Goal: Task Accomplishment & Management: Manage account settings

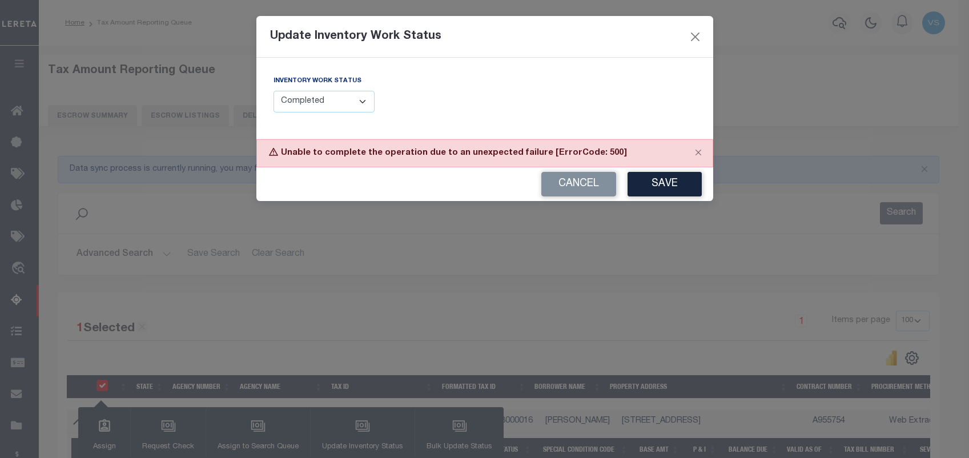
select select "100"
select select "4"
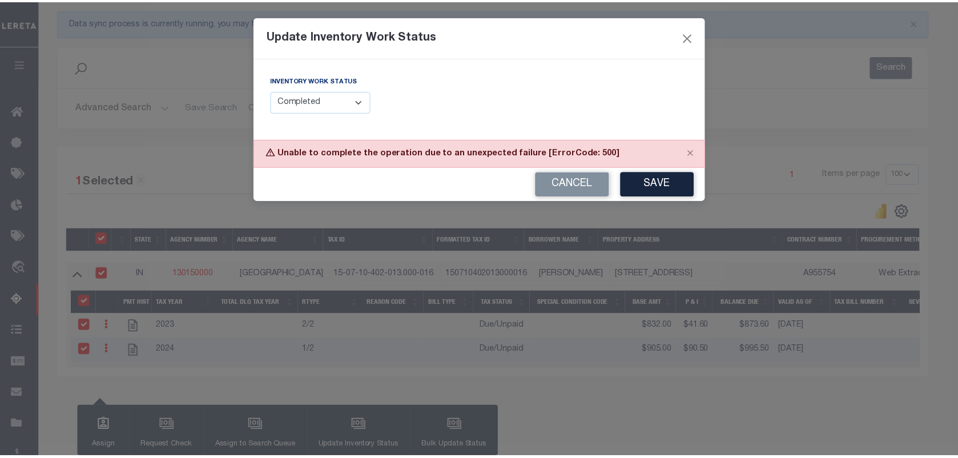
scroll to position [147, 0]
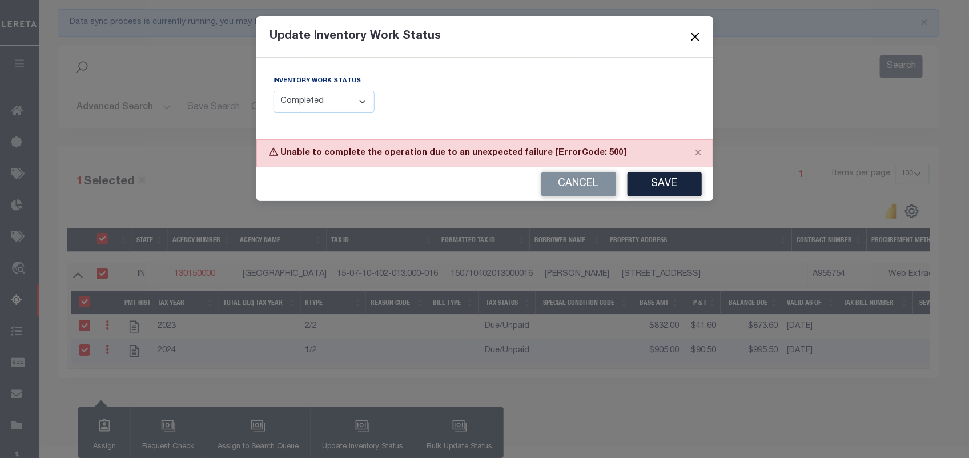
click at [695, 33] on button "Close" at bounding box center [694, 36] width 15 height 15
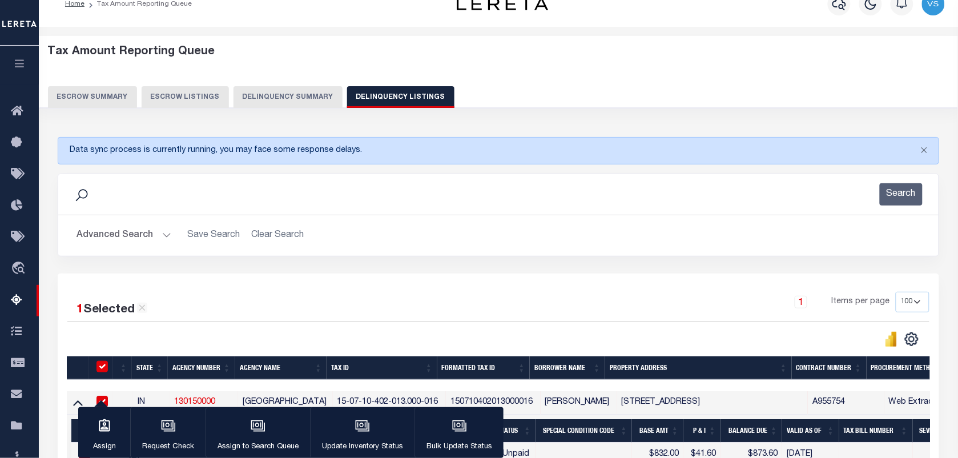
scroll to position [0, 0]
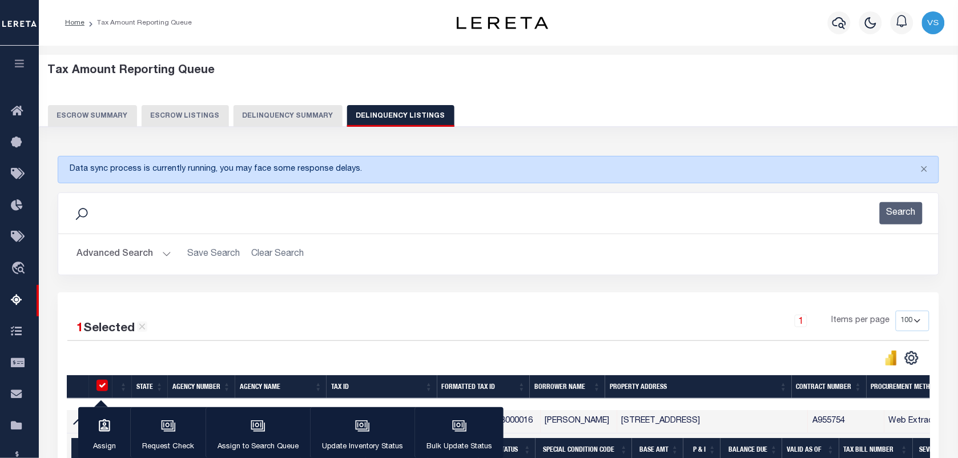
click at [106, 257] on button "Advanced Search" at bounding box center [123, 254] width 95 height 22
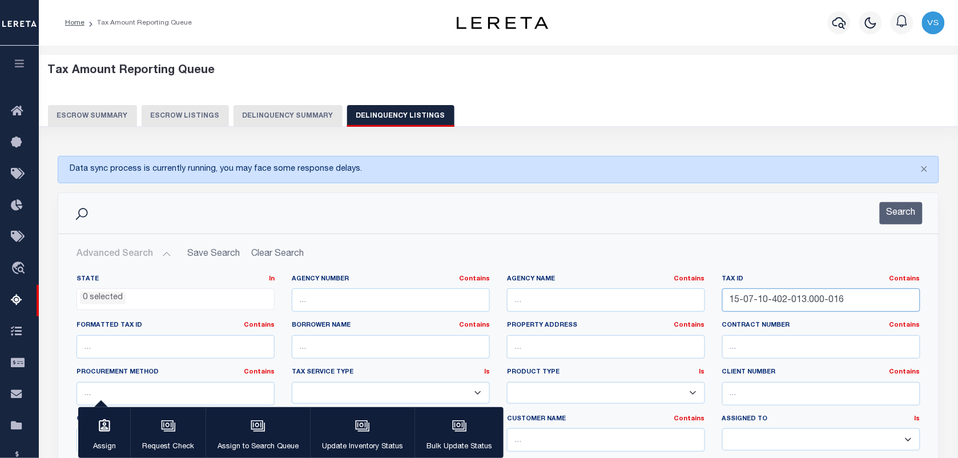
click at [843, 292] on input "15-07-10-402-013.000-016" at bounding box center [821, 299] width 198 height 23
paste input "15-07-15-204-035.000-013"
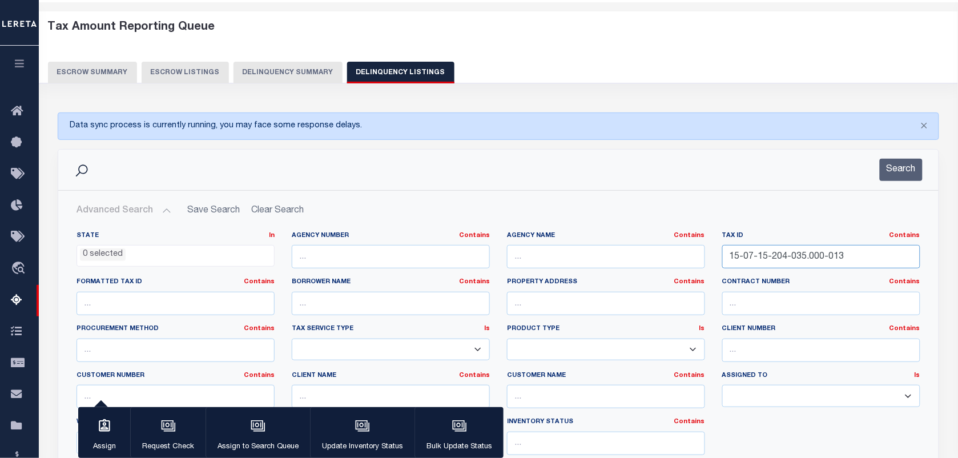
scroll to position [143, 0]
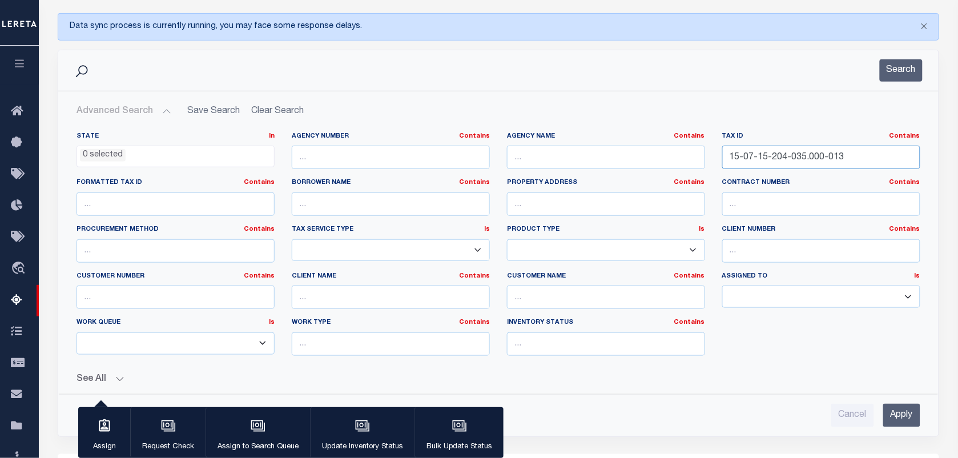
type input "15-07-15-204-035.000-013"
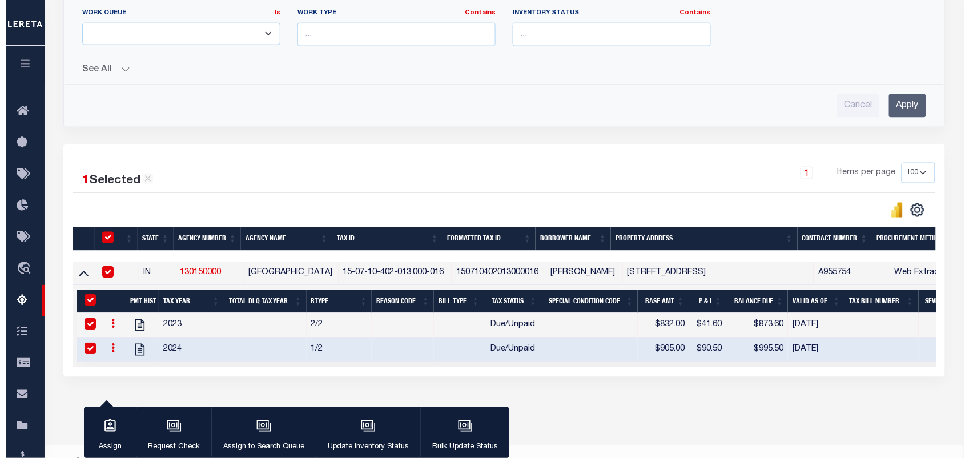
scroll to position [488, 0]
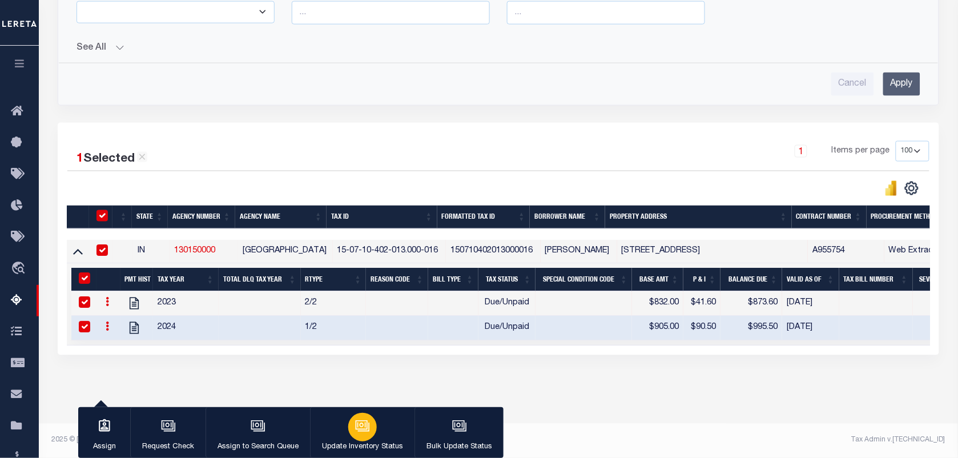
click at [360, 425] on icon "button" at bounding box center [362, 425] width 15 height 15
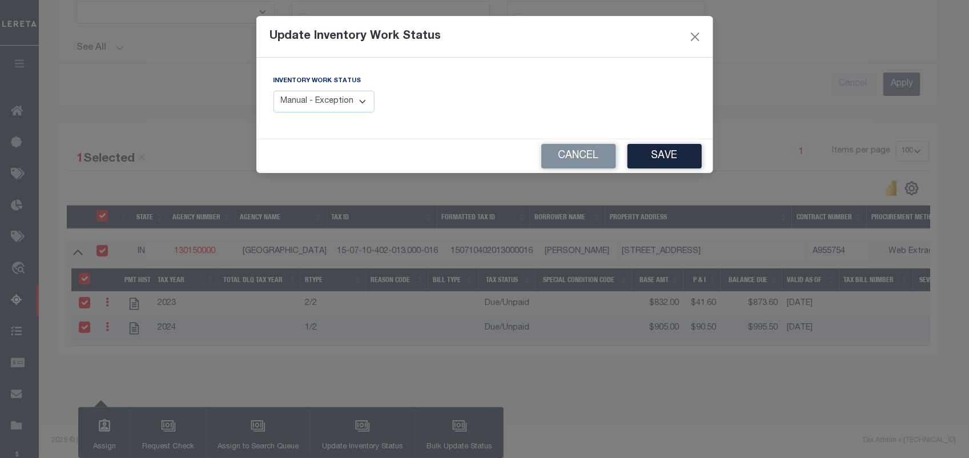
click at [323, 101] on select "Manual - Exception Pended - Awaiting Search Late Add Exception Completed" at bounding box center [324, 102] width 102 height 22
select select "4"
click at [273, 91] on select "Manual - Exception Pended - Awaiting Search Late Add Exception Completed" at bounding box center [324, 102] width 102 height 22
click at [667, 159] on button "Save" at bounding box center [664, 156] width 74 height 25
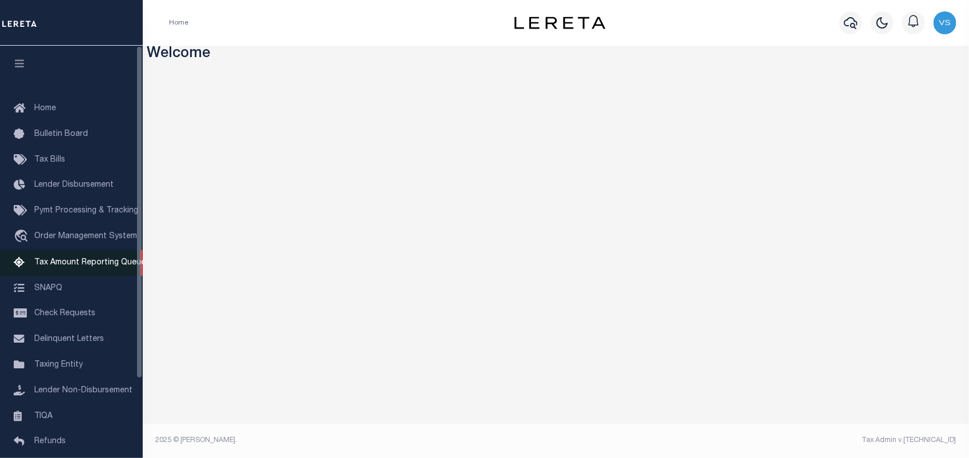
click at [71, 264] on span "Tax Amount Reporting Queue" at bounding box center [89, 263] width 111 height 8
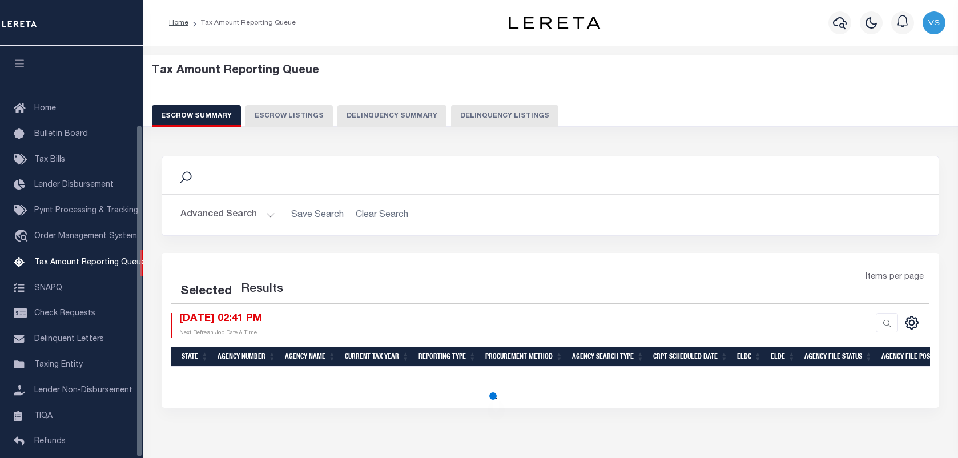
select select "100"
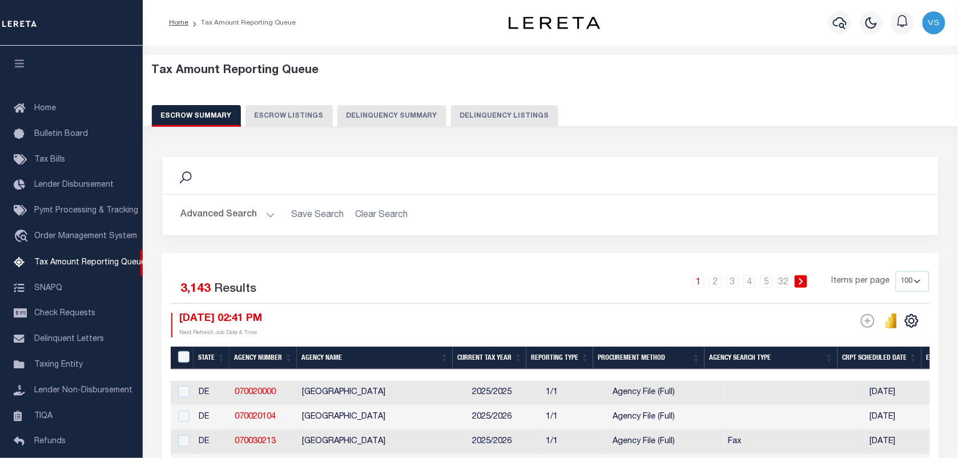
scroll to position [98, 0]
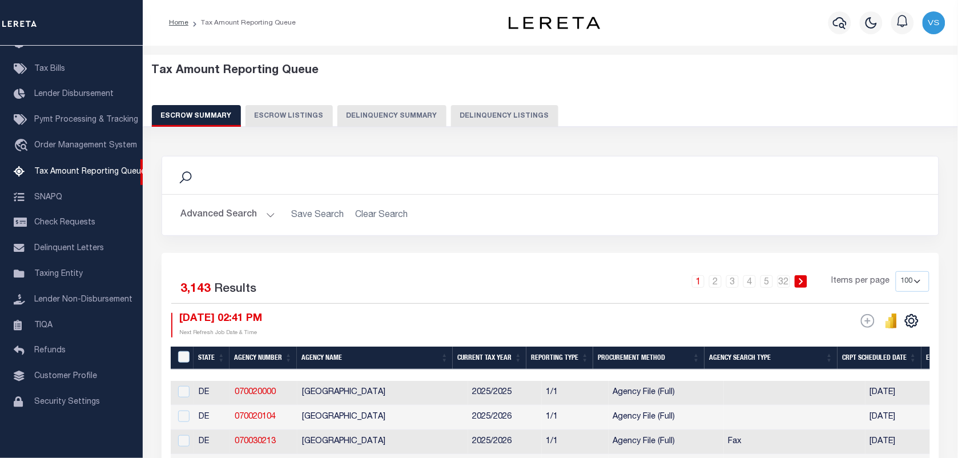
click at [504, 118] on button "Delinquency Listings" at bounding box center [504, 116] width 107 height 22
select select
select select "100"
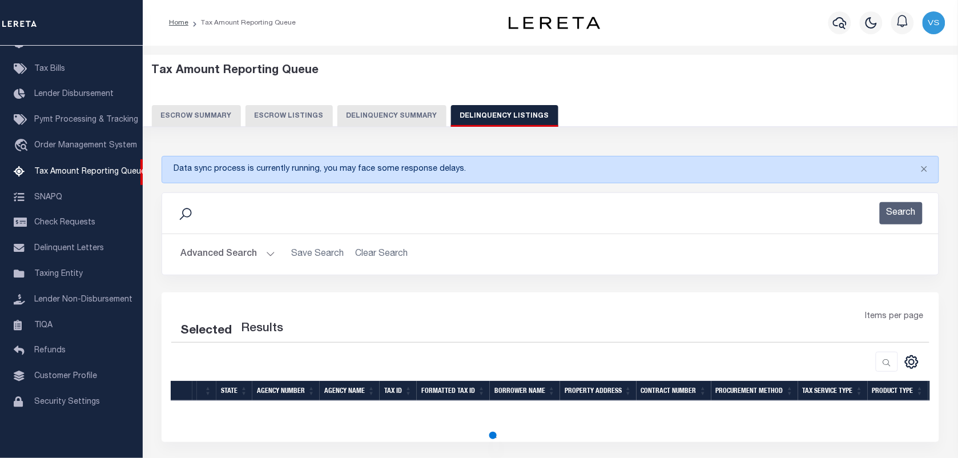
select select "100"
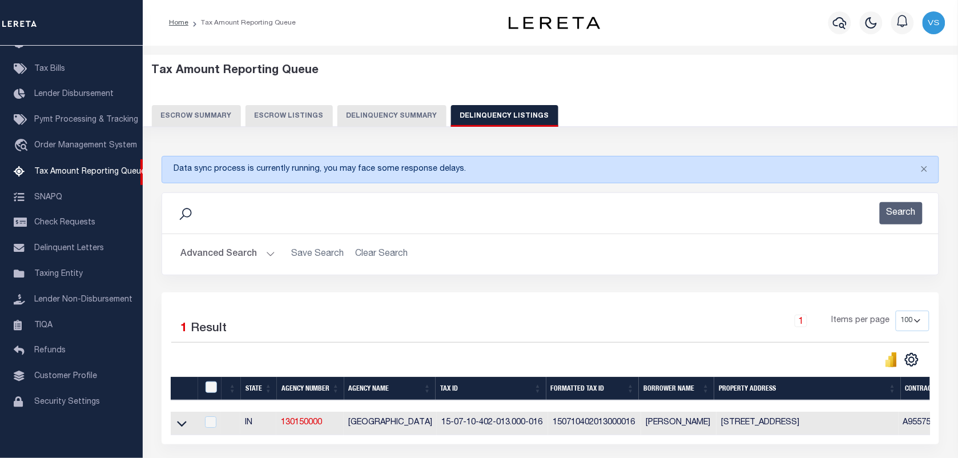
click at [217, 263] on button "Advanced Search" at bounding box center [227, 254] width 95 height 22
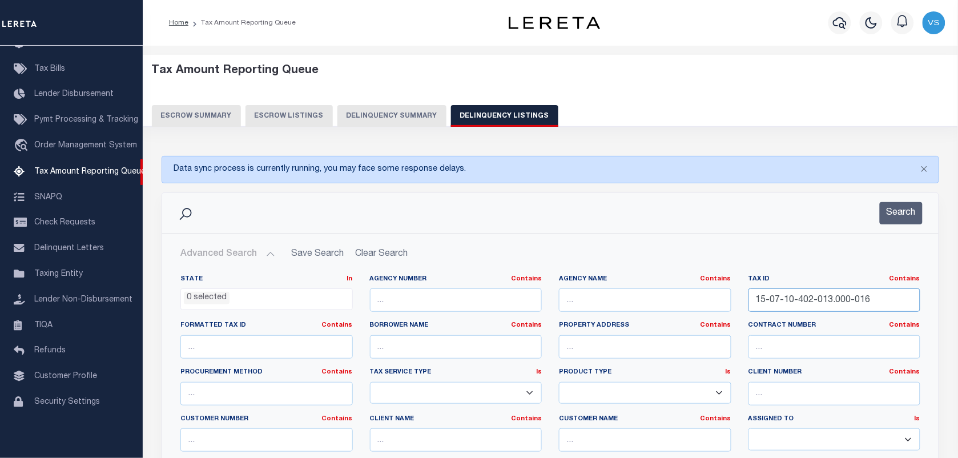
click at [868, 300] on input "15-07-10-402-013.000-016" at bounding box center [834, 299] width 172 height 23
paste input "15-07-15-204-035.000-013"
type input "15-07-15-204-035.000-013"
click at [908, 215] on button "Search" at bounding box center [901, 213] width 43 height 22
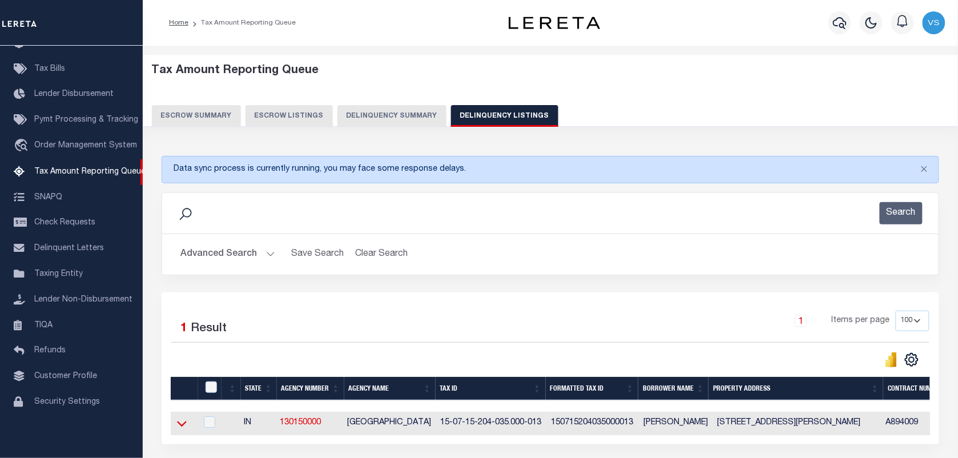
click at [182, 426] on icon at bounding box center [182, 424] width 10 height 6
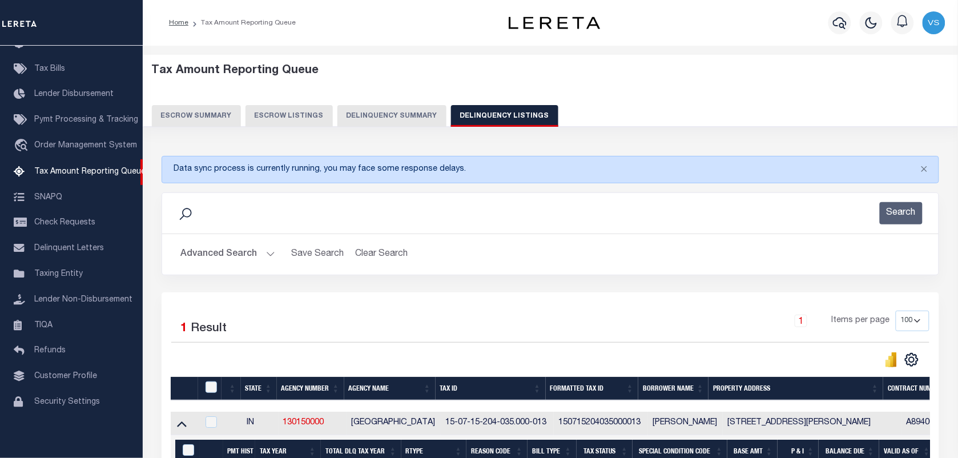
scroll to position [143, 0]
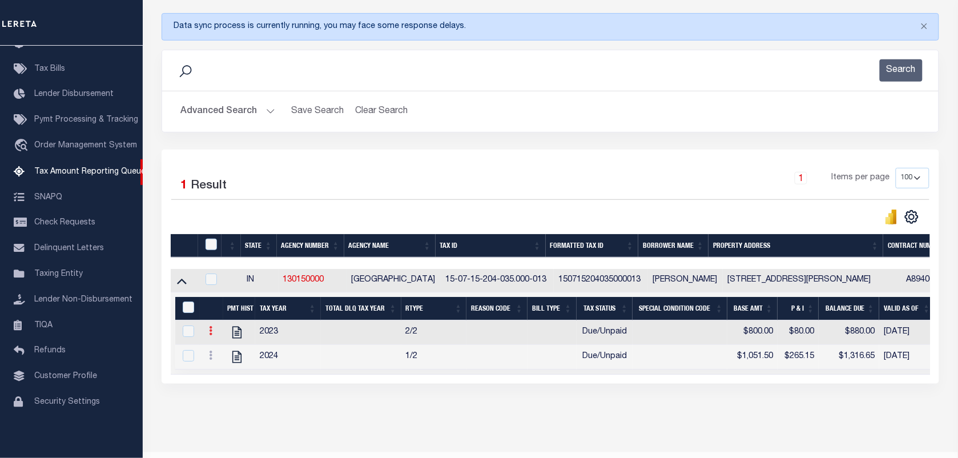
click at [211, 335] on icon at bounding box center [210, 330] width 3 height 9
click at [225, 355] on img "" at bounding box center [224, 349] width 11 height 11
checkbox input "true"
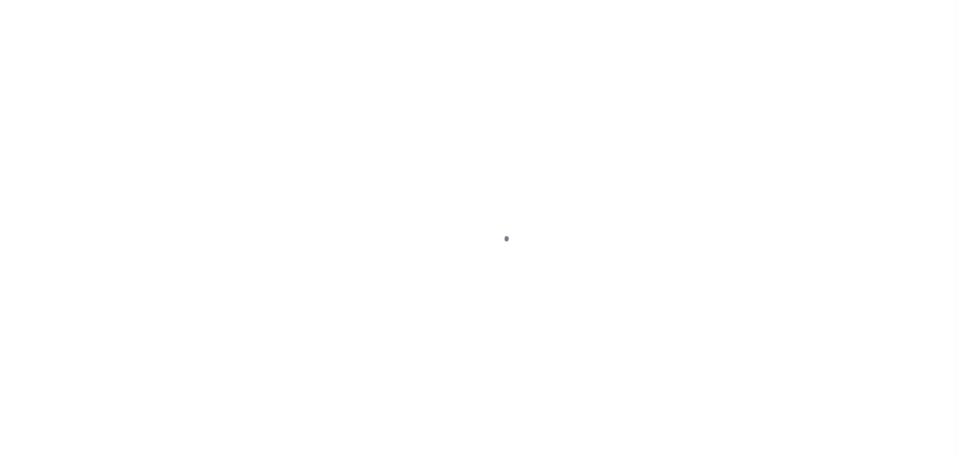
select select "DUE"
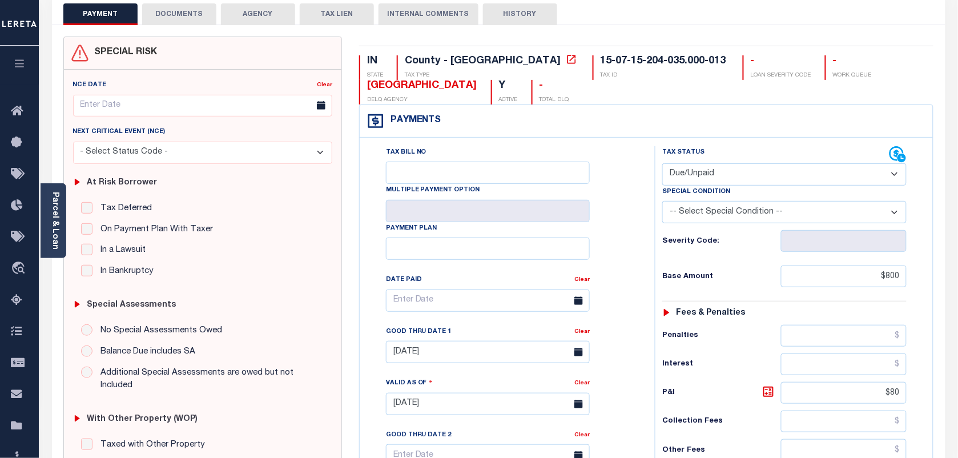
scroll to position [71, 0]
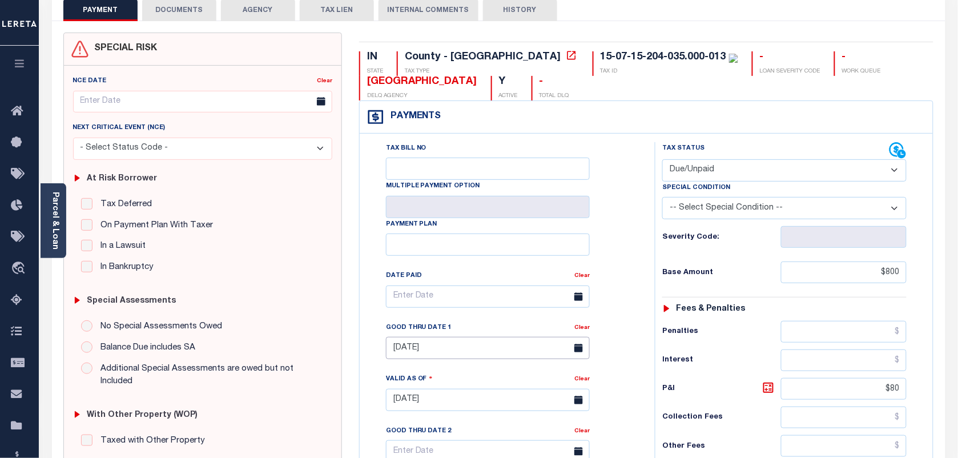
click at [411, 353] on input "[DATE]" at bounding box center [488, 348] width 204 height 22
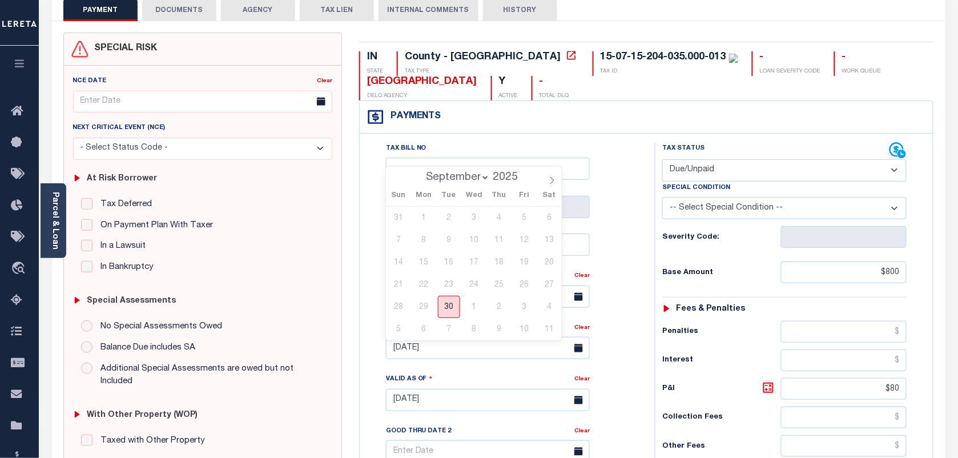
click at [449, 304] on span "30" at bounding box center [449, 307] width 22 height 22
type input "[DATE]"
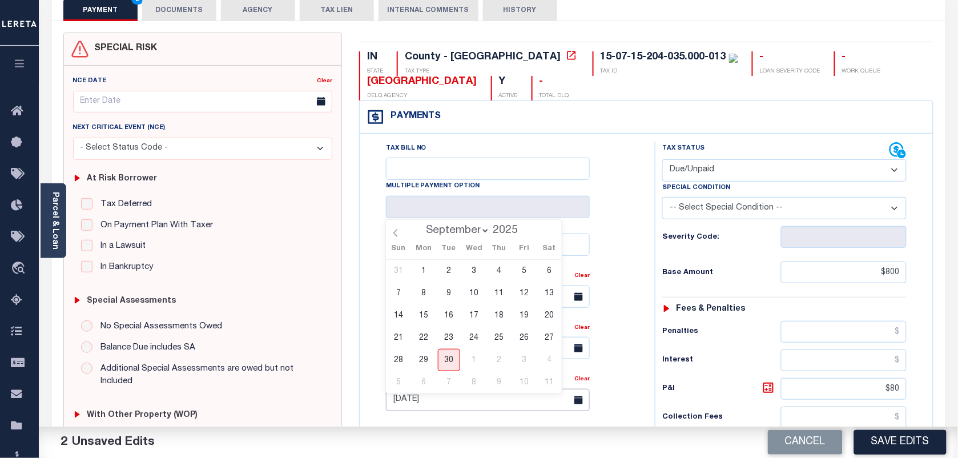
click at [414, 406] on input "[DATE]" at bounding box center [488, 400] width 204 height 22
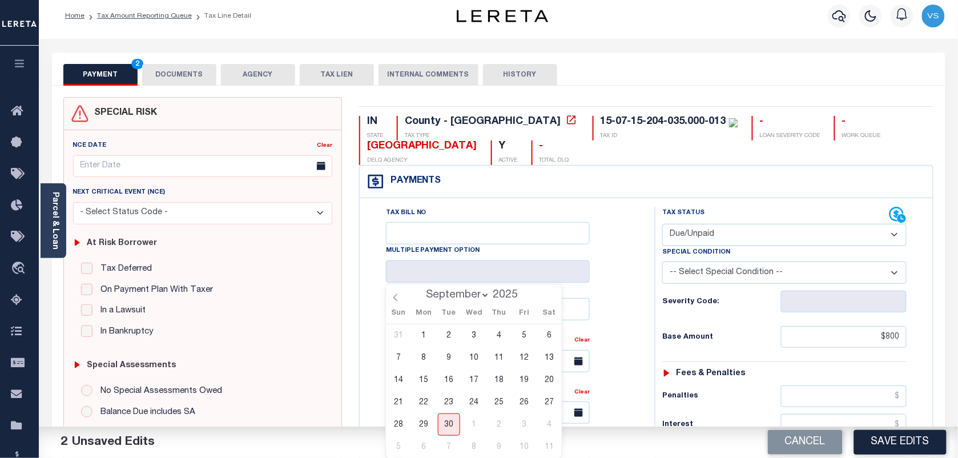
scroll to position [0, 0]
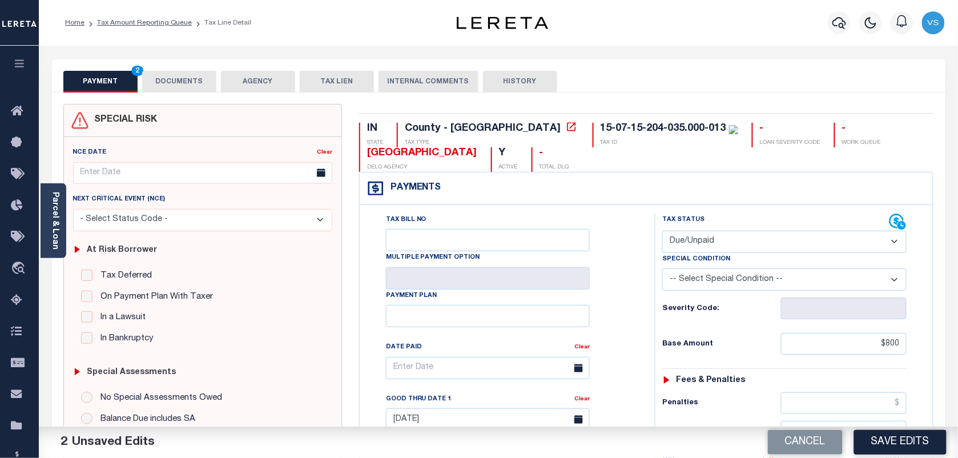
click at [182, 78] on button "DOCUMENTS" at bounding box center [179, 82] width 74 height 22
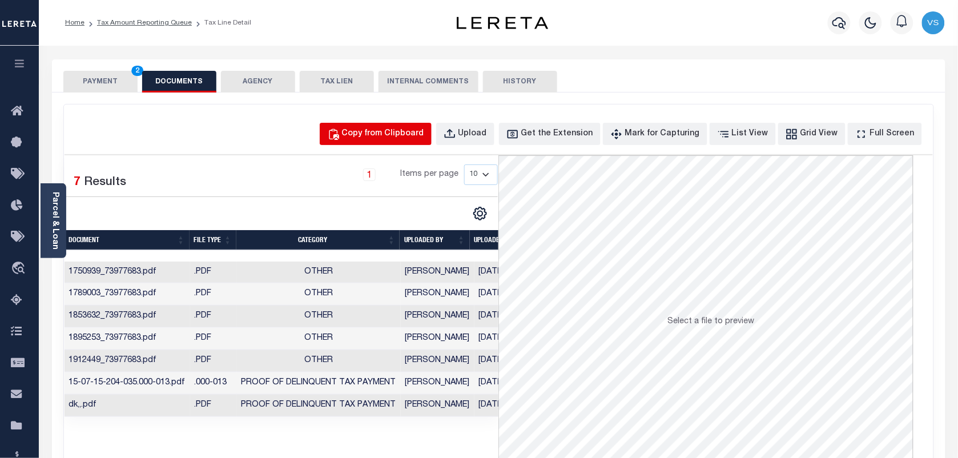
click at [377, 135] on div "Copy from Clipboard" at bounding box center [383, 134] width 82 height 13
select select "POP"
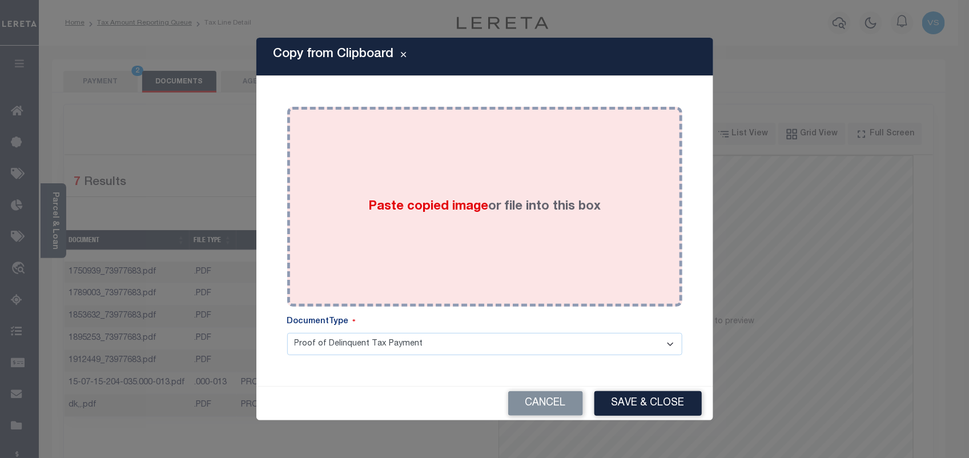
click at [448, 212] on span "Paste copied image" at bounding box center [428, 206] width 120 height 13
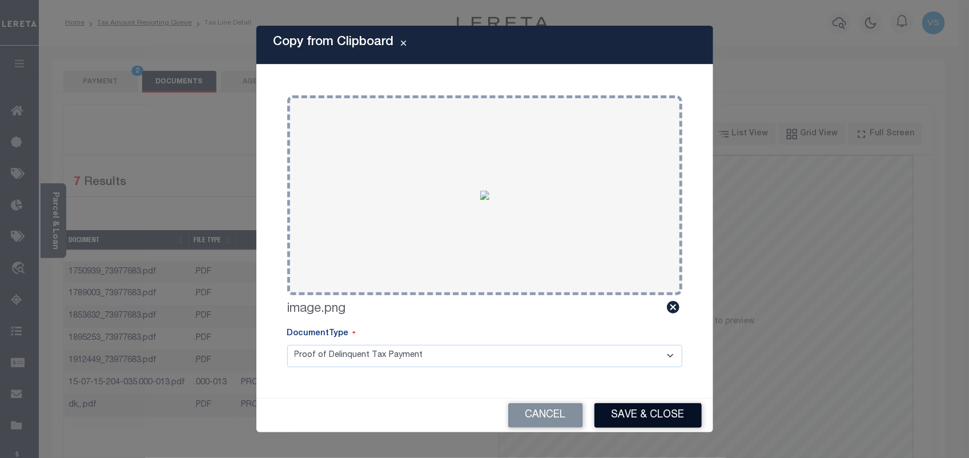
click at [638, 423] on button "Save & Close" at bounding box center [647, 415] width 107 height 25
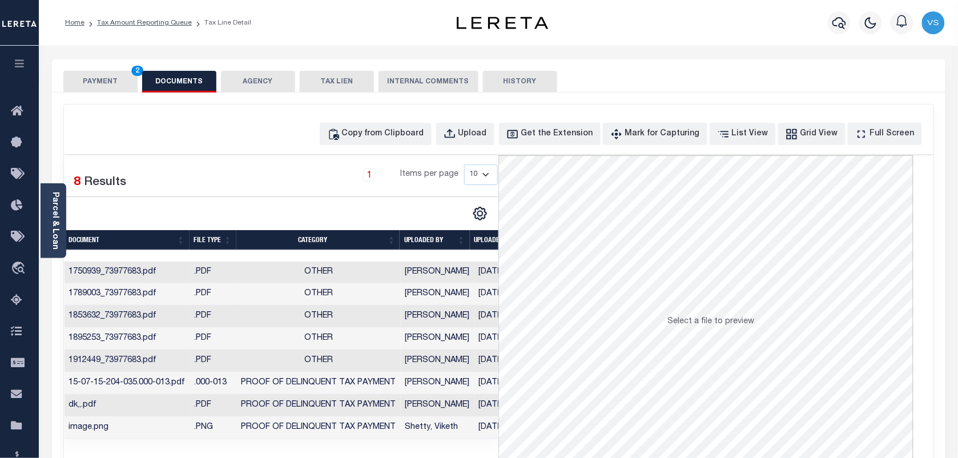
click at [120, 80] on button "PAYMENT 2" at bounding box center [100, 82] width 74 height 22
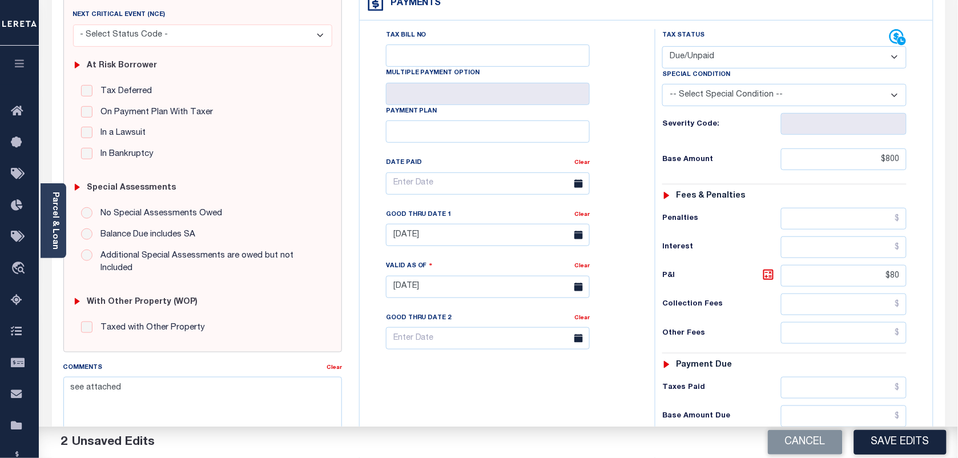
scroll to position [285, 0]
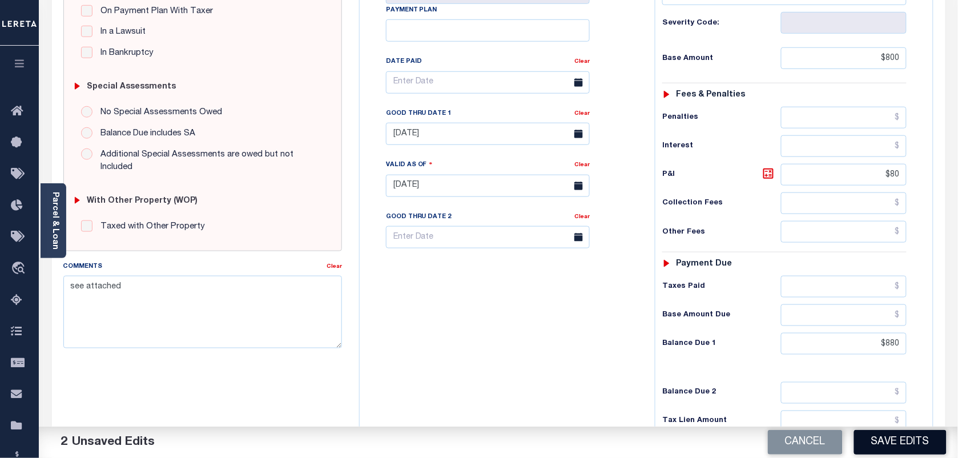
click at [895, 446] on button "Save Edits" at bounding box center [900, 442] width 92 height 25
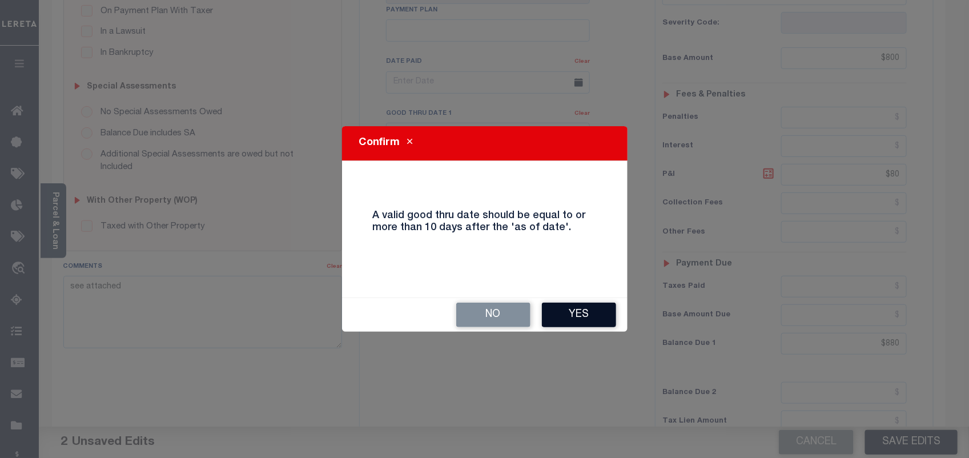
click at [593, 317] on button "Yes" at bounding box center [579, 315] width 74 height 25
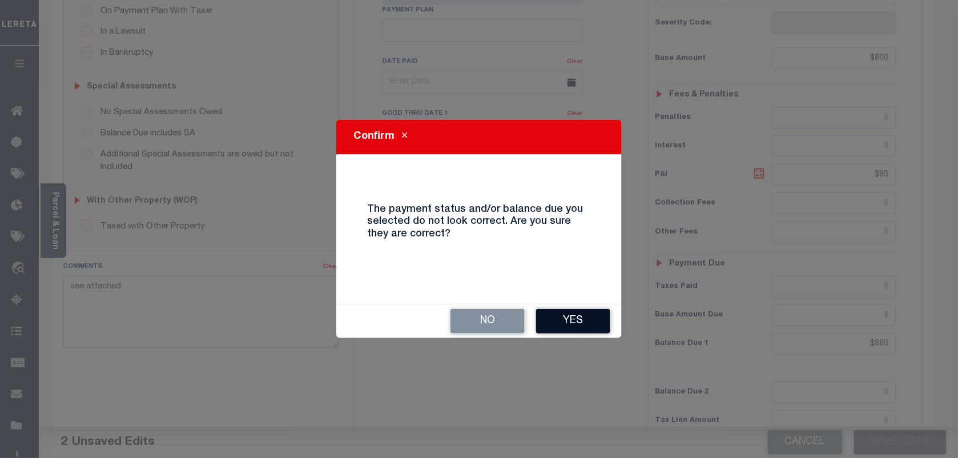
click at [587, 327] on button "Yes" at bounding box center [573, 321] width 74 height 25
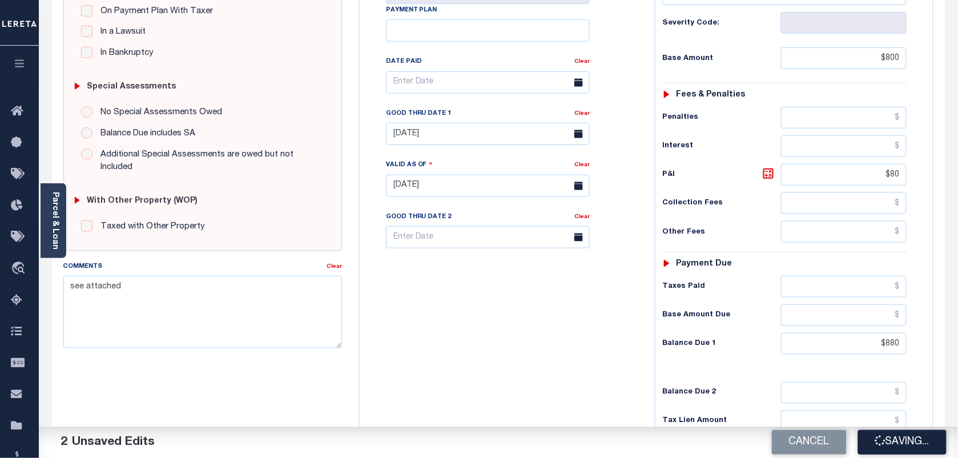
checkbox input "false"
type input "$800"
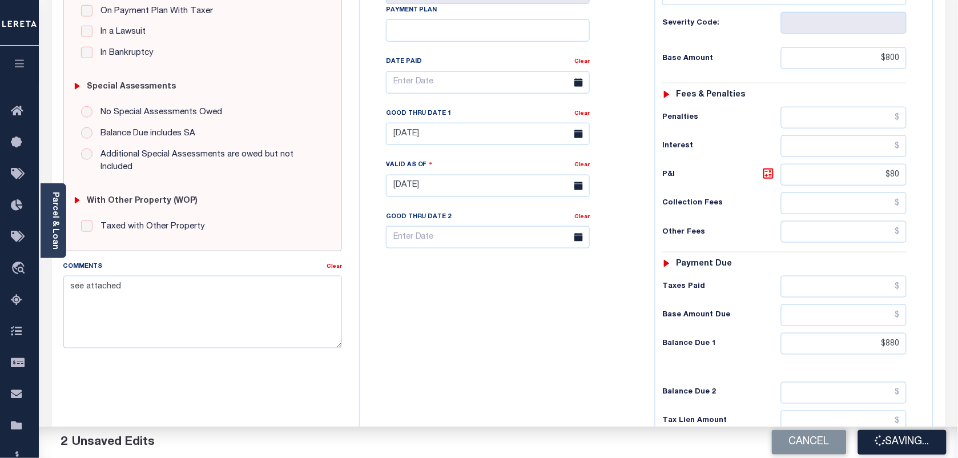
type input "$80"
type input "$880"
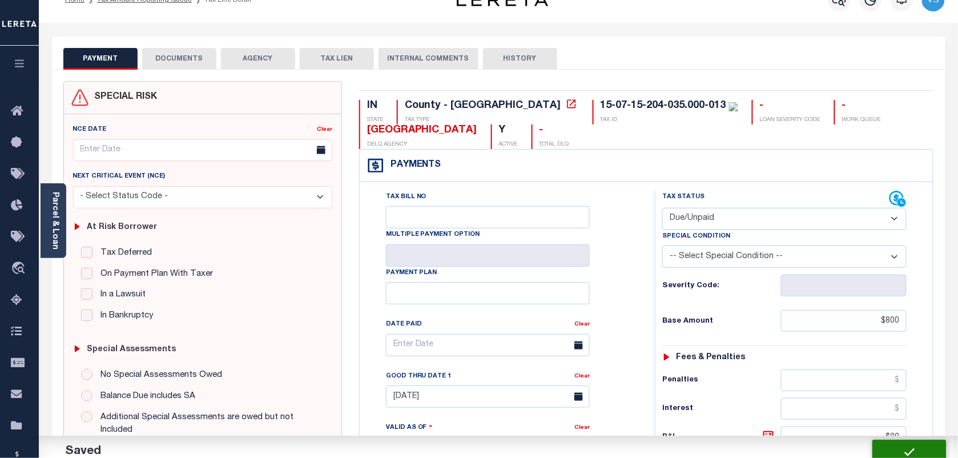
scroll to position [0, 0]
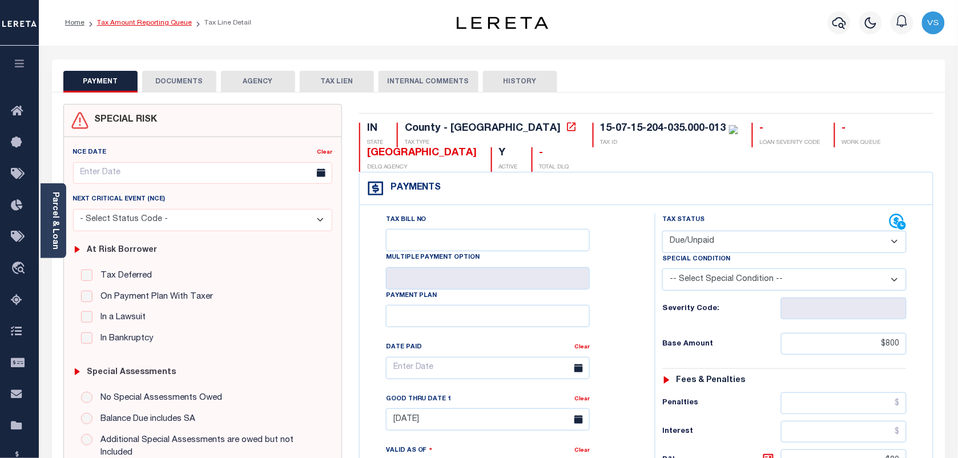
click at [144, 21] on link "Tax Amount Reporting Queue" at bounding box center [144, 22] width 95 height 7
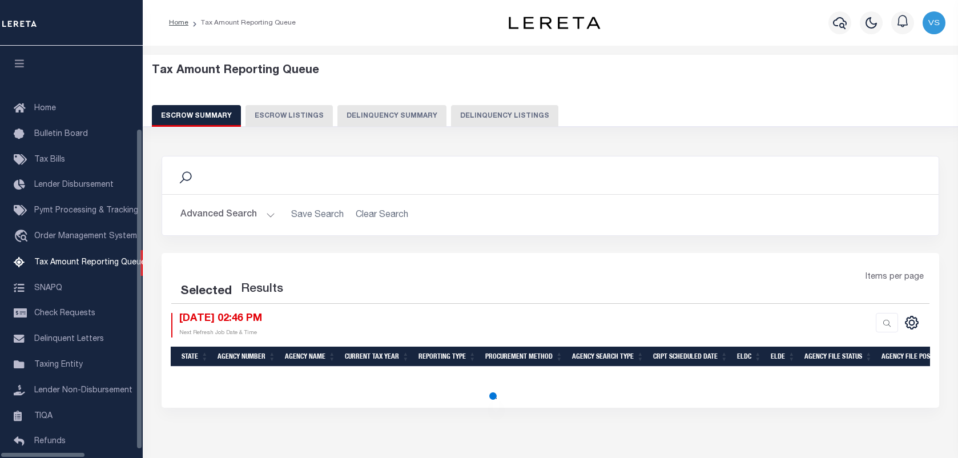
click at [451, 120] on button "Delinquency Listings" at bounding box center [504, 116] width 107 height 22
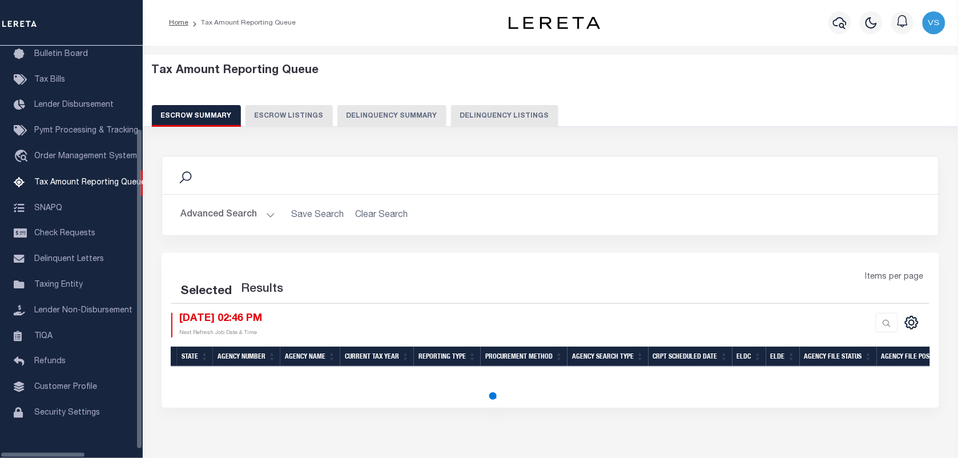
select select "100"
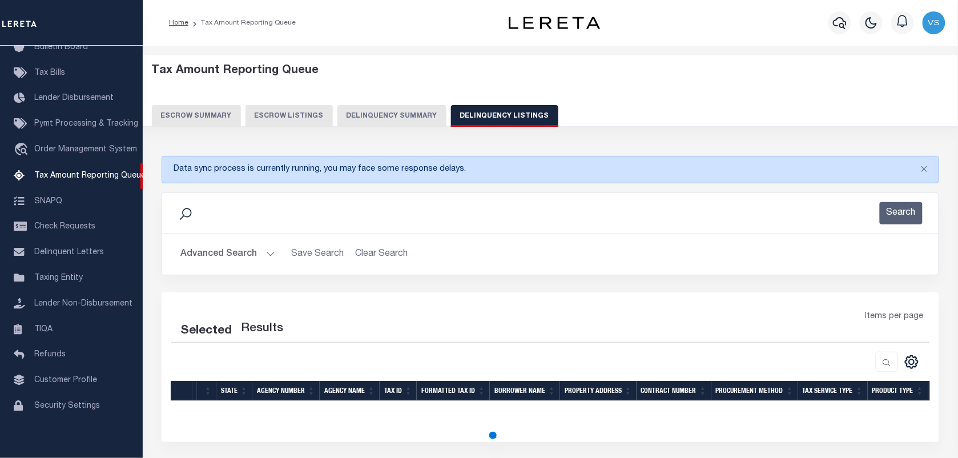
select select "100"
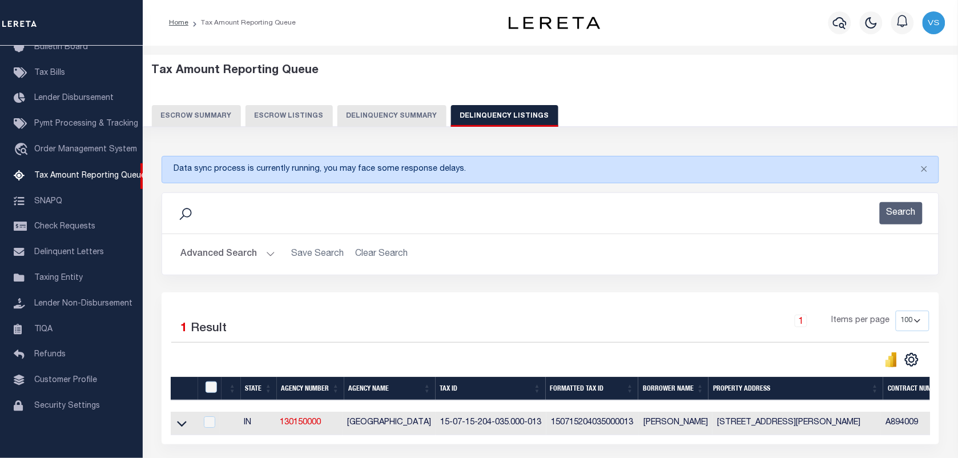
click at [175, 426] on link at bounding box center [181, 422] width 13 height 8
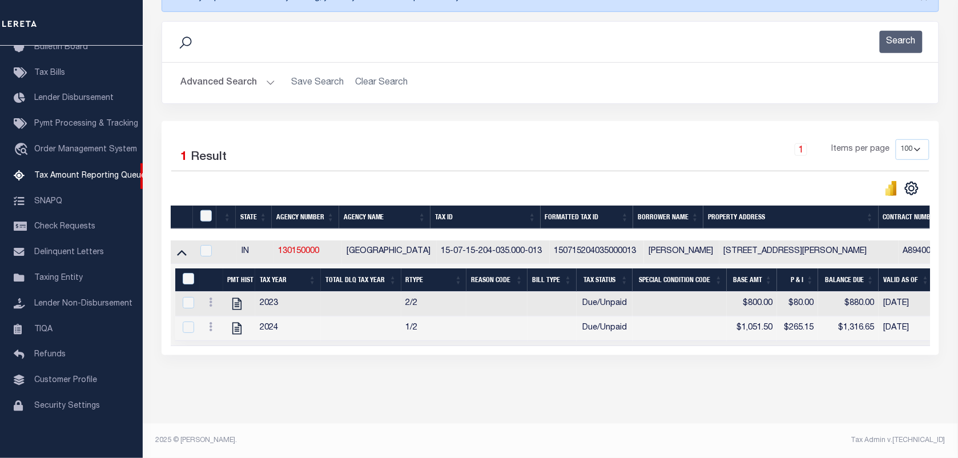
scroll to position [158, 0]
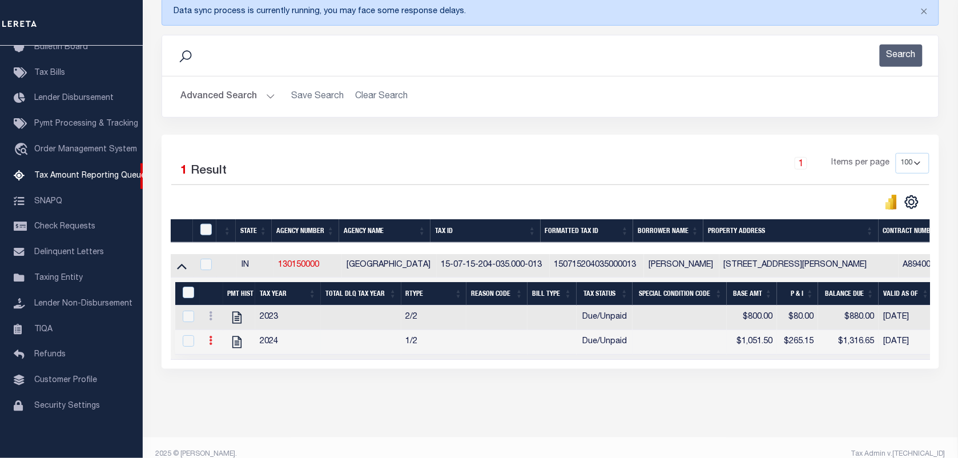
click at [209, 345] on icon at bounding box center [210, 340] width 3 height 9
click at [215, 367] on link "" at bounding box center [224, 358] width 39 height 19
checkbox input "true"
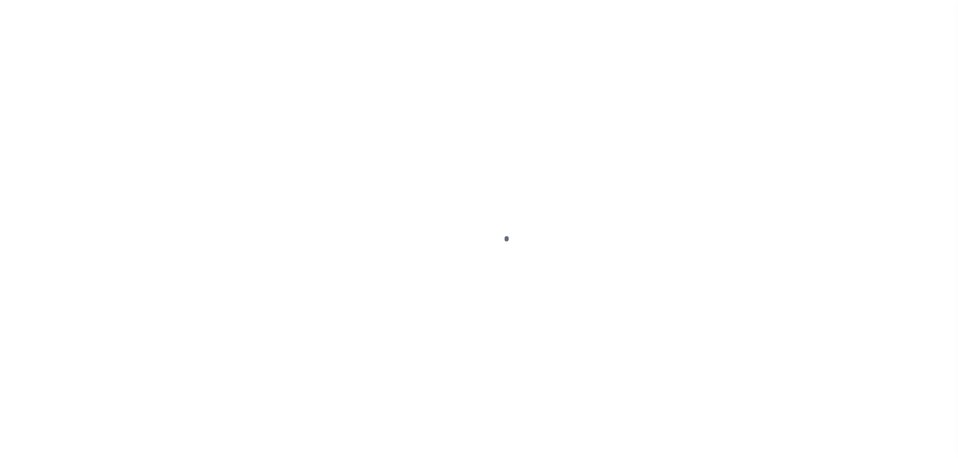
select select "DUE"
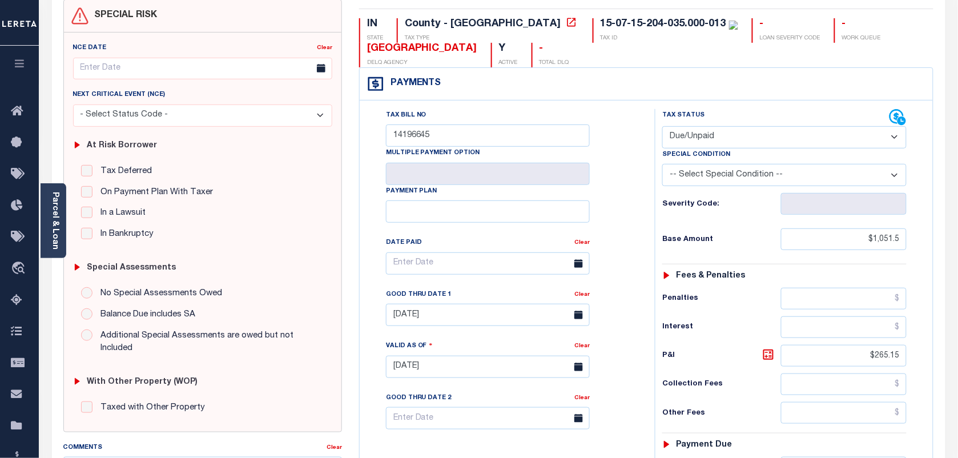
scroll to position [143, 0]
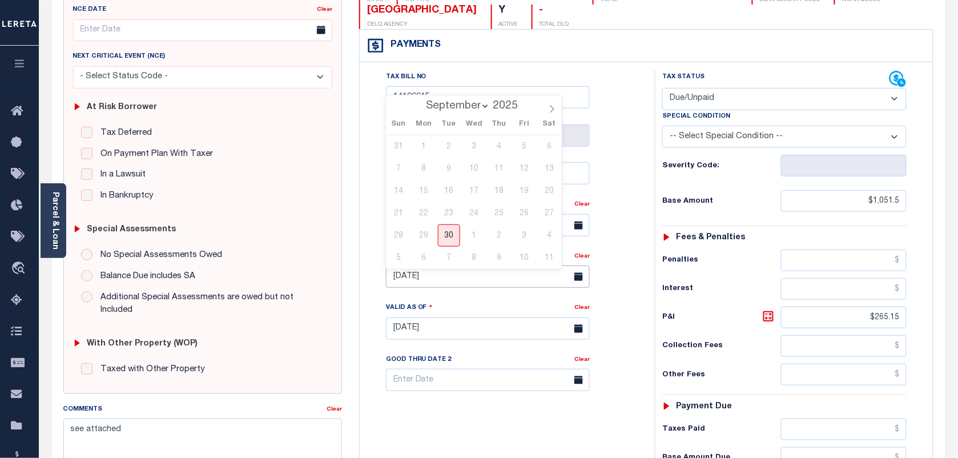
click at [449, 273] on input "[DATE]" at bounding box center [488, 276] width 204 height 22
click at [452, 235] on span "30" at bounding box center [449, 235] width 22 height 22
type input "[DATE]"
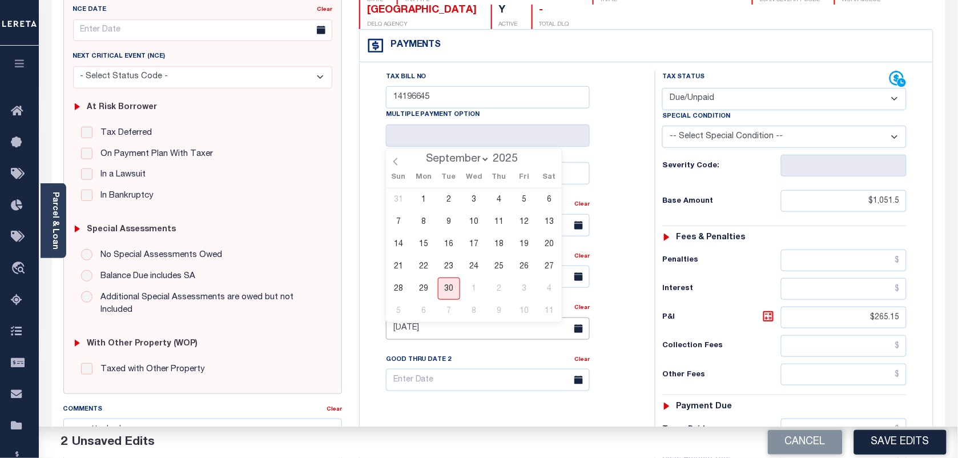
click at [428, 331] on input "[DATE]" at bounding box center [488, 328] width 204 height 22
click at [497, 335] on input "[DATE]" at bounding box center [488, 328] width 204 height 22
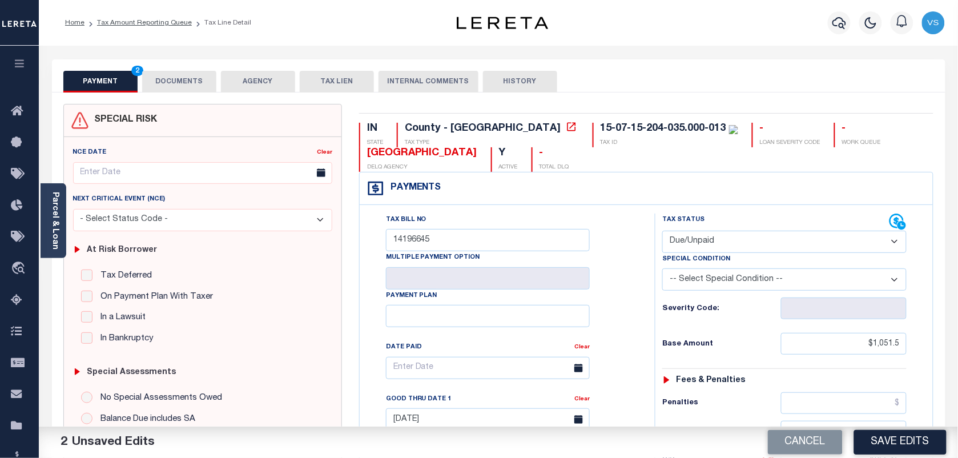
click at [197, 80] on button "DOCUMENTS" at bounding box center [179, 82] width 74 height 22
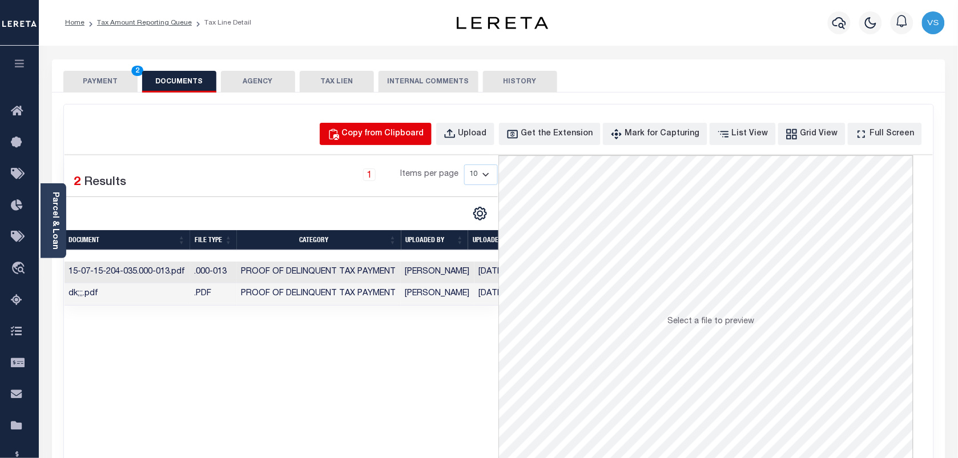
click at [397, 140] on div "Copy from Clipboard" at bounding box center [383, 134] width 82 height 13
select select "POP"
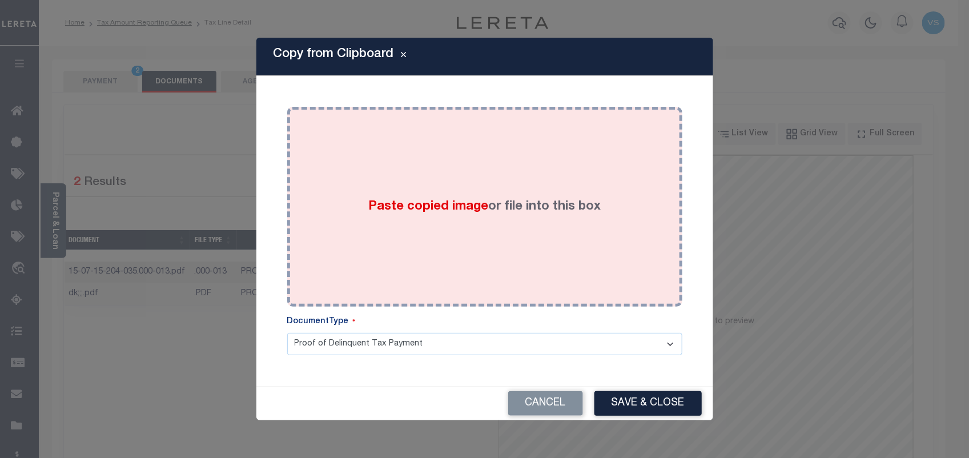
click at [420, 239] on div "Paste copied image or file into this box" at bounding box center [485, 206] width 378 height 183
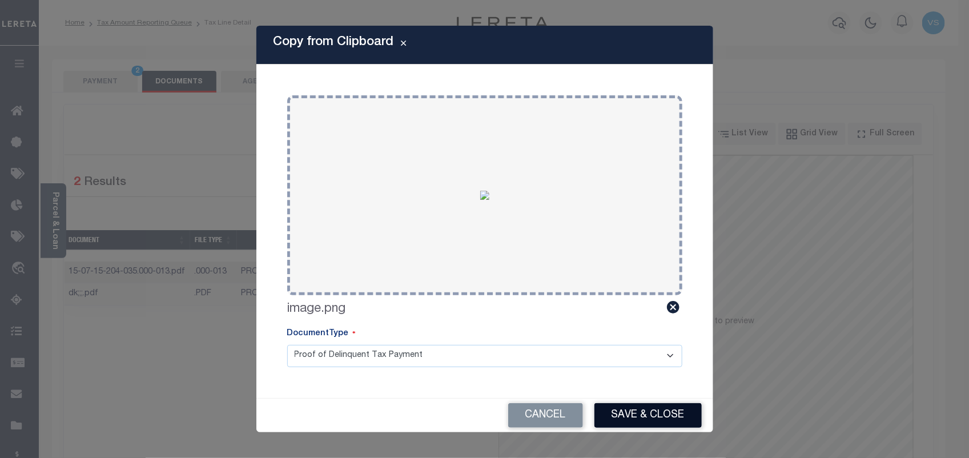
click at [634, 407] on button "Save & Close" at bounding box center [647, 415] width 107 height 25
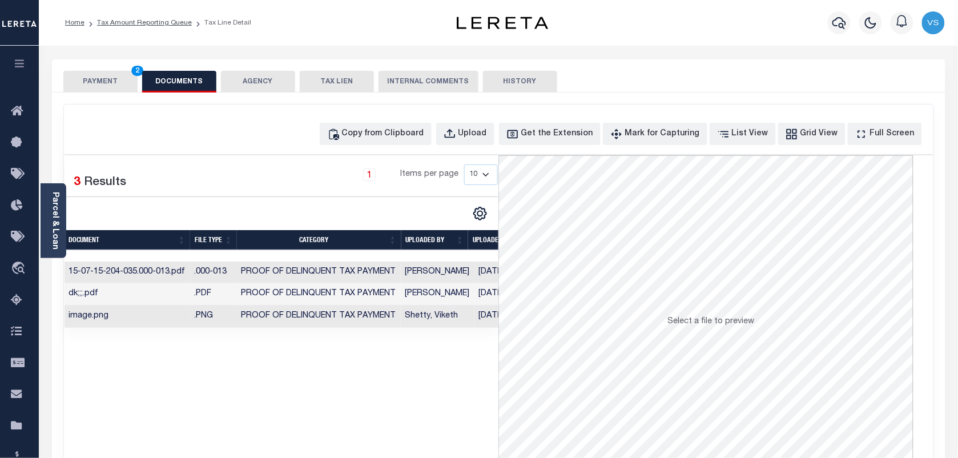
click at [79, 86] on button "PAYMENT 2" at bounding box center [100, 82] width 74 height 22
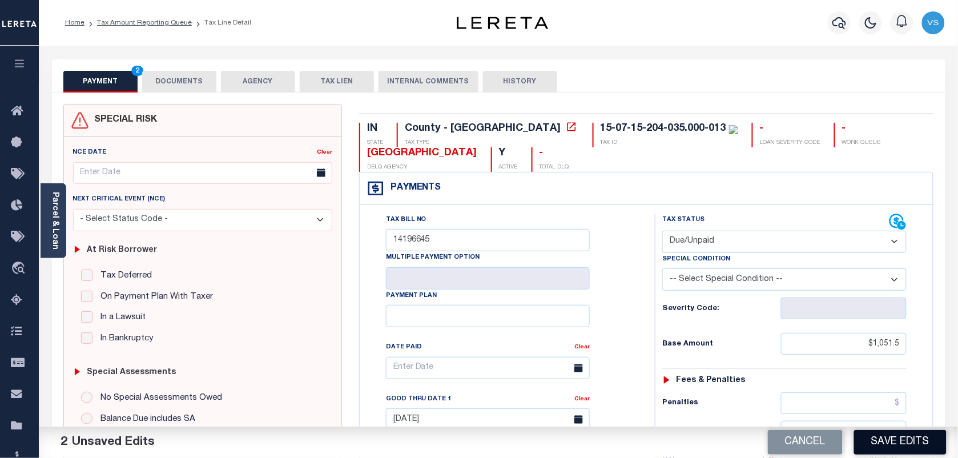
click at [895, 438] on button "Save Edits" at bounding box center [900, 442] width 92 height 25
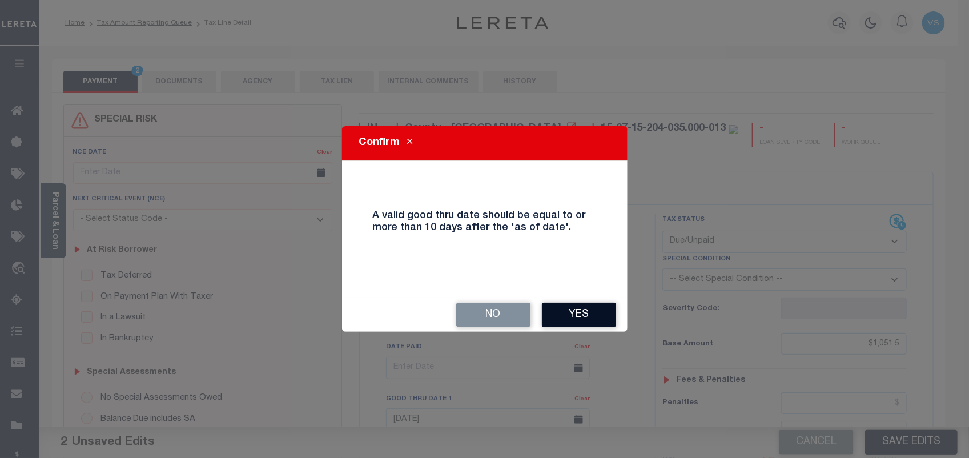
click at [580, 314] on button "Yes" at bounding box center [579, 315] width 74 height 25
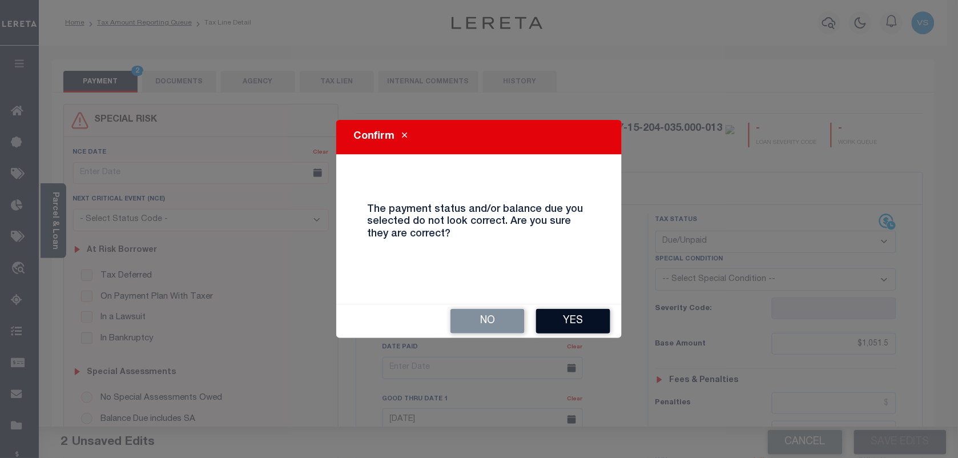
click at [578, 327] on button "Yes" at bounding box center [573, 321] width 74 height 25
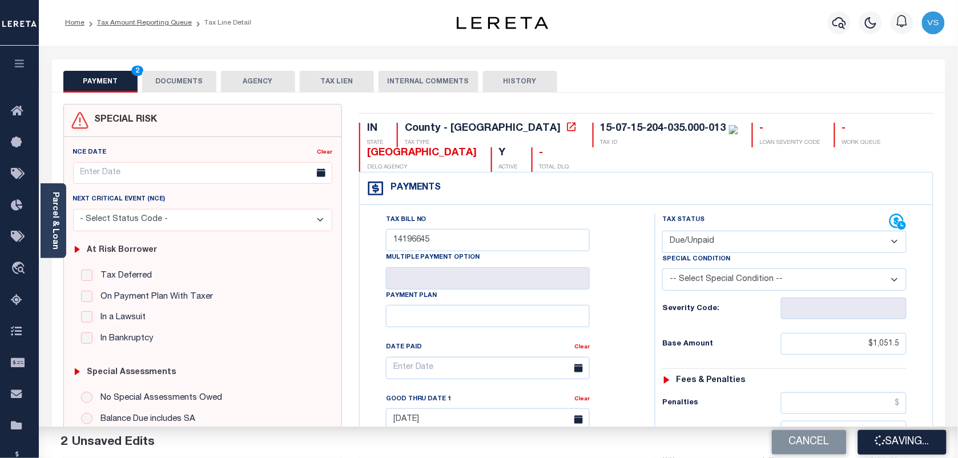
checkbox input "false"
type input "$1,051.5"
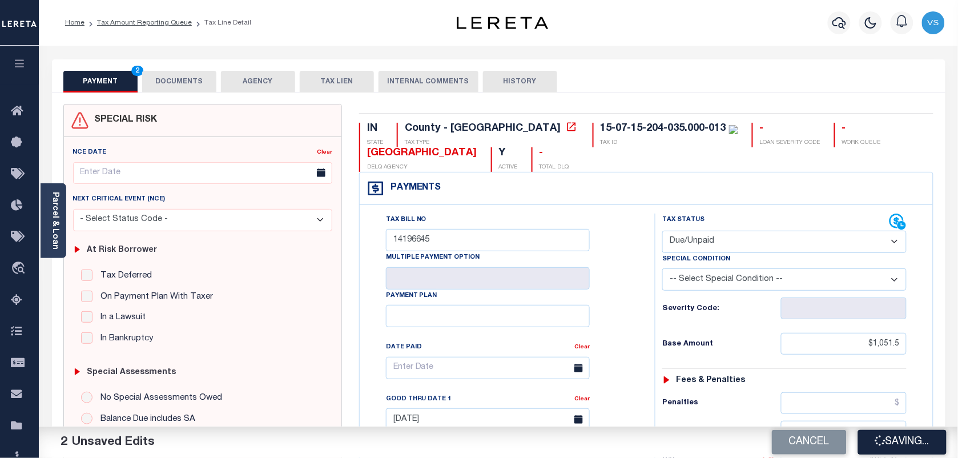
type input "$265.15"
type input "$1,316.65"
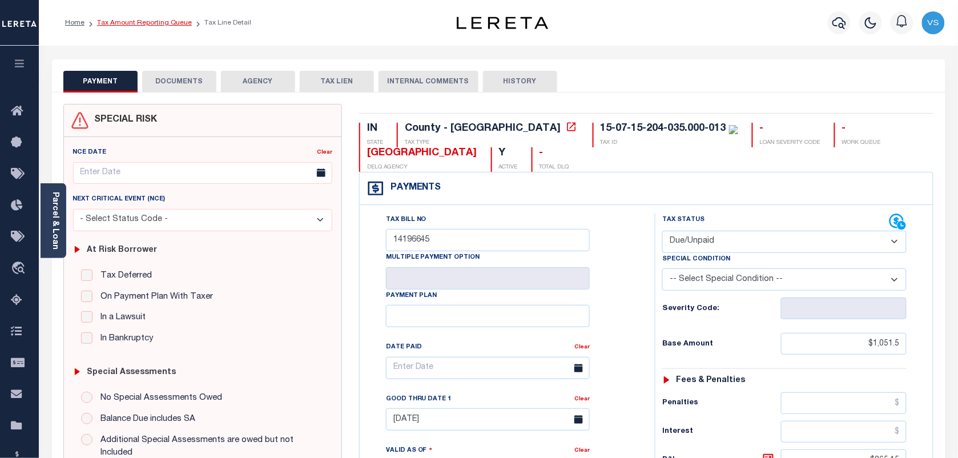
click at [121, 23] on link "Tax Amount Reporting Queue" at bounding box center [144, 22] width 95 height 7
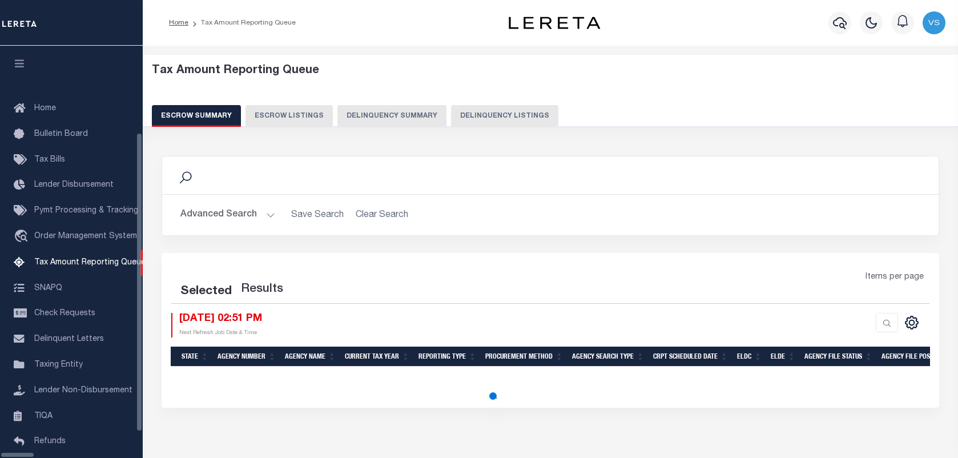
select select "100"
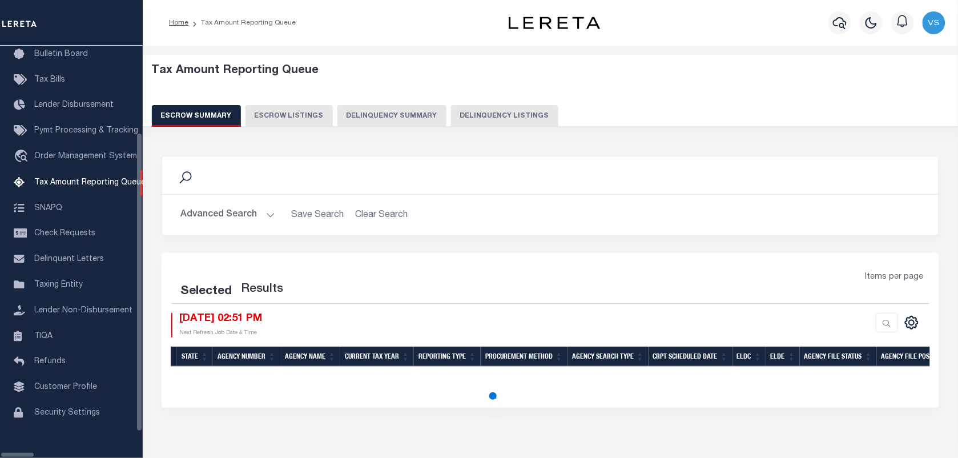
select select "100"
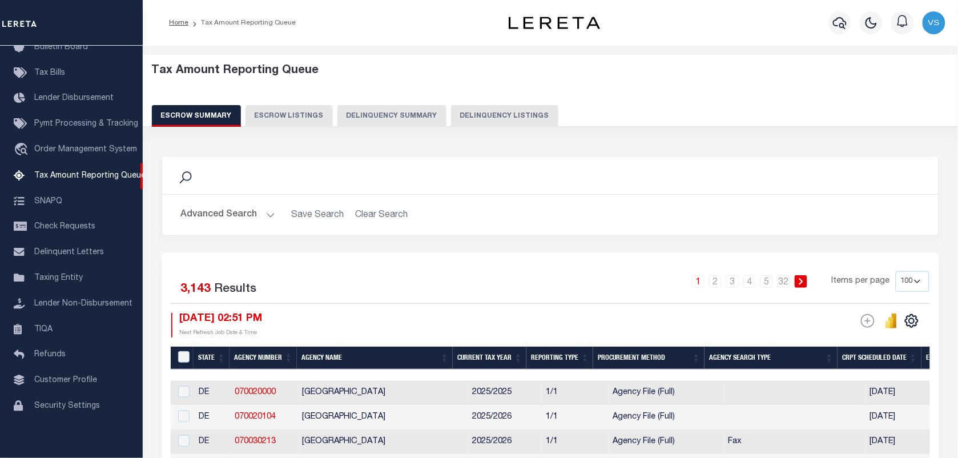
click at [478, 118] on button "Delinquency Listings" at bounding box center [504, 116] width 107 height 22
select select "100"
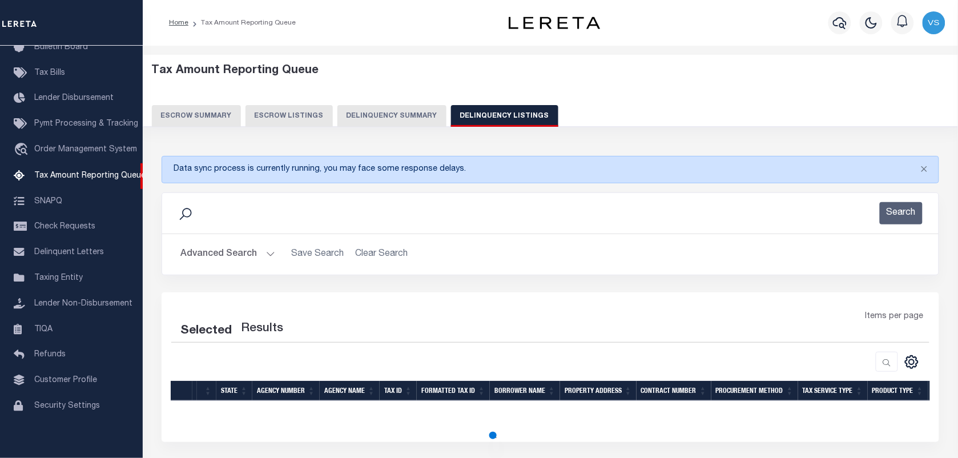
select select "100"
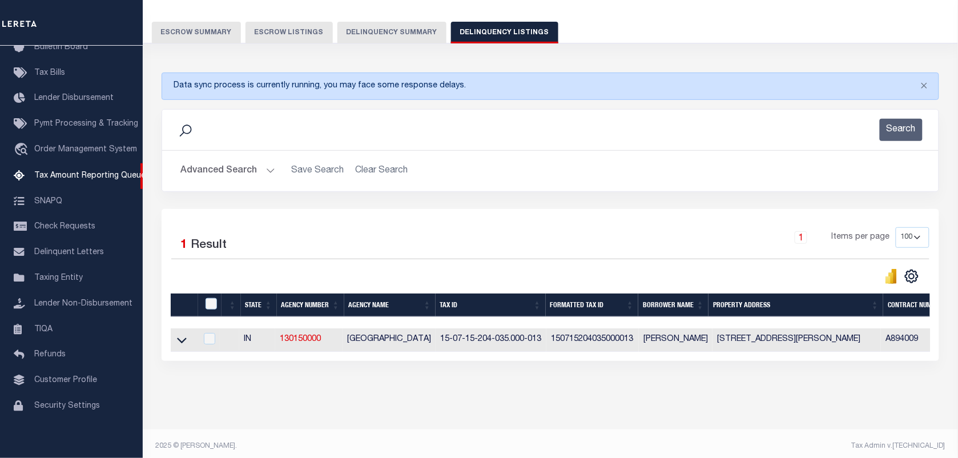
scroll to position [100, 0]
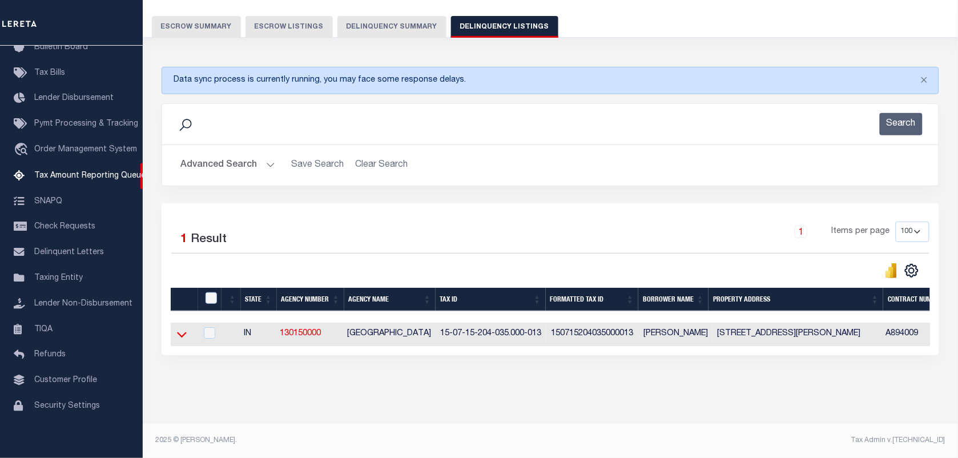
click at [180, 328] on icon at bounding box center [182, 334] width 10 height 12
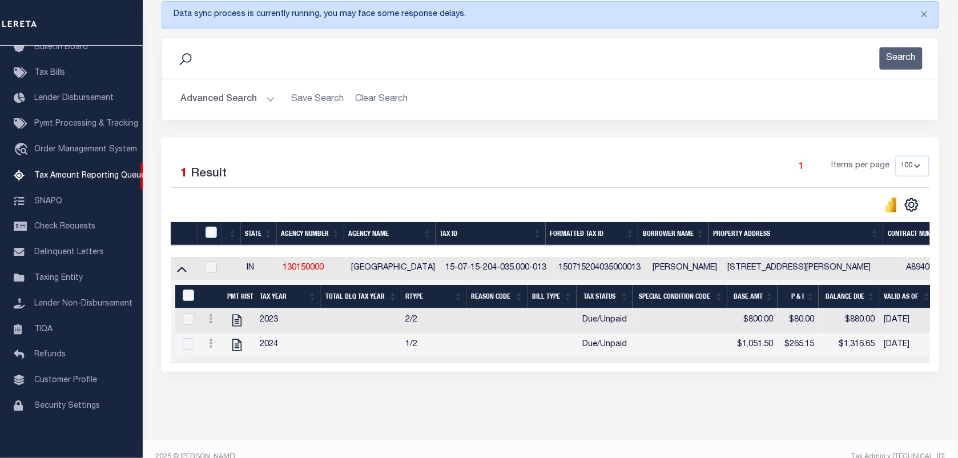
scroll to position [171, 0]
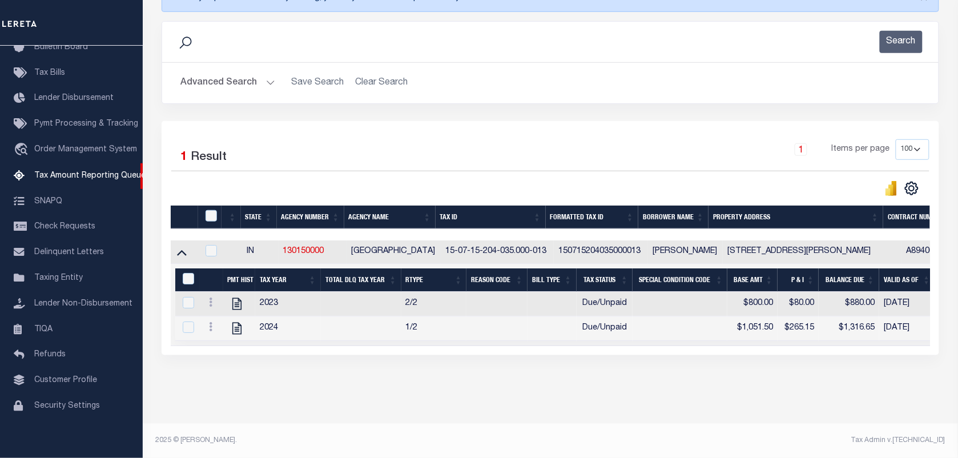
click at [217, 217] on div at bounding box center [212, 216] width 19 height 13
click at [212, 215] on input "checkbox" at bounding box center [211, 215] width 11 height 11
checkbox input "true"
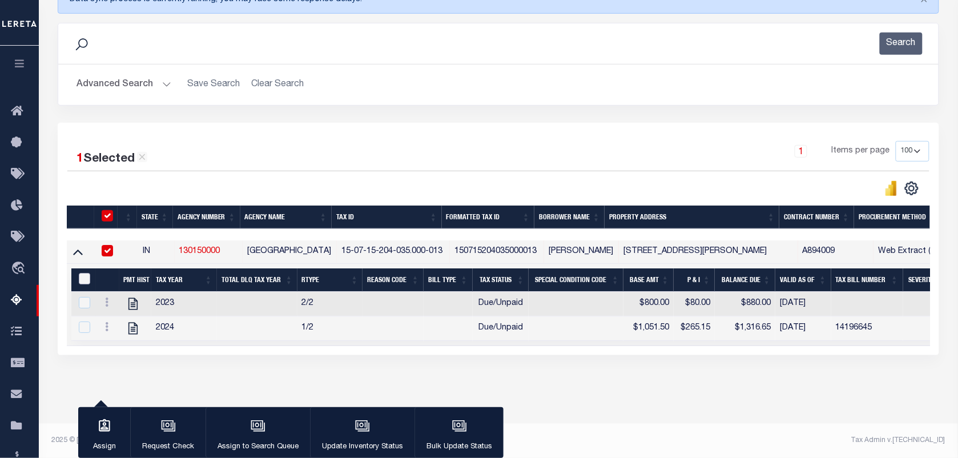
click at [83, 283] on input "&nbsp;" at bounding box center [84, 278] width 11 height 11
checkbox input "true"
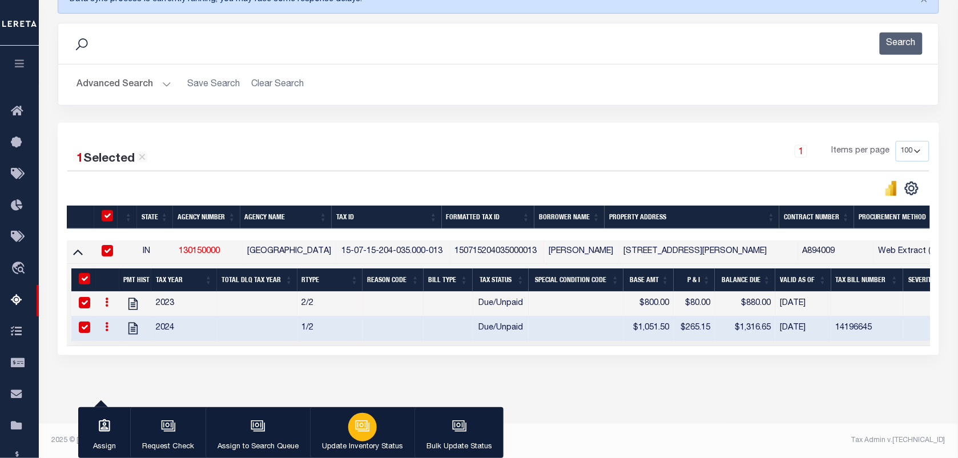
click at [365, 431] on icon "button" at bounding box center [363, 426] width 11 height 9
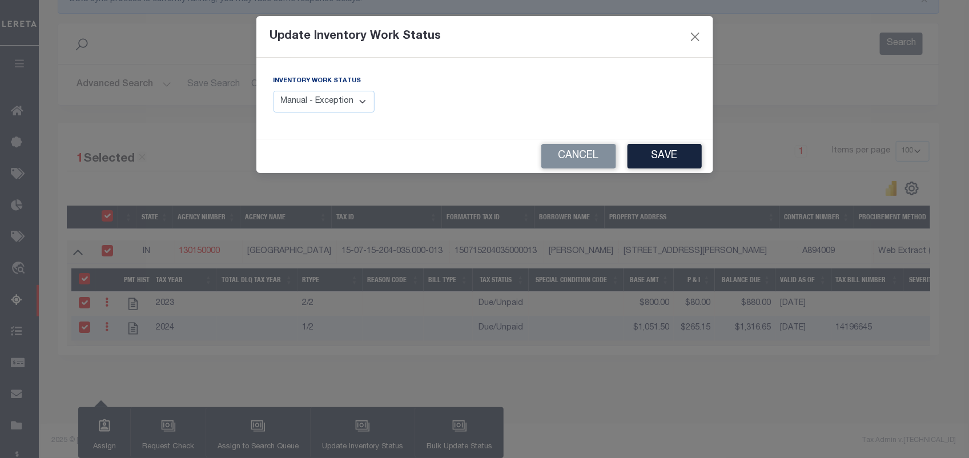
click at [355, 100] on select "Manual - Exception Pended - Awaiting Search Late Add Exception Completed" at bounding box center [324, 102] width 102 height 22
select select "4"
click at [273, 91] on select "Manual - Exception Pended - Awaiting Search Late Add Exception Completed" at bounding box center [324, 102] width 102 height 22
click at [669, 157] on button "Save" at bounding box center [664, 156] width 74 height 25
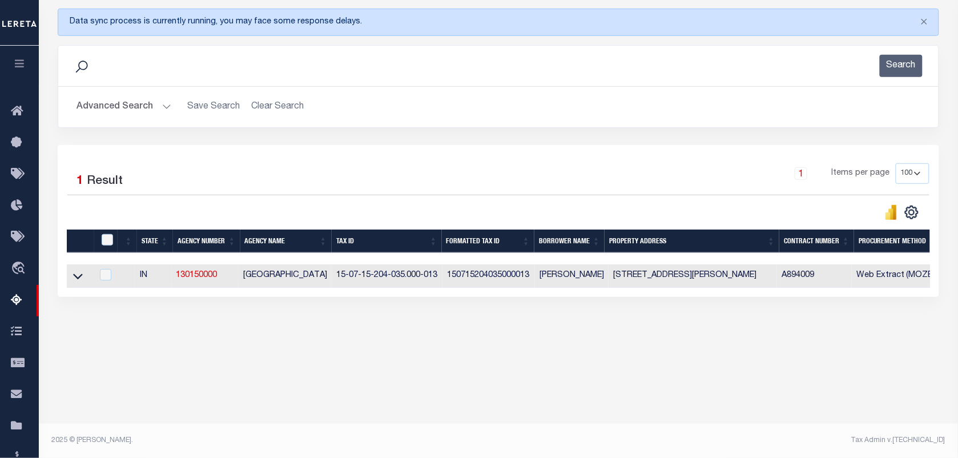
scroll to position [147, 0]
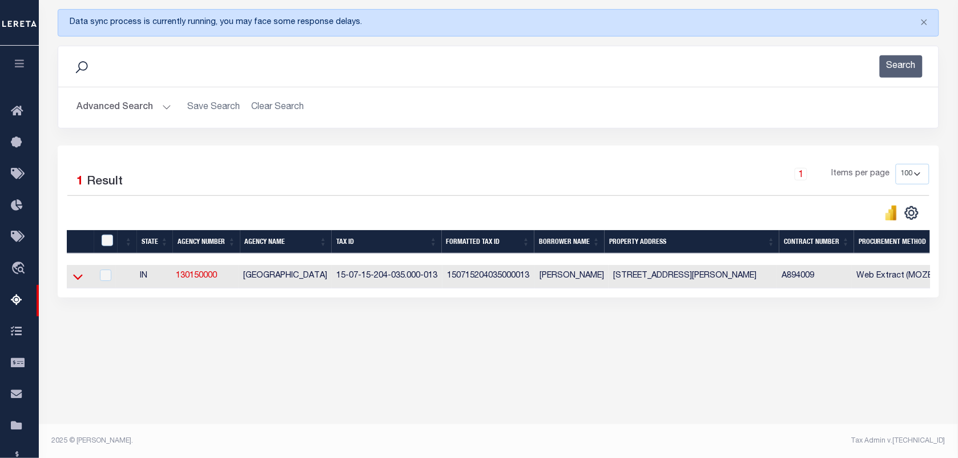
click at [79, 280] on icon at bounding box center [78, 277] width 10 height 6
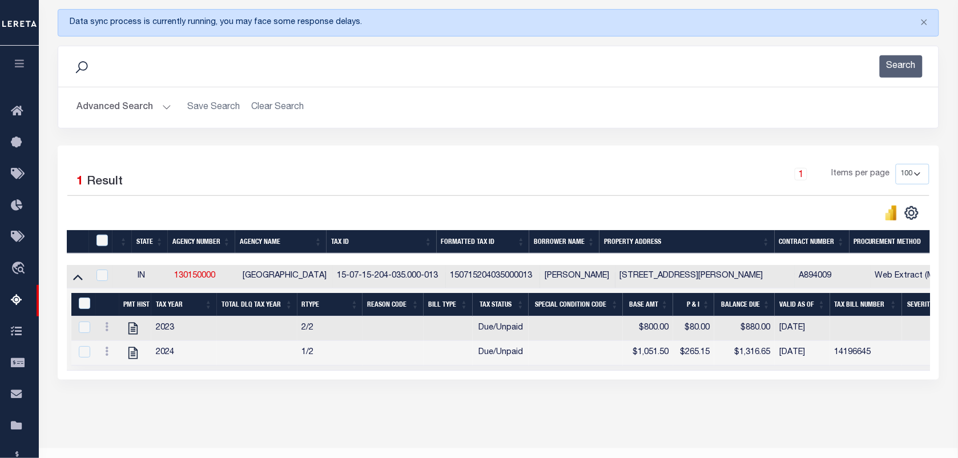
click at [137, 107] on button "Advanced Search" at bounding box center [123, 107] width 95 height 22
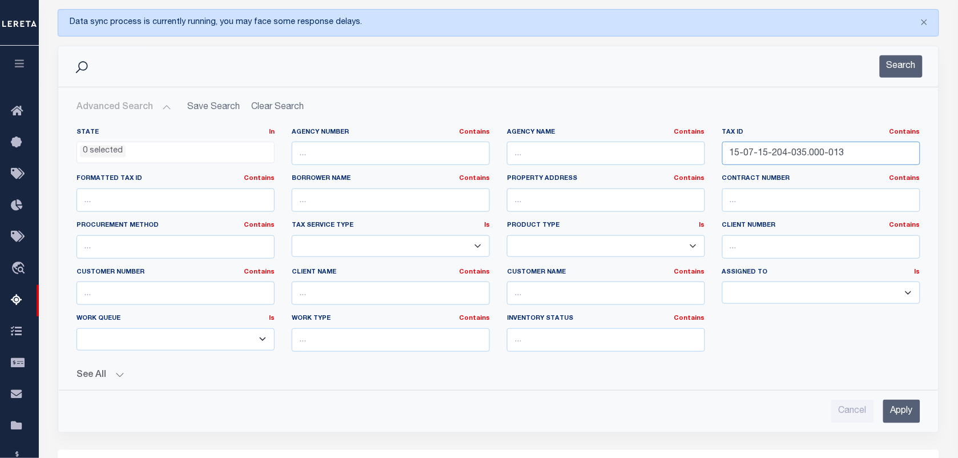
click at [860, 158] on input "15-07-15-204-035.000-013" at bounding box center [821, 153] width 198 height 23
type input "1"
paste input "15-07-29-103-027.000-003"
type input "15-07-29-103-027.000-003"
click at [903, 66] on button "Search" at bounding box center [901, 66] width 43 height 22
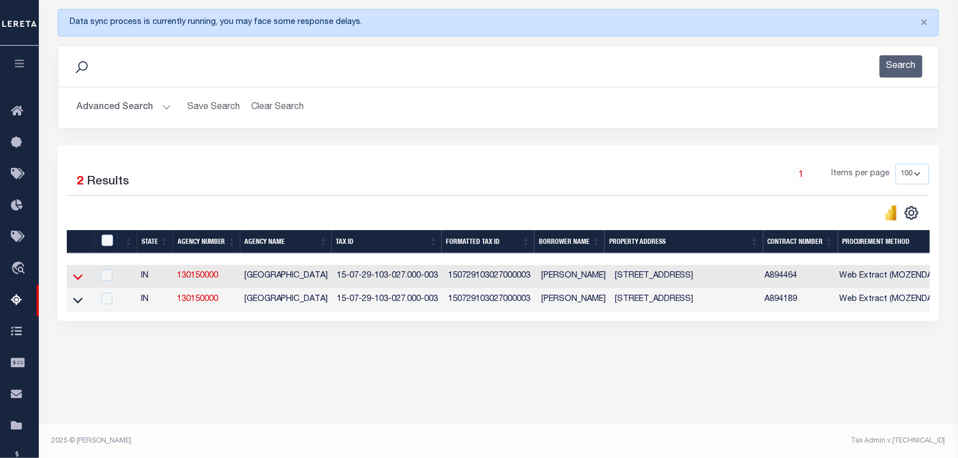
click at [76, 279] on icon at bounding box center [78, 277] width 10 height 12
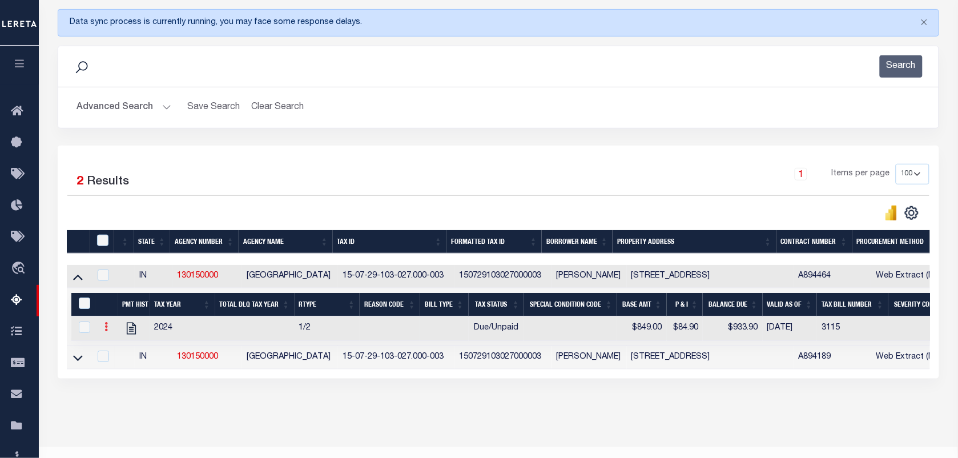
click at [101, 333] on link at bounding box center [106, 328] width 13 height 9
click at [113, 347] on link "" at bounding box center [119, 345] width 39 height 19
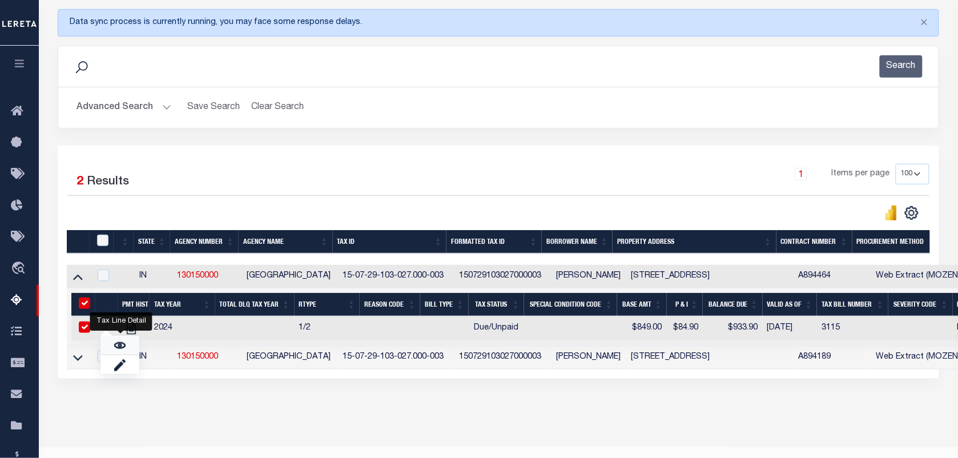
checkbox input "true"
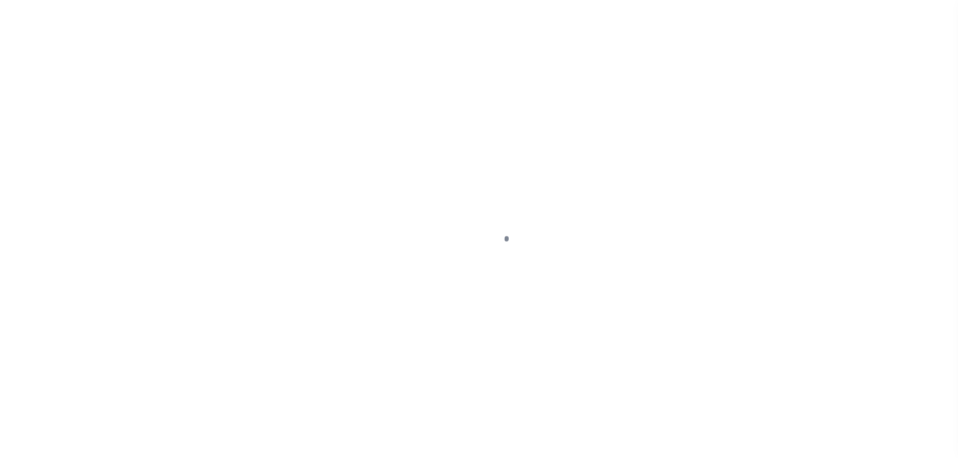
select select "DUE"
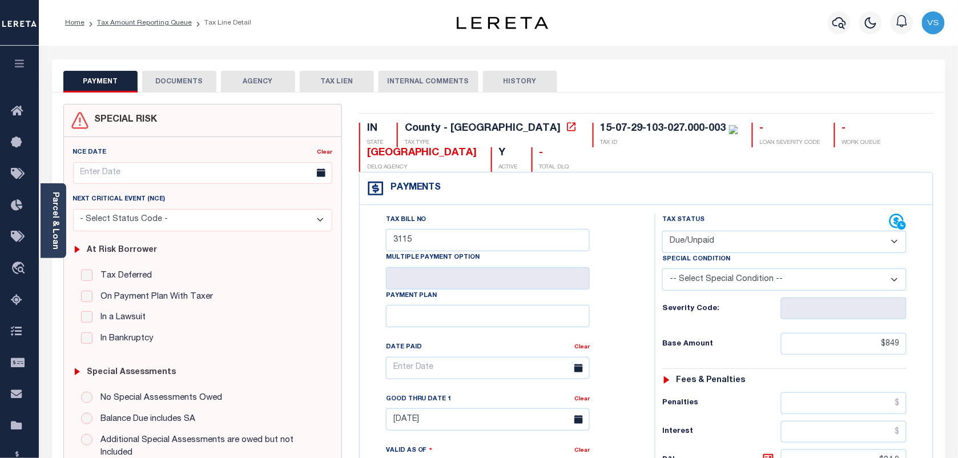
click at [190, 80] on button "DOCUMENTS" at bounding box center [179, 82] width 74 height 22
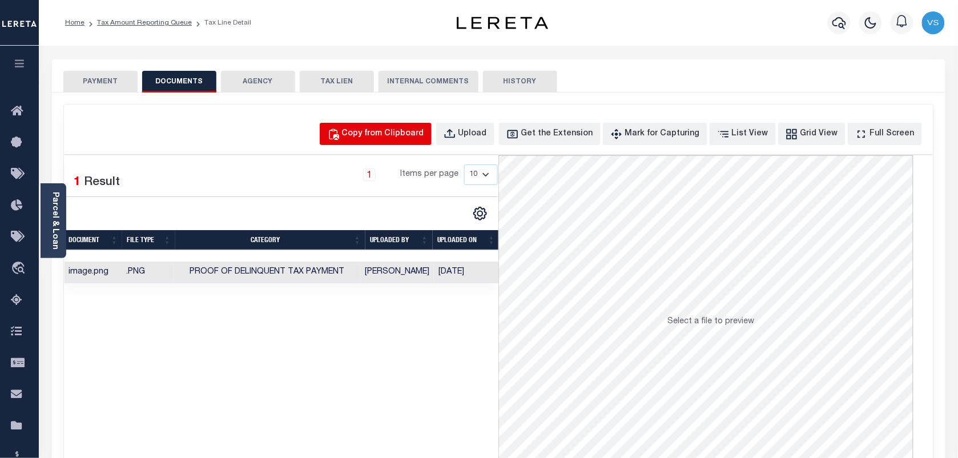
click at [378, 133] on div "Copy from Clipboard" at bounding box center [383, 134] width 82 height 13
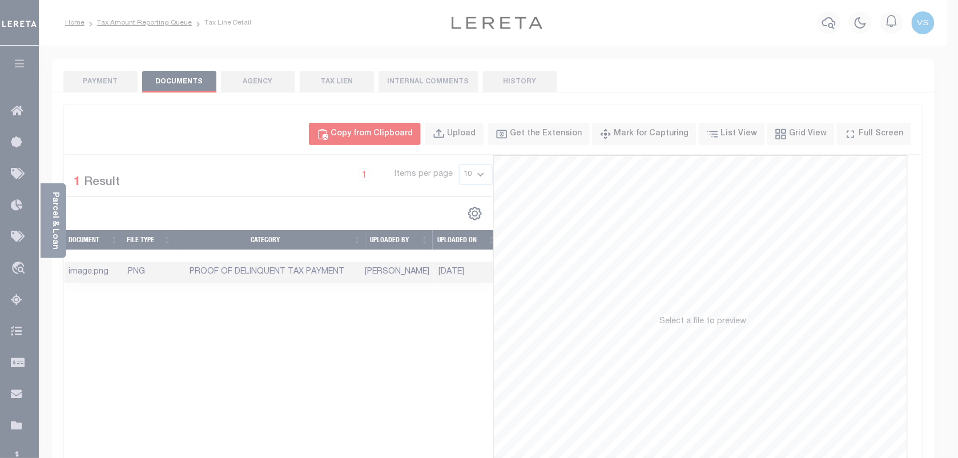
select select "POP"
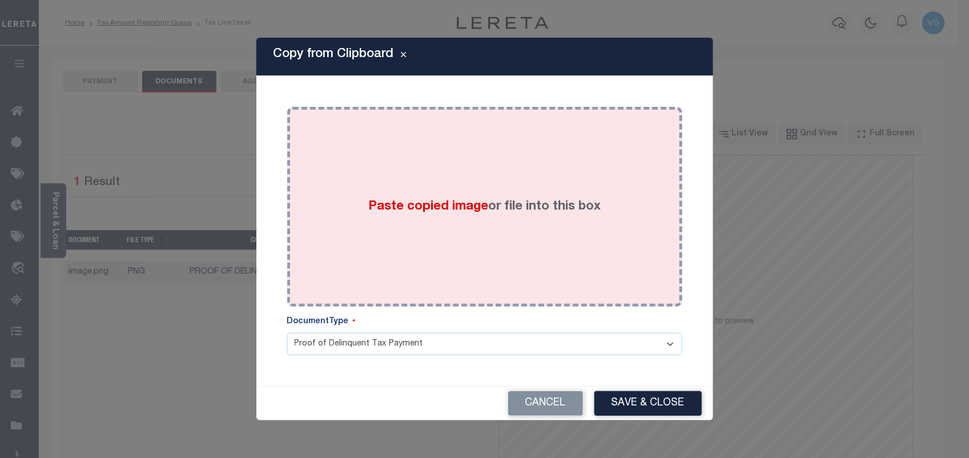
click at [421, 216] on div "Paste copied image or file into this box" at bounding box center [485, 206] width 378 height 183
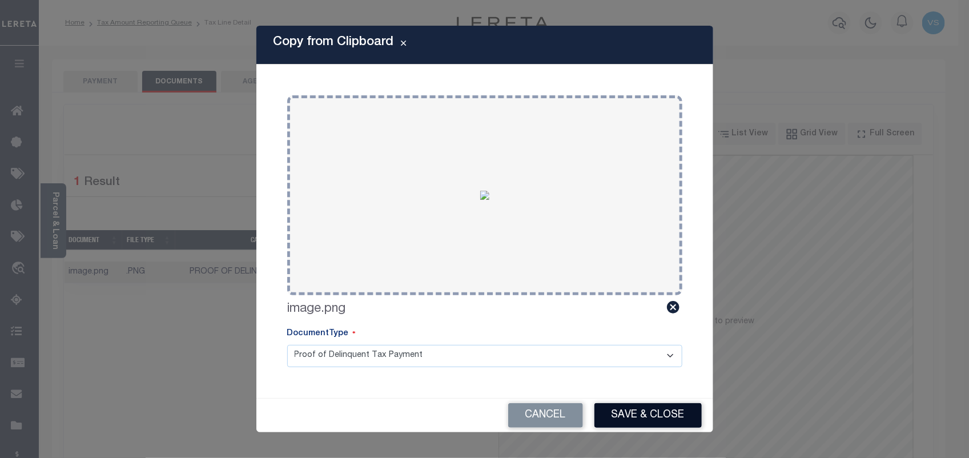
click at [637, 409] on button "Save & Close" at bounding box center [647, 415] width 107 height 25
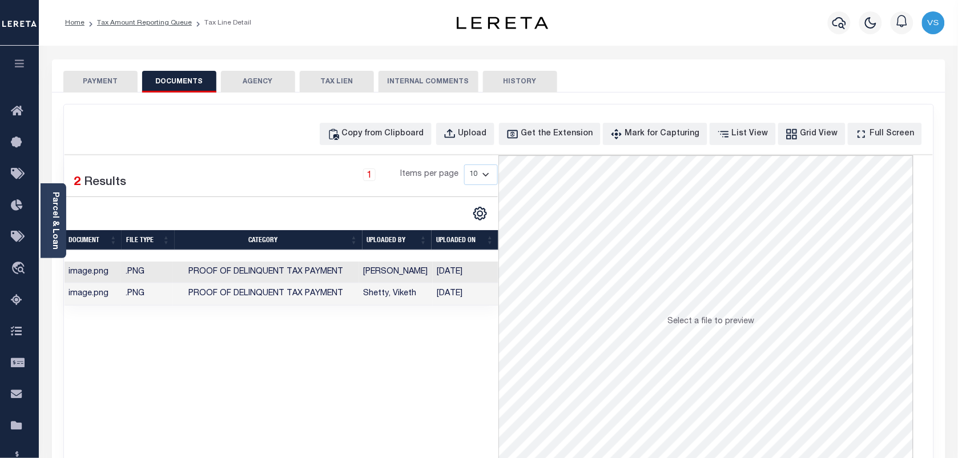
drag, startPoint x: 220, startPoint y: 243, endPoint x: 86, endPoint y: 84, distance: 207.4
click at [86, 84] on div "PAYMENT DOCUMENTS AGENCY DELINQUENT PAYEE TAX LIEN" at bounding box center [498, 287] width 893 height 457
click at [86, 84] on button "PAYMENT" at bounding box center [100, 82] width 74 height 22
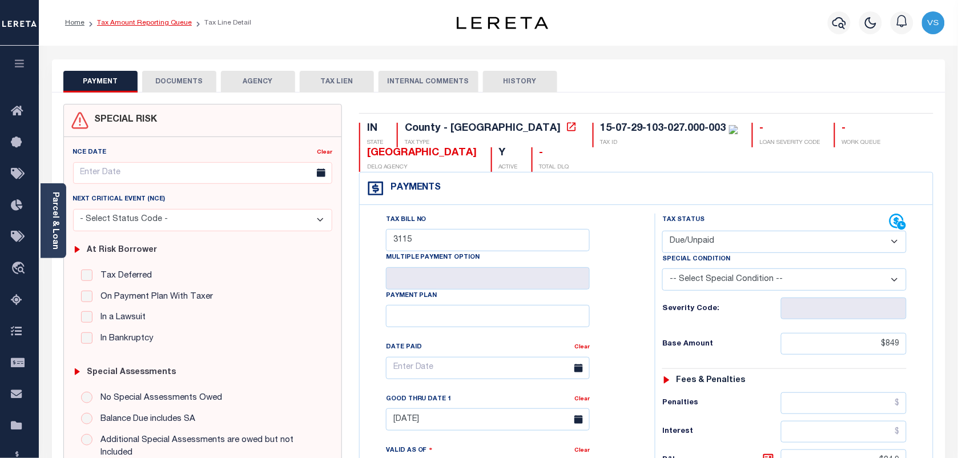
click at [110, 24] on link "Tax Amount Reporting Queue" at bounding box center [144, 22] width 95 height 7
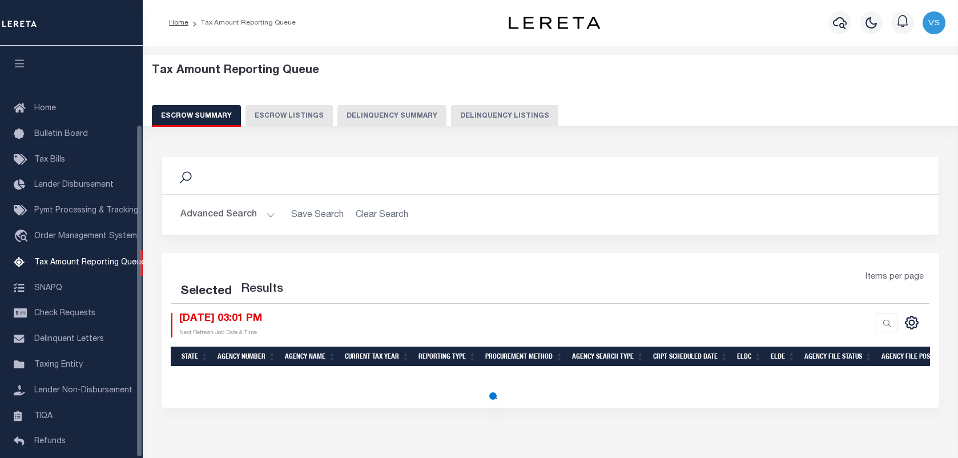
select select "100"
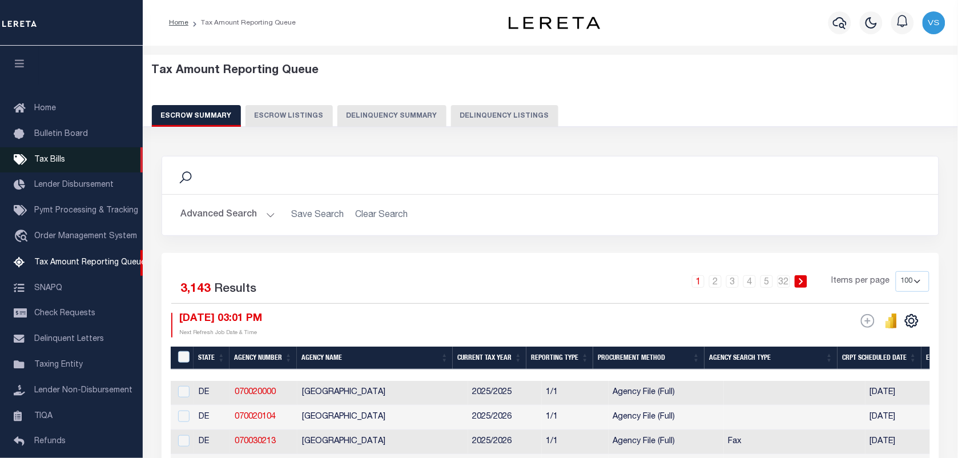
scroll to position [98, 0]
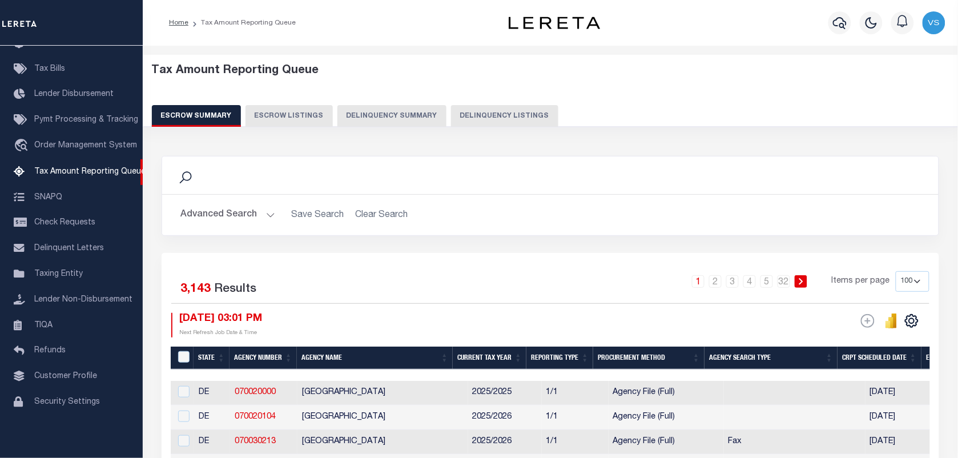
click at [471, 115] on button "Delinquency Listings" at bounding box center [504, 116] width 107 height 22
select select "100"
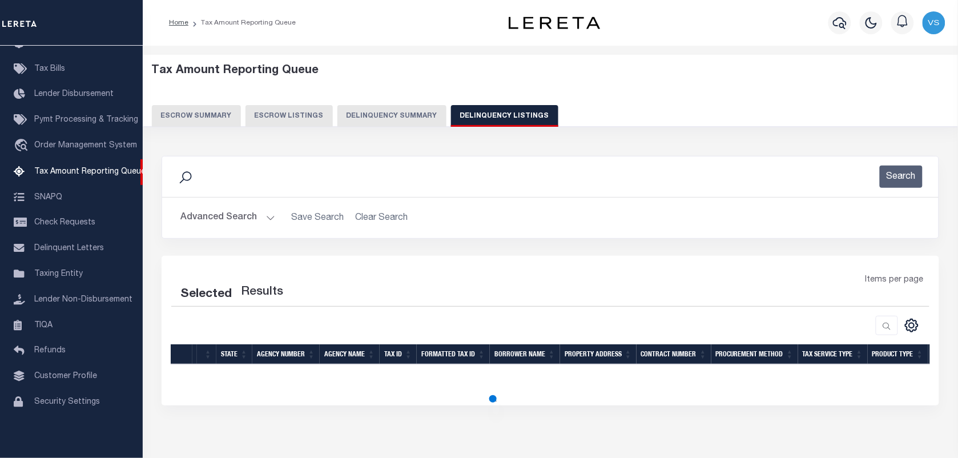
select select "100"
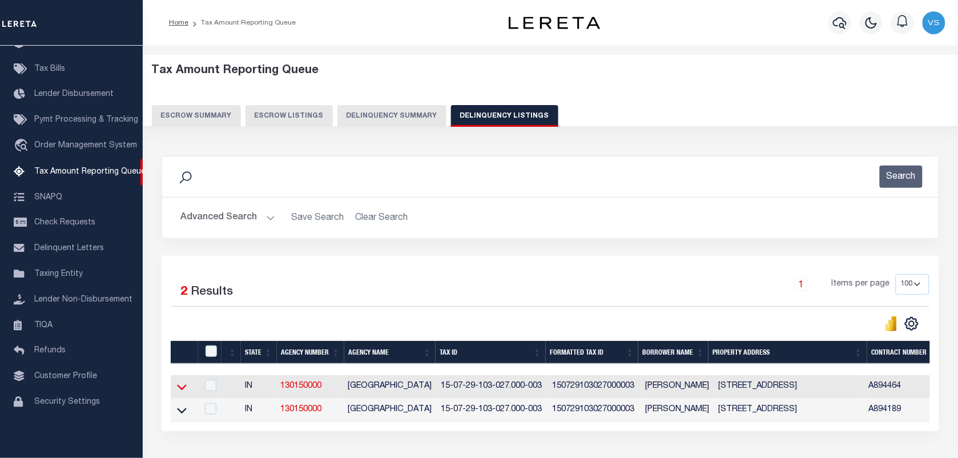
click at [180, 390] on icon at bounding box center [182, 388] width 10 height 6
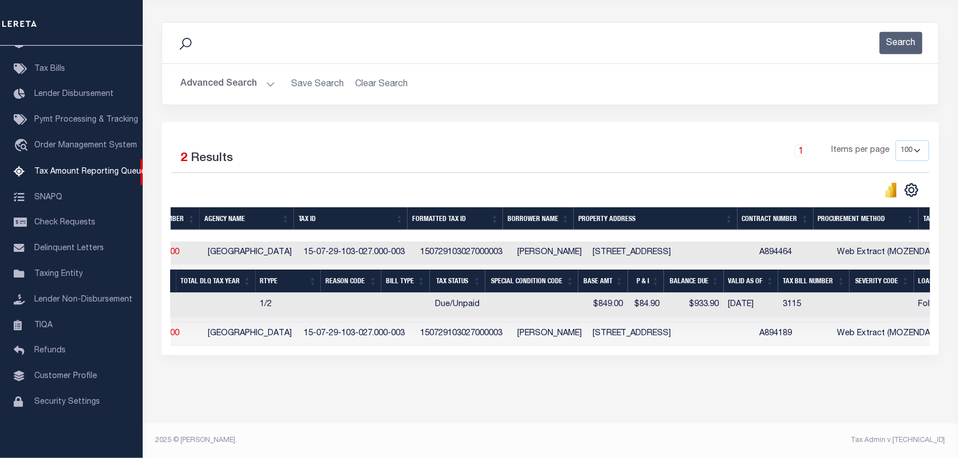
scroll to position [0, 0]
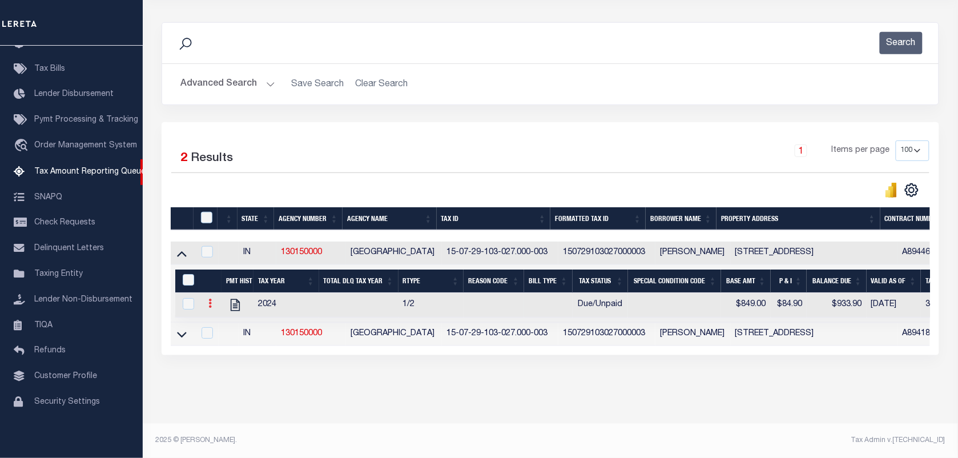
click at [209, 300] on icon at bounding box center [209, 303] width 3 height 9
click at [220, 324] on img "" at bounding box center [223, 321] width 11 height 11
checkbox input "true"
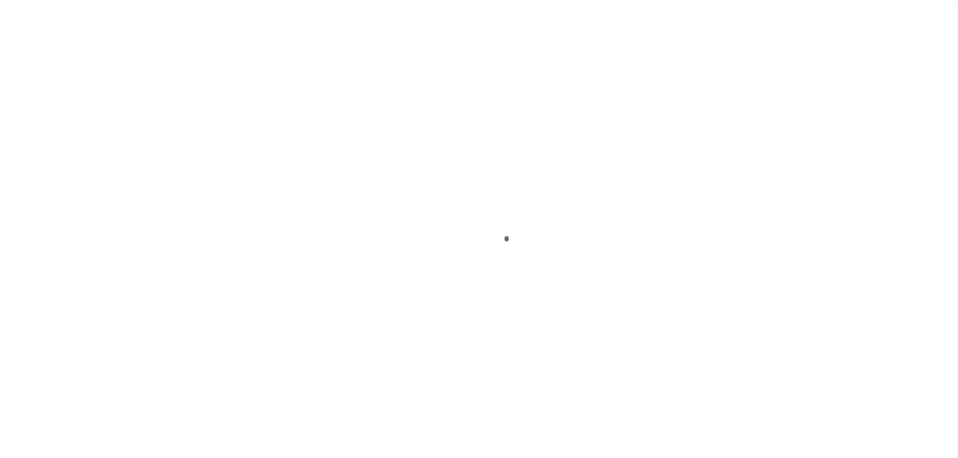
select select "DUE"
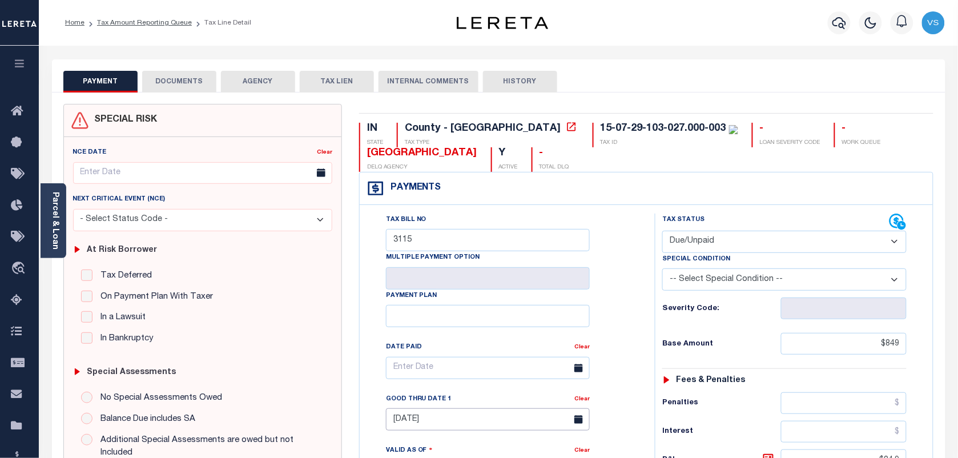
click at [410, 424] on input "[DATE]" at bounding box center [488, 419] width 204 height 22
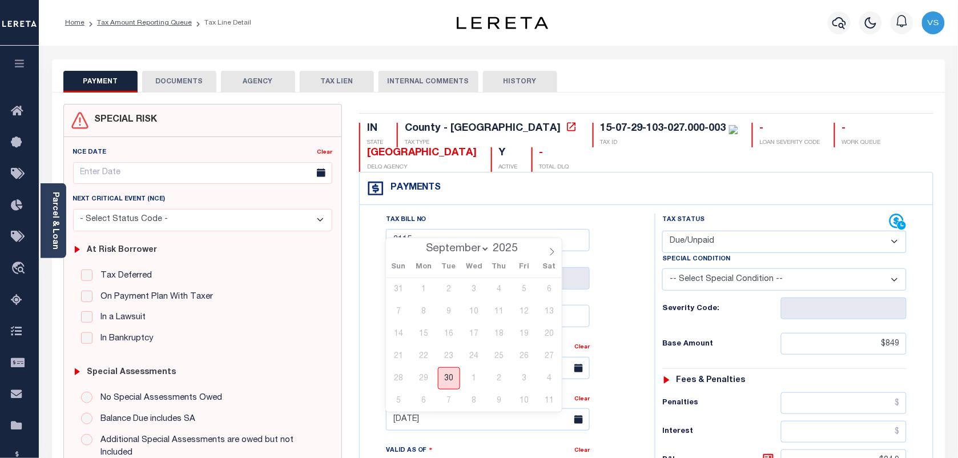
click at [444, 373] on span "30" at bounding box center [449, 378] width 22 height 22
type input "[DATE]"
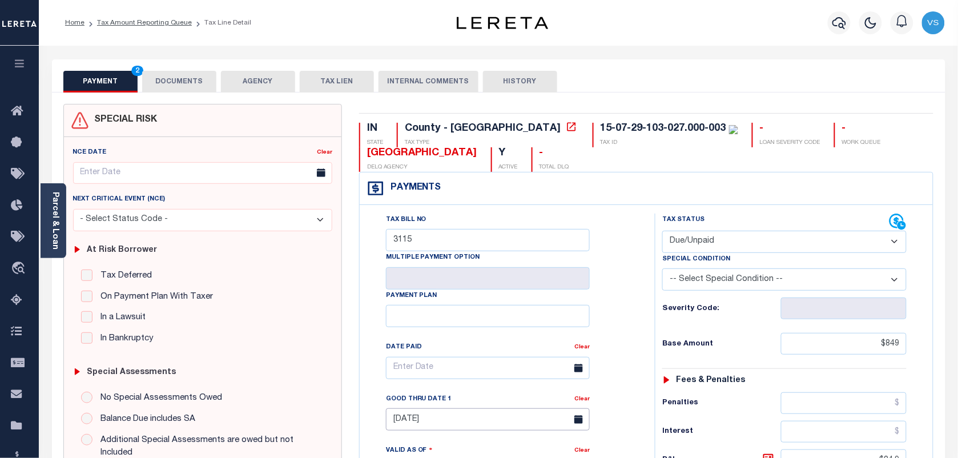
type input "[DATE]"
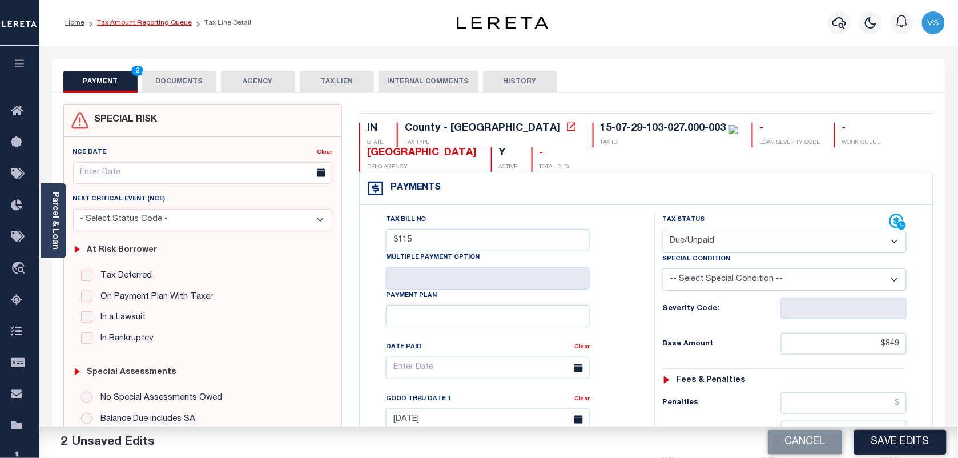
click at [124, 19] on link "Tax Amount Reporting Queue" at bounding box center [144, 22] width 95 height 7
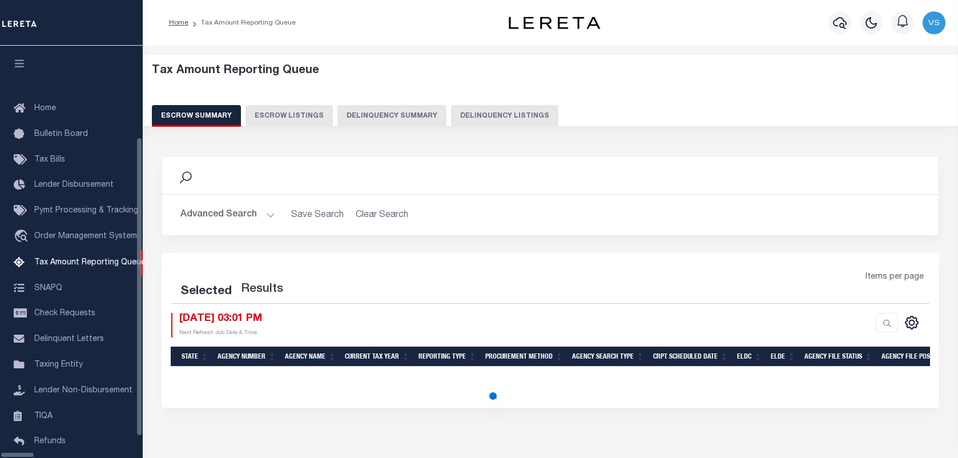
select select "100"
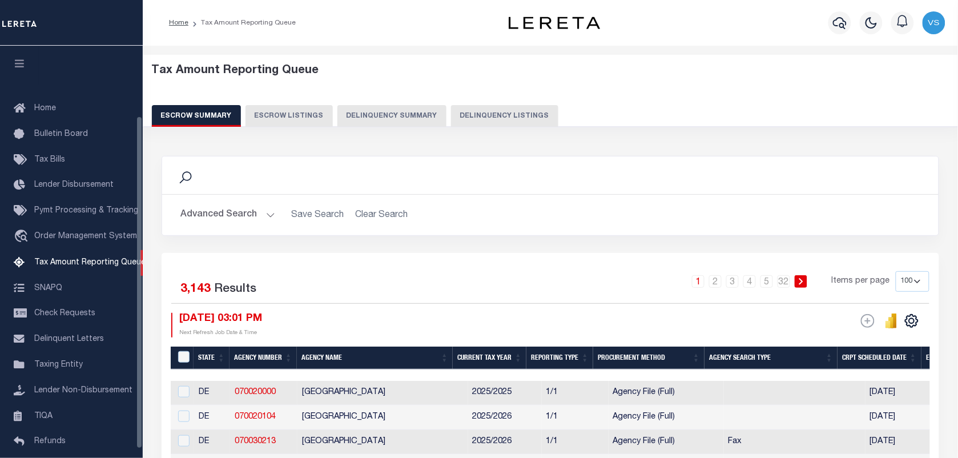
scroll to position [87, 0]
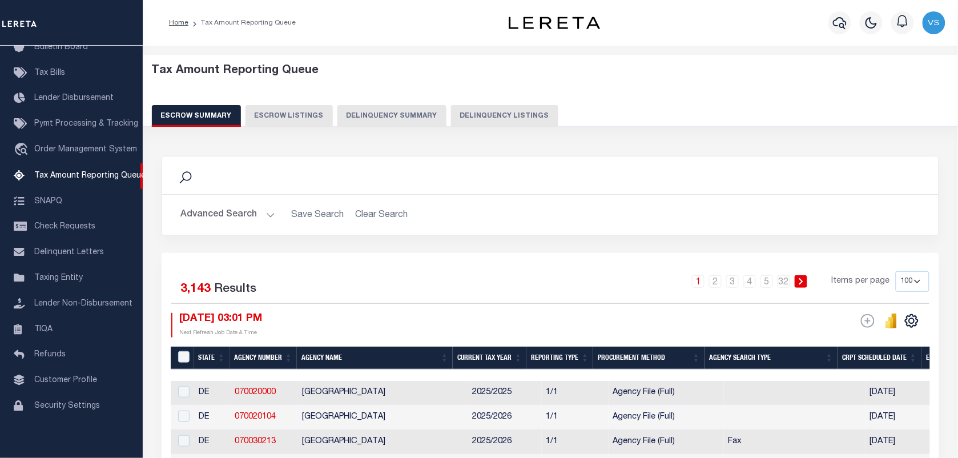
click at [464, 113] on button "Delinquency Listings" at bounding box center [504, 116] width 107 height 22
select select "100"
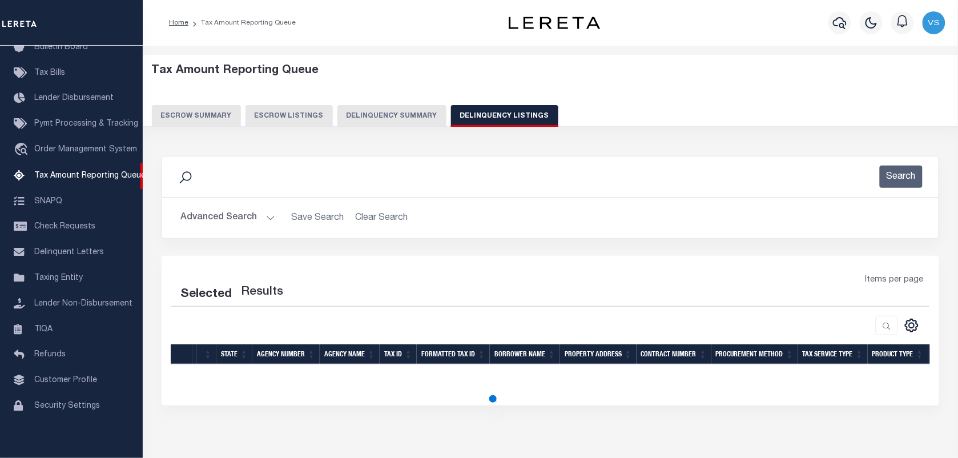
select select "100"
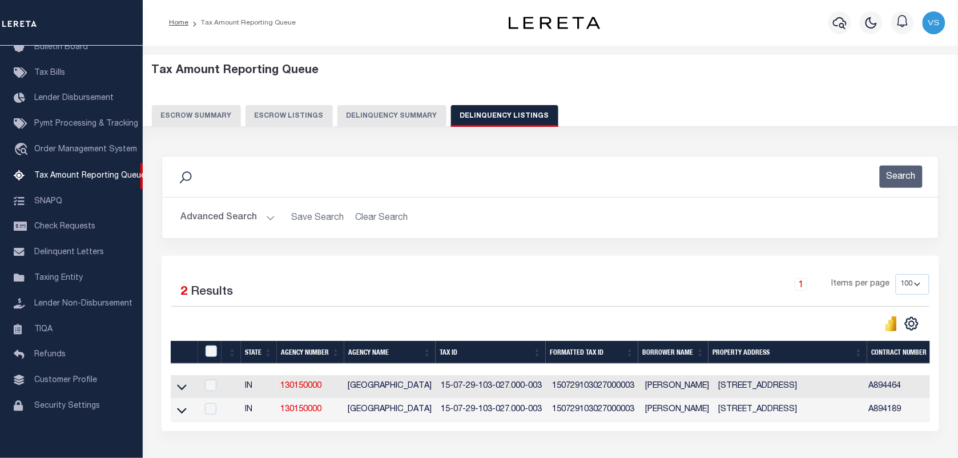
click at [176, 397] on td at bounding box center [184, 386] width 27 height 23
checkbox input "true"
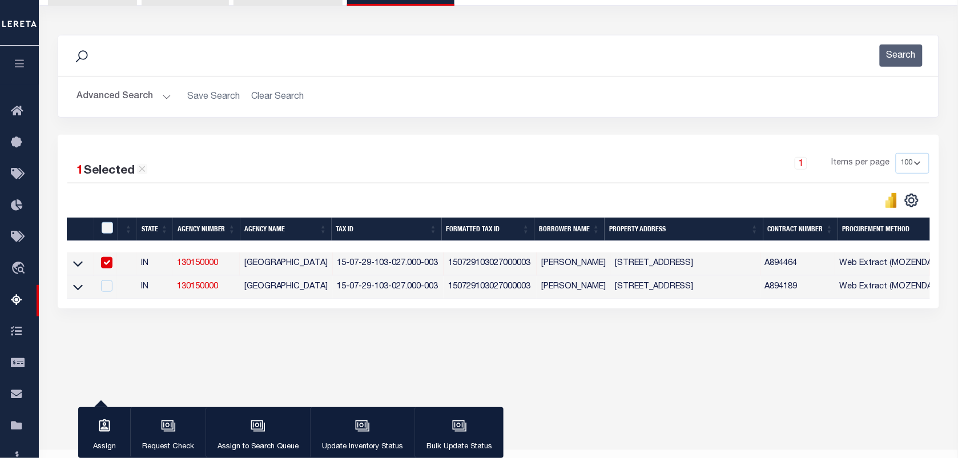
scroll to position [143, 0]
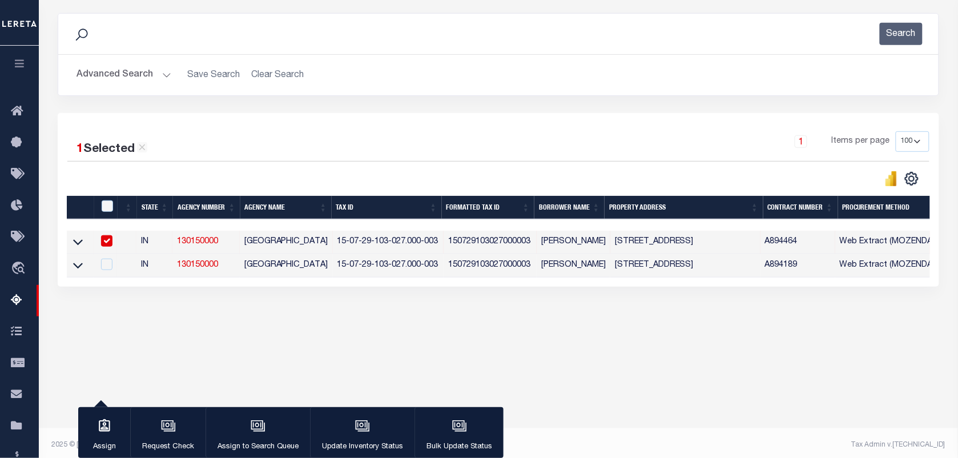
click at [107, 213] on div at bounding box center [108, 206] width 19 height 13
click at [78, 271] on icon at bounding box center [78, 265] width 10 height 12
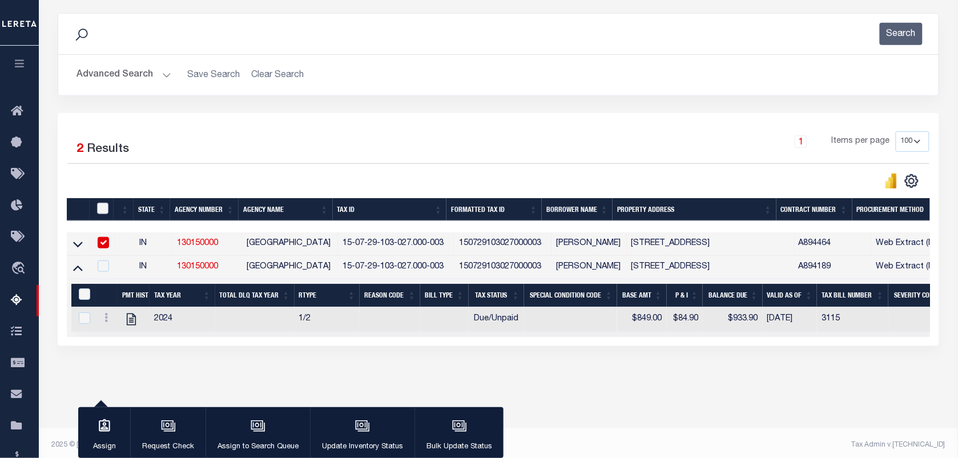
click at [101, 211] on input "checkbox" at bounding box center [102, 208] width 11 height 11
checkbox input "true"
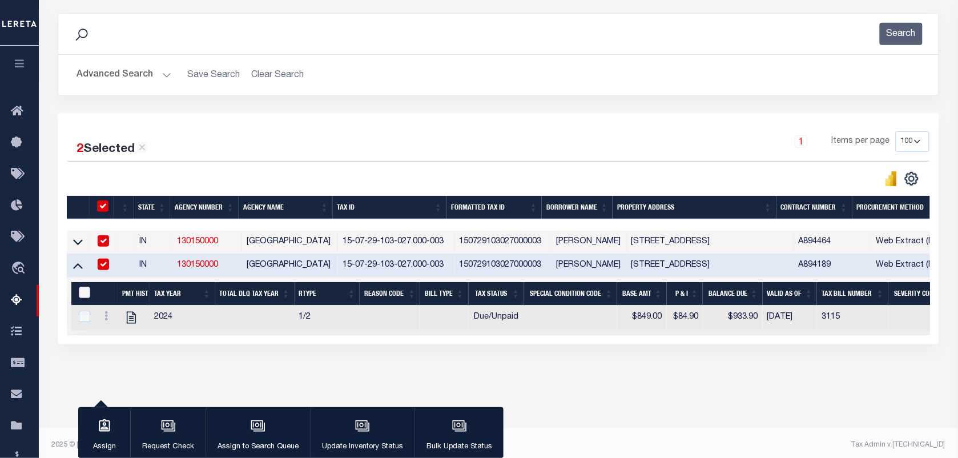
click at [87, 298] on input "&nbsp;" at bounding box center [84, 292] width 11 height 11
checkbox input "true"
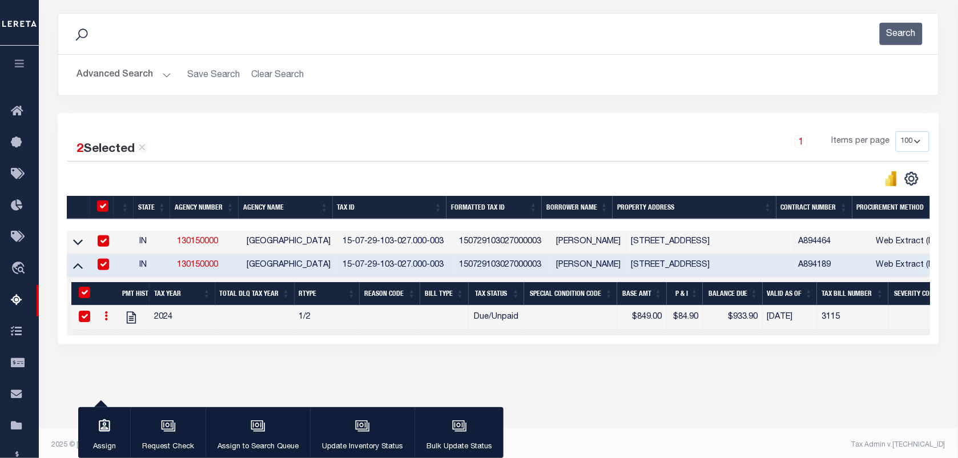
checkbox input "true"
click at [363, 434] on div "button" at bounding box center [362, 427] width 29 height 29
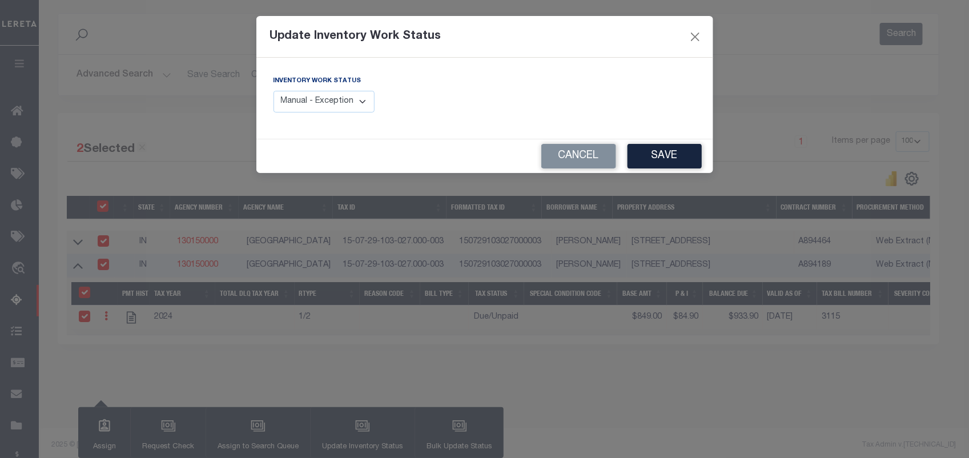
click at [337, 108] on select "Manual - Exception Pended - Awaiting Search Late Add Exception Completed" at bounding box center [324, 102] width 102 height 22
select select "4"
click at [273, 91] on select "Manual - Exception Pended - Awaiting Search Late Add Exception Completed" at bounding box center [324, 102] width 102 height 22
click at [650, 151] on button "Save" at bounding box center [664, 156] width 74 height 25
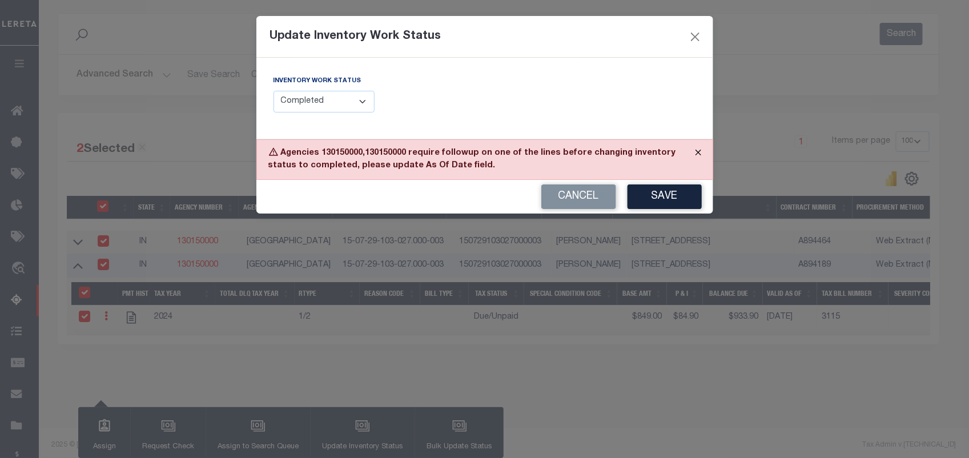
click at [695, 148] on button "Close" at bounding box center [698, 152] width 29 height 25
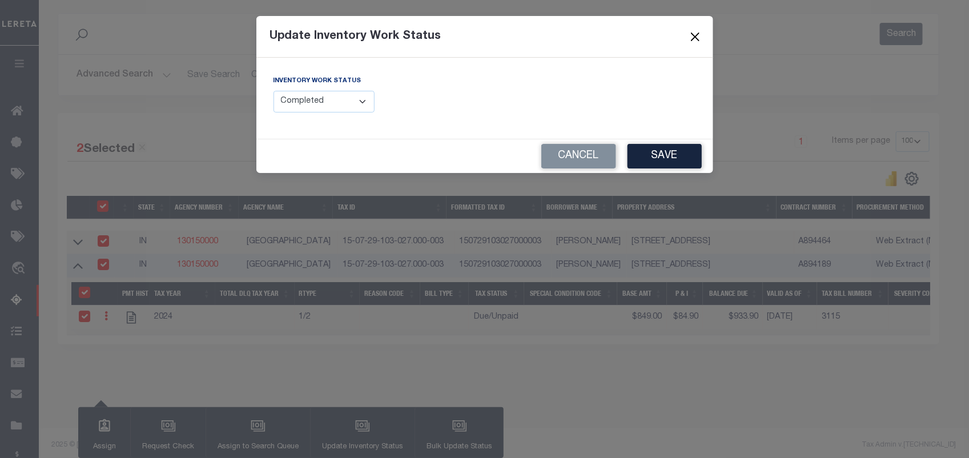
click at [688, 36] on button "Close" at bounding box center [694, 36] width 15 height 15
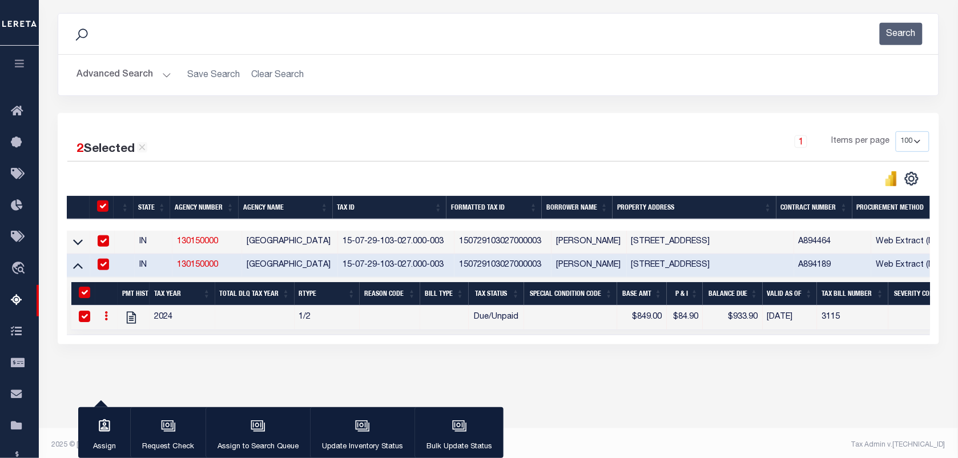
click at [104, 320] on icon at bounding box center [105, 315] width 3 height 9
click at [114, 340] on img "" at bounding box center [119, 333] width 11 height 11
checkbox input "false"
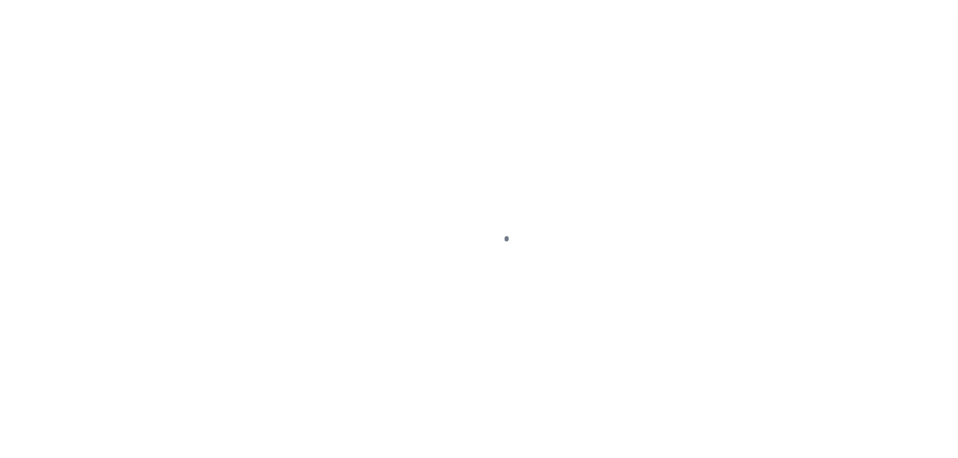
select select "DUE"
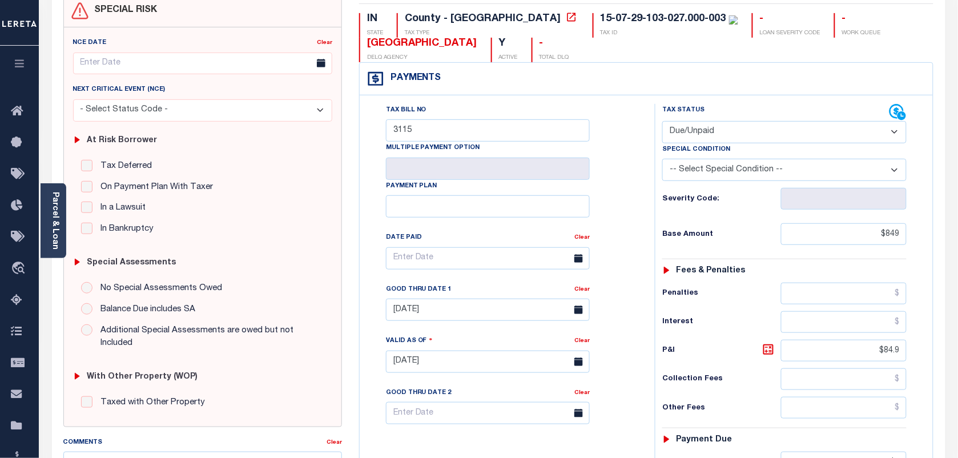
scroll to position [214, 0]
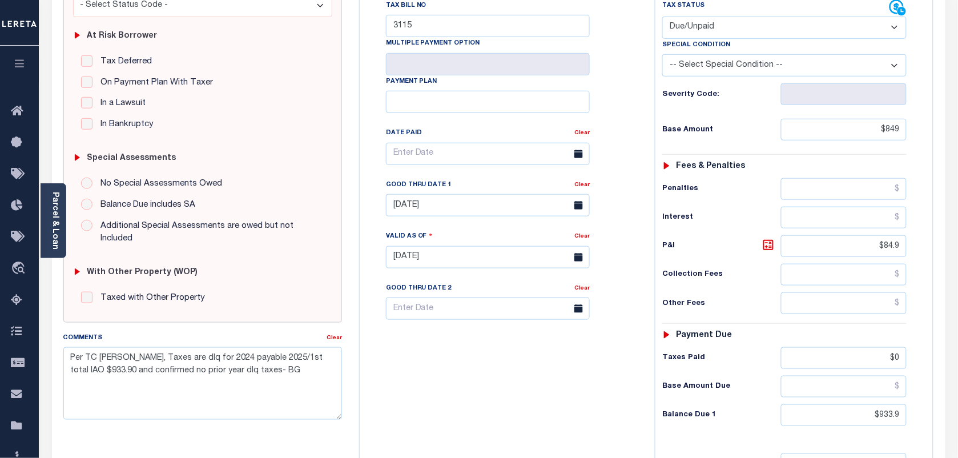
click at [795, 75] on select "-- Select Special Condition -- 3RD PARTY TAX LIEN AGENCY TAX LIEN (A.K.A Inside…" at bounding box center [784, 65] width 244 height 22
click at [429, 208] on input "[DATE]" at bounding box center [488, 205] width 204 height 22
click at [452, 361] on span "30" at bounding box center [449, 362] width 22 height 22
type input "[DATE]"
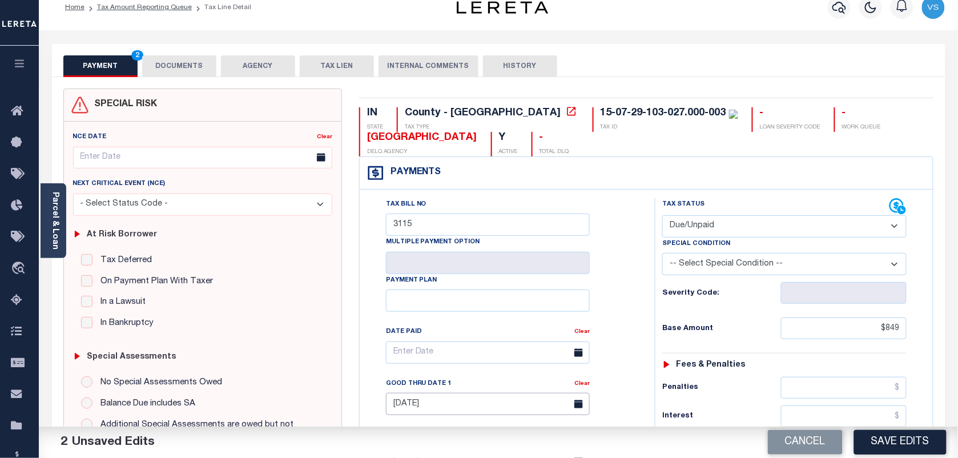
scroll to position [0, 0]
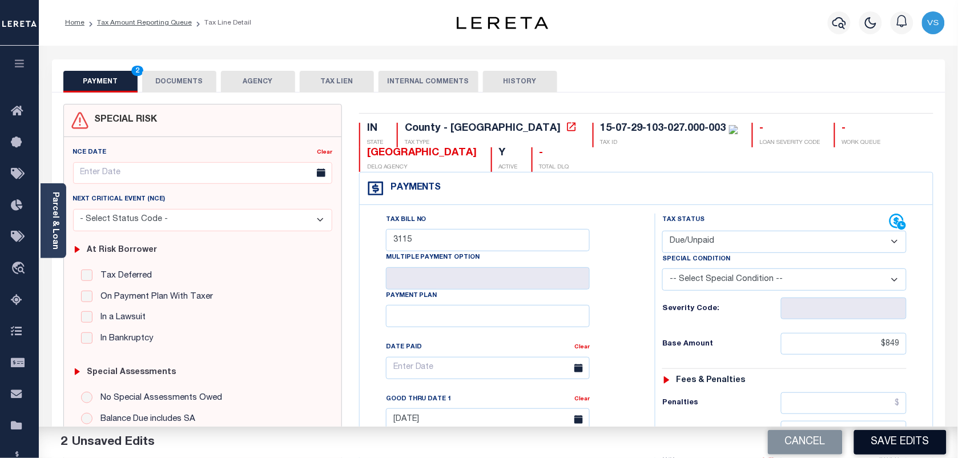
click at [891, 437] on button "Save Edits" at bounding box center [900, 442] width 92 height 25
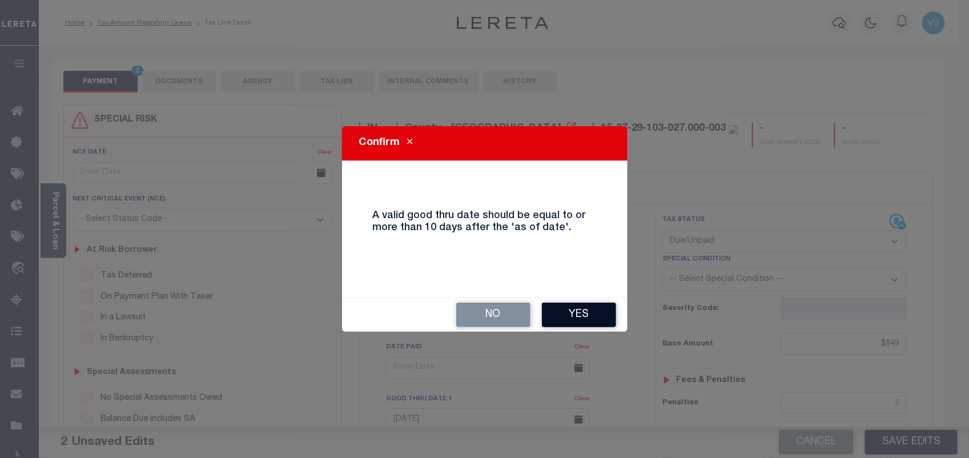
click at [587, 318] on button "Yes" at bounding box center [579, 315] width 74 height 25
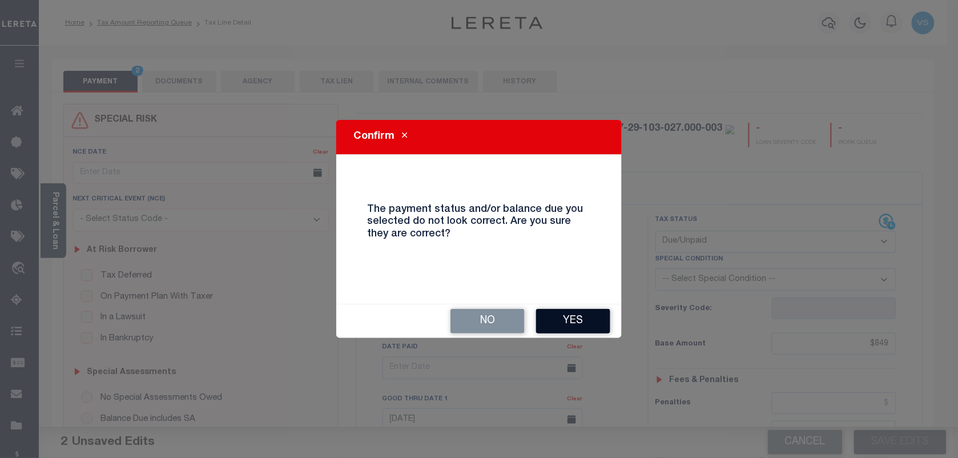
click at [588, 316] on button "Yes" at bounding box center [573, 321] width 74 height 25
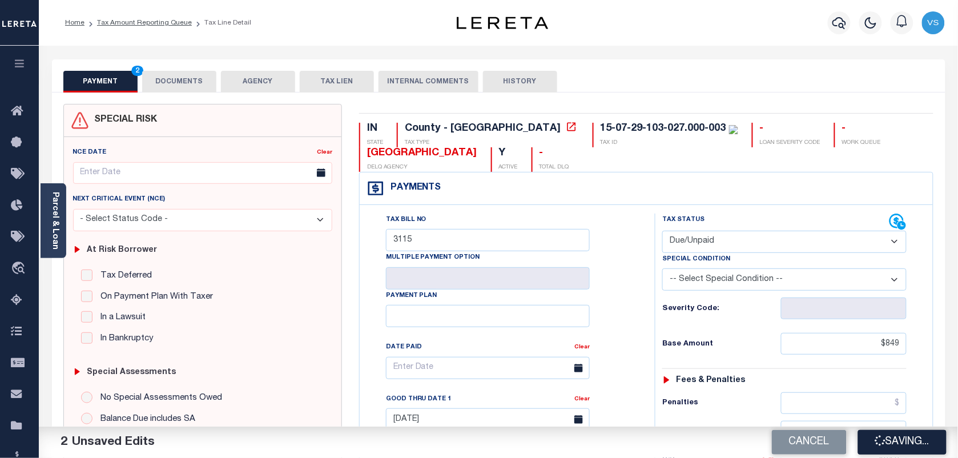
checkbox input "false"
type input "$849"
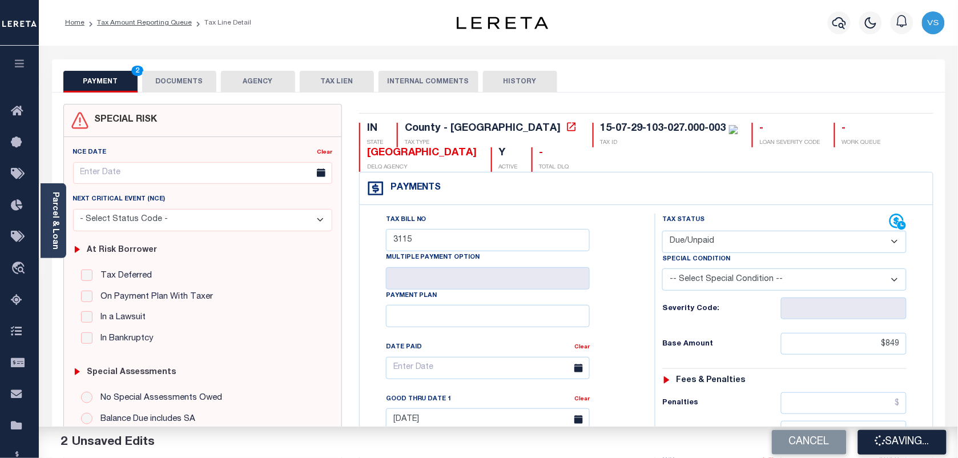
type input "$84.9"
type input "$0"
type input "$933.9"
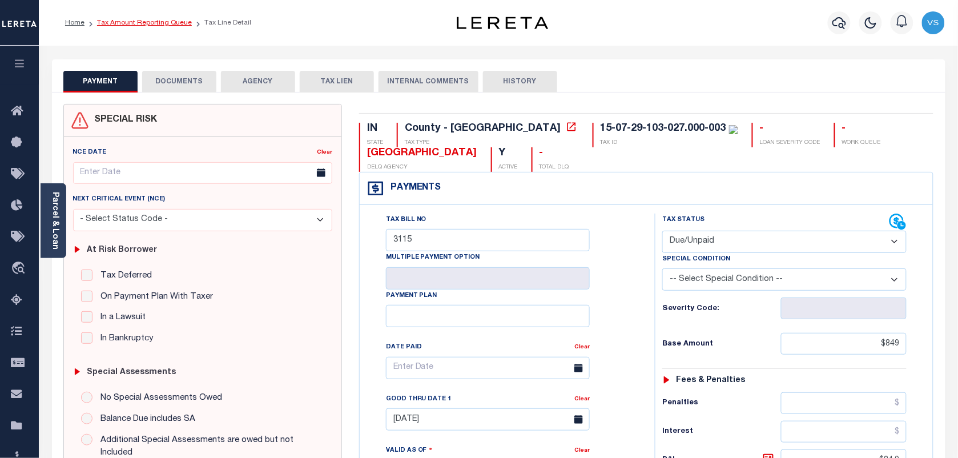
click at [124, 19] on link "Tax Amount Reporting Queue" at bounding box center [144, 22] width 95 height 7
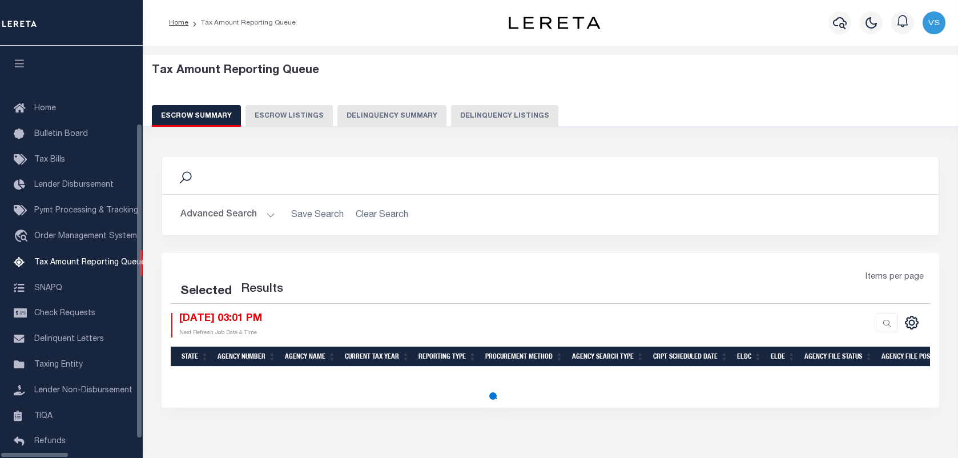
select select "100"
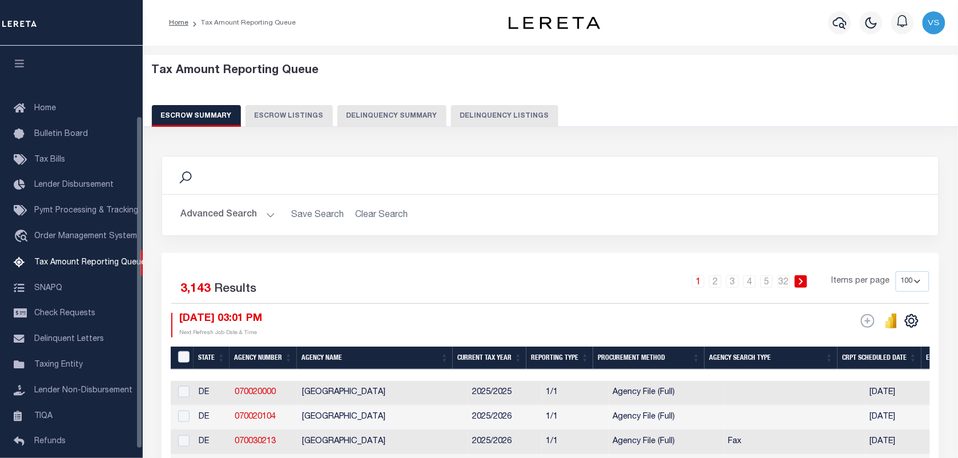
scroll to position [87, 0]
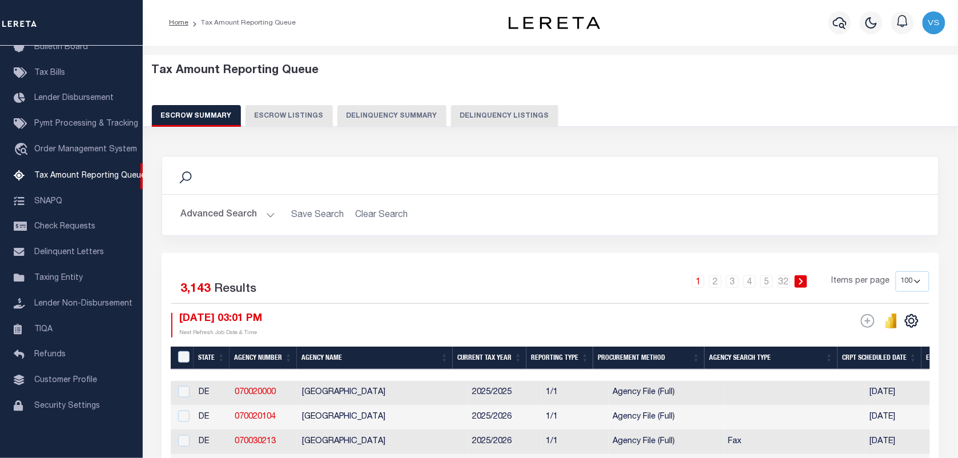
click at [469, 120] on button "Delinquency Listings" at bounding box center [504, 116] width 107 height 22
select select "100"
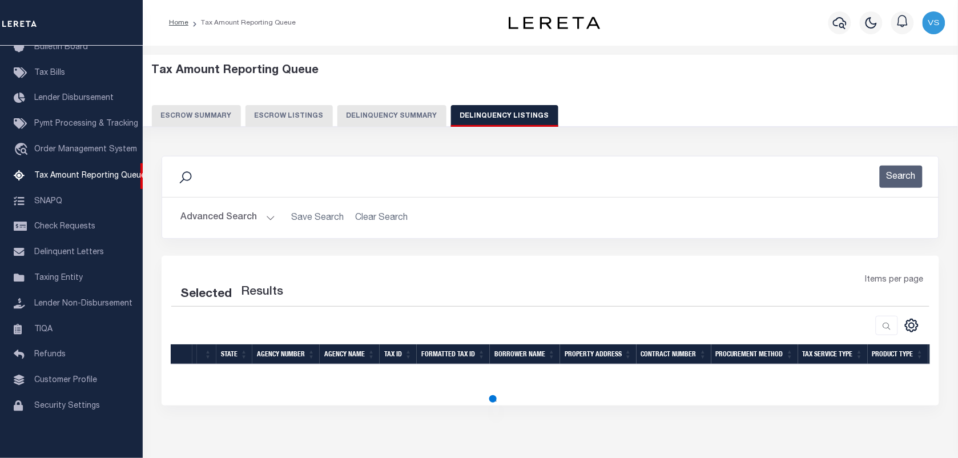
select select "100"
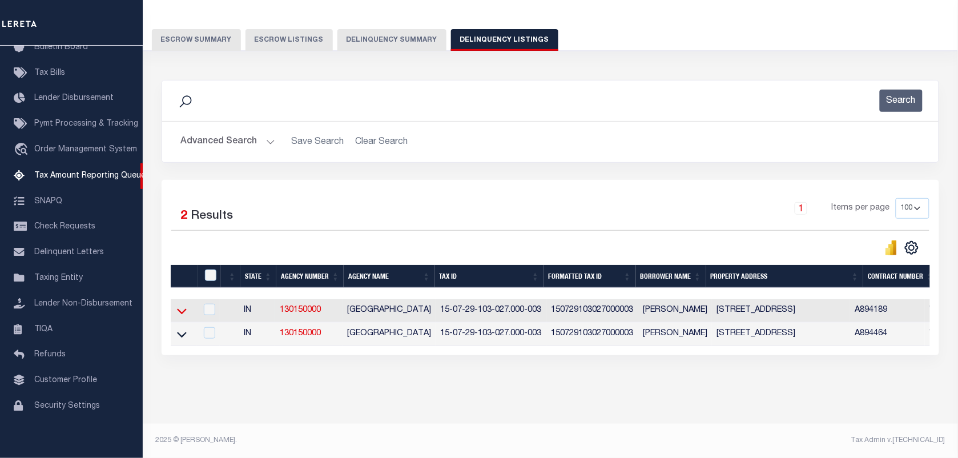
click at [181, 305] on icon at bounding box center [182, 311] width 10 height 12
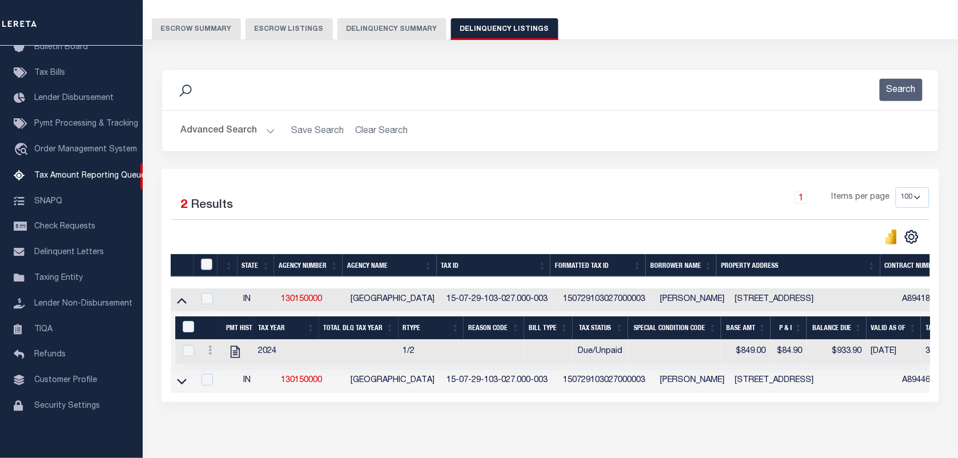
click at [203, 267] on input "checkbox" at bounding box center [206, 264] width 11 height 11
checkbox input "true"
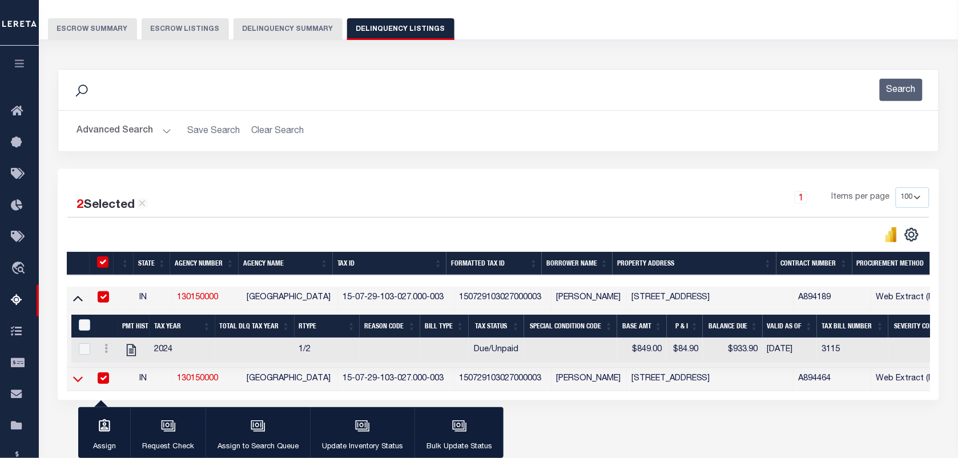
click at [76, 381] on icon at bounding box center [78, 379] width 10 height 12
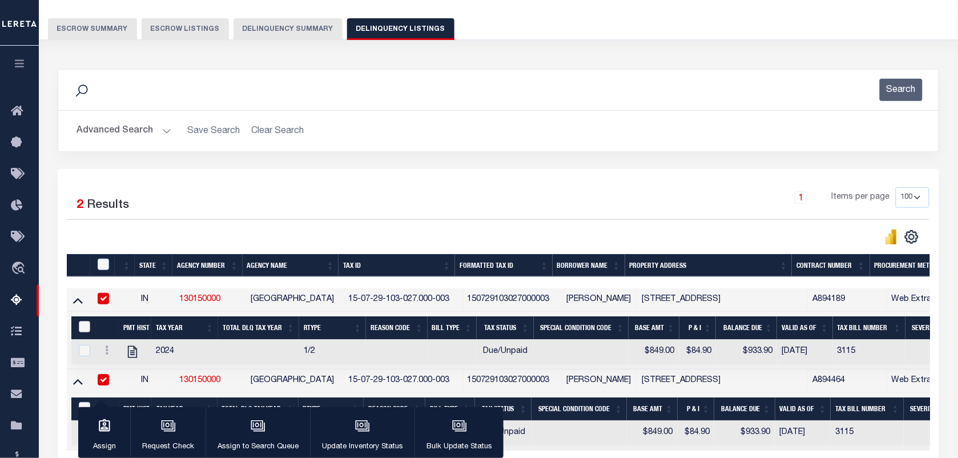
click at [82, 332] on input "&nbsp;" at bounding box center [84, 326] width 11 height 11
checkbox input "true"
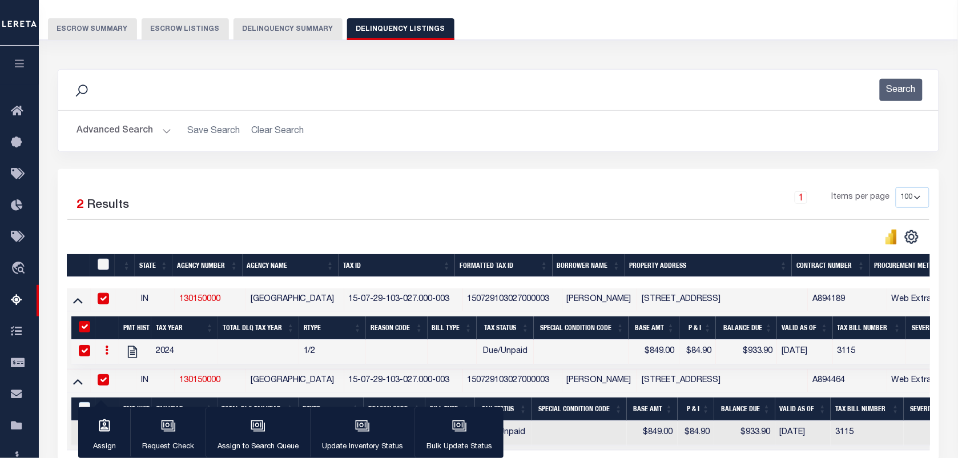
click at [101, 269] on input "checkbox" at bounding box center [103, 264] width 11 height 11
checkbox input "true"
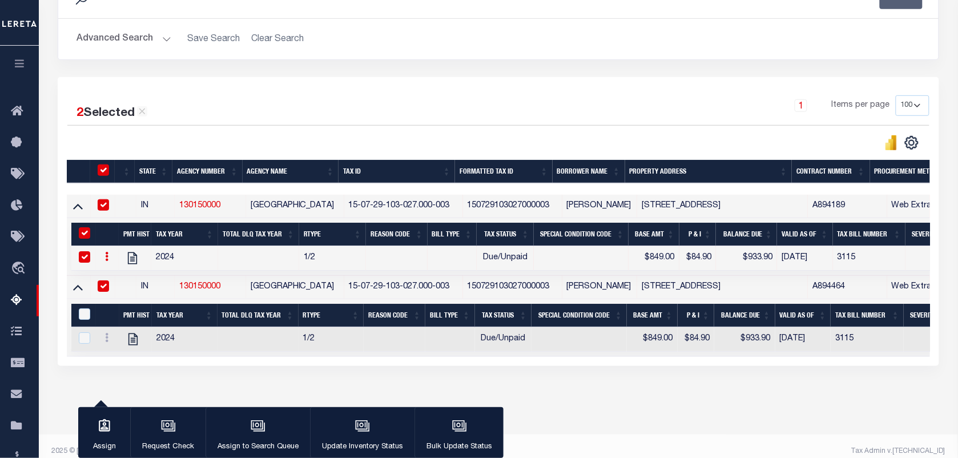
scroll to position [203, 0]
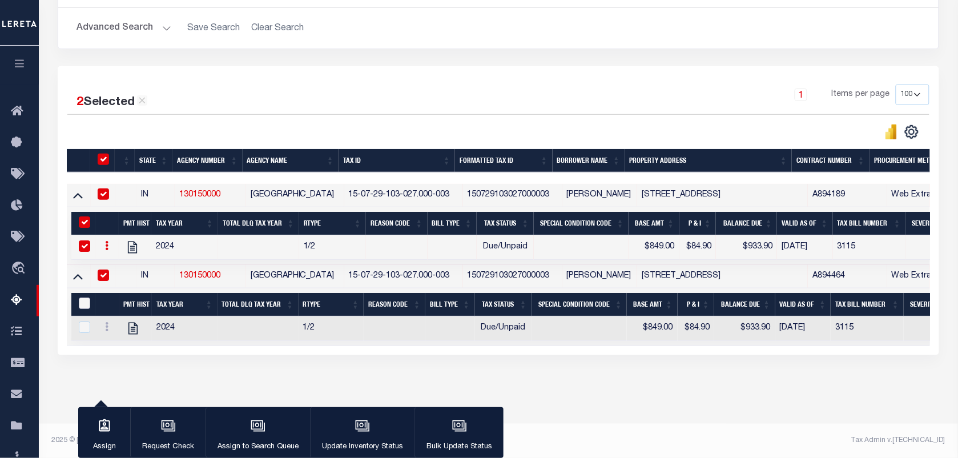
click at [79, 298] on input "&nbsp;" at bounding box center [84, 302] width 11 height 11
checkbox input "true"
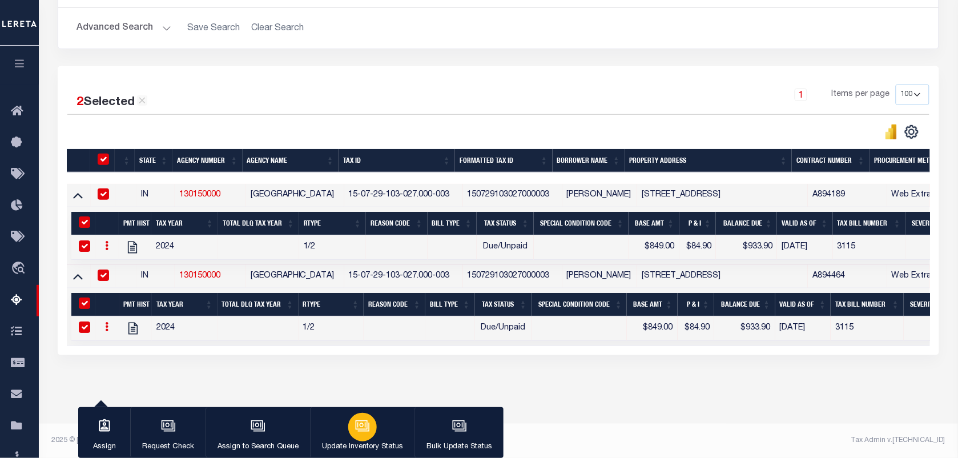
click at [370, 428] on div "button" at bounding box center [362, 427] width 29 height 29
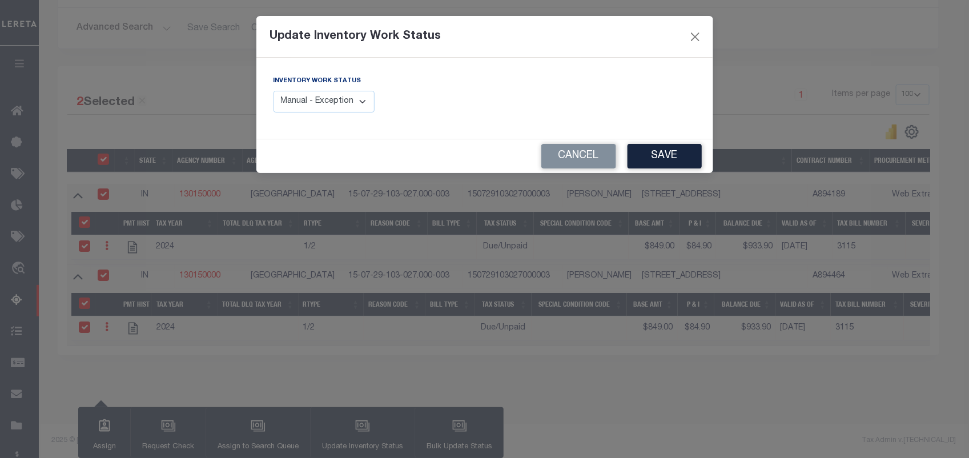
click at [340, 107] on select "Manual - Exception Pended - Awaiting Search Late Add Exception Completed" at bounding box center [324, 102] width 102 height 22
select select "4"
click at [273, 91] on select "Manual - Exception Pended - Awaiting Search Late Add Exception Completed" at bounding box center [324, 102] width 102 height 22
click at [675, 159] on button "Save" at bounding box center [664, 156] width 74 height 25
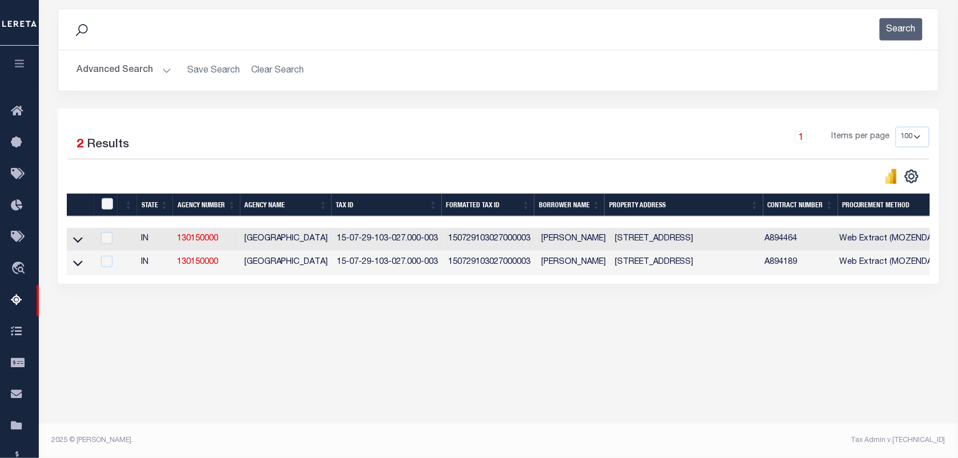
scroll to position [147, 0]
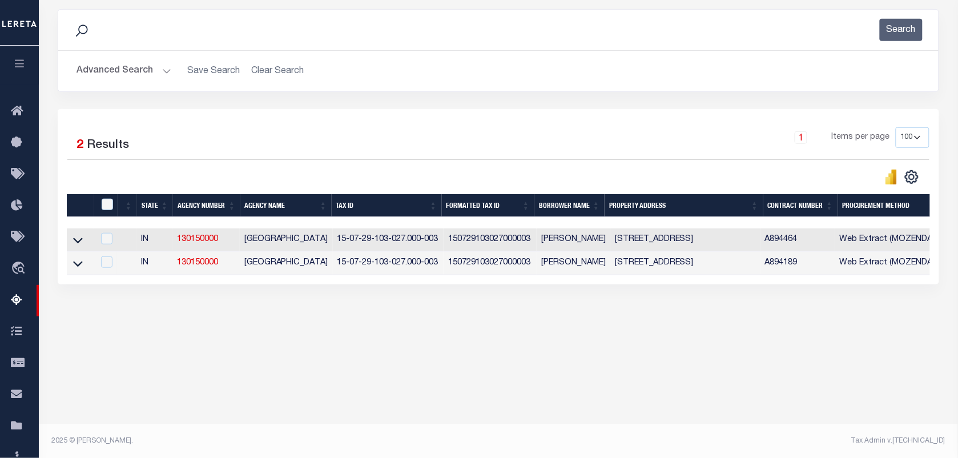
click at [90, 69] on button "Advanced Search" at bounding box center [123, 71] width 95 height 22
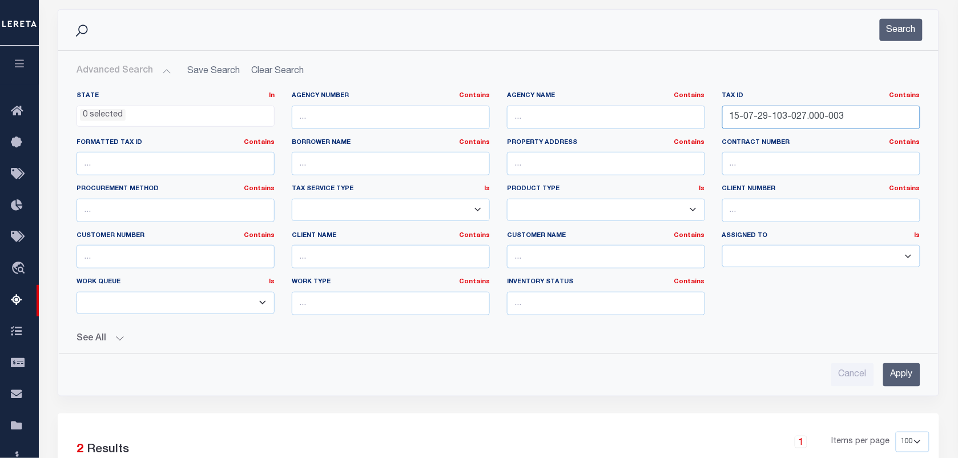
click at [863, 122] on input "15-07-29-103-027.000-003" at bounding box center [821, 117] width 198 height 23
paste input "15-07-29-301-017.000-003"
type input "15-07-29-301-017.000-003"
click at [907, 372] on input "Apply" at bounding box center [901, 374] width 37 height 23
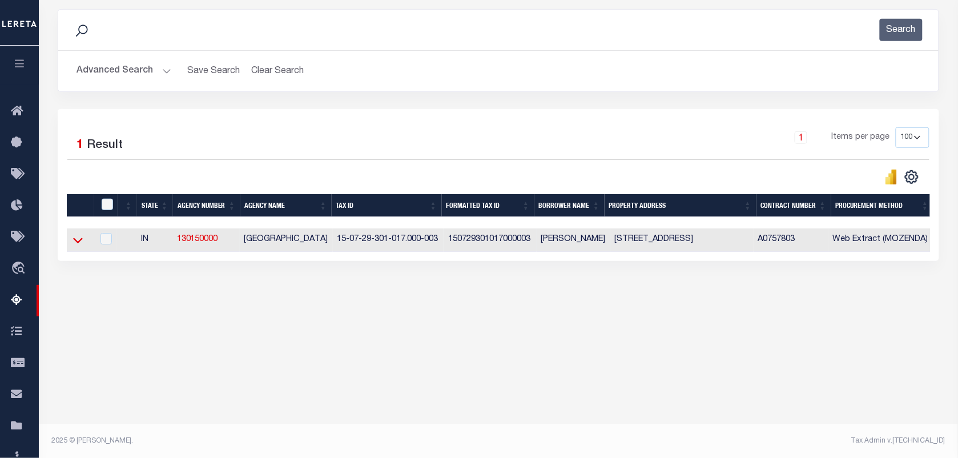
click at [73, 243] on icon at bounding box center [78, 240] width 10 height 12
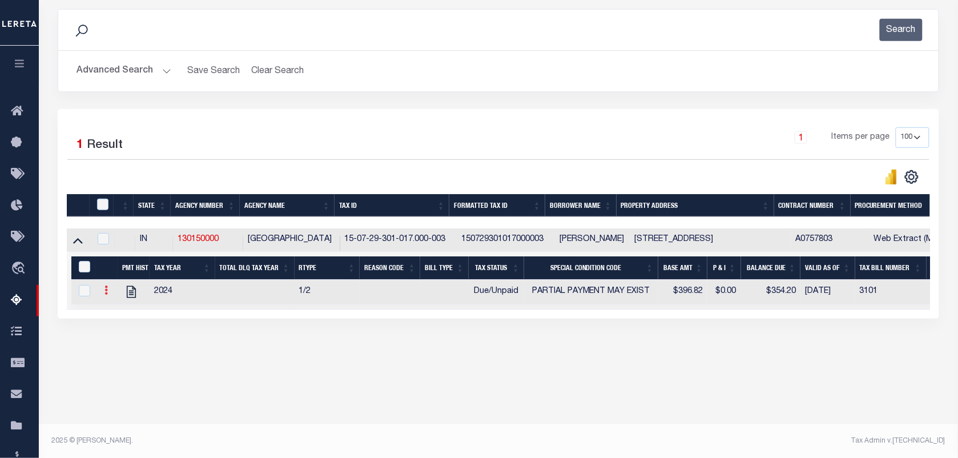
click at [104, 295] on icon at bounding box center [105, 289] width 3 height 9
click at [123, 318] on link "" at bounding box center [119, 308] width 39 height 19
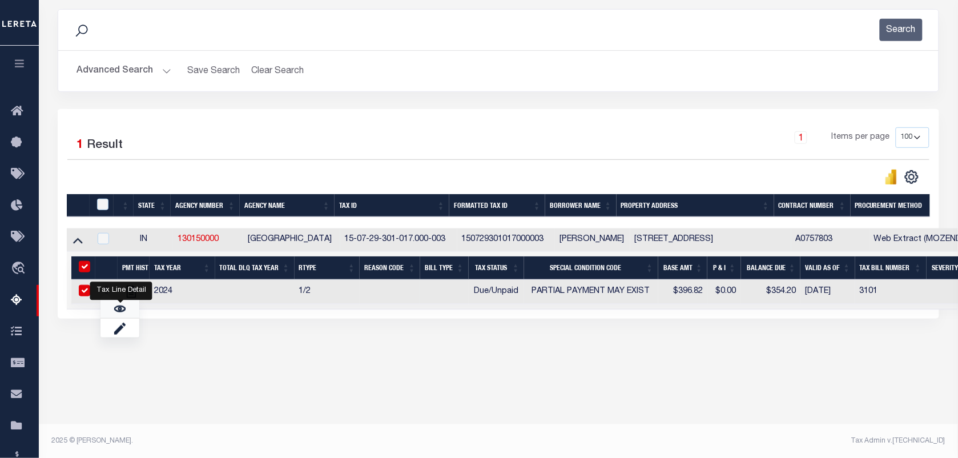
checkbox input "true"
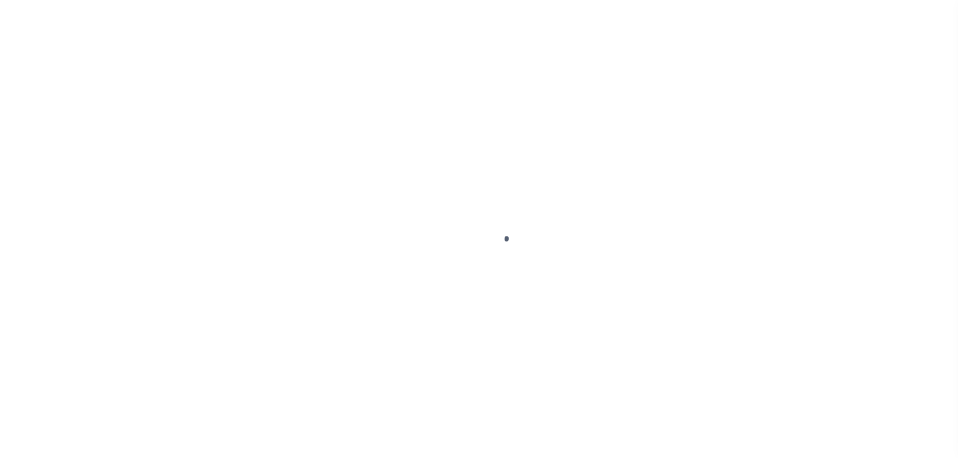
select select "DUE"
select select "15"
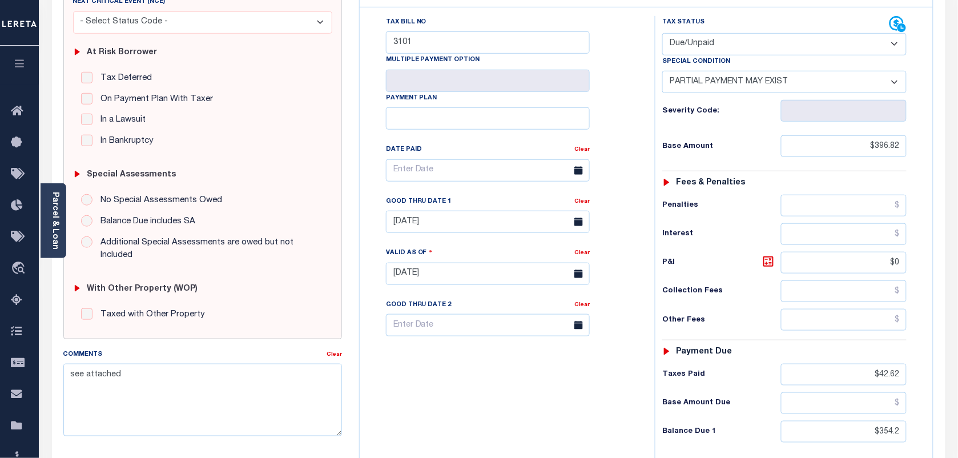
scroll to position [214, 0]
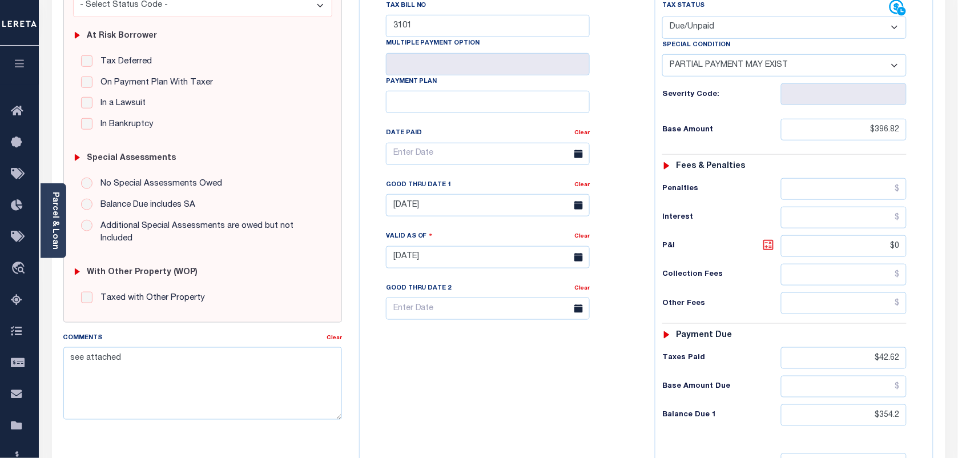
click at [770, 247] on icon at bounding box center [768, 244] width 7 height 7
type input "$42.62"
type input "[DATE]"
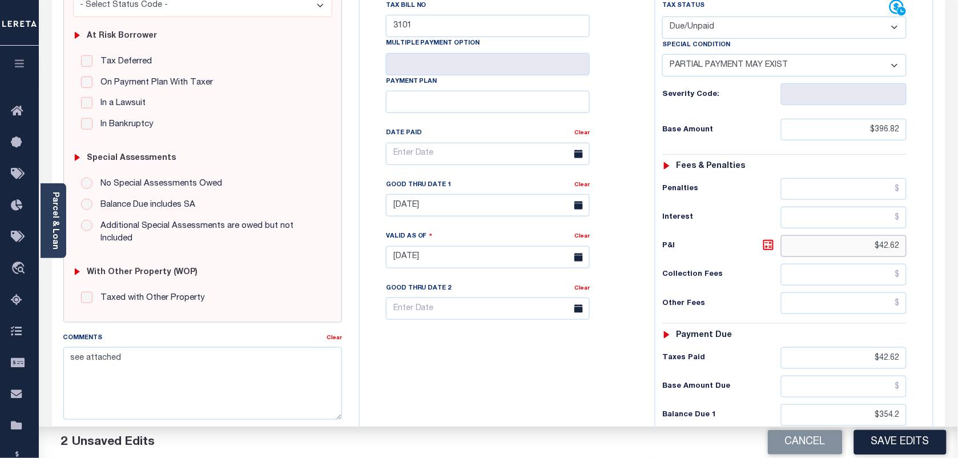
click at [904, 247] on input "$42.62" at bounding box center [844, 246] width 126 height 22
type input "$42.62"
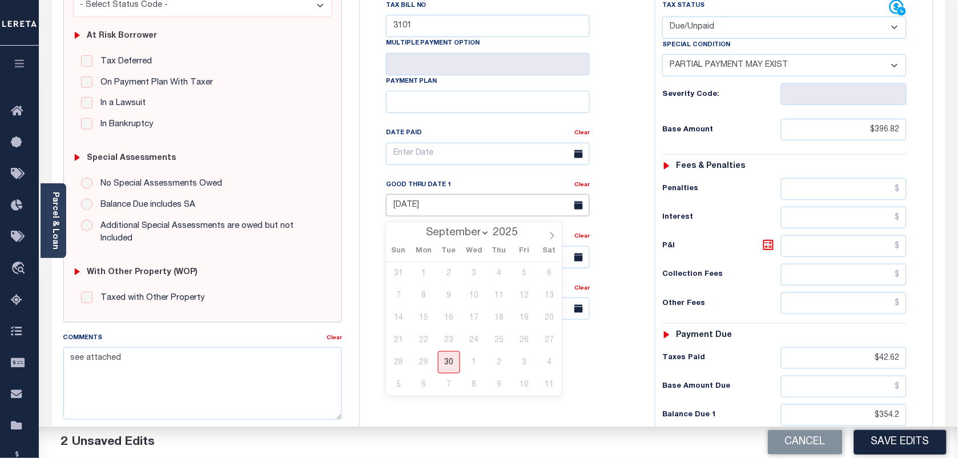
click at [441, 206] on input "[DATE]" at bounding box center [488, 205] width 204 height 22
click at [447, 361] on span "30" at bounding box center [449, 362] width 22 height 22
type input "[DATE]"
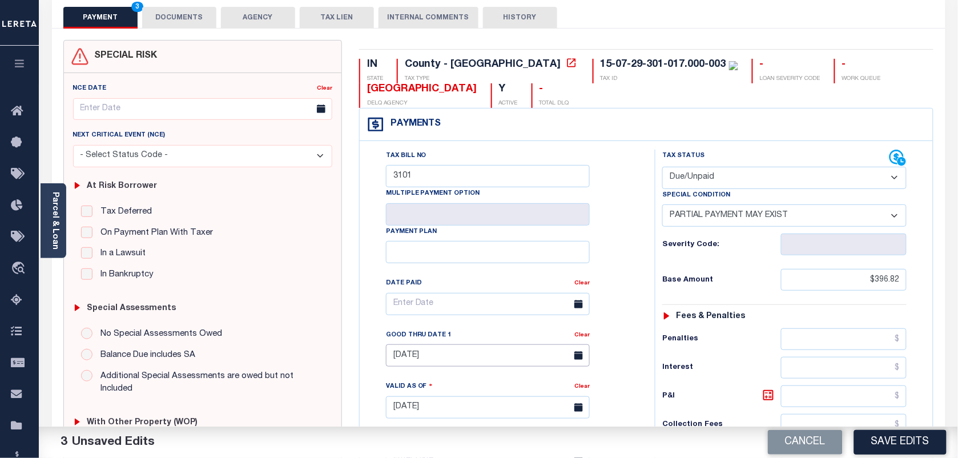
scroll to position [0, 0]
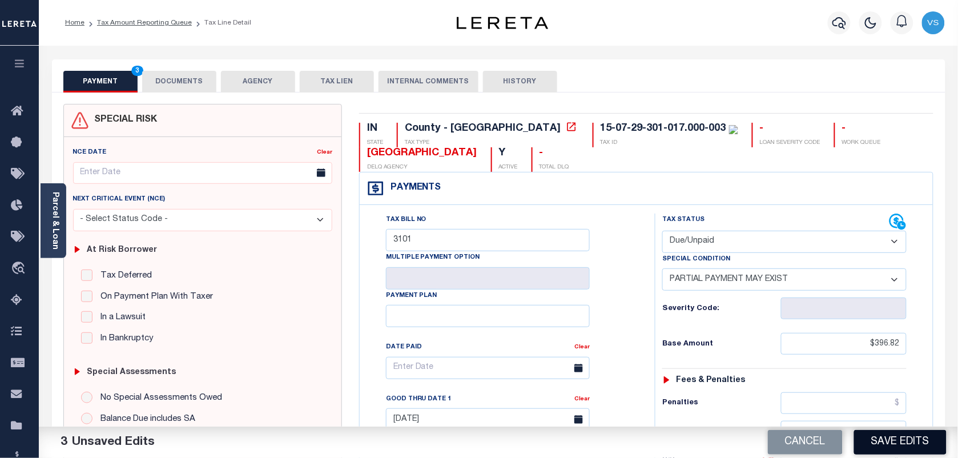
click at [895, 444] on button "Save Edits" at bounding box center [900, 442] width 92 height 25
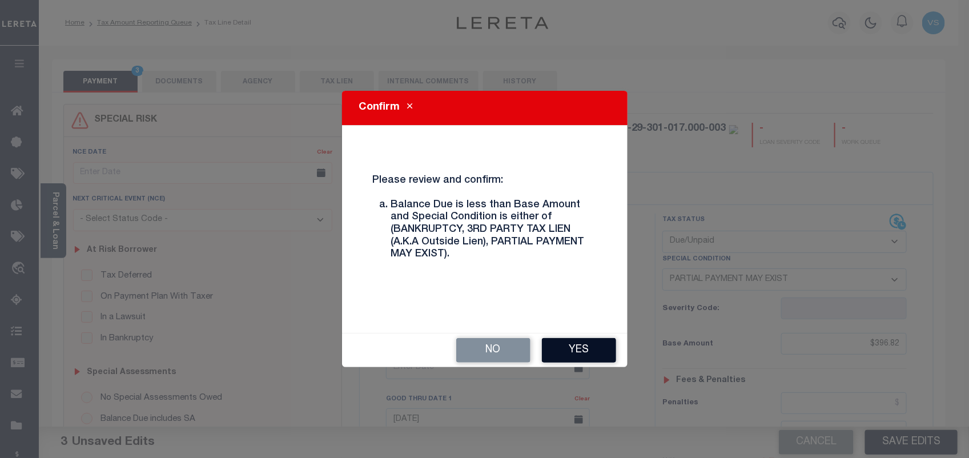
click at [583, 354] on button "Yes" at bounding box center [579, 350] width 74 height 25
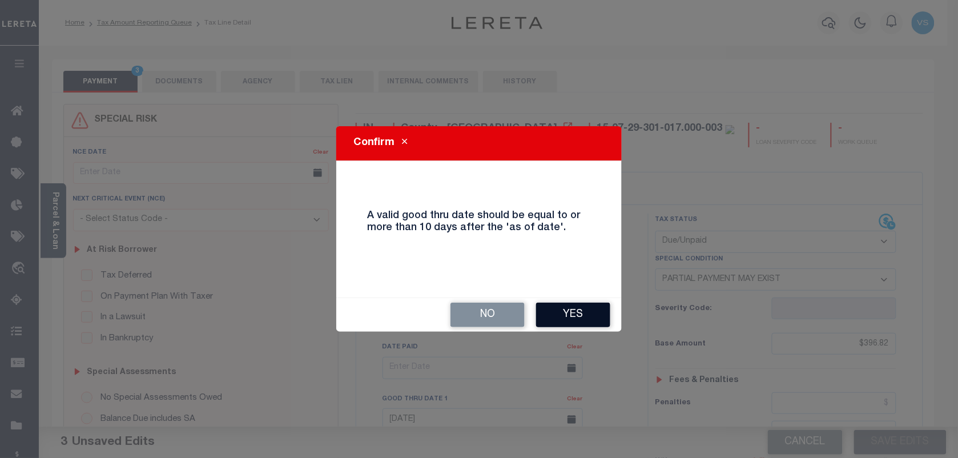
click at [575, 313] on button "Yes" at bounding box center [573, 315] width 74 height 25
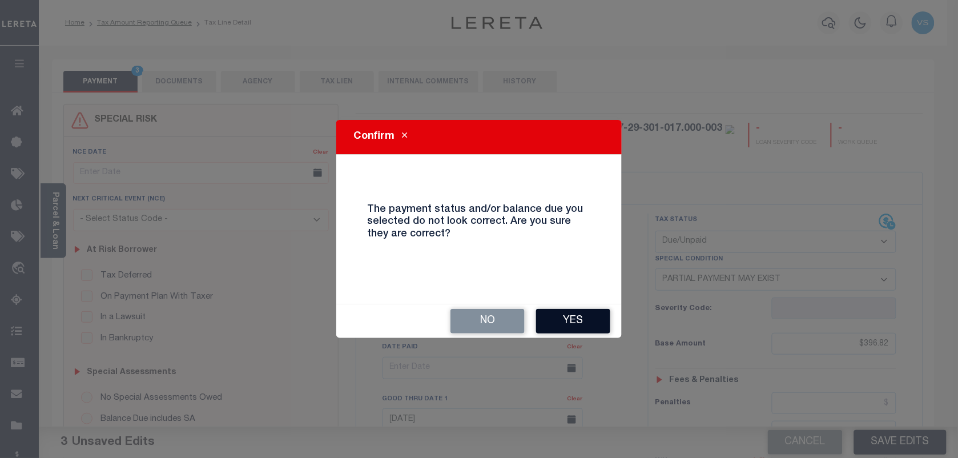
click at [563, 320] on button "Yes" at bounding box center [573, 321] width 74 height 25
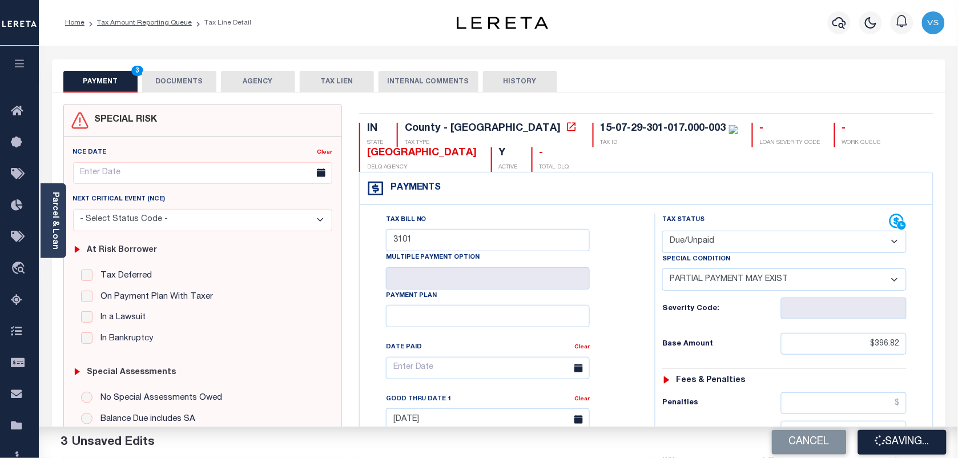
checkbox input "false"
type input "$396.82"
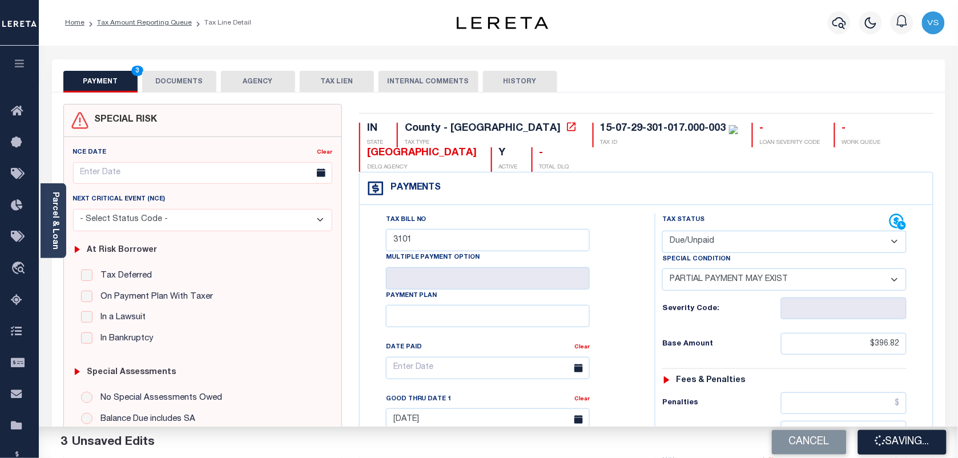
type input "$42.62"
type input "$354.2"
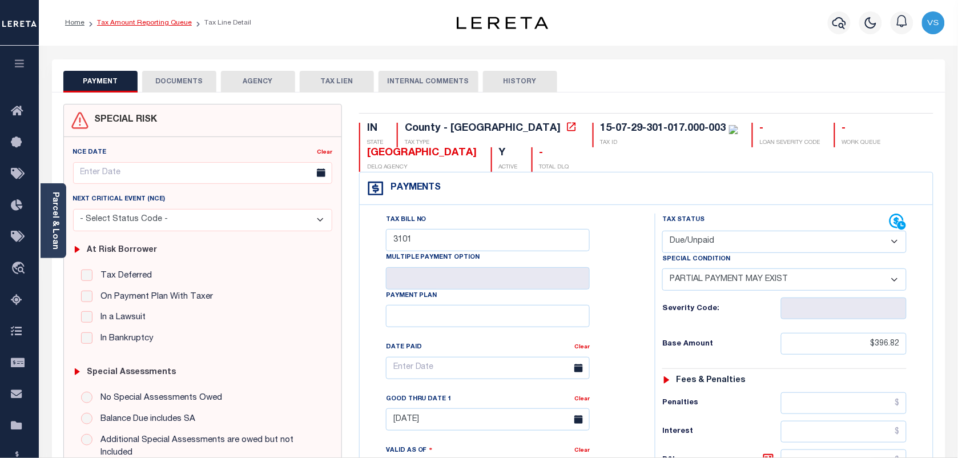
click at [109, 21] on link "Tax Amount Reporting Queue" at bounding box center [144, 22] width 95 height 7
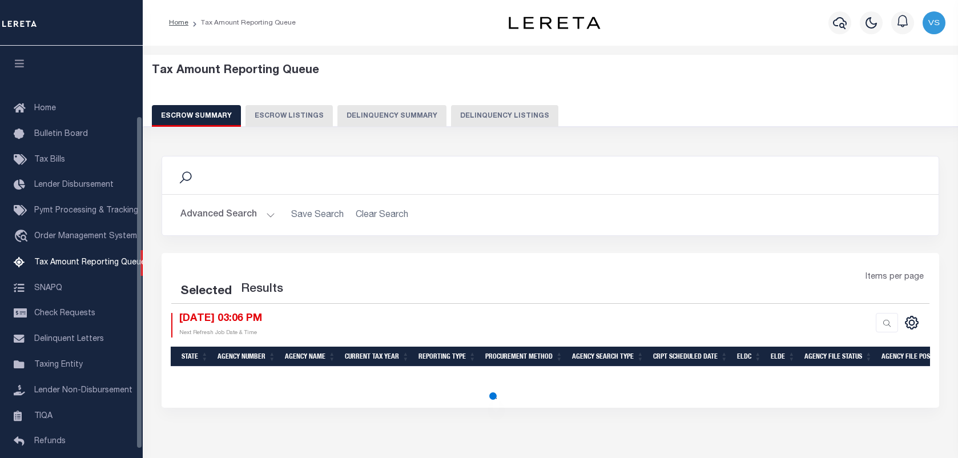
click at [475, 114] on button "Delinquency Listings" at bounding box center [504, 116] width 107 height 22
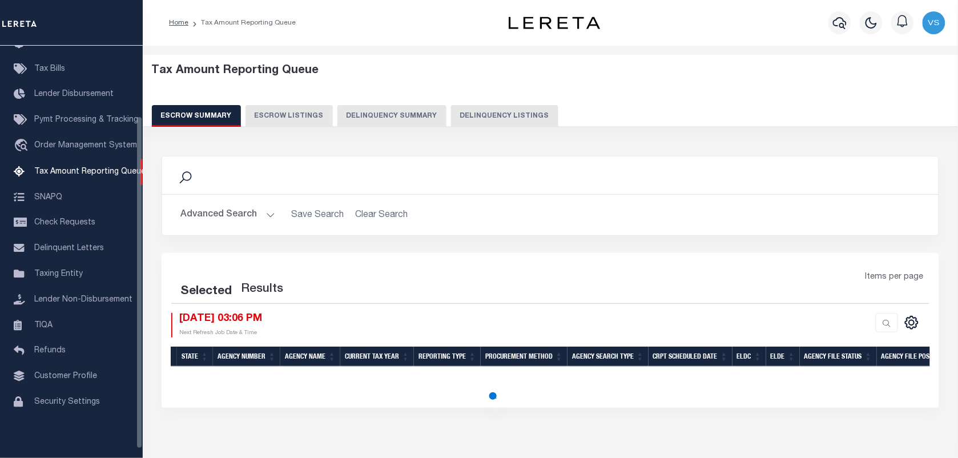
select select "100"
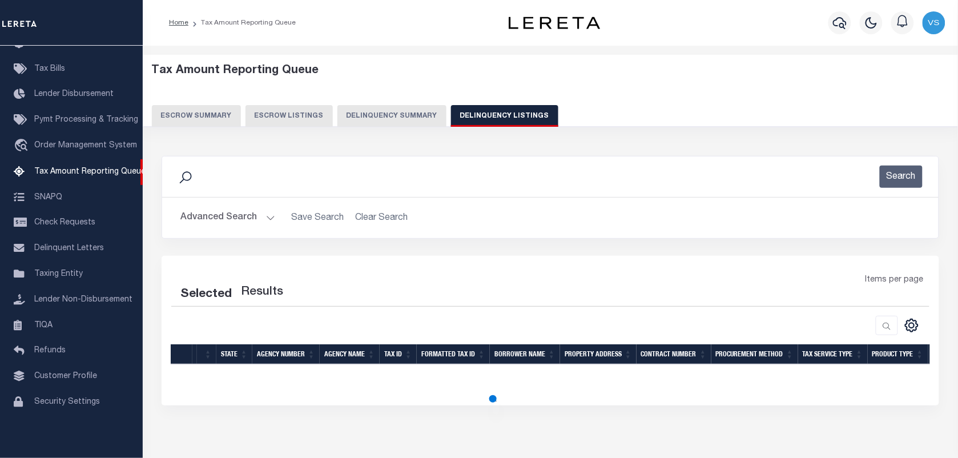
select select "100"
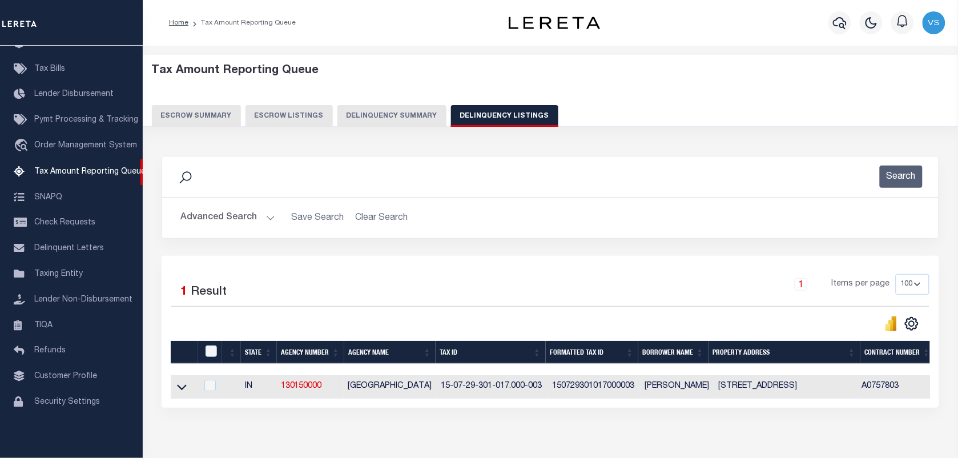
click at [175, 391] on td at bounding box center [184, 386] width 27 height 23
checkbox input "true"
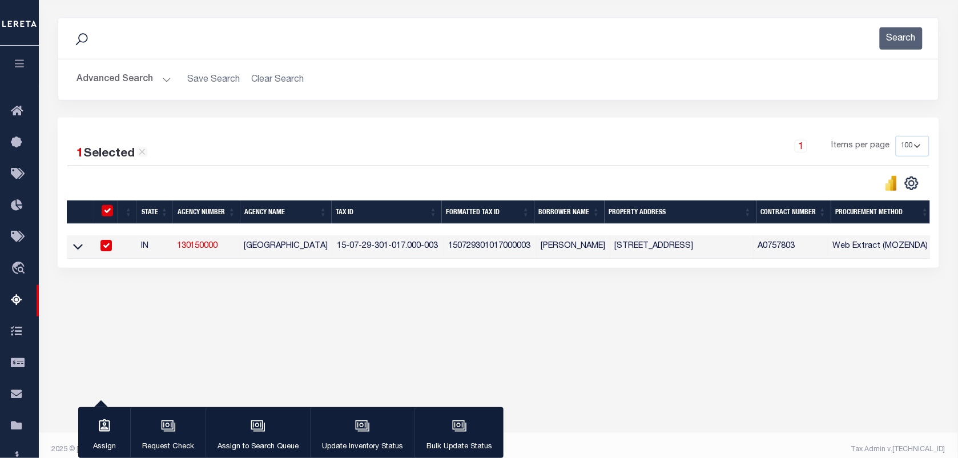
scroll to position [143, 0]
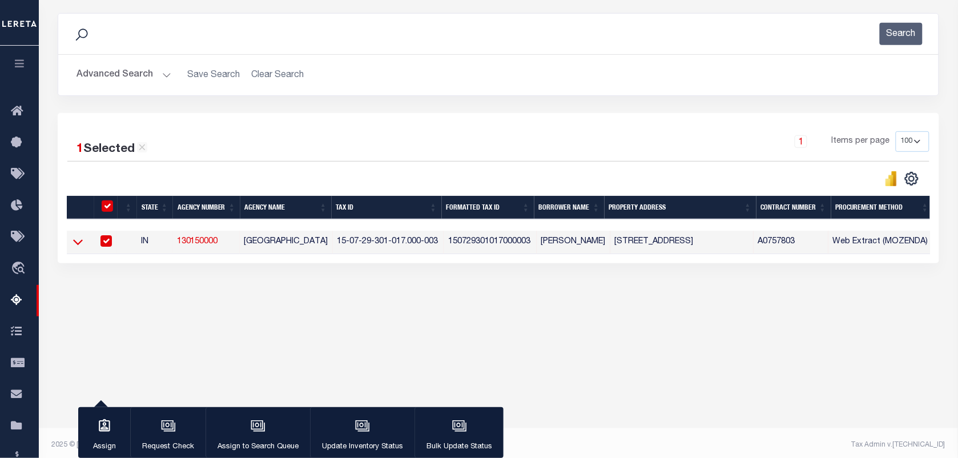
click at [77, 245] on icon at bounding box center [78, 243] width 10 height 6
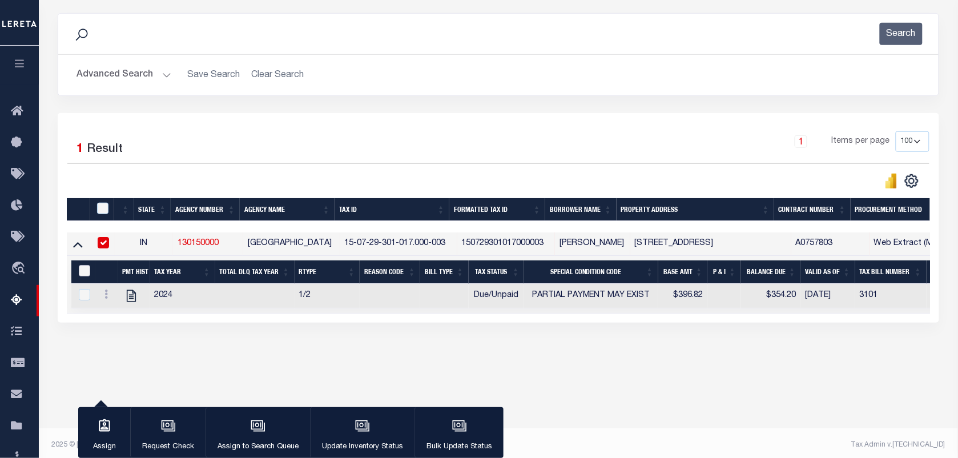
click at [80, 272] on input "&nbsp;" at bounding box center [84, 270] width 11 height 11
checkbox input "true"
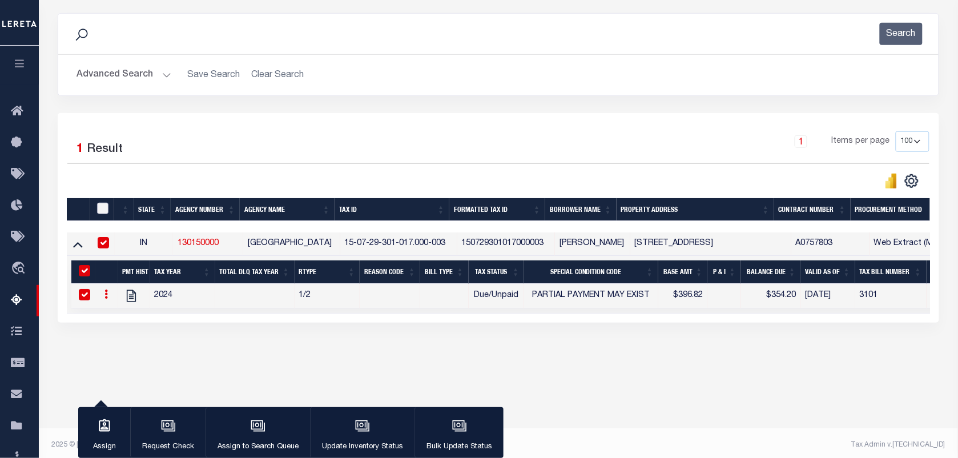
click at [100, 213] on input "checkbox" at bounding box center [102, 208] width 11 height 11
checkbox input "true"
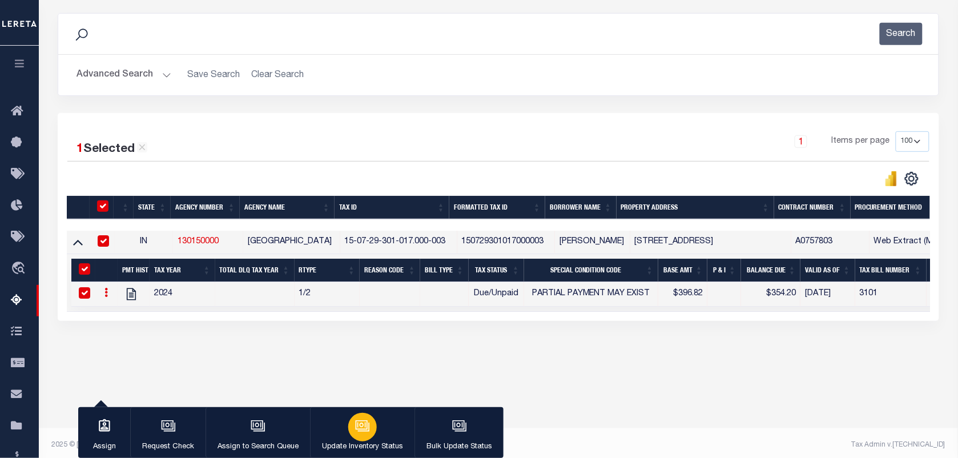
click at [377, 434] on button "Update Inventory Status" at bounding box center [362, 432] width 104 height 51
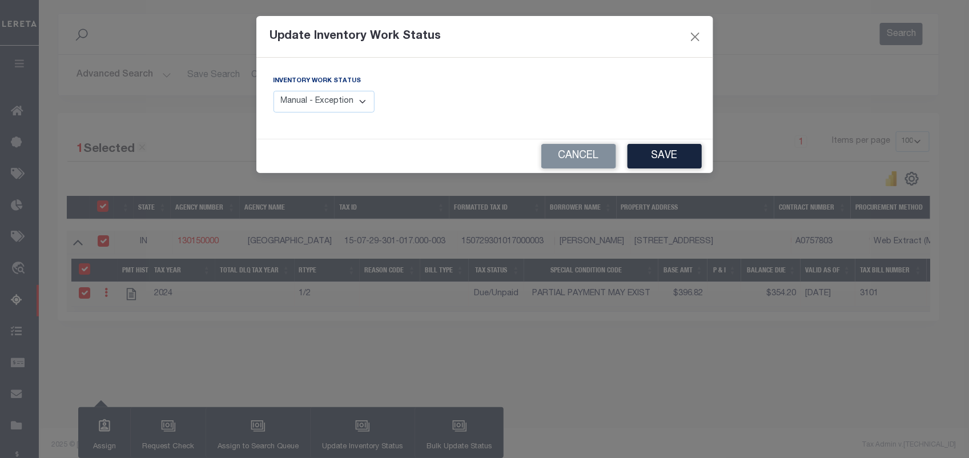
click at [340, 90] on div "Inventory Work Status Manual - Exception Pended - Awaiting Search Late Add Exce…" at bounding box center [324, 94] width 102 height 38
click at [330, 106] on select "Manual - Exception Pended - Awaiting Search Late Add Exception Completed" at bounding box center [324, 102] width 102 height 22
select select "4"
click at [273, 91] on select "Manual - Exception Pended - Awaiting Search Late Add Exception Completed" at bounding box center [324, 102] width 102 height 22
click at [654, 163] on button "Save" at bounding box center [664, 156] width 74 height 25
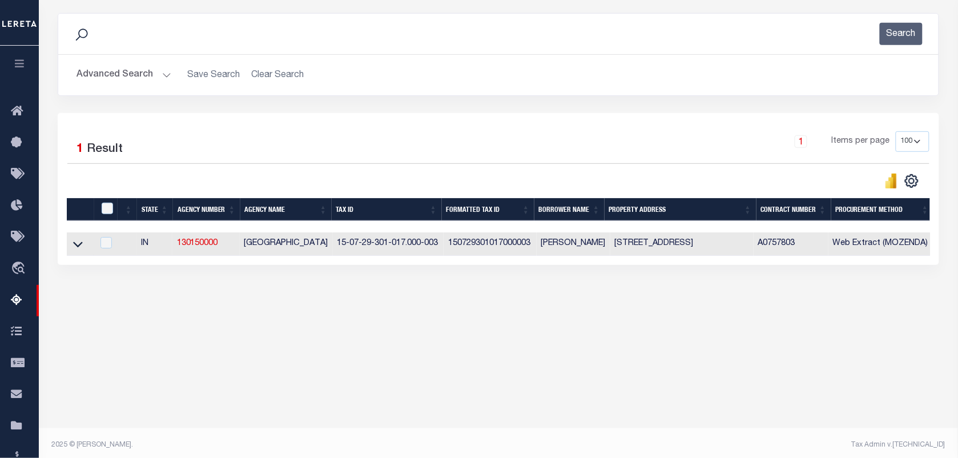
click at [117, 81] on button "Advanced Search" at bounding box center [123, 75] width 95 height 22
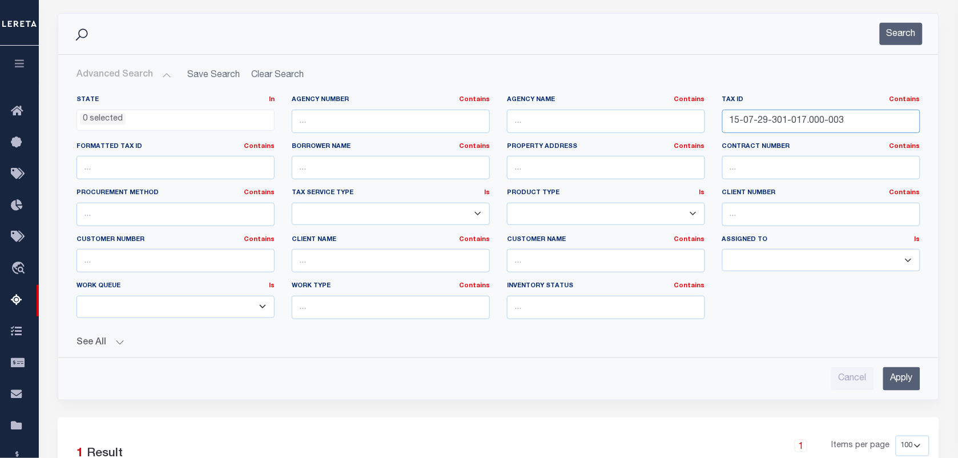
click at [860, 115] on input "15-07-29-301-017.000-003" at bounding box center [821, 121] width 198 height 23
paste input "15-07-32-404-033.000-003"
type input "15-07-32-404-033.000-003"
click at [889, 31] on button "Search" at bounding box center [901, 34] width 43 height 22
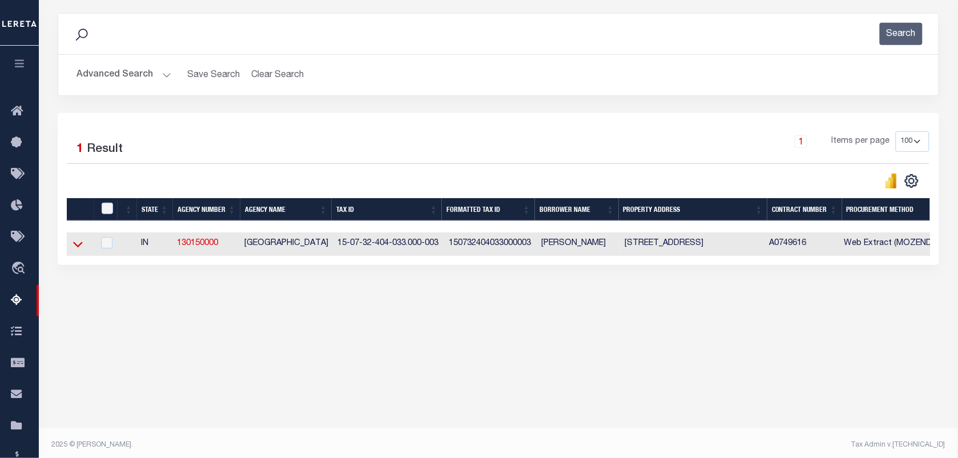
click at [76, 248] on icon at bounding box center [78, 245] width 10 height 6
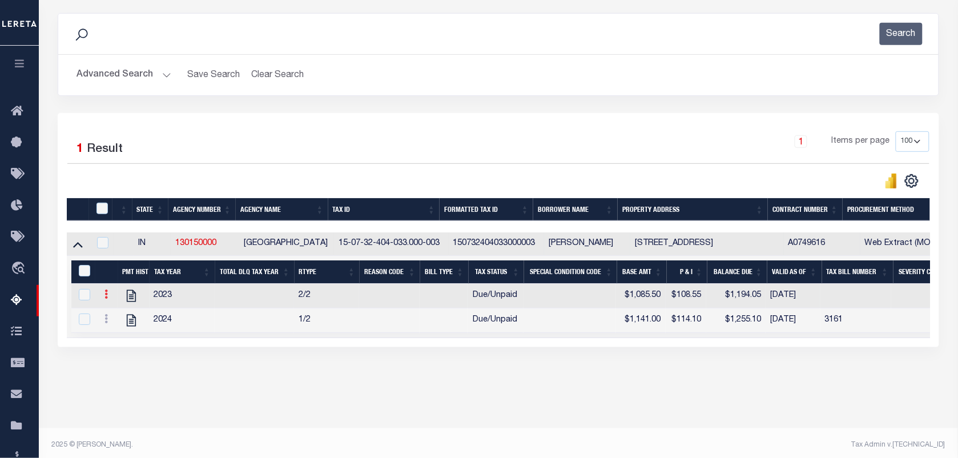
click at [103, 300] on link at bounding box center [106, 295] width 13 height 9
click at [120, 319] on img "" at bounding box center [119, 312] width 11 height 11
checkbox input "false"
checkbox input "true"
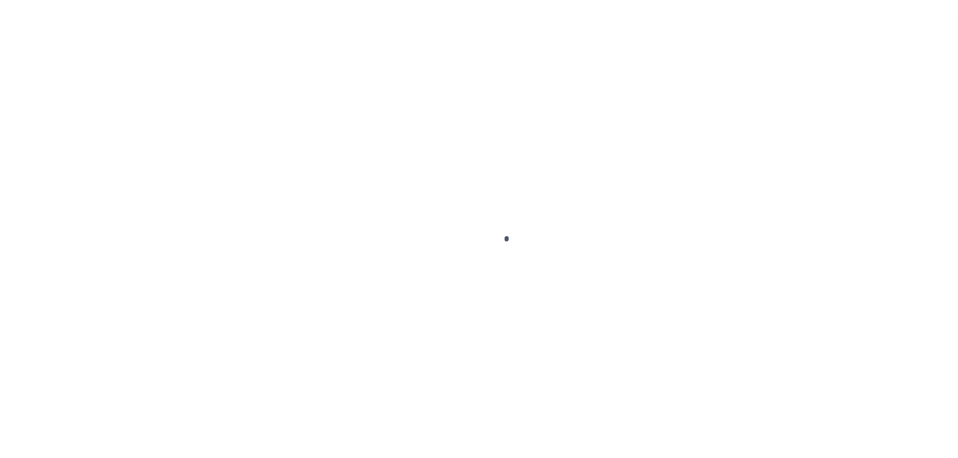
select select "DUE"
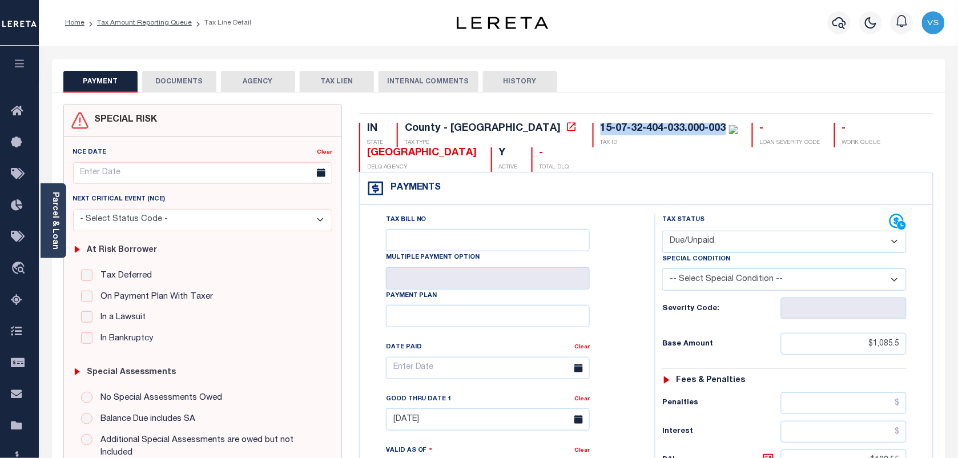
drag, startPoint x: 625, startPoint y: 130, endPoint x: 501, endPoint y: 127, distance: 123.9
click at [601, 127] on div "15-07-32-404-033.000-003" at bounding box center [664, 128] width 126 height 10
copy div "15-07-32-404-033.000-003"
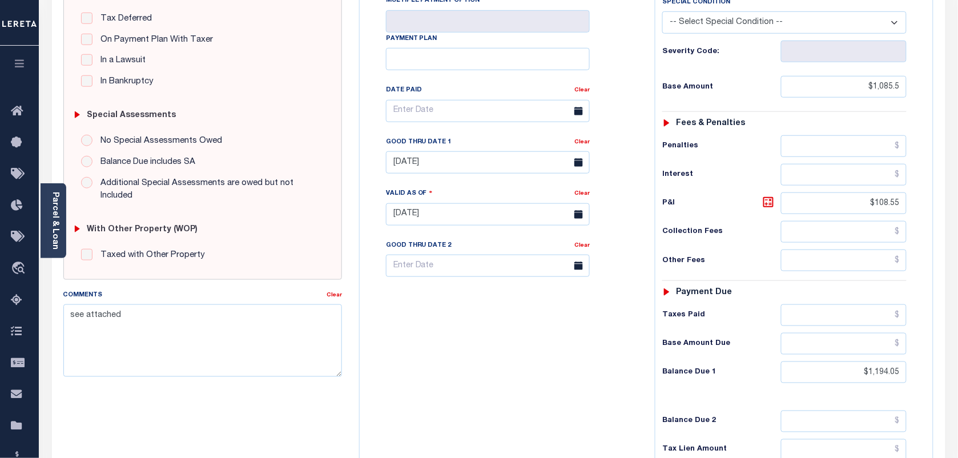
scroll to position [285, 0]
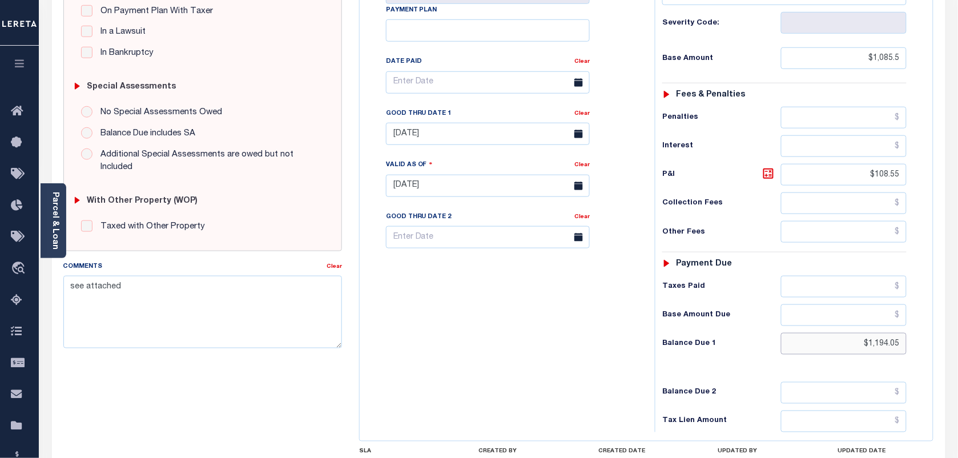
click at [889, 344] on input "$1,194.05" at bounding box center [844, 344] width 126 height 22
paste input "39.78"
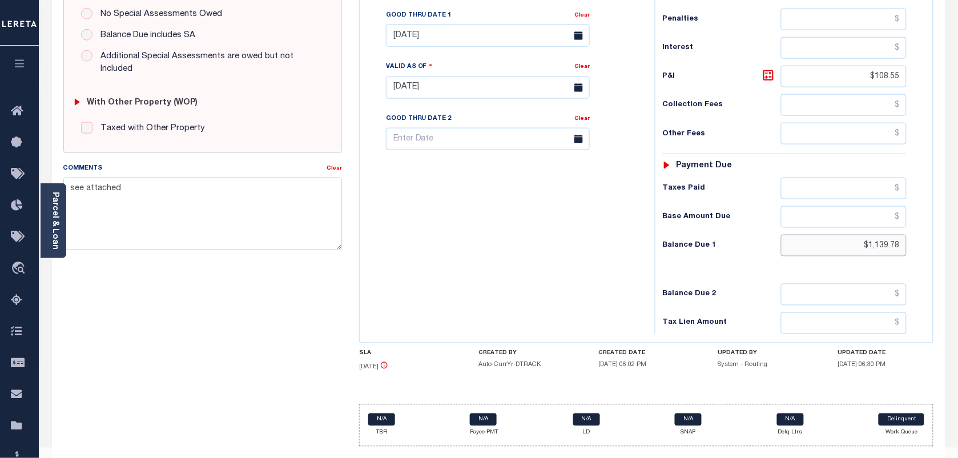
scroll to position [414, 0]
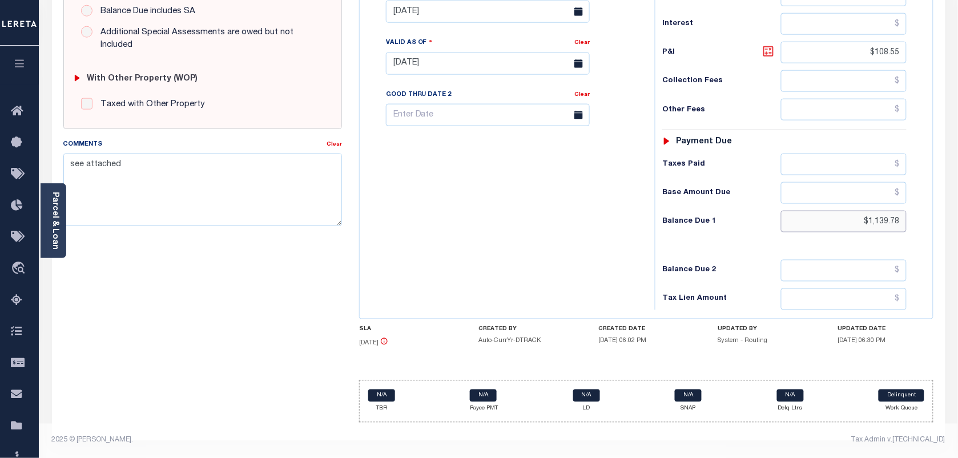
type input "$1,139.78"
type input "[DATE]"
click at [765, 49] on icon at bounding box center [769, 52] width 14 height 14
type input "$54.28"
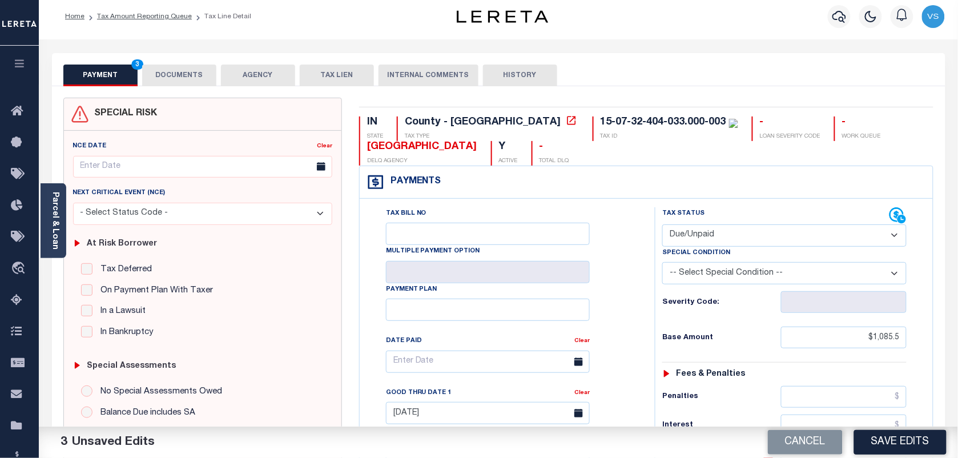
scroll to position [0, 0]
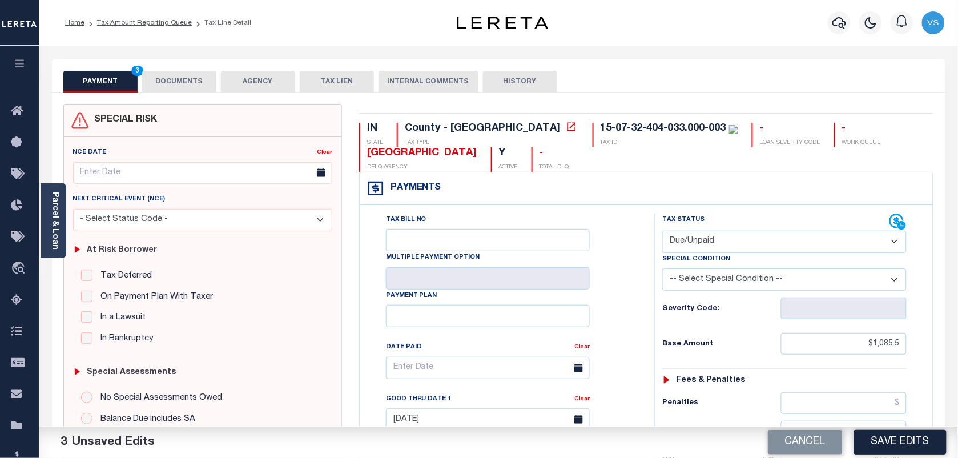
click at [204, 86] on button "DOCUMENTS" at bounding box center [179, 82] width 74 height 22
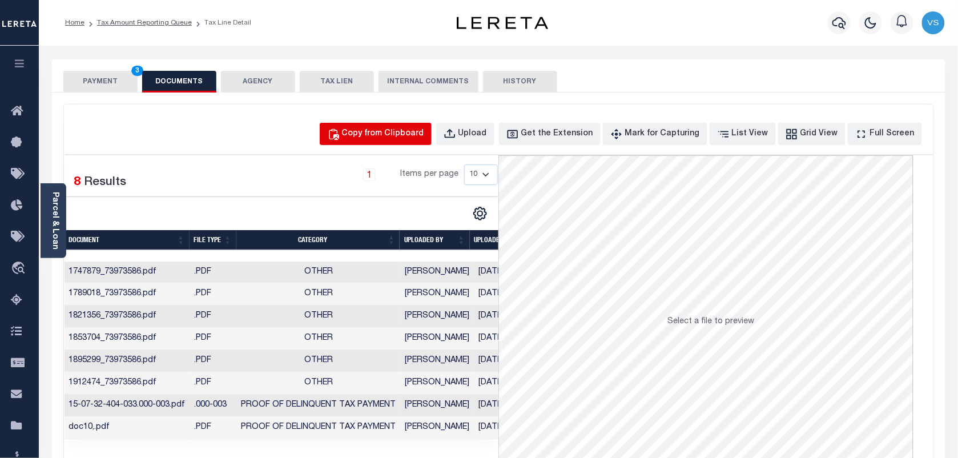
click at [371, 126] on button "Copy from Clipboard" at bounding box center [376, 134] width 112 height 22
select select "POP"
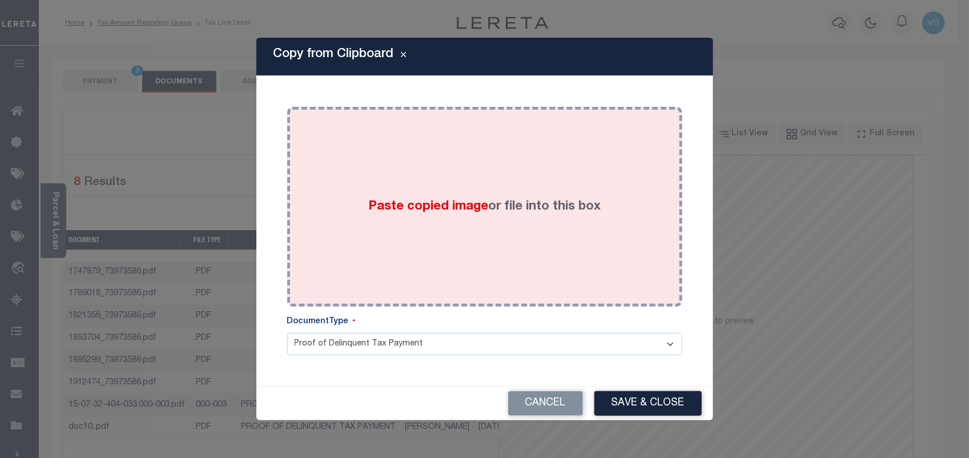
click at [446, 220] on div "Paste copied image or file into this box" at bounding box center [485, 206] width 378 height 183
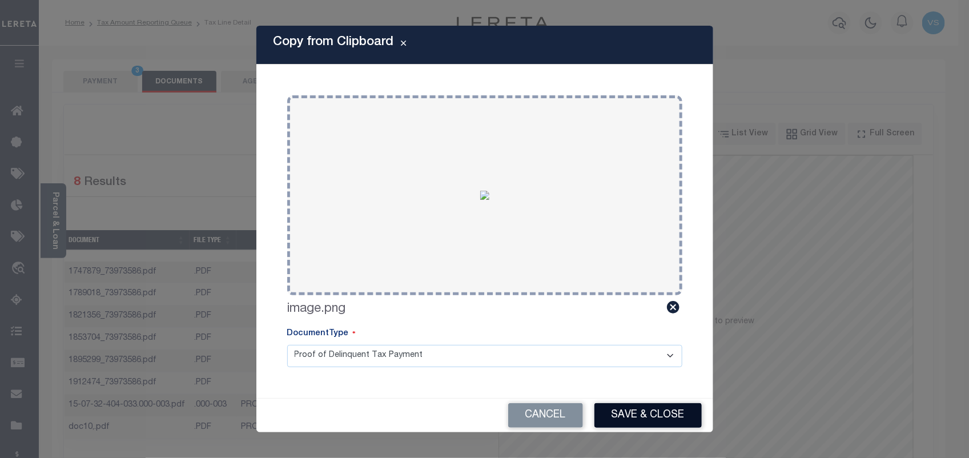
click at [646, 417] on button "Save & Close" at bounding box center [647, 415] width 107 height 25
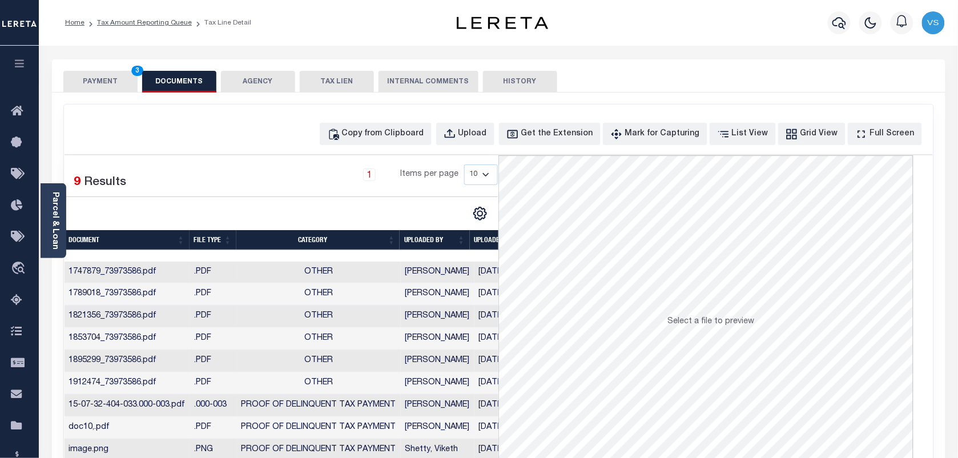
click at [88, 88] on button "PAYMENT 3" at bounding box center [100, 82] width 74 height 22
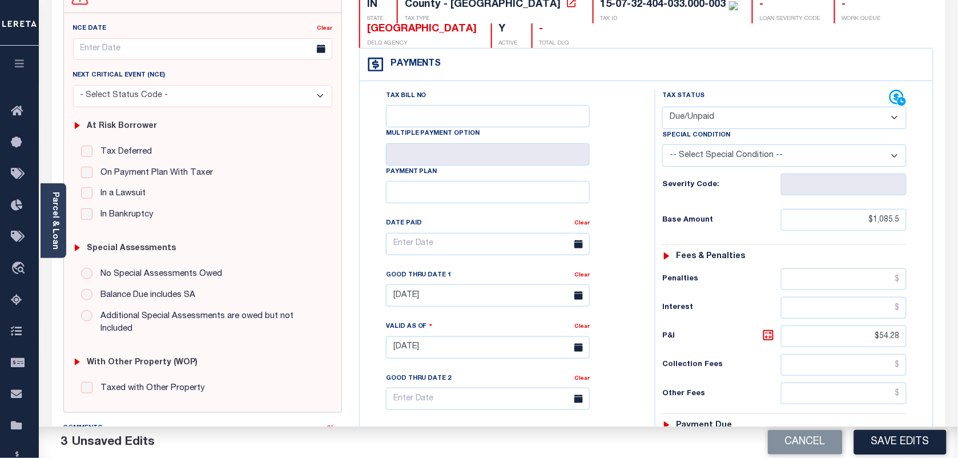
scroll to position [214, 0]
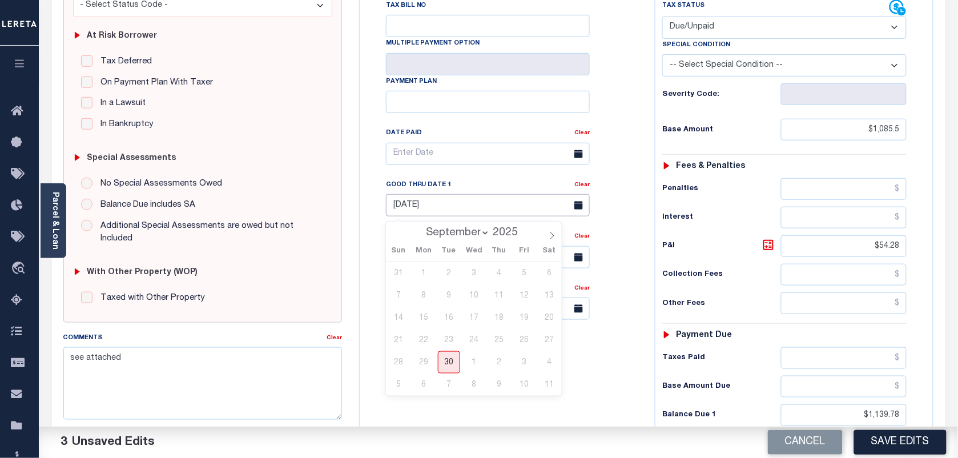
click at [423, 208] on input "[DATE]" at bounding box center [488, 205] width 204 height 22
click at [443, 364] on span "30" at bounding box center [449, 362] width 22 height 22
type input "[DATE]"
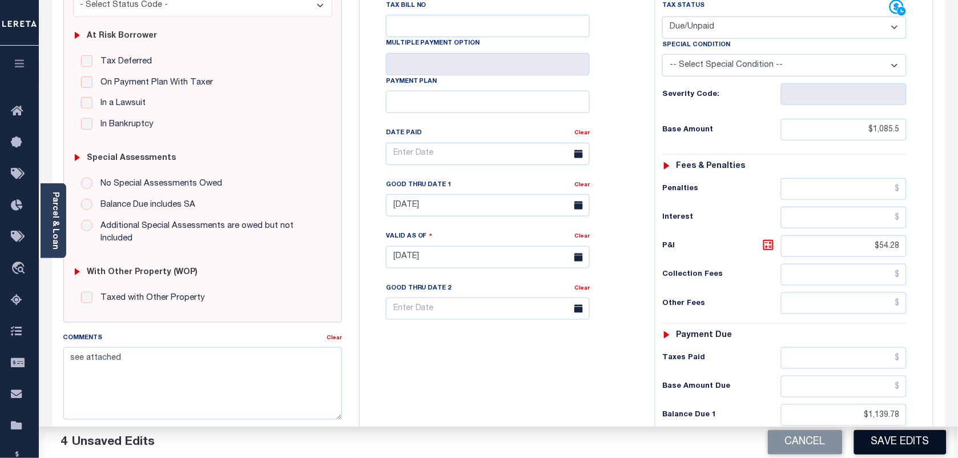
click at [888, 440] on button "Save Edits" at bounding box center [900, 442] width 92 height 25
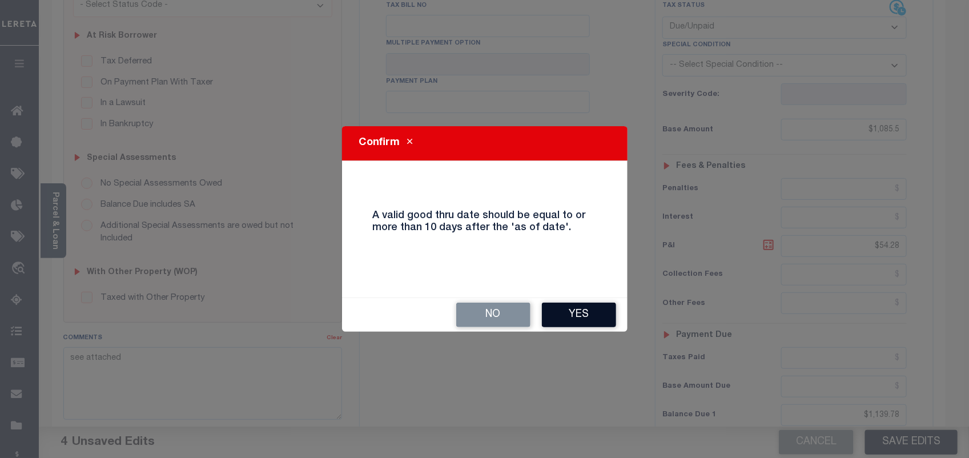
click at [571, 320] on button "Yes" at bounding box center [579, 315] width 74 height 25
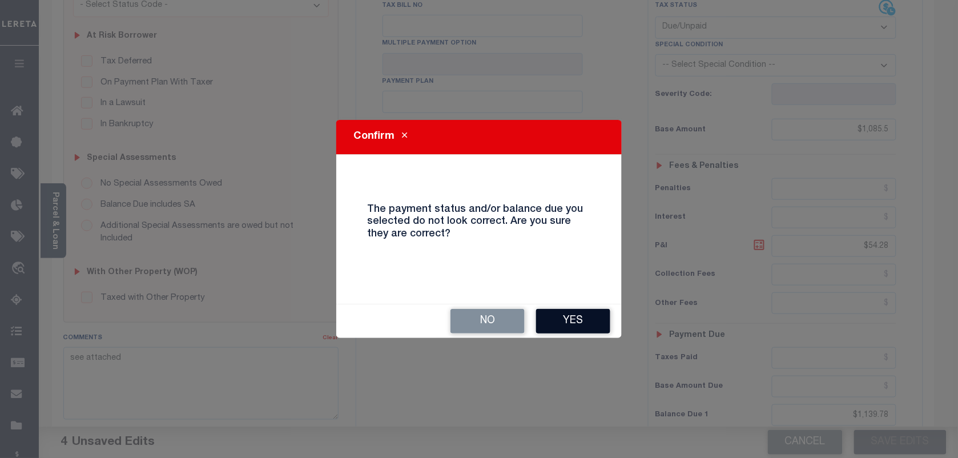
click at [569, 314] on button "Yes" at bounding box center [573, 321] width 74 height 25
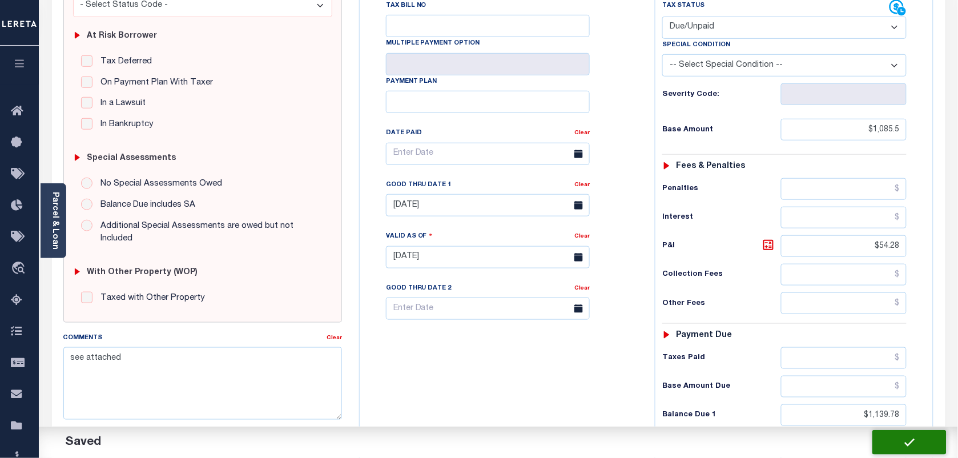
checkbox input "false"
type input "$1,085.5"
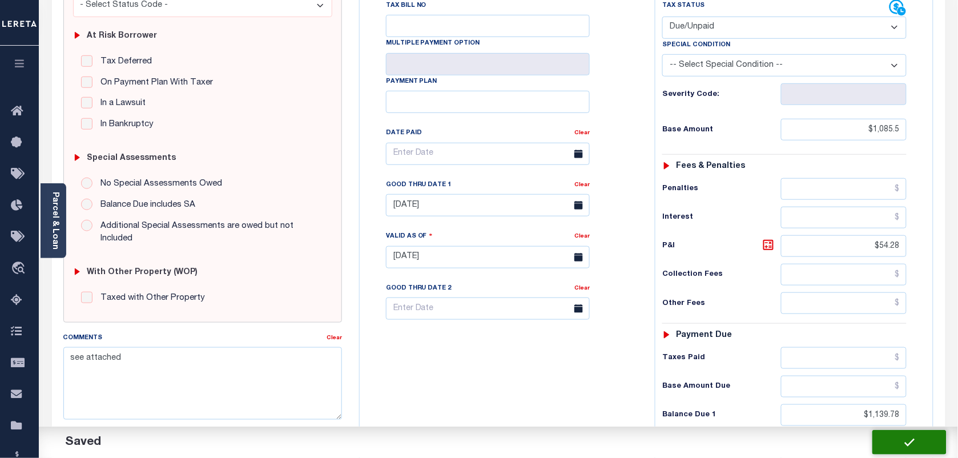
type input "$54.28"
type input "$1,139.78"
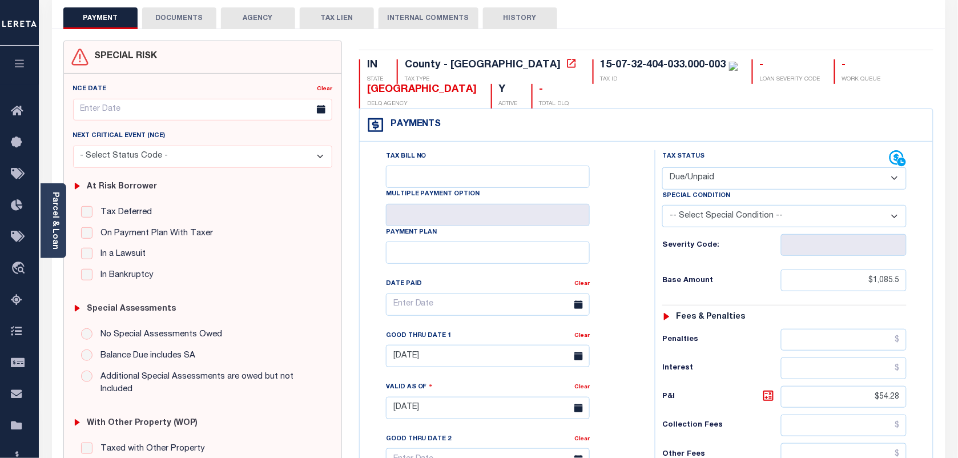
scroll to position [0, 0]
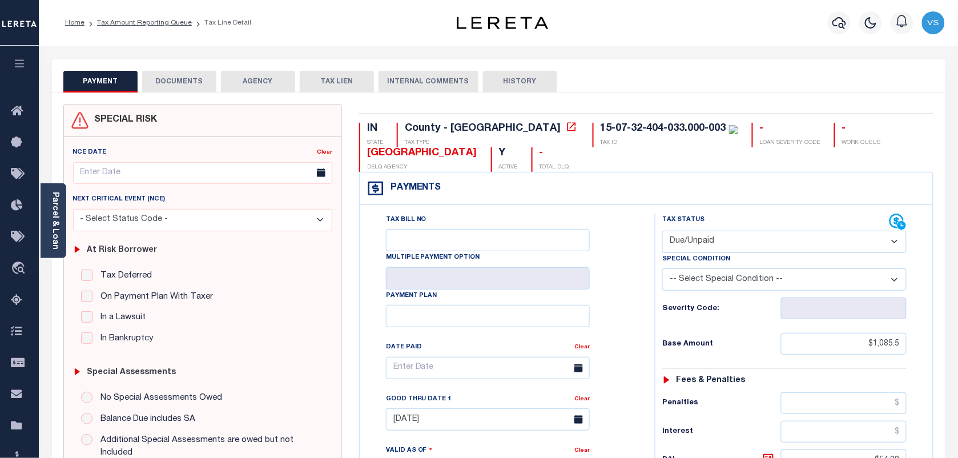
click at [114, 18] on li "Tax Amount Reporting Queue" at bounding box center [137, 23] width 107 height 10
click at [109, 21] on link "Tax Amount Reporting Queue" at bounding box center [144, 22] width 95 height 7
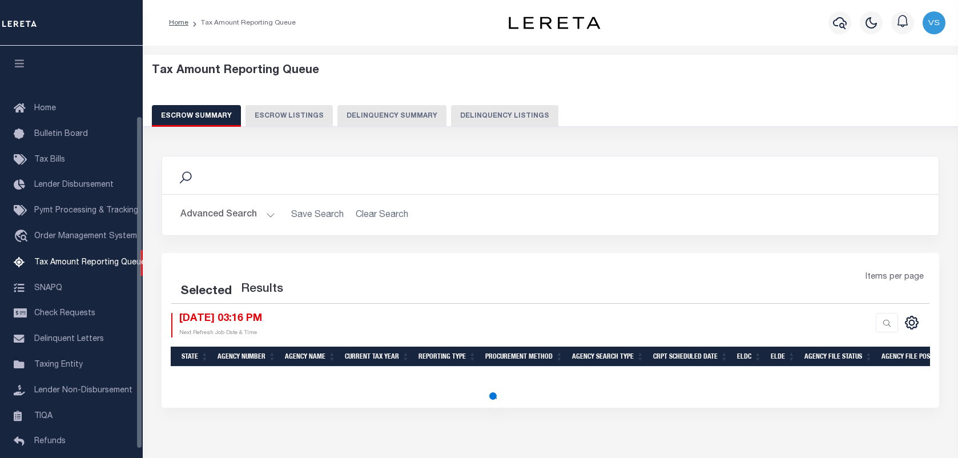
click at [474, 123] on button "Delinquency Listings" at bounding box center [504, 116] width 107 height 22
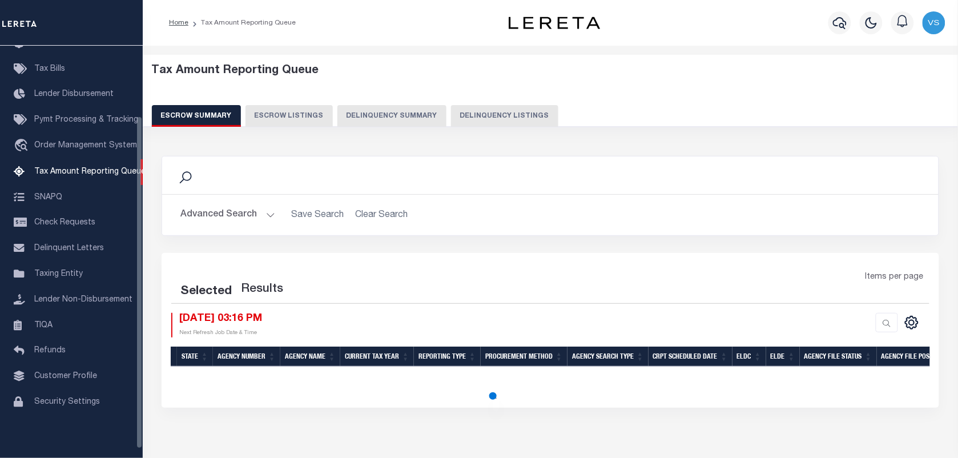
select select "100"
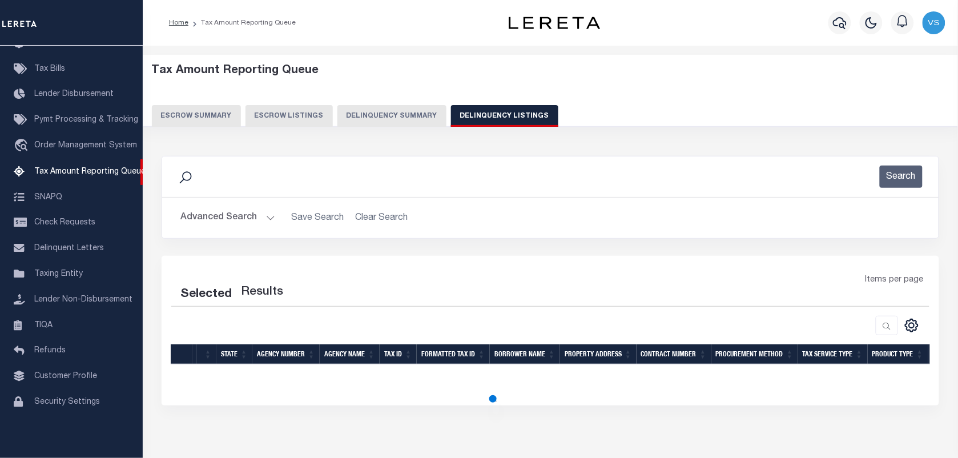
select select "100"
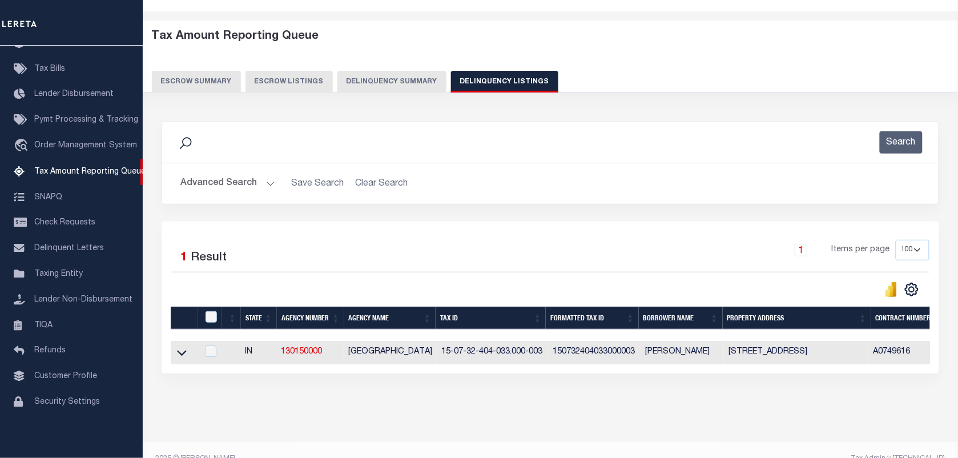
scroll to position [63, 0]
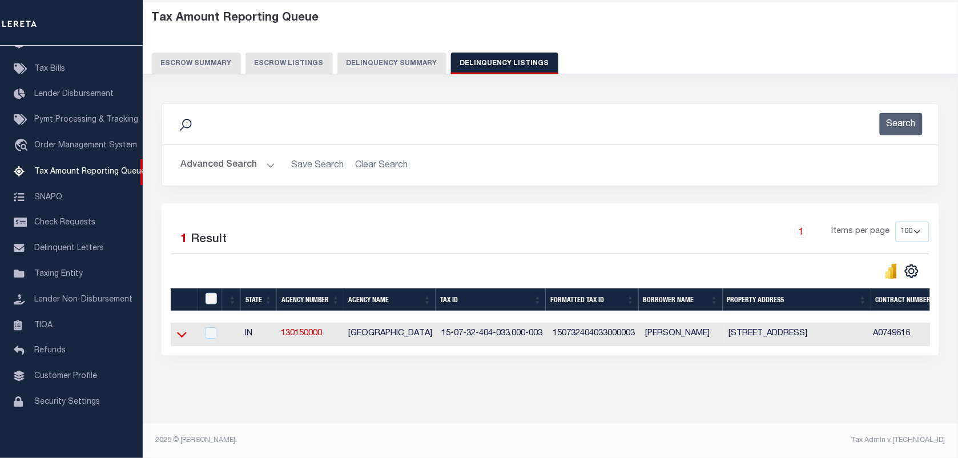
click at [177, 328] on icon at bounding box center [182, 334] width 10 height 12
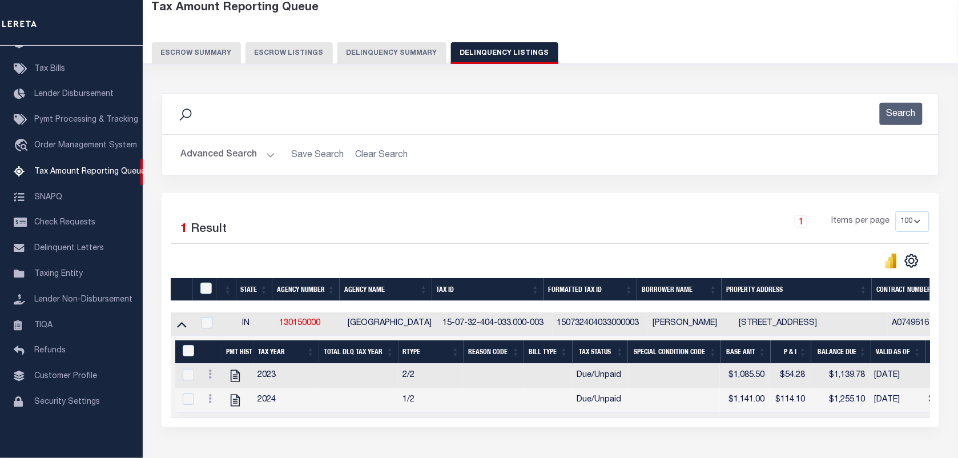
scroll to position [143, 0]
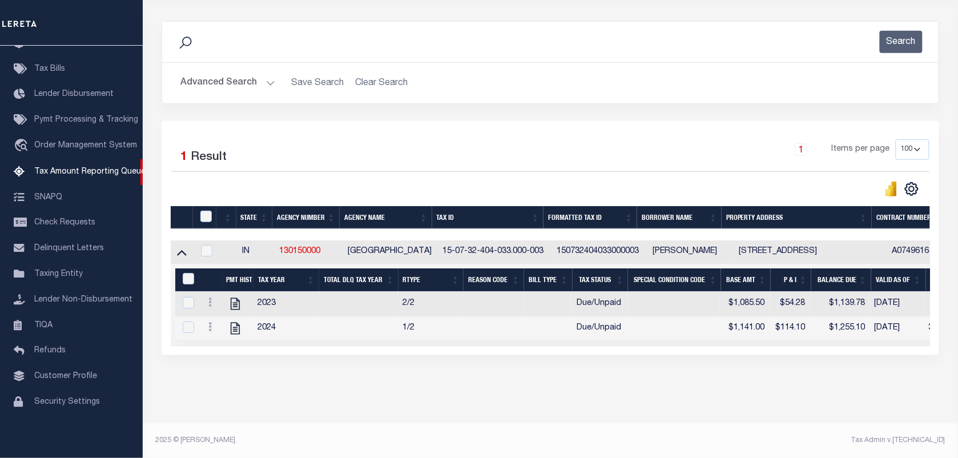
click at [209, 330] on div at bounding box center [210, 328] width 13 height 14
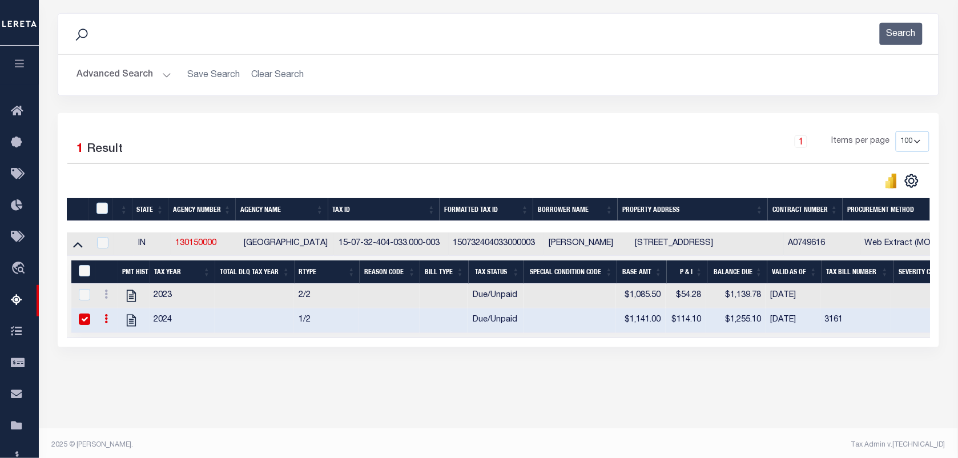
click at [107, 323] on icon at bounding box center [105, 318] width 3 height 9
click at [120, 343] on img "" at bounding box center [119, 337] width 11 height 11
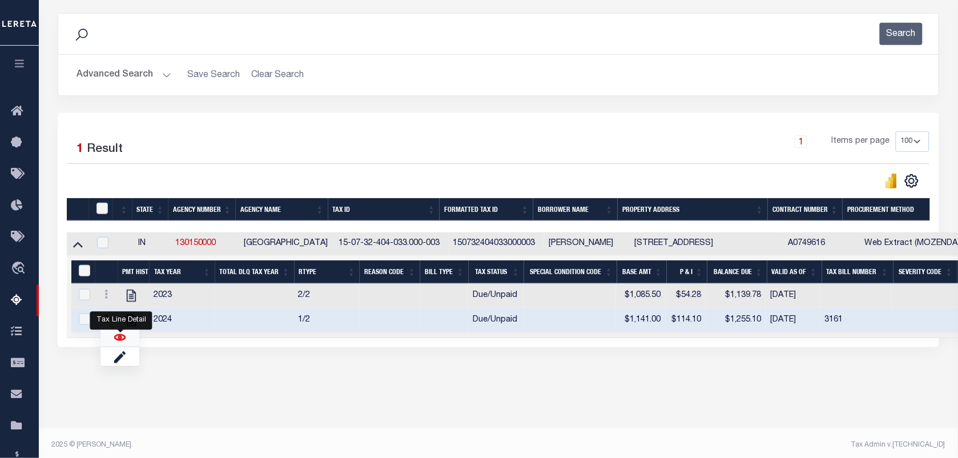
checkbox input "false"
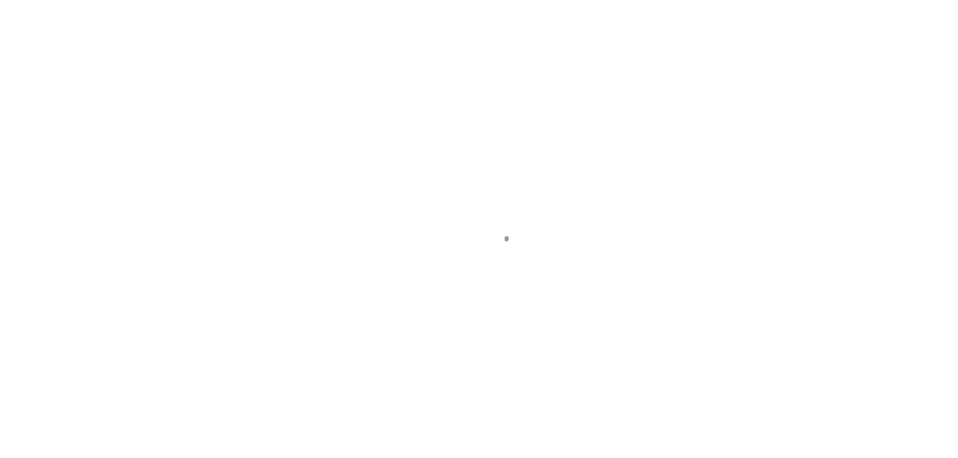
select select "DUE"
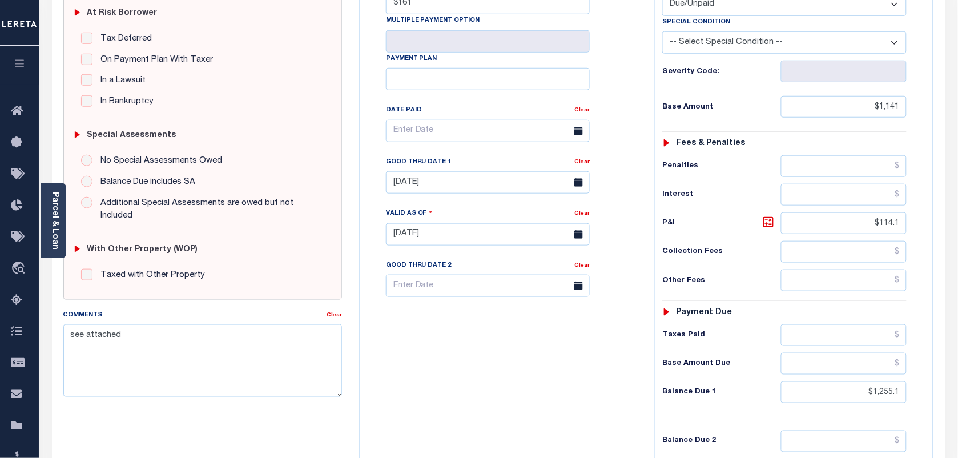
scroll to position [285, 0]
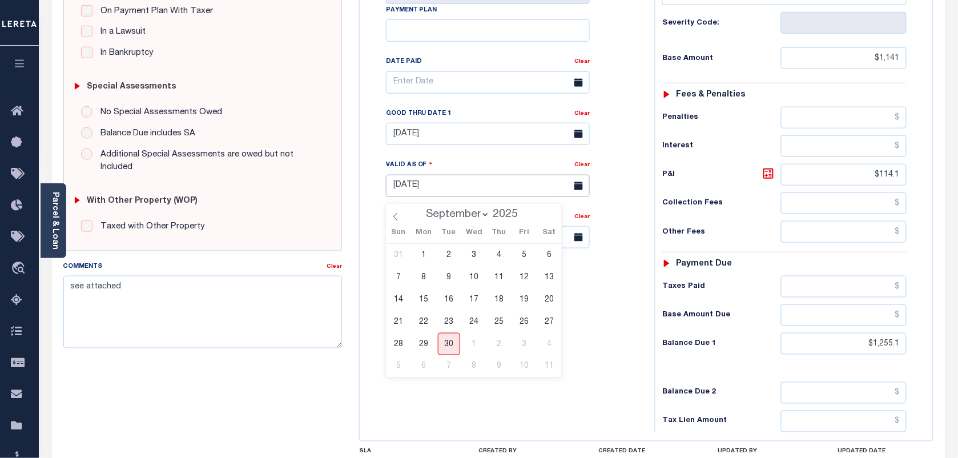
click at [424, 190] on input "[DATE]" at bounding box center [488, 186] width 204 height 22
click at [454, 334] on span "30" at bounding box center [449, 344] width 22 height 22
type input "08/04/2025"
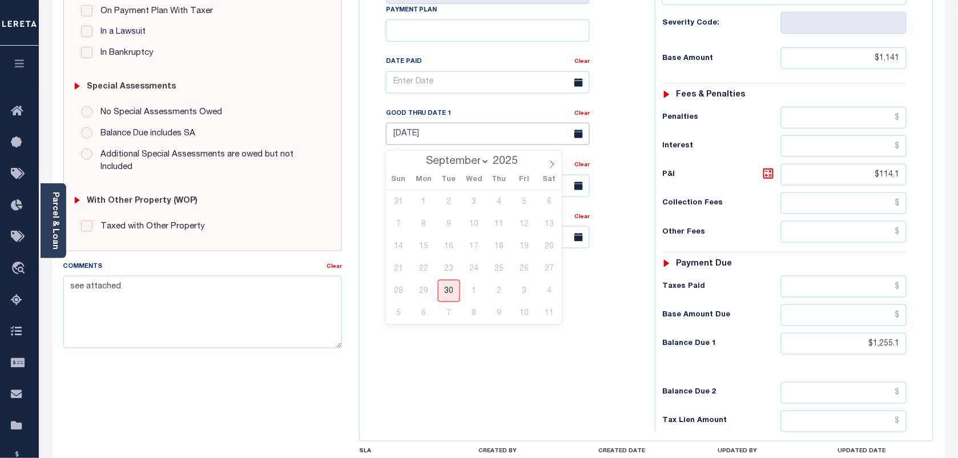
click at [437, 135] on input "[DATE]" at bounding box center [488, 134] width 204 height 22
click at [441, 289] on span "30" at bounding box center [449, 291] width 22 height 22
type input "[DATE]"
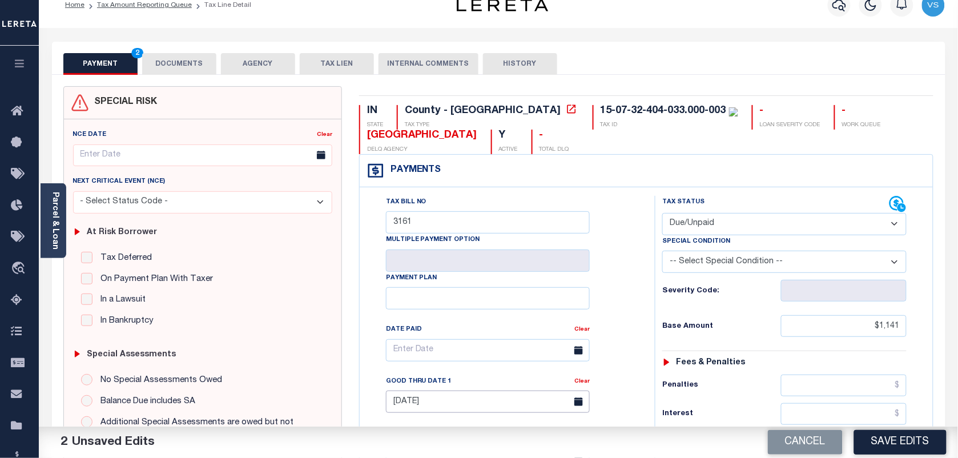
scroll to position [0, 0]
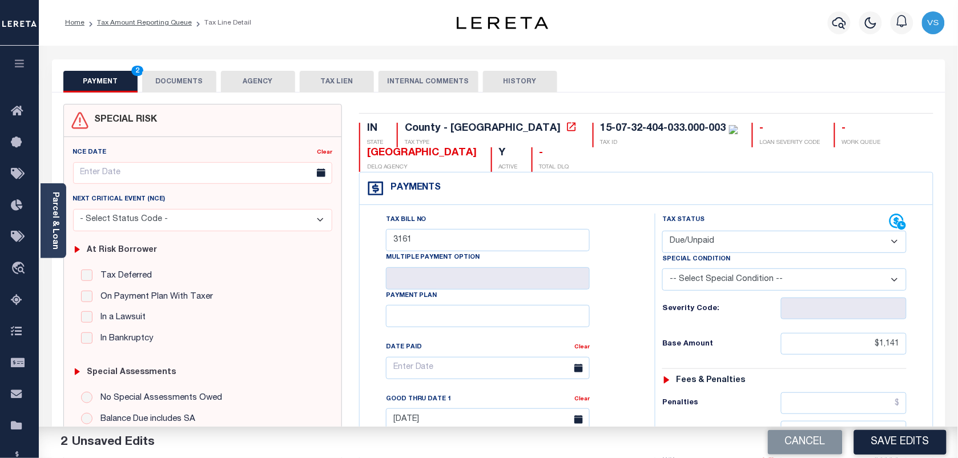
click at [180, 74] on button "DOCUMENTS" at bounding box center [179, 82] width 74 height 22
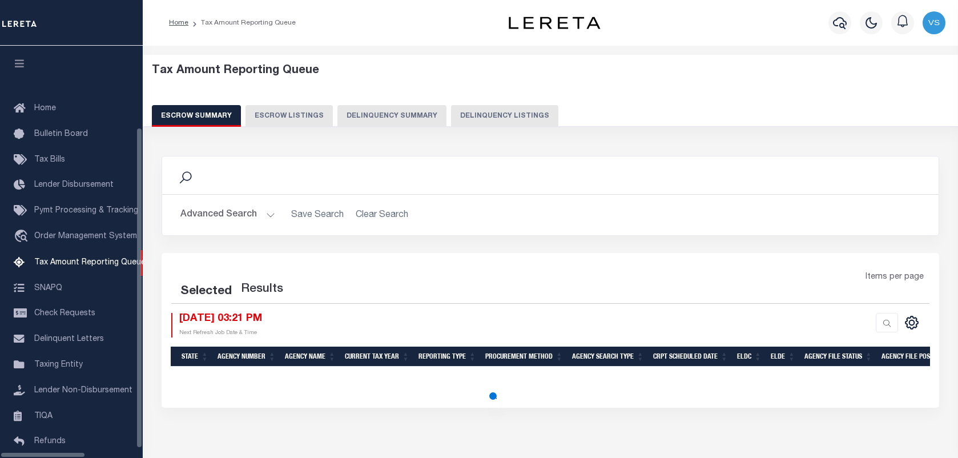
select select "100"
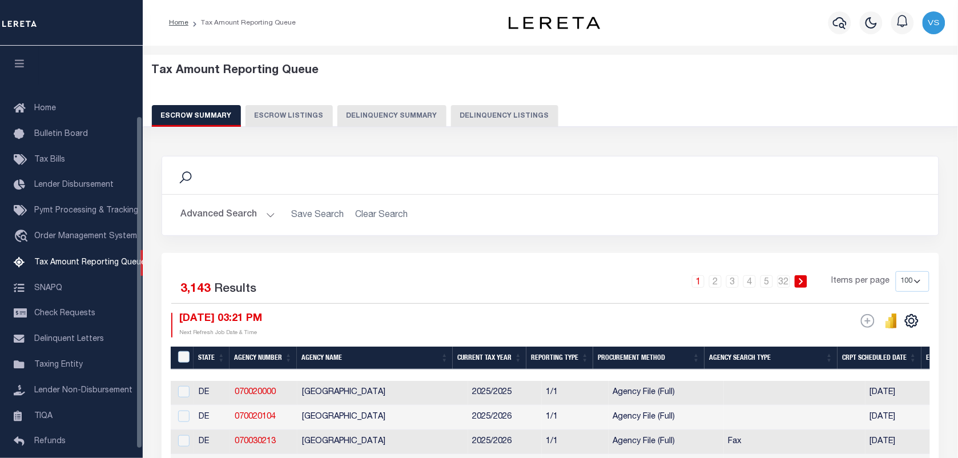
scroll to position [87, 0]
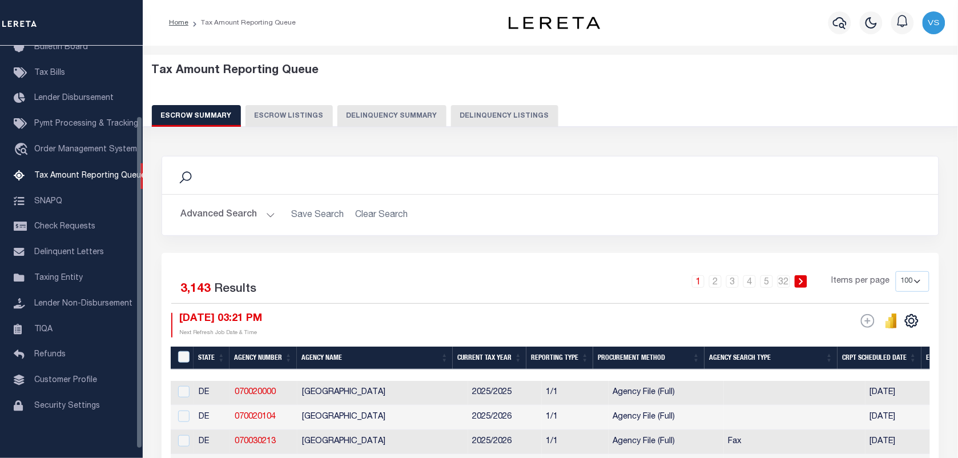
click at [438, 120] on div "Escrow Summary Escrow Listings Delinquency Summary Delinquency Listings" at bounding box center [550, 115] width 797 height 21
click at [457, 118] on button "Delinquency Listings" at bounding box center [504, 116] width 107 height 22
select select "100"
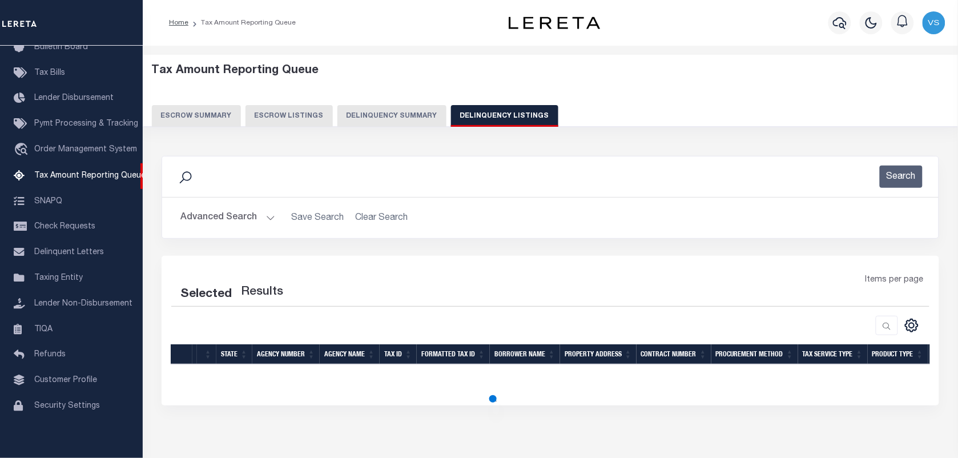
select select "100"
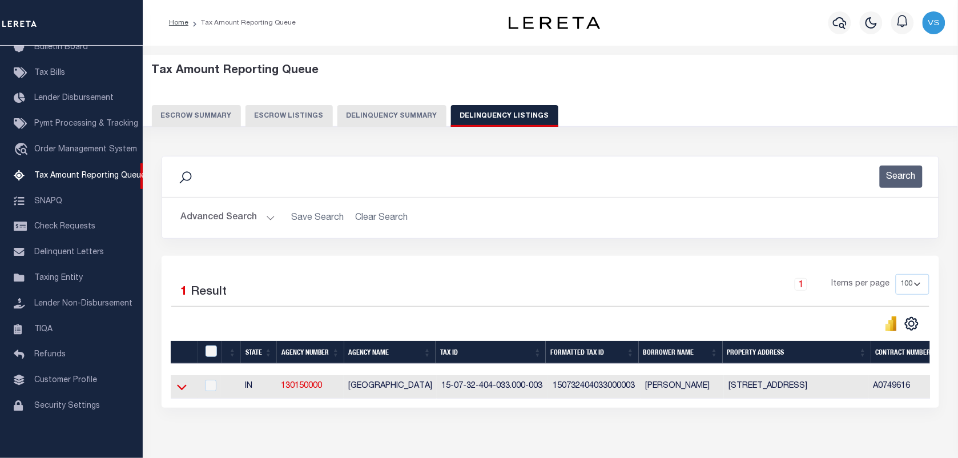
click at [183, 386] on icon at bounding box center [182, 387] width 10 height 12
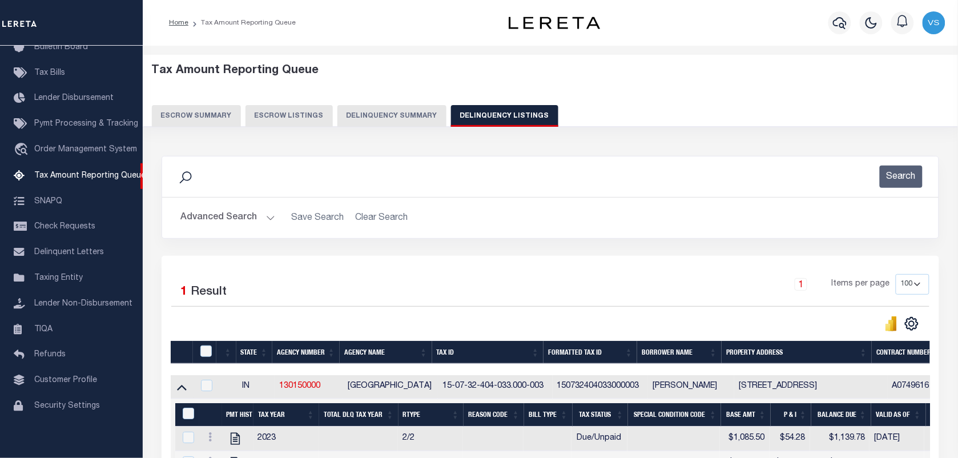
scroll to position [134, 0]
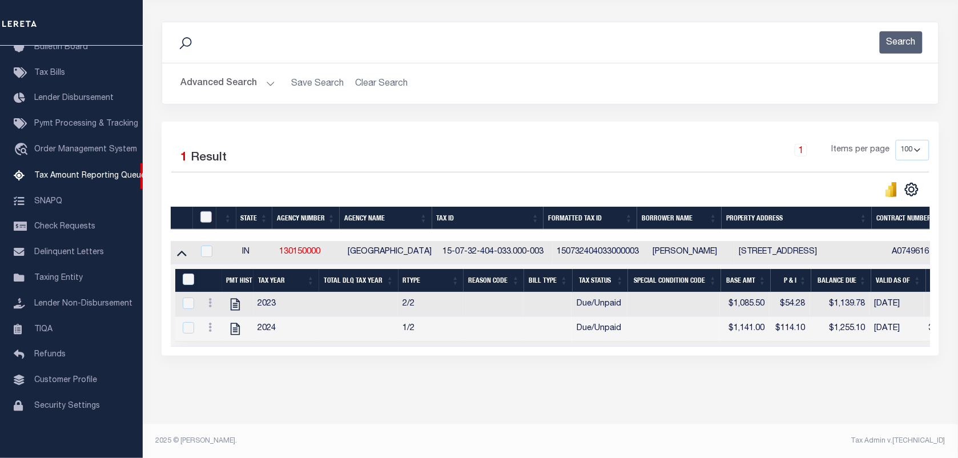
click at [204, 218] on input "checkbox" at bounding box center [205, 216] width 11 height 11
checkbox input "true"
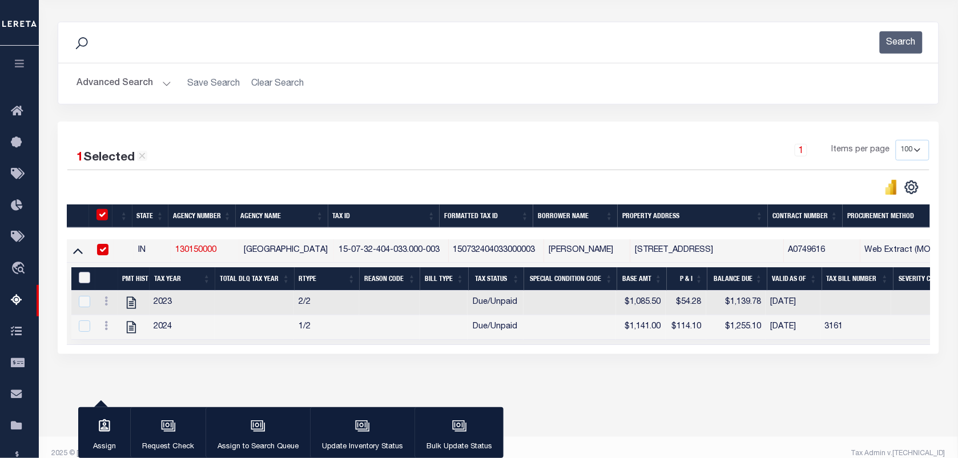
click at [81, 276] on input "&nbsp;" at bounding box center [84, 277] width 11 height 11
checkbox input "true"
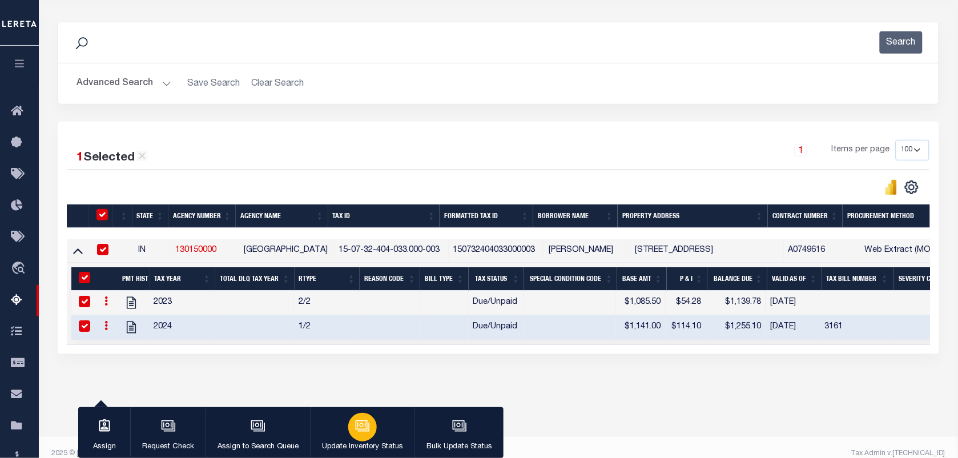
click at [365, 427] on icon "button" at bounding box center [362, 424] width 12 height 9
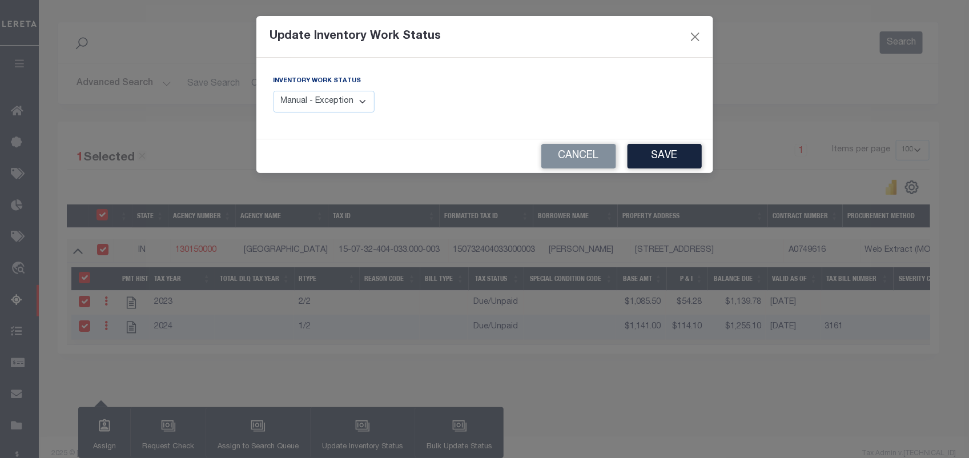
click at [323, 103] on select "Manual - Exception Pended - Awaiting Search Late Add Exception Completed" at bounding box center [324, 102] width 102 height 22
select select "4"
click at [273, 91] on select "Manual - Exception Pended - Awaiting Search Late Add Exception Completed" at bounding box center [324, 102] width 102 height 22
click at [664, 160] on button "Save" at bounding box center [664, 156] width 74 height 25
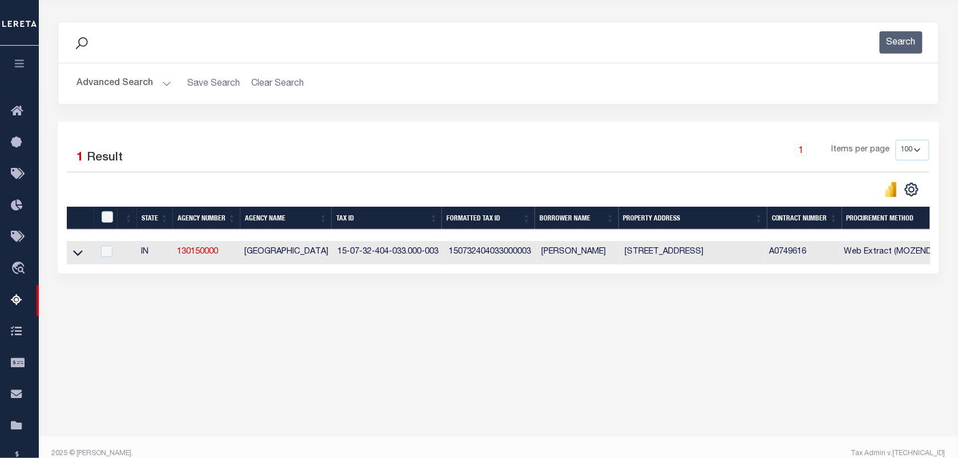
click at [90, 83] on button "Advanced Search" at bounding box center [123, 83] width 95 height 22
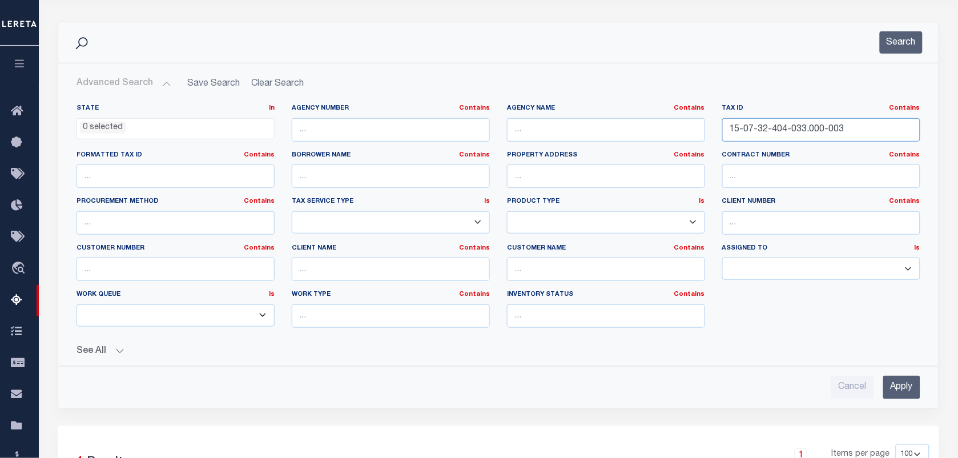
click at [858, 130] on input "15-07-32-404-033.000-003" at bounding box center [821, 129] width 198 height 23
paste input "15-07-32-404-033.000-003"
type input "15-07-32-404-033.000-003"
click at [898, 43] on button "Search" at bounding box center [901, 42] width 43 height 22
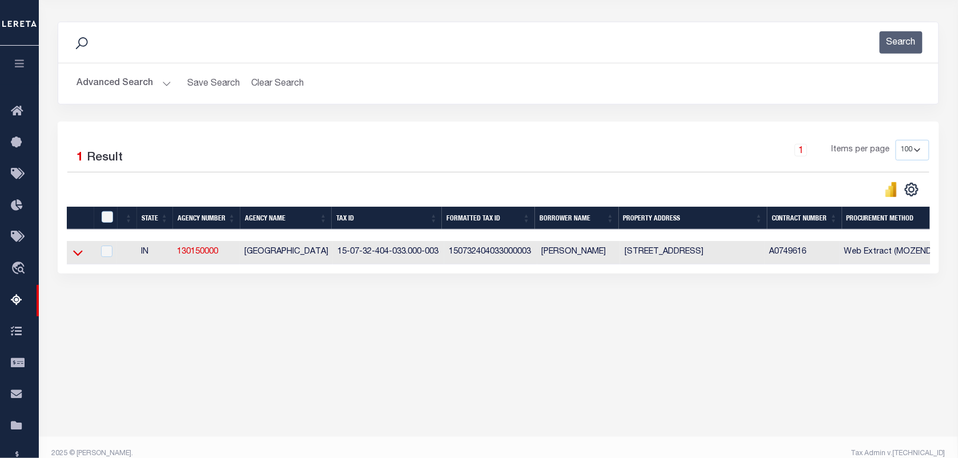
click at [74, 257] on icon at bounding box center [78, 253] width 10 height 12
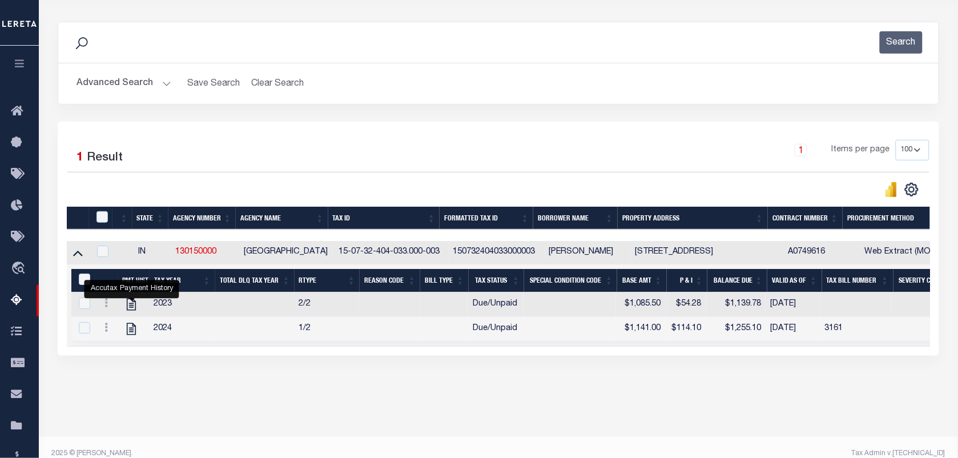
scroll to position [147, 0]
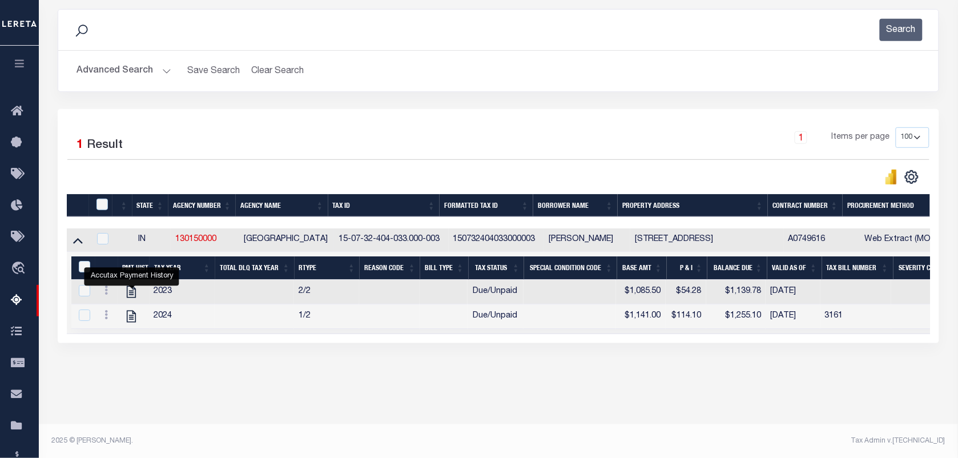
click at [91, 67] on button "Advanced Search" at bounding box center [123, 71] width 95 height 22
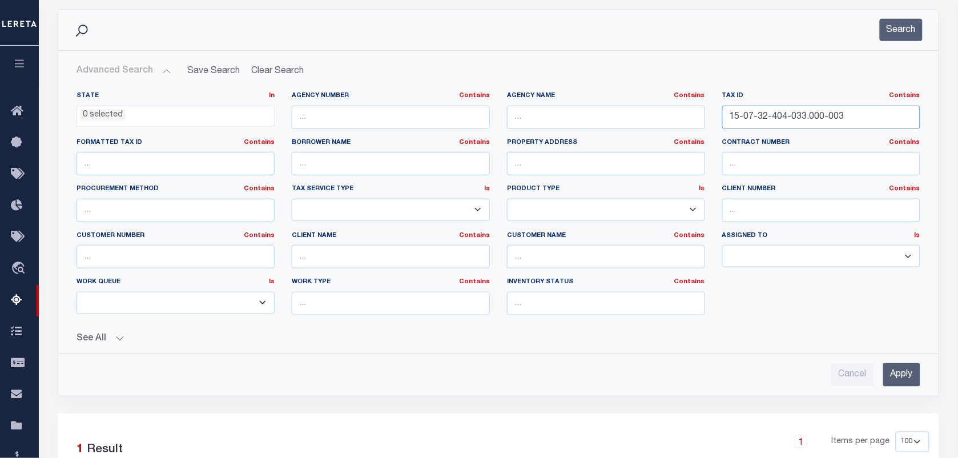
click at [853, 119] on input "15-07-32-404-033.000-003" at bounding box center [821, 117] width 198 height 23
paste input "15-07-32-404-046.000-003"
type input "15-07-32-404-046.000-003"
click at [897, 30] on button "Search" at bounding box center [901, 30] width 43 height 22
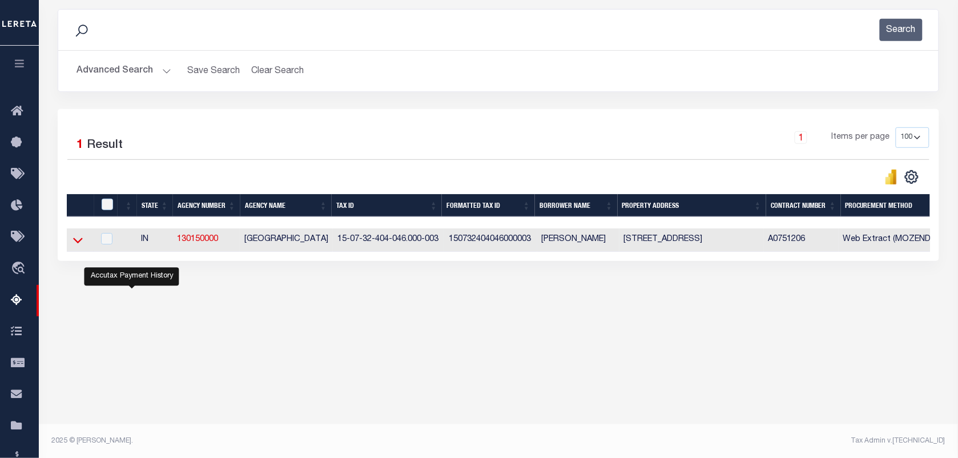
click at [76, 243] on icon at bounding box center [78, 240] width 10 height 12
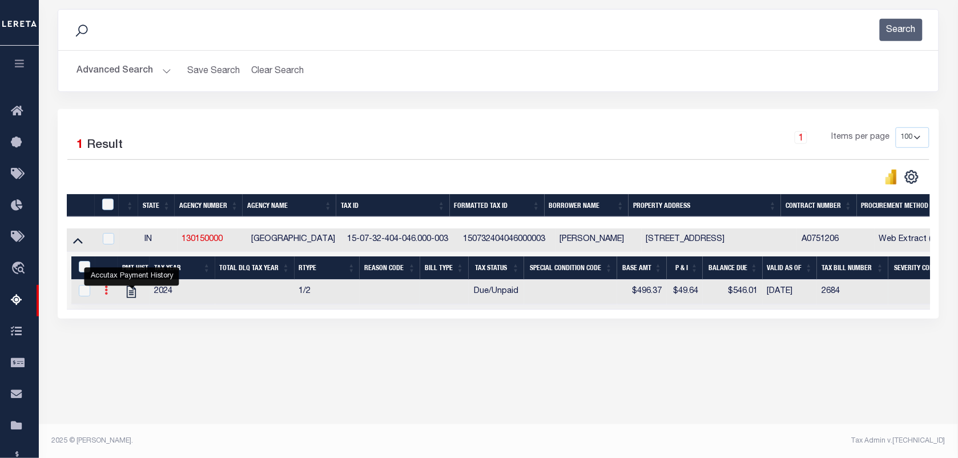
click at [102, 296] on link at bounding box center [106, 291] width 13 height 9
click at [112, 318] on link "" at bounding box center [119, 308] width 39 height 19
checkbox input "true"
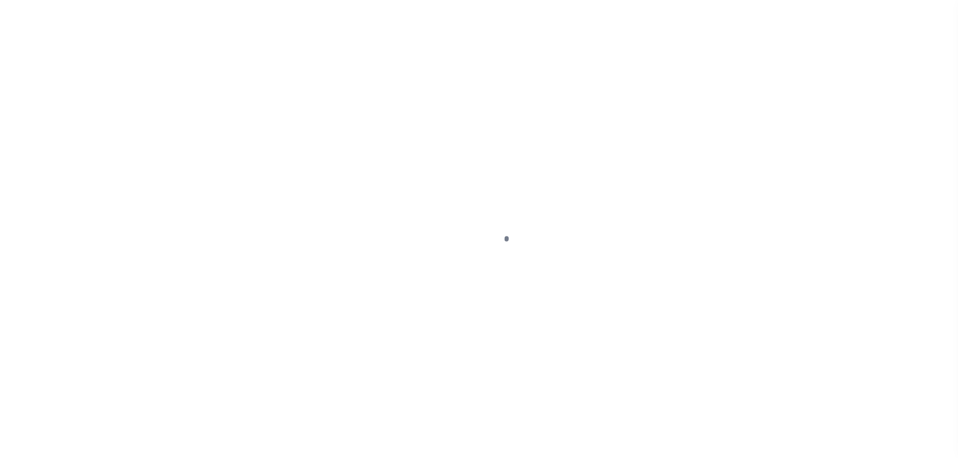
select select "DUE"
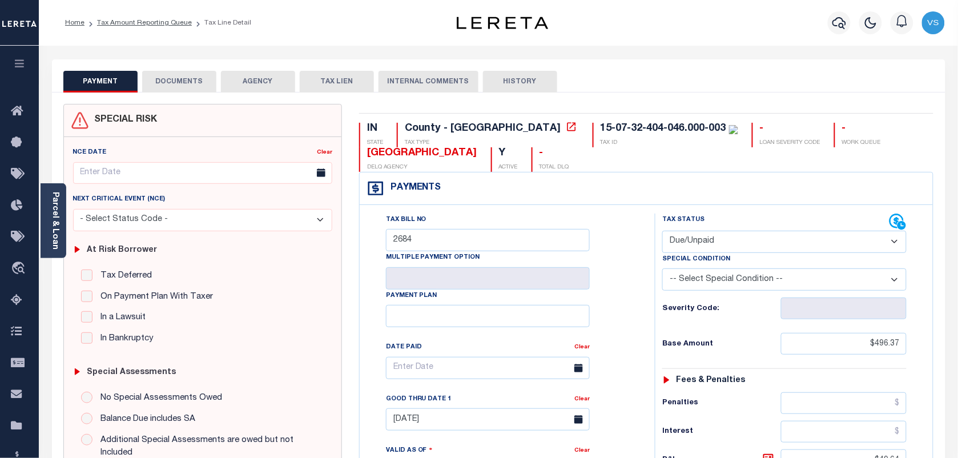
click at [173, 74] on button "DOCUMENTS" at bounding box center [179, 82] width 74 height 22
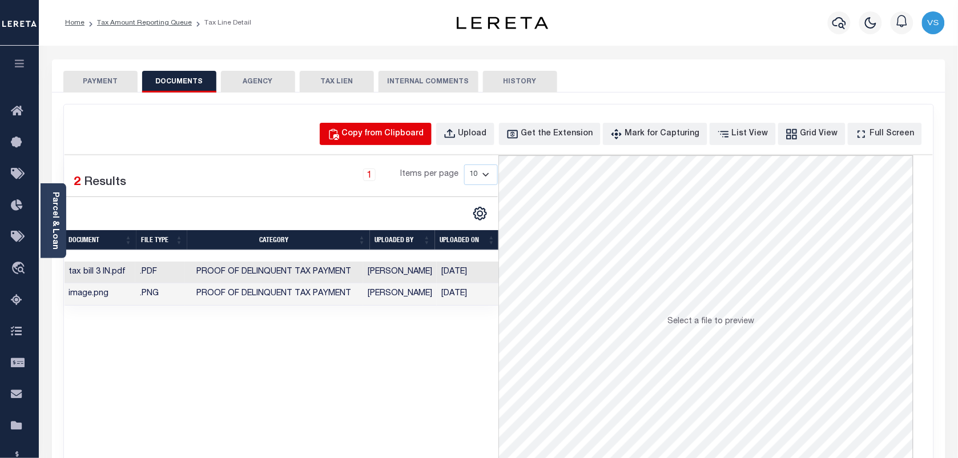
click at [380, 136] on div "Copy from Clipboard" at bounding box center [383, 134] width 82 height 13
select select "POP"
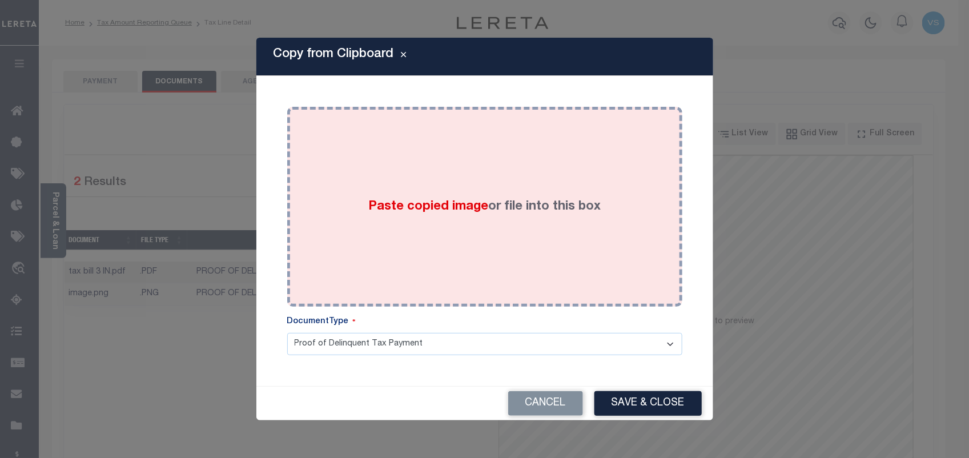
click at [543, 217] on div "Paste copied image or file into this box" at bounding box center [485, 206] width 378 height 183
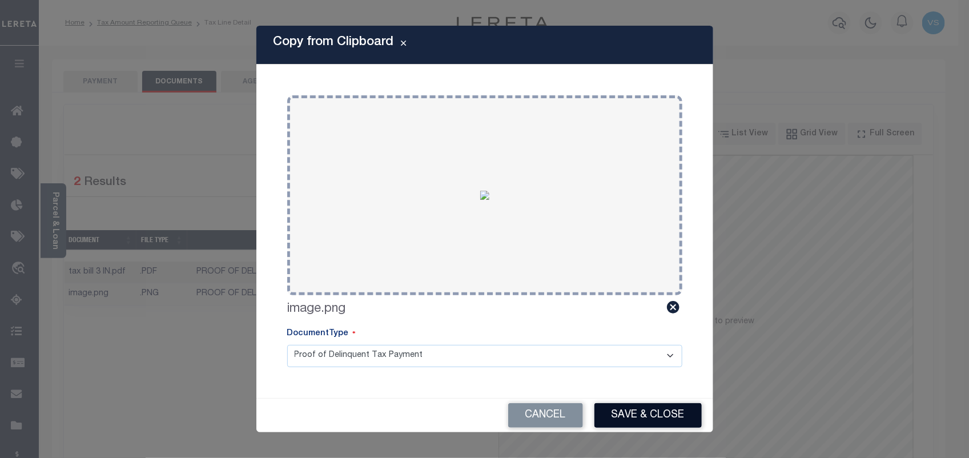
click at [643, 414] on button "Save & Close" at bounding box center [647, 415] width 107 height 25
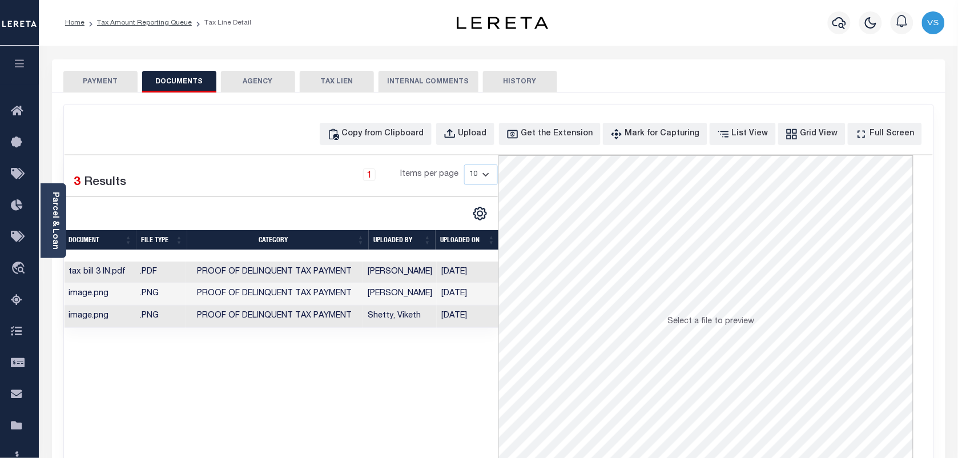
click at [99, 77] on button "PAYMENT" at bounding box center [100, 82] width 74 height 22
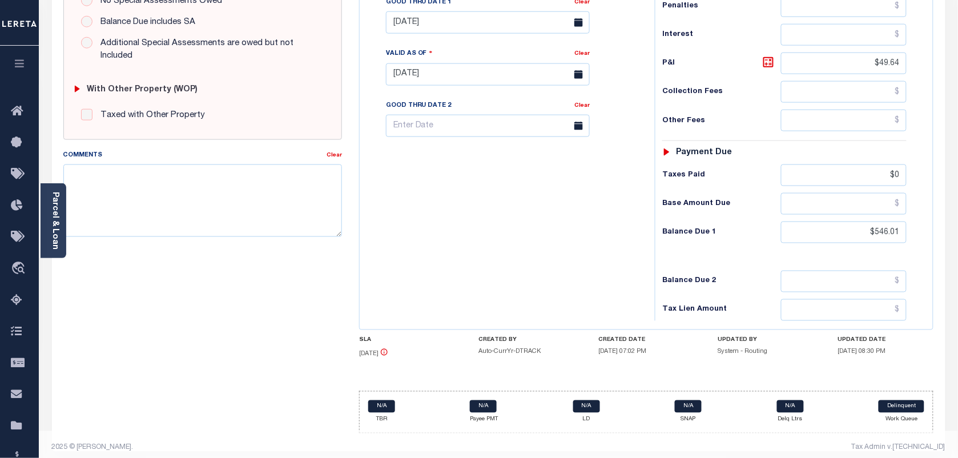
scroll to position [410, 0]
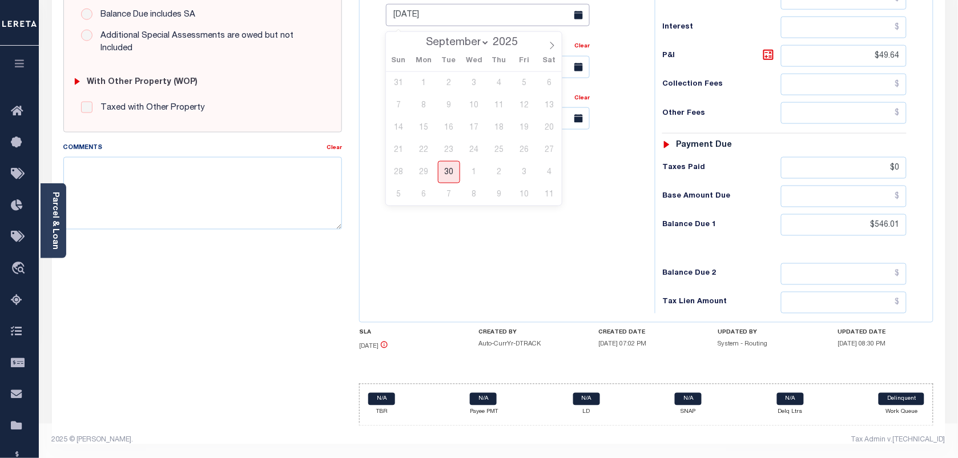
click at [420, 23] on input "[DATE]" at bounding box center [488, 15] width 204 height 22
click at [451, 169] on span "30" at bounding box center [449, 172] width 22 height 22
type input "[DATE]"
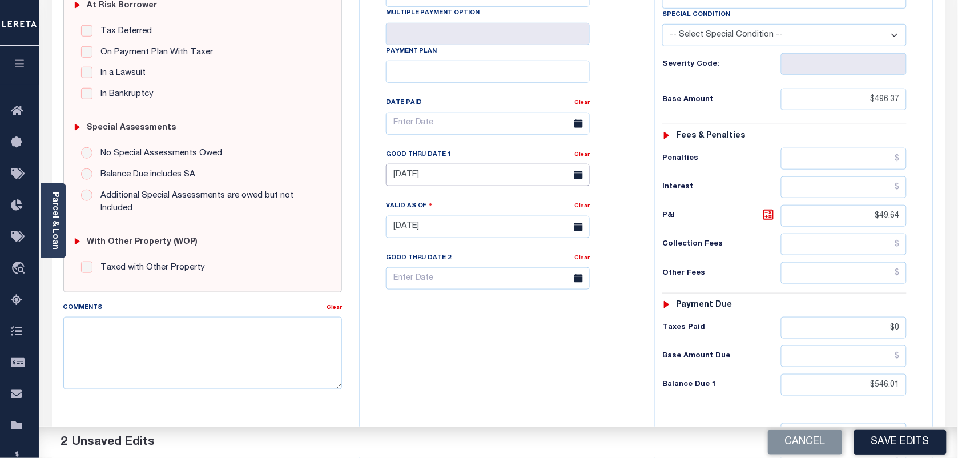
scroll to position [357, 0]
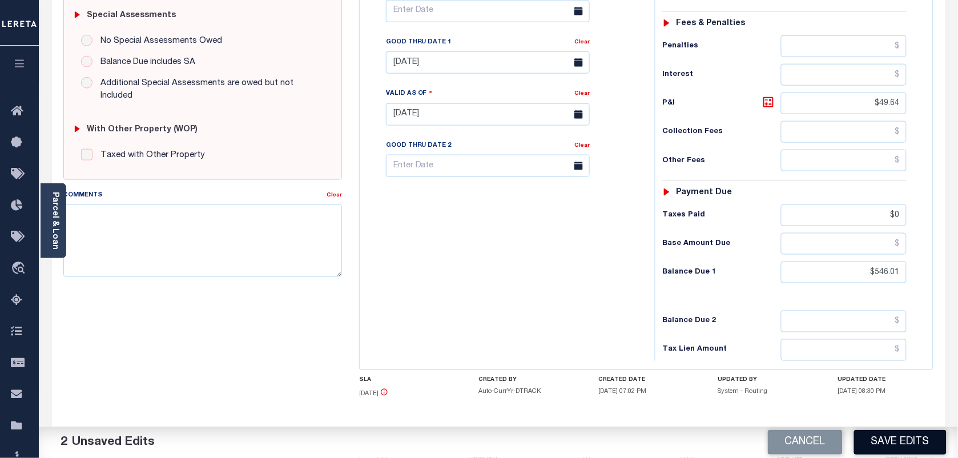
click at [900, 442] on button "Save Edits" at bounding box center [900, 442] width 92 height 25
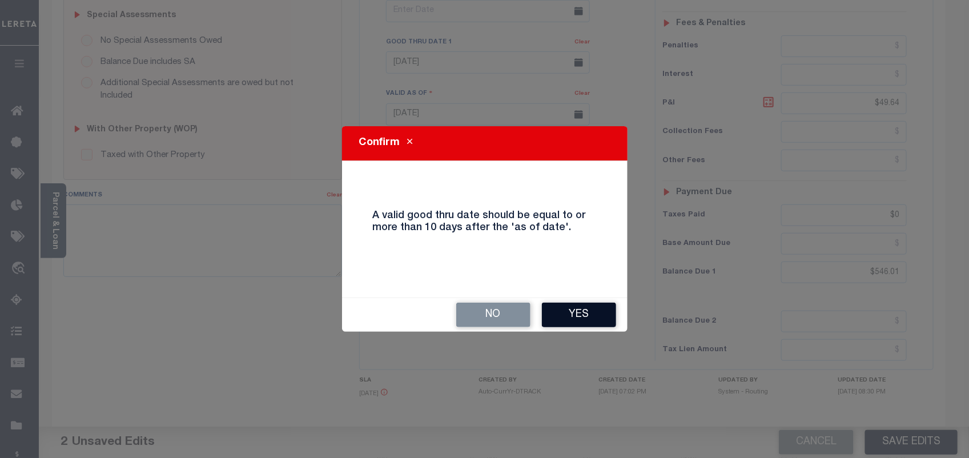
click at [586, 317] on button "Yes" at bounding box center [579, 315] width 74 height 25
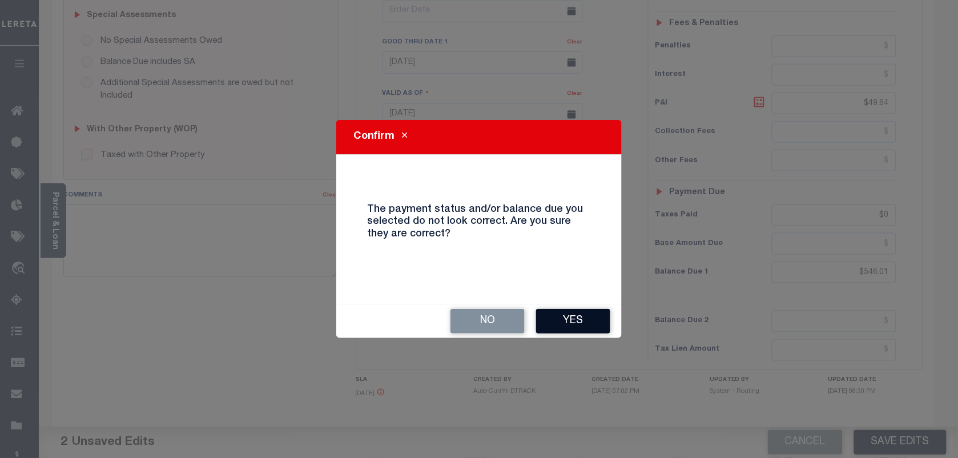
click at [582, 329] on button "Yes" at bounding box center [573, 321] width 74 height 25
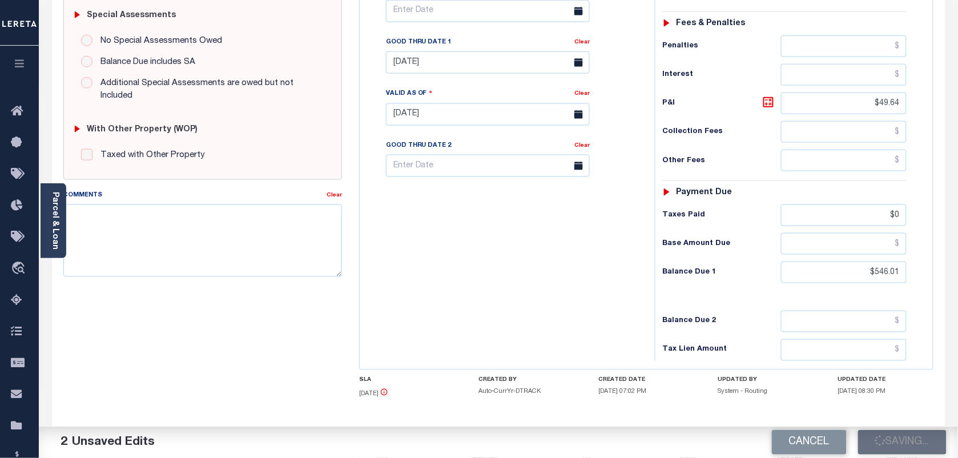
checkbox input "false"
type input "$496.37"
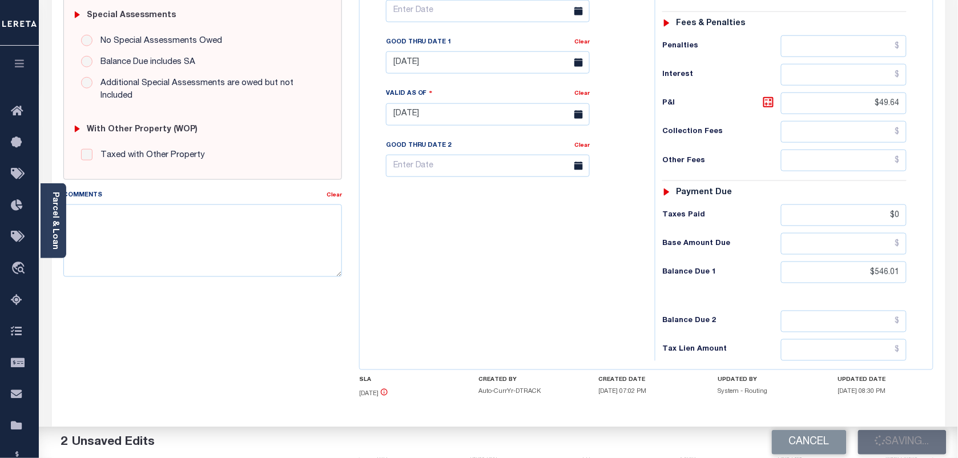
type input "$49.64"
type input "$0"
type input "$546.01"
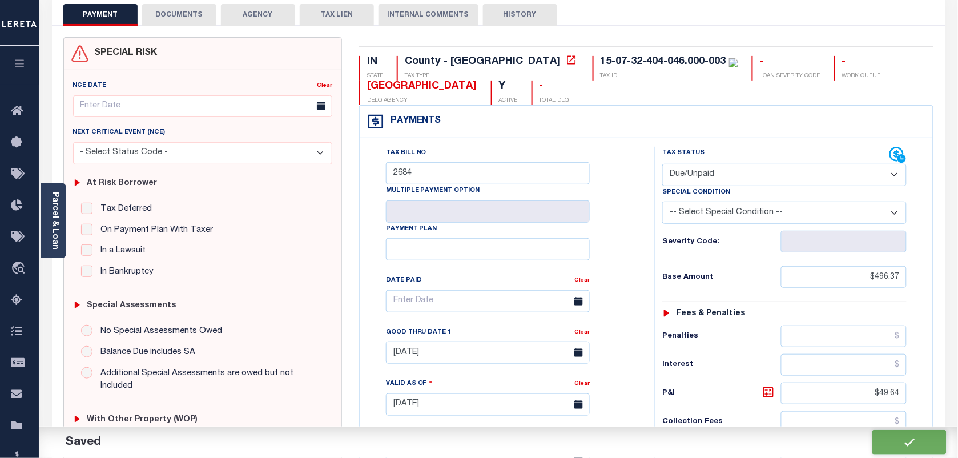
scroll to position [0, 0]
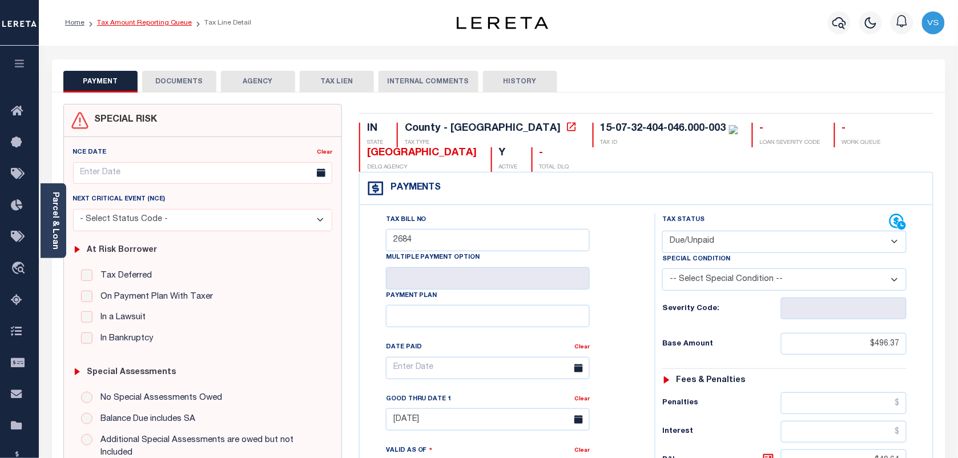
click at [113, 21] on link "Tax Amount Reporting Queue" at bounding box center [144, 22] width 95 height 7
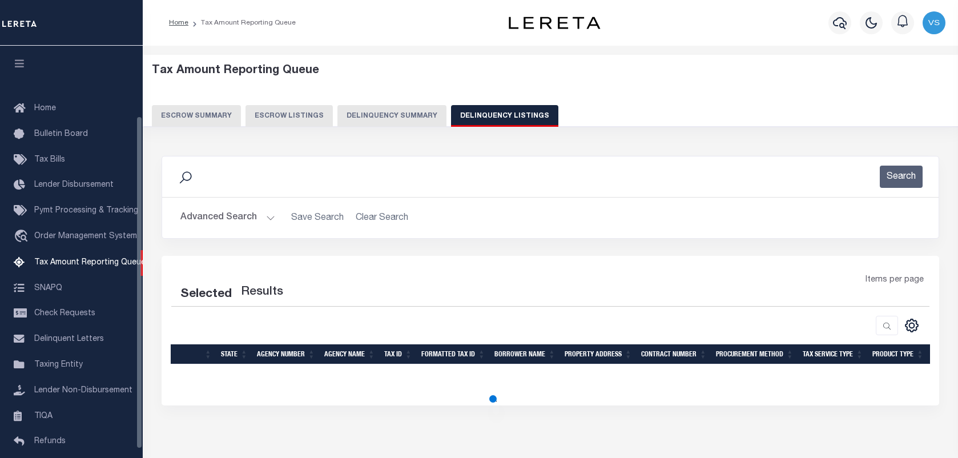
select select "100"
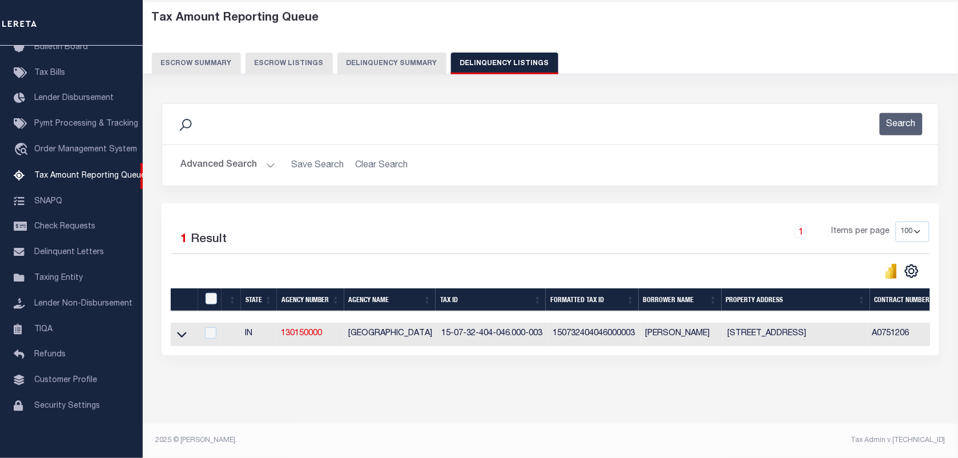
scroll to position [63, 0]
click at [178, 332] on icon at bounding box center [182, 334] width 10 height 12
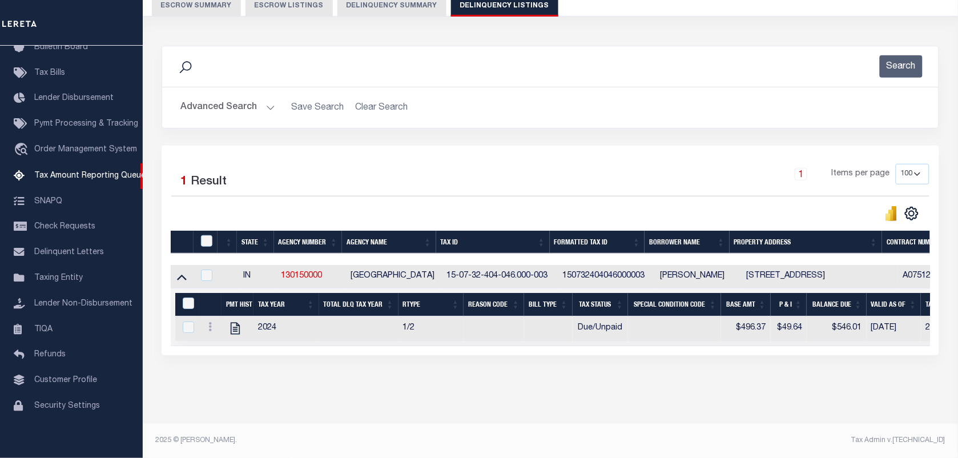
scroll to position [122, 0]
click at [206, 235] on input "checkbox" at bounding box center [206, 240] width 11 height 11
checkbox input "true"
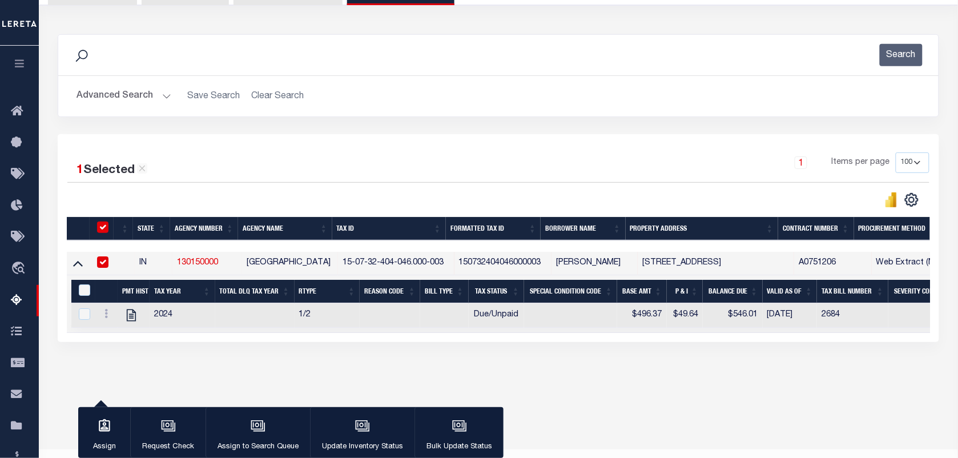
scroll to position [120, 0]
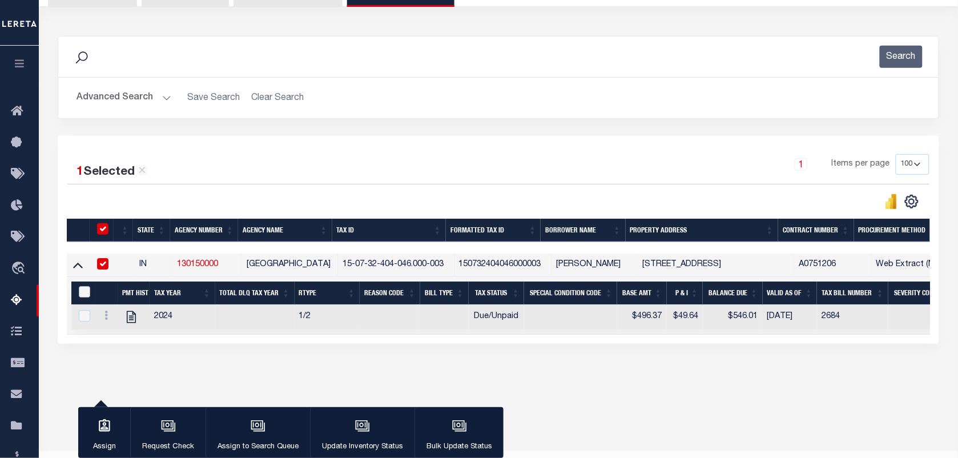
click at [83, 297] on input "&nbsp;" at bounding box center [84, 291] width 11 height 11
checkbox input "true"
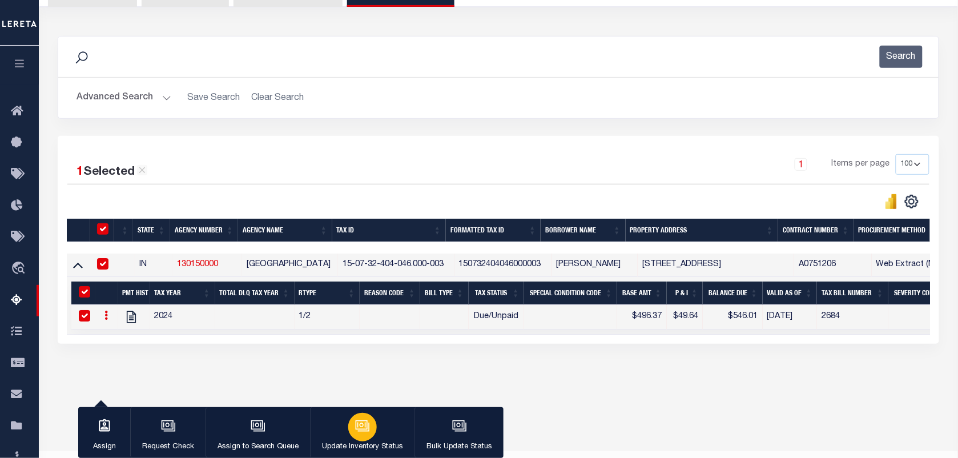
click at [350, 418] on div "button" at bounding box center [362, 427] width 29 height 29
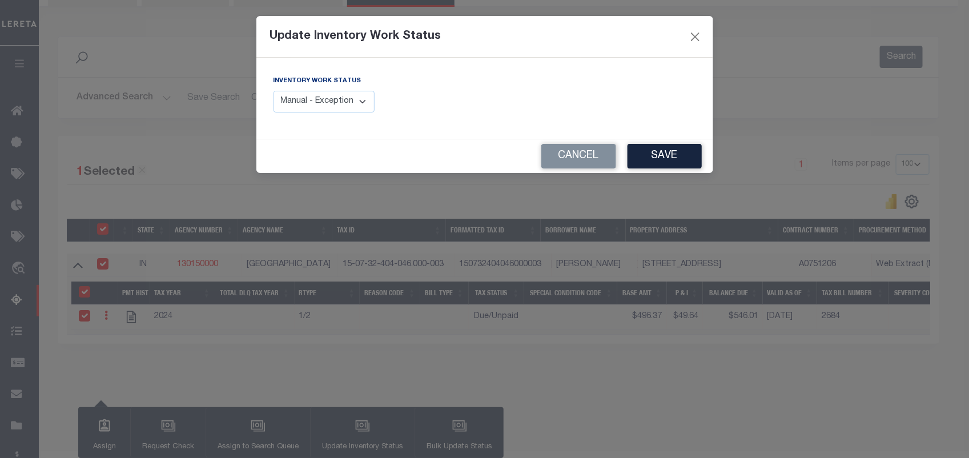
click at [343, 107] on select "Manual - Exception Pended - Awaiting Search Late Add Exception Completed" at bounding box center [324, 102] width 102 height 22
select select "4"
click at [273, 91] on select "Manual - Exception Pended - Awaiting Search Late Add Exception Completed" at bounding box center [324, 102] width 102 height 22
click at [675, 158] on button "Save" at bounding box center [664, 156] width 74 height 25
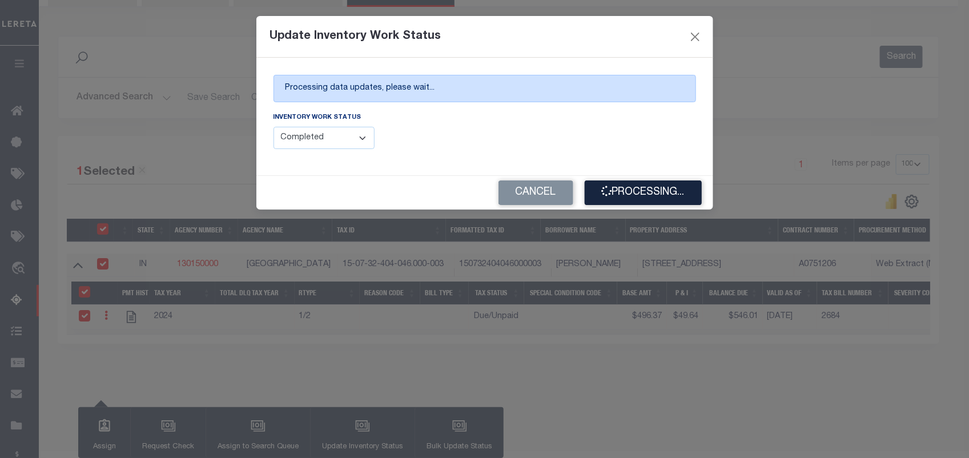
click at [440, 146] on div "Inventory Work Status Manual - Exception Pended - Awaiting Search Late Add Exce…" at bounding box center [374, 130] width 203 height 38
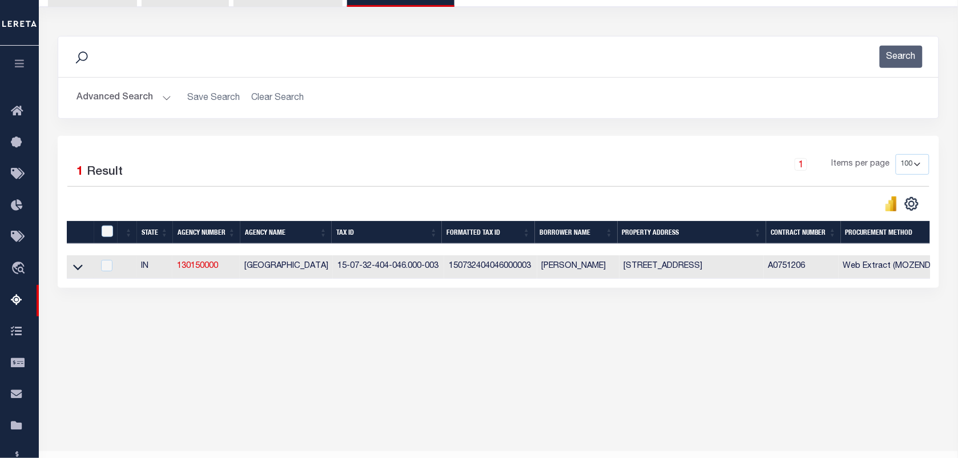
scroll to position [0, 0]
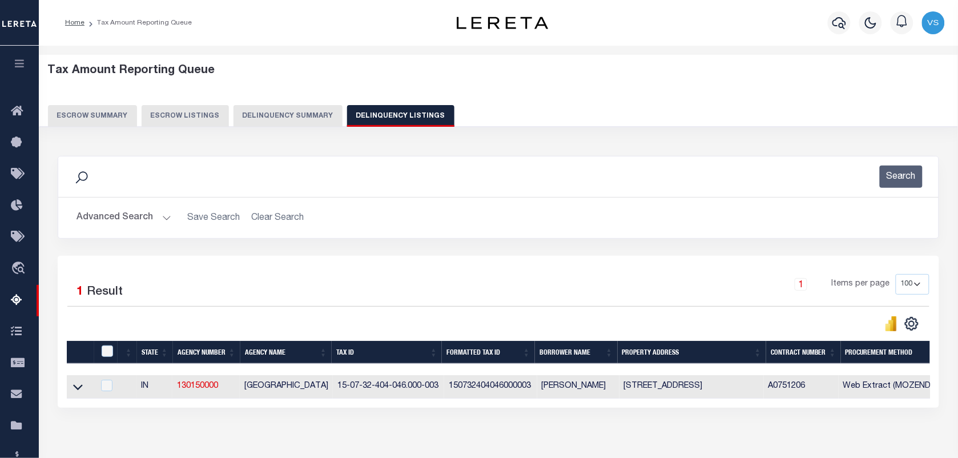
click at [127, 221] on button "Advanced Search" at bounding box center [123, 218] width 95 height 22
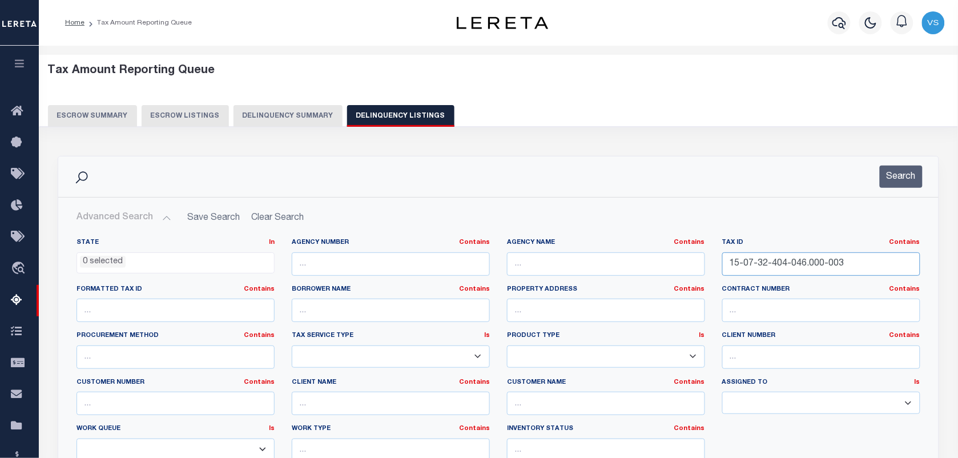
click at [858, 259] on input "15-07-32-404-046.000-003" at bounding box center [821, 263] width 198 height 23
type input "1"
paste input "15-08-06-100-005.000-019"
type input "15-08-06-100-005.000-019"
click at [903, 175] on button "Search" at bounding box center [901, 177] width 43 height 22
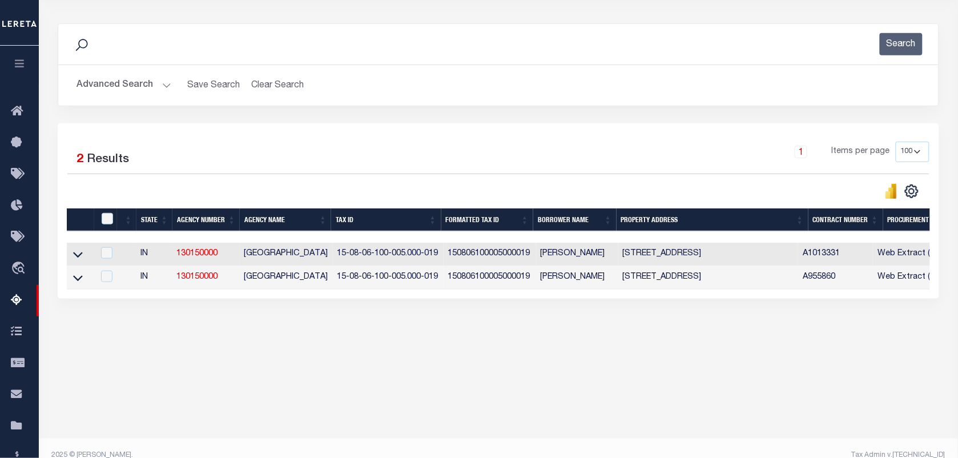
scroll to position [147, 0]
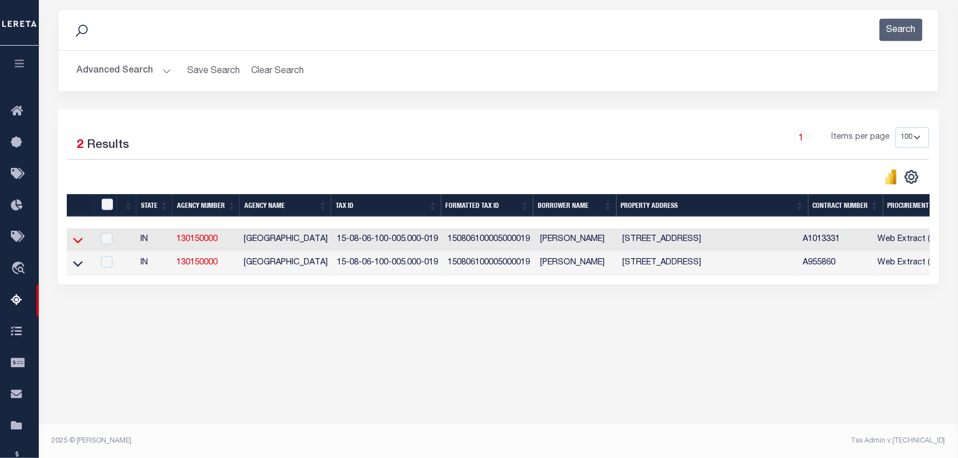
click at [79, 243] on icon at bounding box center [78, 240] width 10 height 12
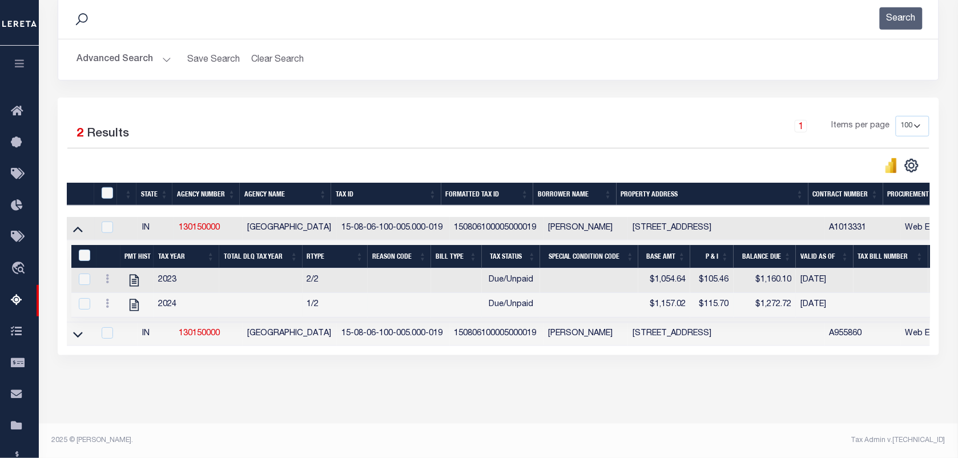
scroll to position [171, 0]
click at [107, 275] on icon at bounding box center [107, 278] width 3 height 9
click at [120, 301] on img "" at bounding box center [120, 297] width 11 height 11
checkbox input "false"
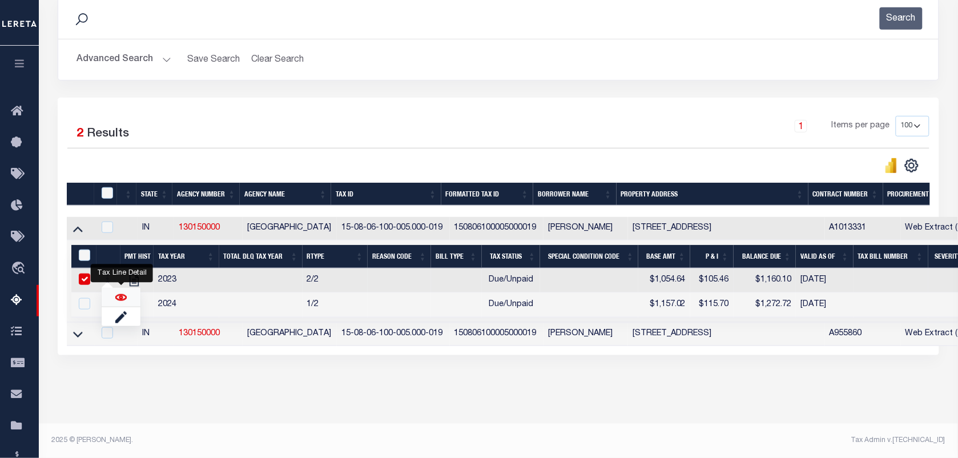
checkbox input "true"
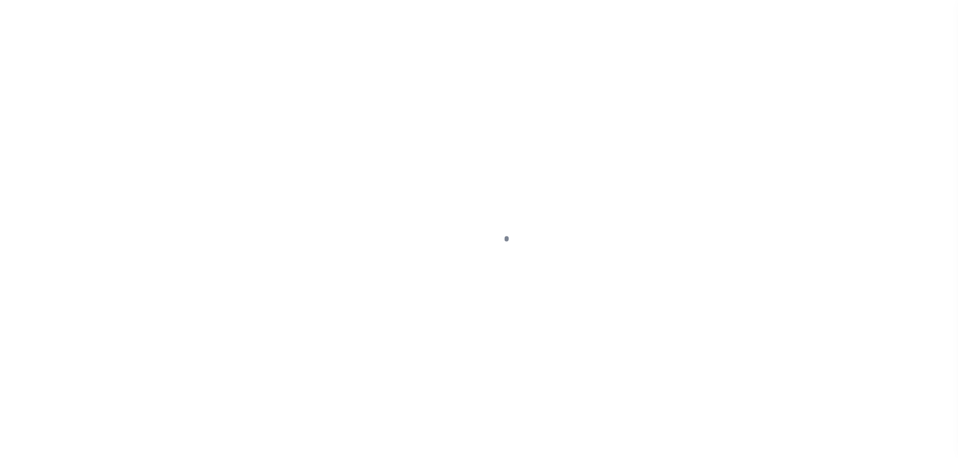
select select "DUE"
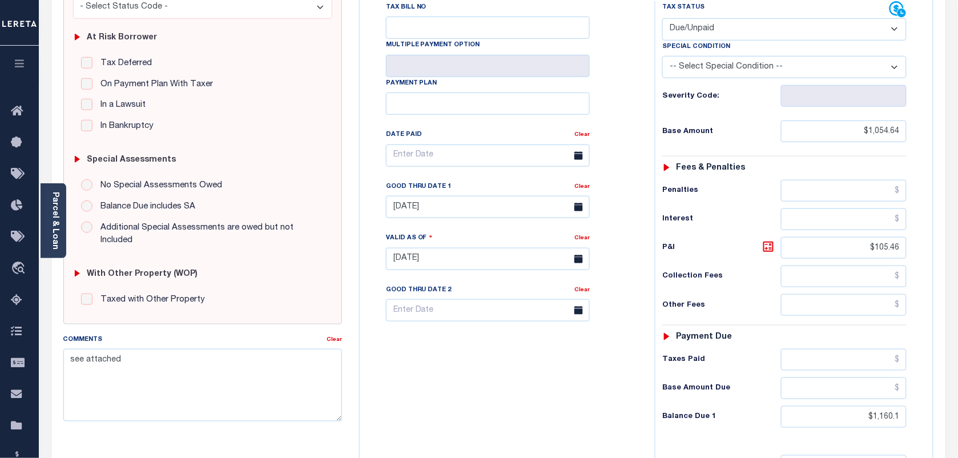
scroll to position [214, 0]
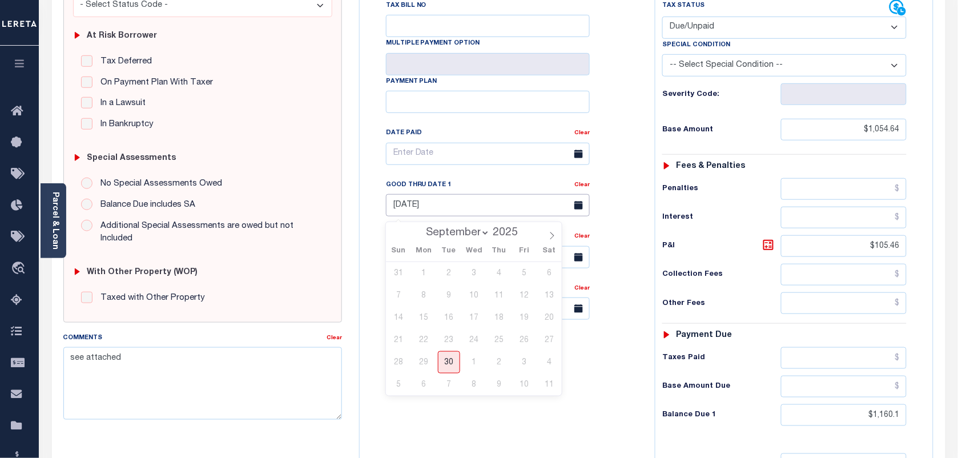
click at [423, 216] on input "[DATE]" at bounding box center [488, 205] width 204 height 22
click at [445, 357] on span "30" at bounding box center [449, 362] width 22 height 22
type input "[DATE]"
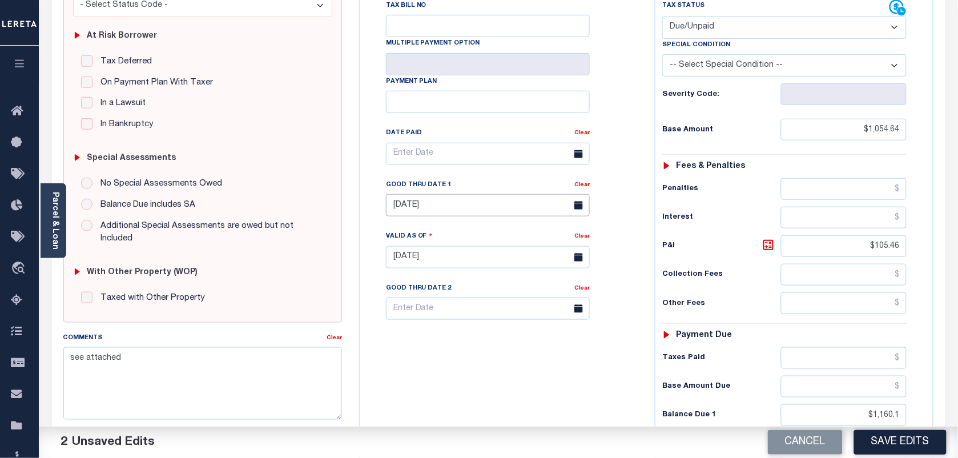
scroll to position [0, 0]
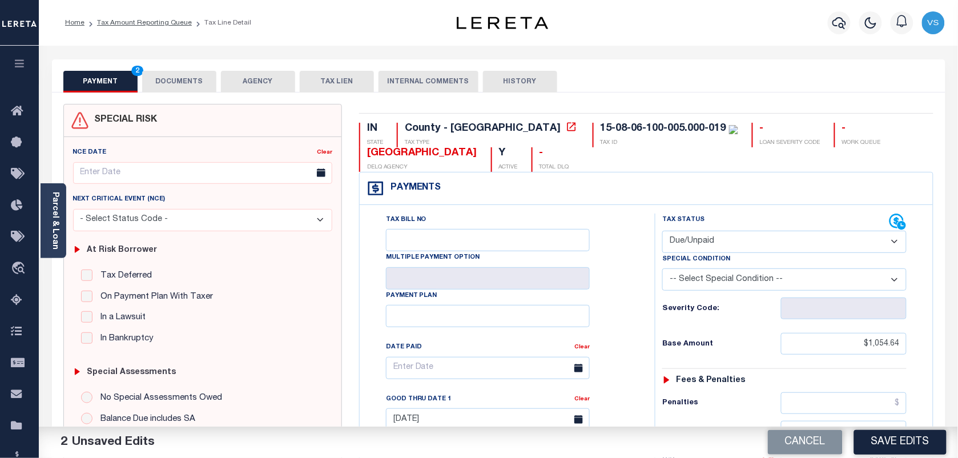
click at [167, 83] on button "DOCUMENTS" at bounding box center [179, 82] width 74 height 22
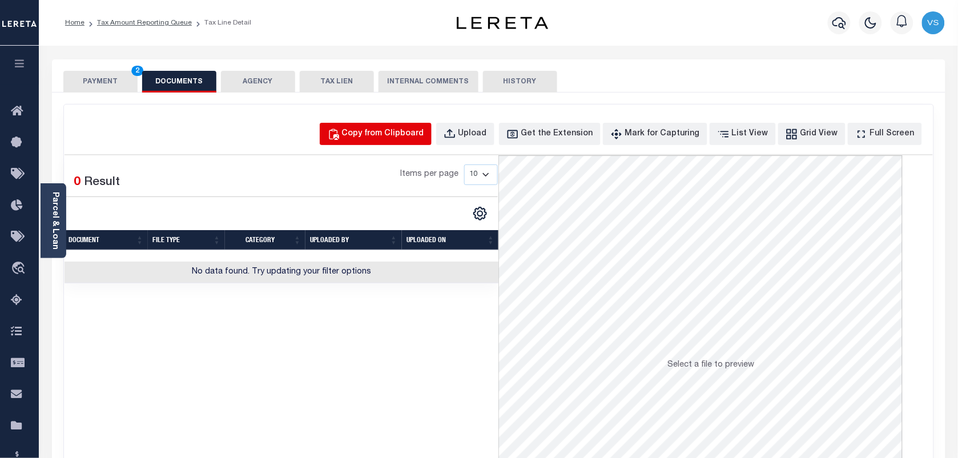
click at [404, 139] on div "Copy from Clipboard" at bounding box center [383, 134] width 82 height 13
select select "POP"
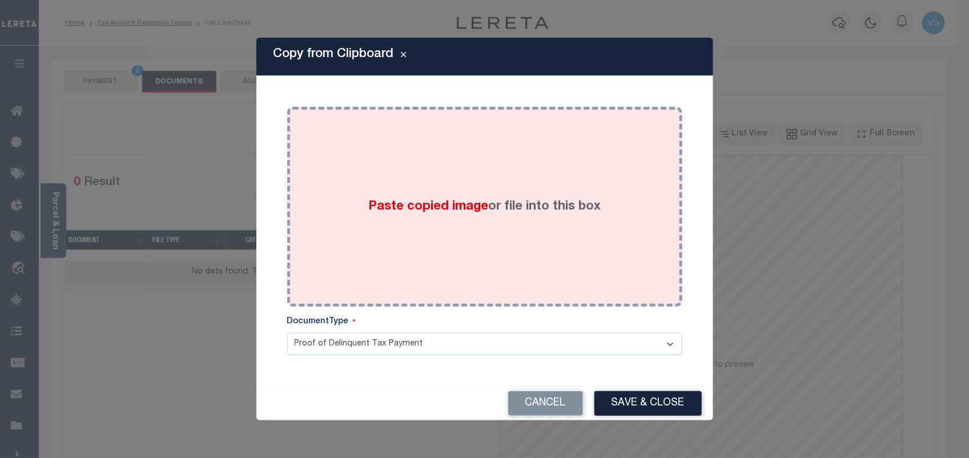
click at [385, 200] on span "Paste copied image" at bounding box center [428, 206] width 120 height 13
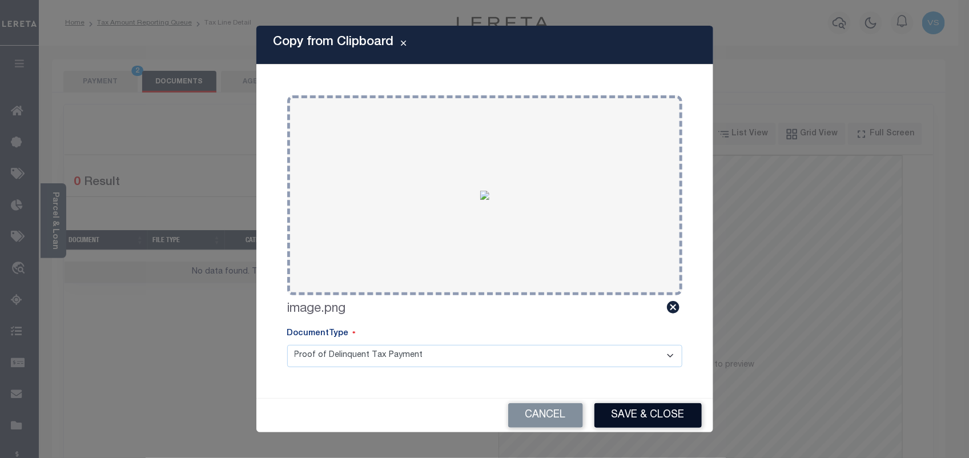
click at [635, 417] on button "Save & Close" at bounding box center [647, 415] width 107 height 25
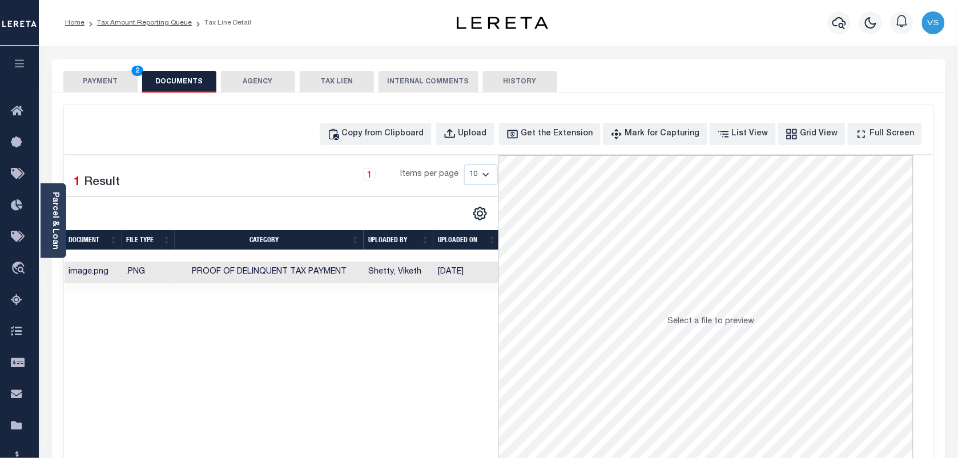
click at [84, 77] on button "PAYMENT 2" at bounding box center [100, 82] width 74 height 22
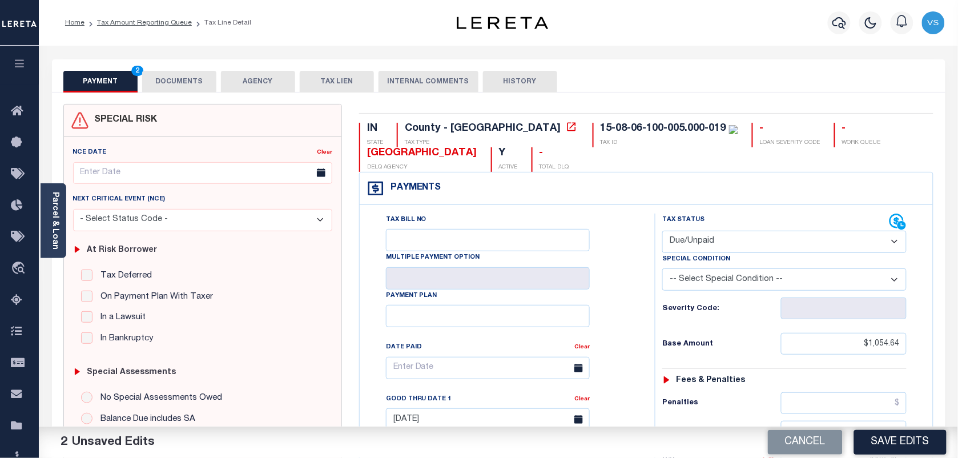
click at [174, 80] on button "DOCUMENTS" at bounding box center [179, 82] width 74 height 22
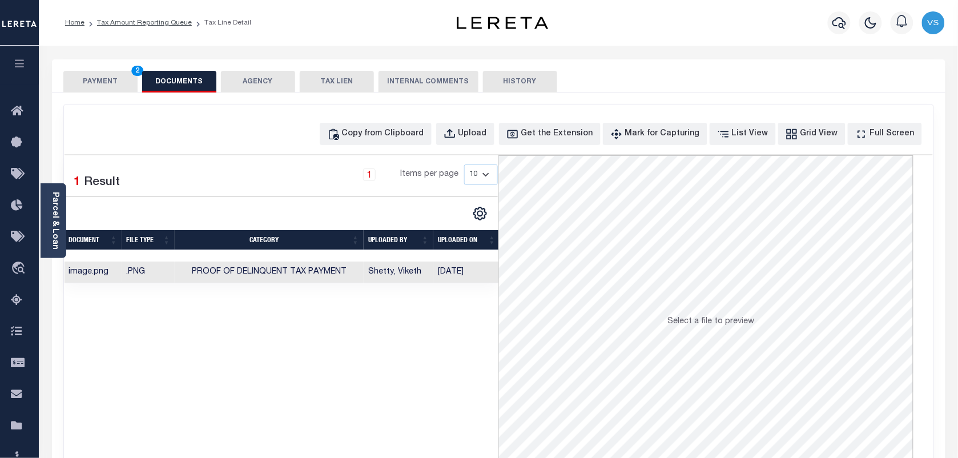
click at [101, 84] on button "PAYMENT 2" at bounding box center [100, 82] width 74 height 22
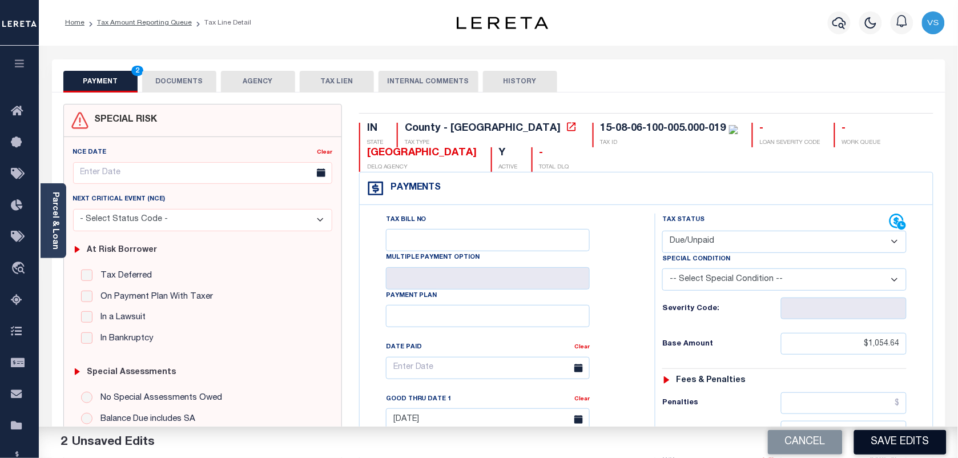
click at [889, 441] on button "Save Edits" at bounding box center [900, 442] width 92 height 25
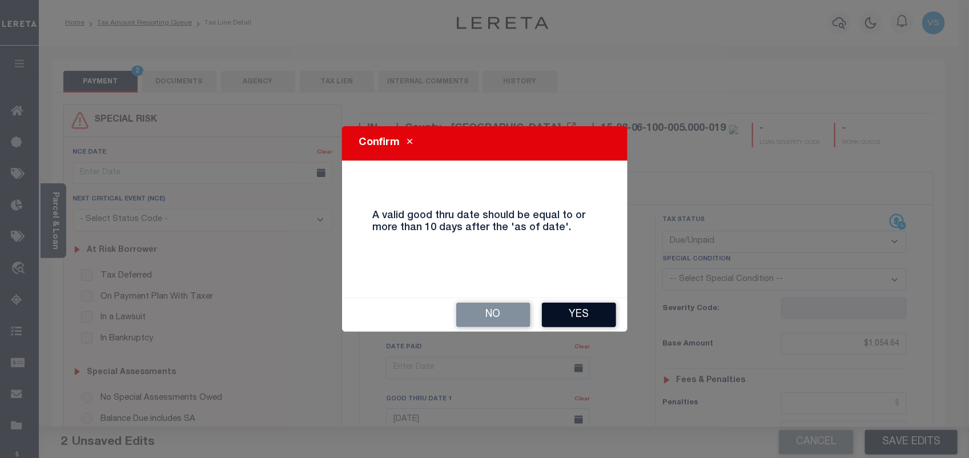
click at [579, 313] on button "Yes" at bounding box center [579, 315] width 74 height 25
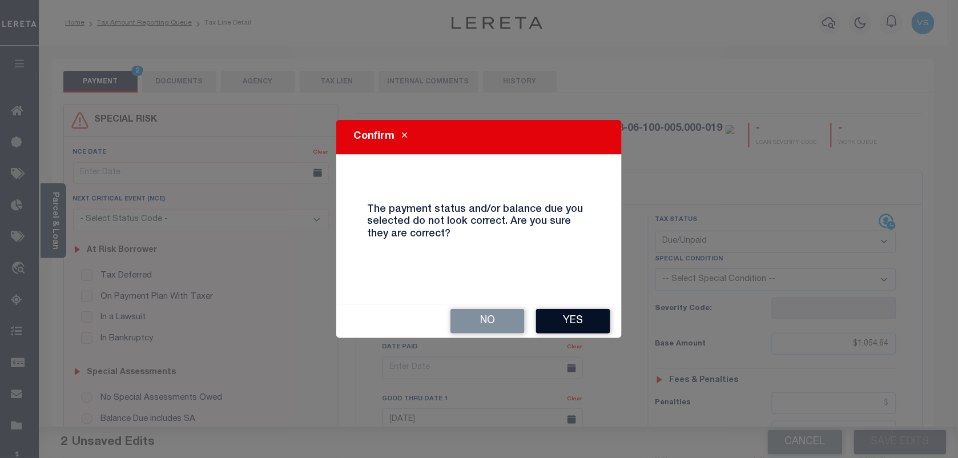
click at [582, 317] on button "Yes" at bounding box center [573, 321] width 74 height 25
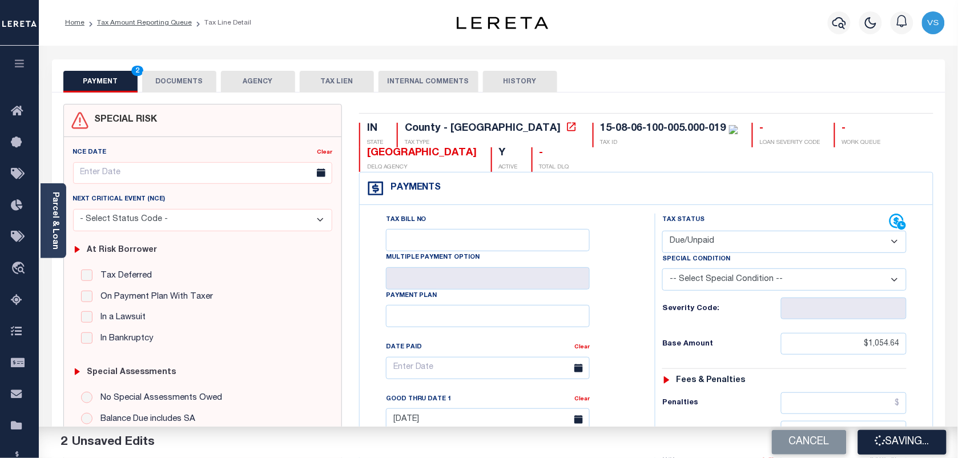
checkbox input "false"
type input "$1,054.64"
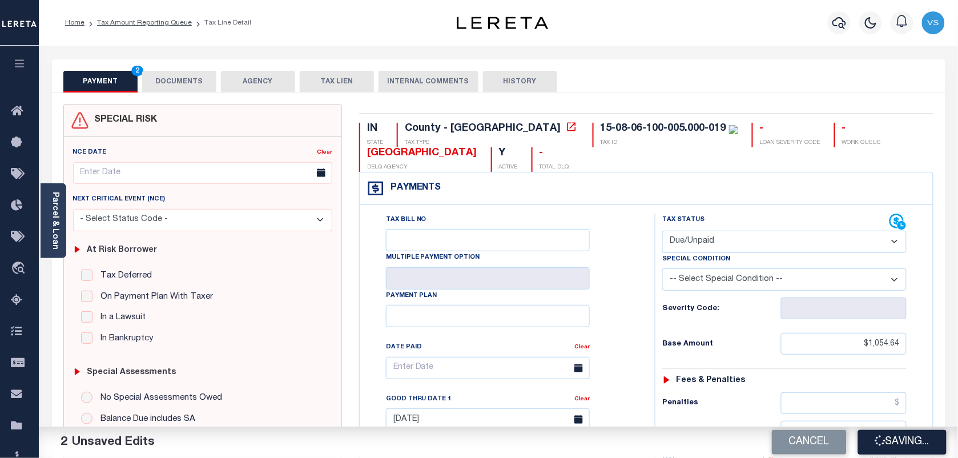
type input "$105.46"
type input "$1,160.1"
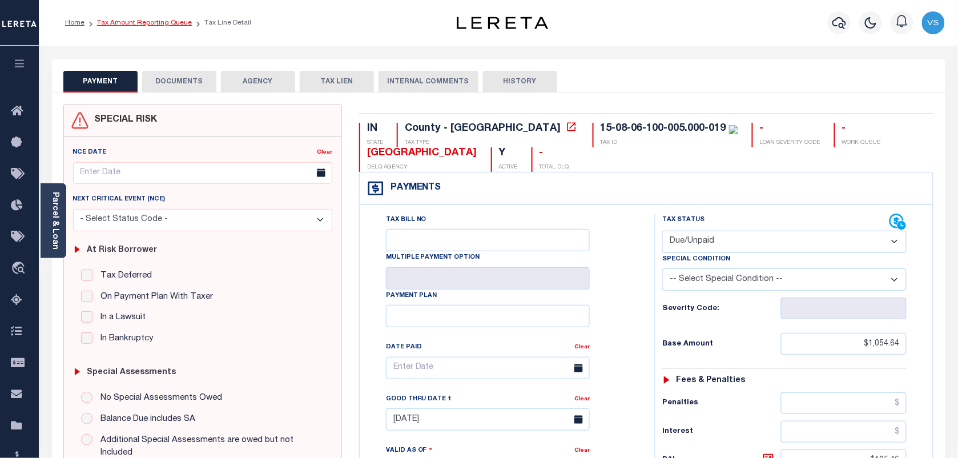
click at [119, 25] on link "Tax Amount Reporting Queue" at bounding box center [144, 22] width 95 height 7
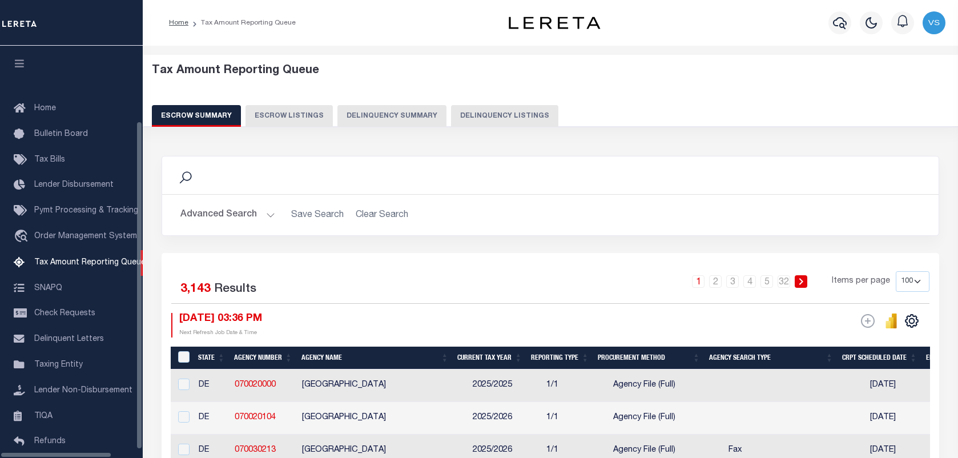
click at [477, 113] on button "Delinquency Listings" at bounding box center [504, 116] width 107 height 22
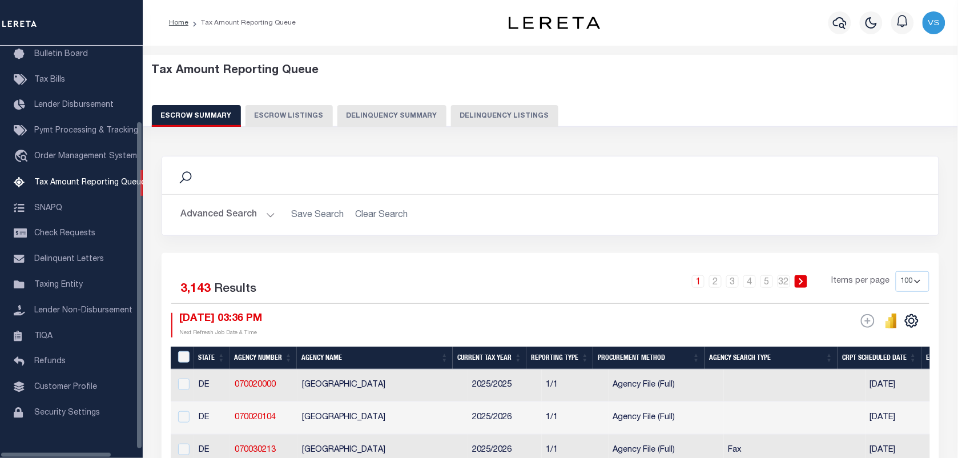
select select "100"
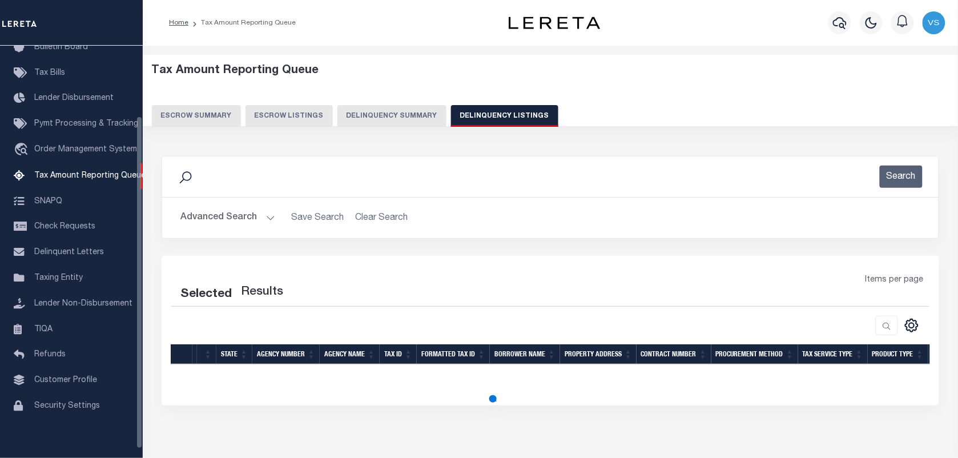
scroll to position [87, 0]
select select "100"
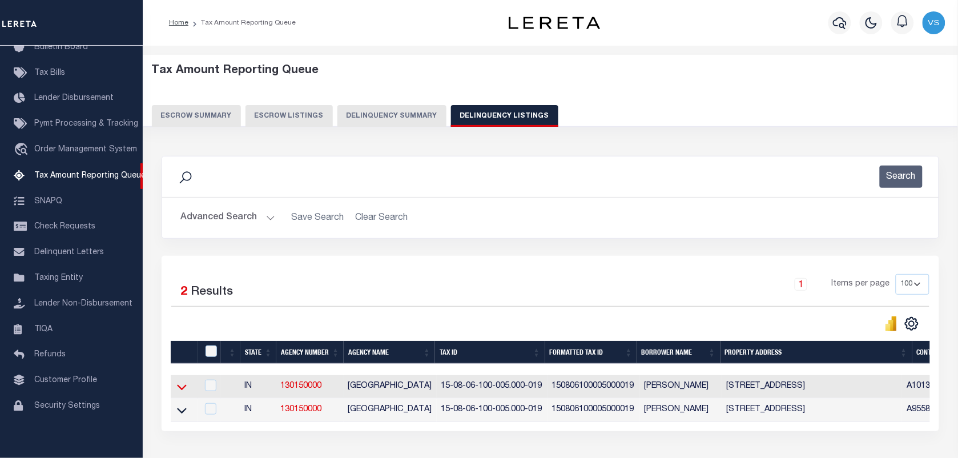
click at [183, 391] on icon at bounding box center [182, 387] width 10 height 12
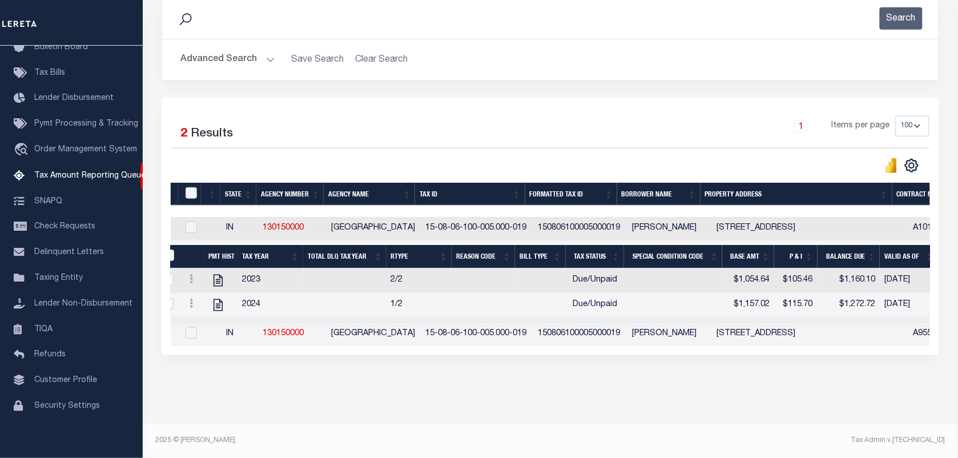
scroll to position [0, 0]
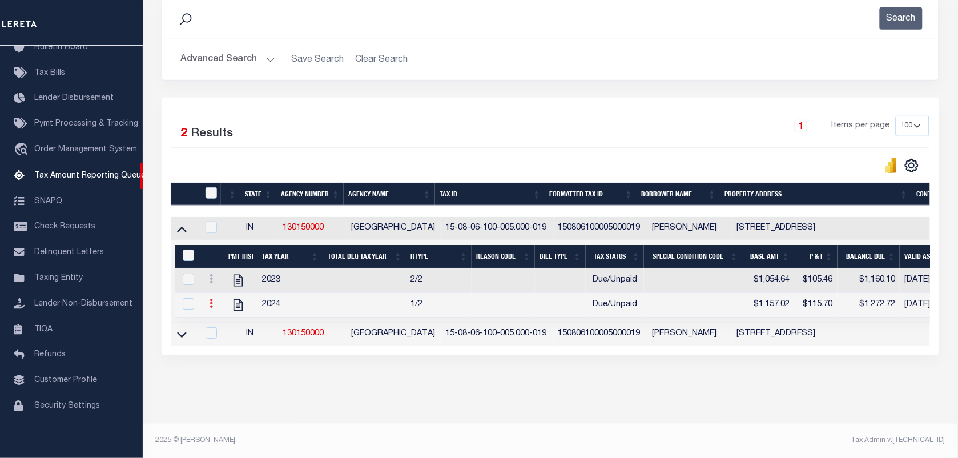
click at [211, 299] on icon at bounding box center [211, 303] width 3 height 9
click at [228, 325] on img "" at bounding box center [224, 321] width 11 height 11
checkbox input "true"
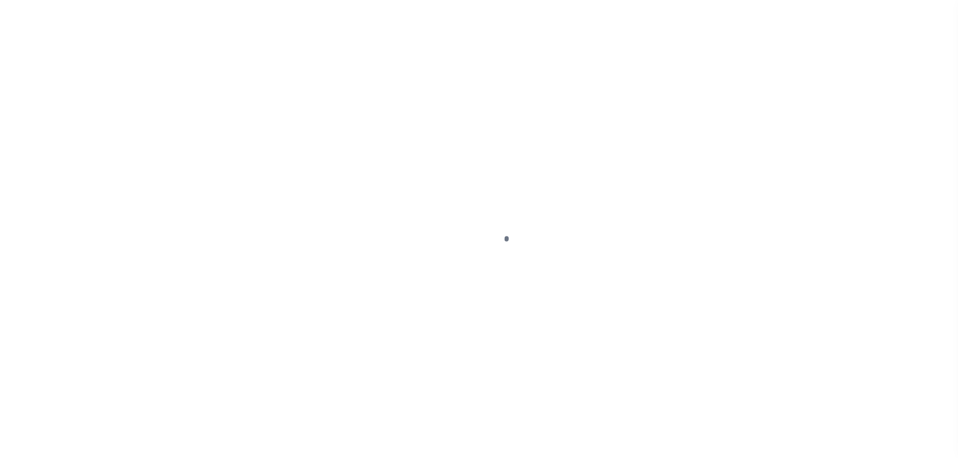
select select "DUE"
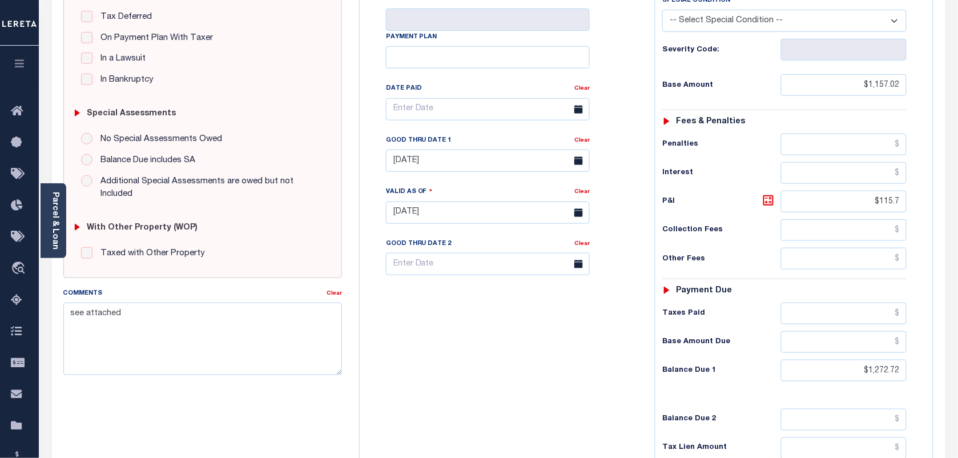
scroll to position [285, 0]
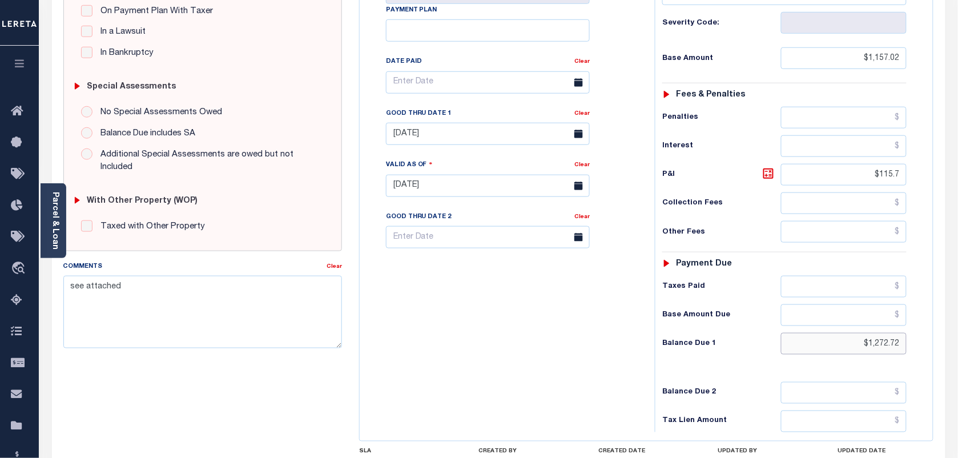
click at [881, 355] on input "$1,272.72" at bounding box center [844, 344] width 126 height 22
click at [411, 140] on input "[DATE]" at bounding box center [488, 134] width 204 height 22
click at [453, 289] on span "30" at bounding box center [449, 291] width 22 height 22
type input "[DATE]"
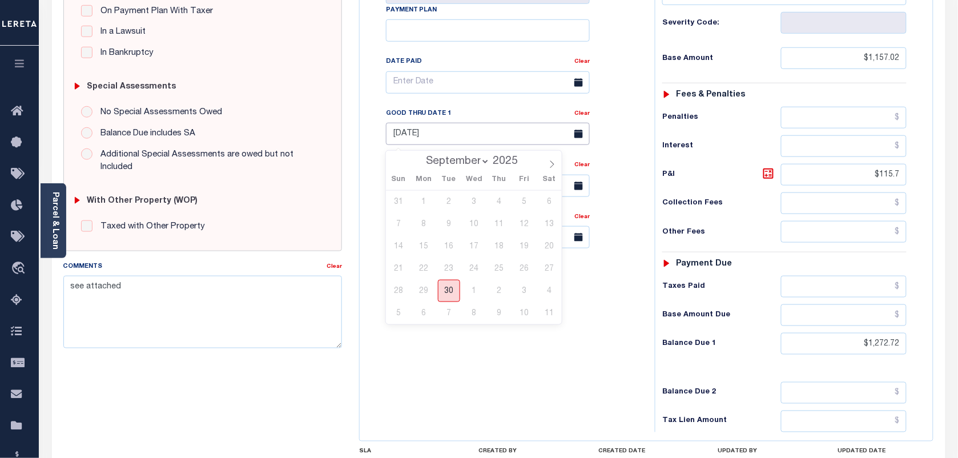
type input "[DATE]"
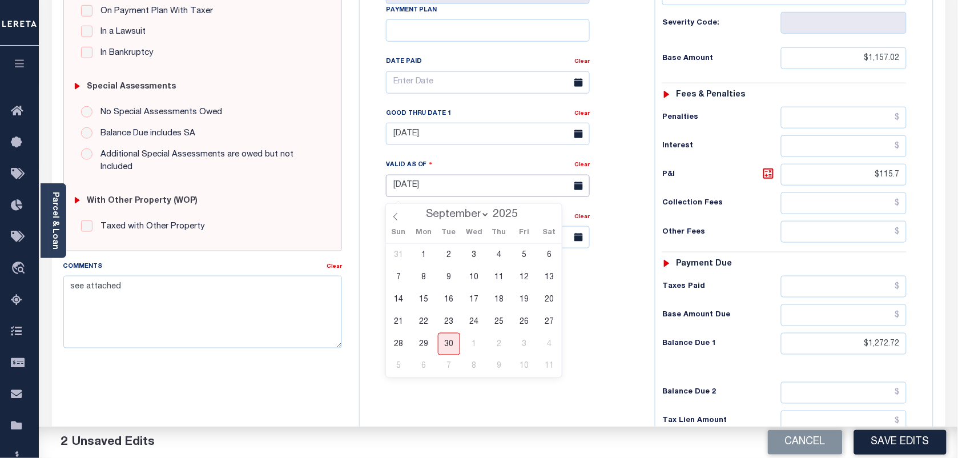
click at [434, 192] on input "[DATE]" at bounding box center [488, 186] width 204 height 22
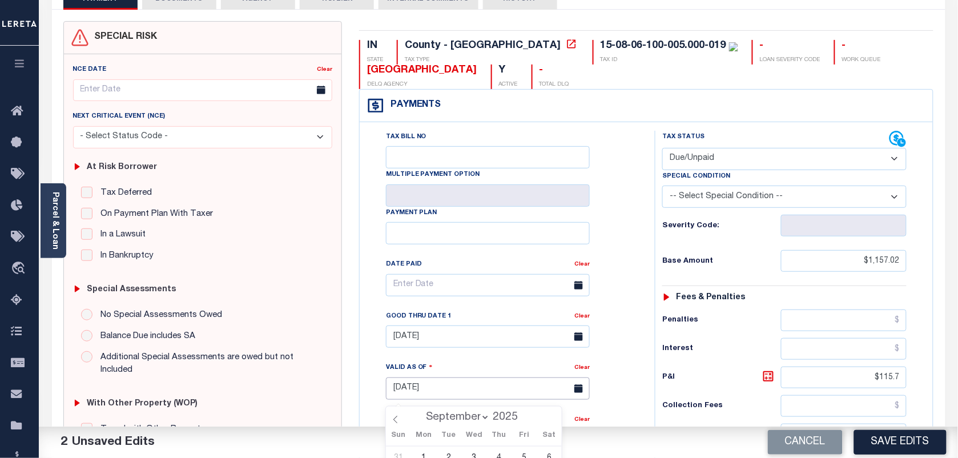
scroll to position [0, 0]
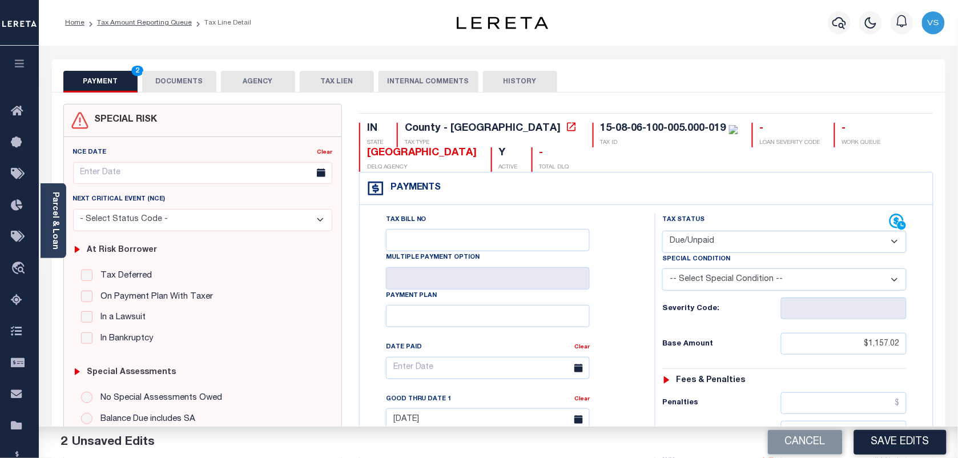
click at [167, 79] on button "DOCUMENTS" at bounding box center [179, 82] width 74 height 22
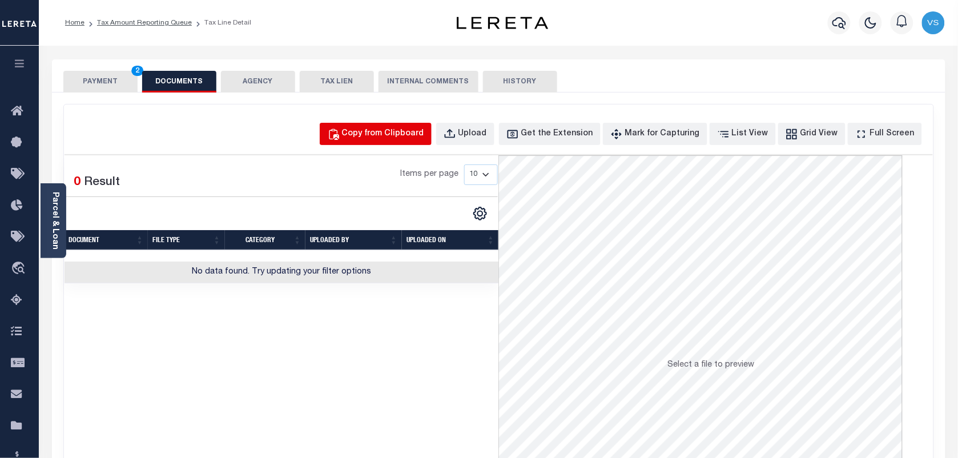
click at [372, 139] on div "Copy from Clipboard" at bounding box center [383, 134] width 82 height 13
select select "POP"
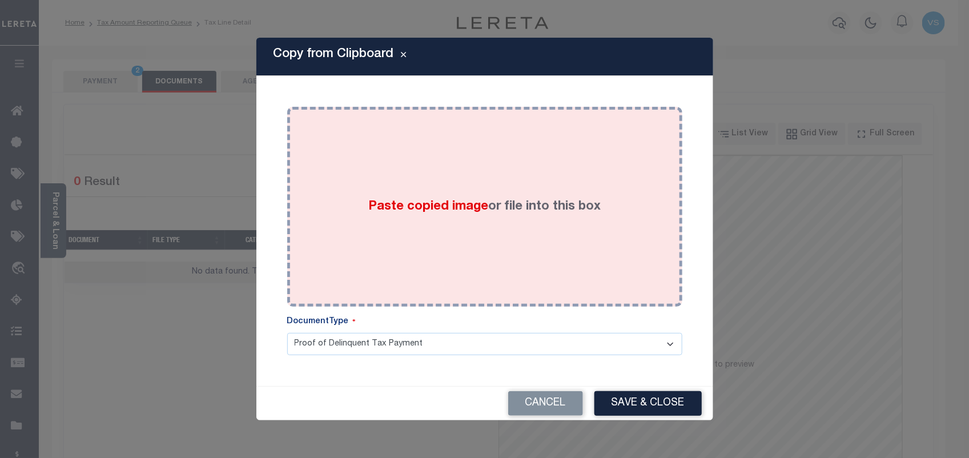
click at [515, 184] on div "Paste copied image or file into this box" at bounding box center [485, 206] width 378 height 183
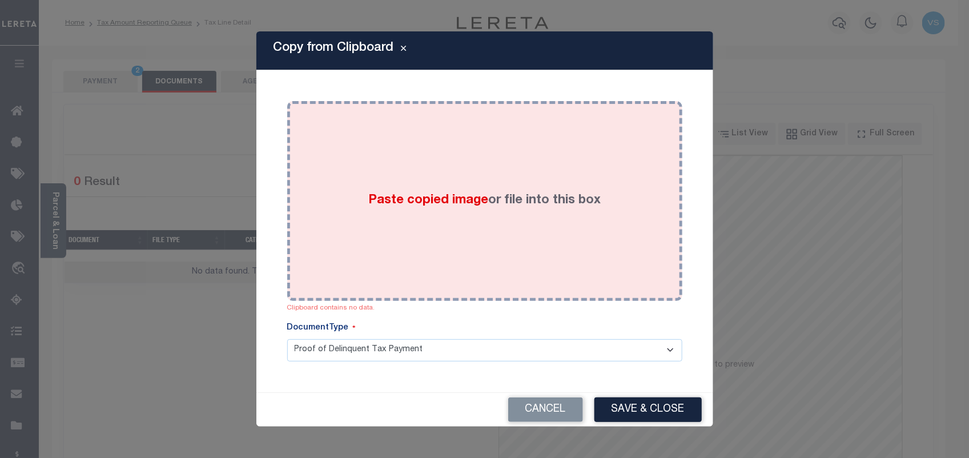
click at [466, 217] on div "Paste copied image or file into this box" at bounding box center [485, 201] width 378 height 183
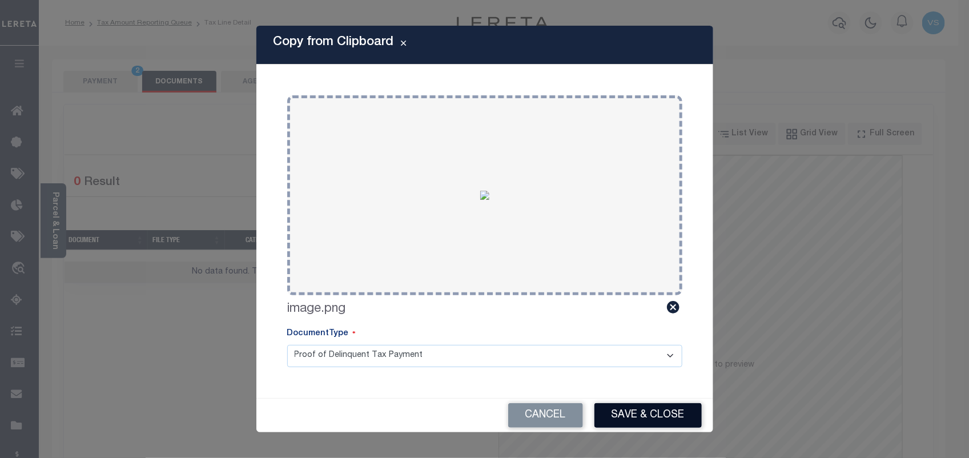
click at [626, 418] on button "Save & Close" at bounding box center [647, 415] width 107 height 25
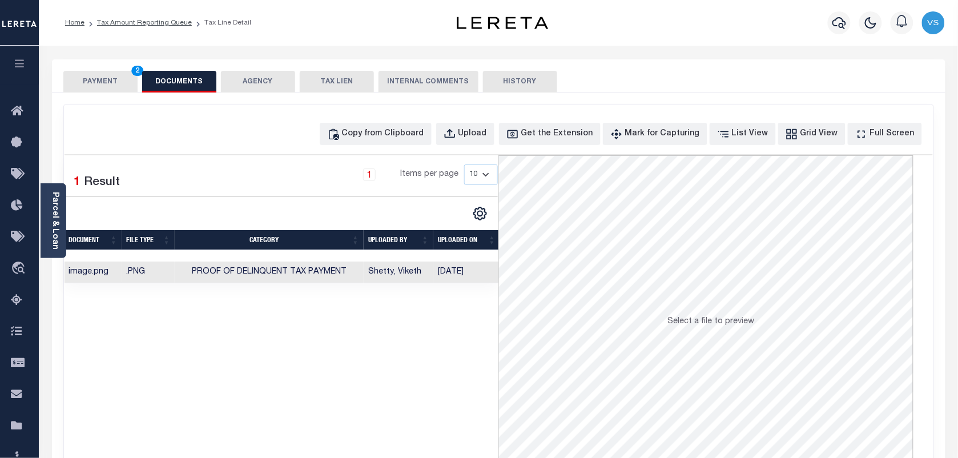
click at [104, 75] on button "PAYMENT 2" at bounding box center [100, 82] width 74 height 22
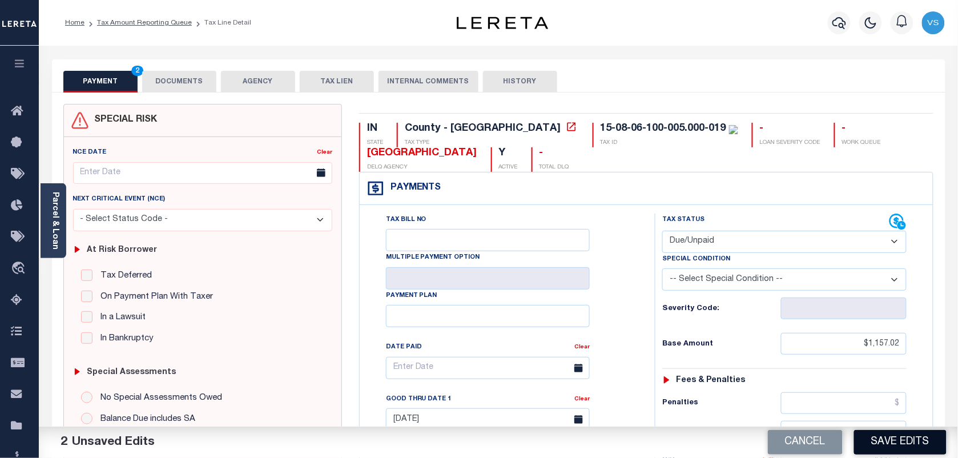
click at [895, 438] on button "Save Edits" at bounding box center [900, 442] width 92 height 25
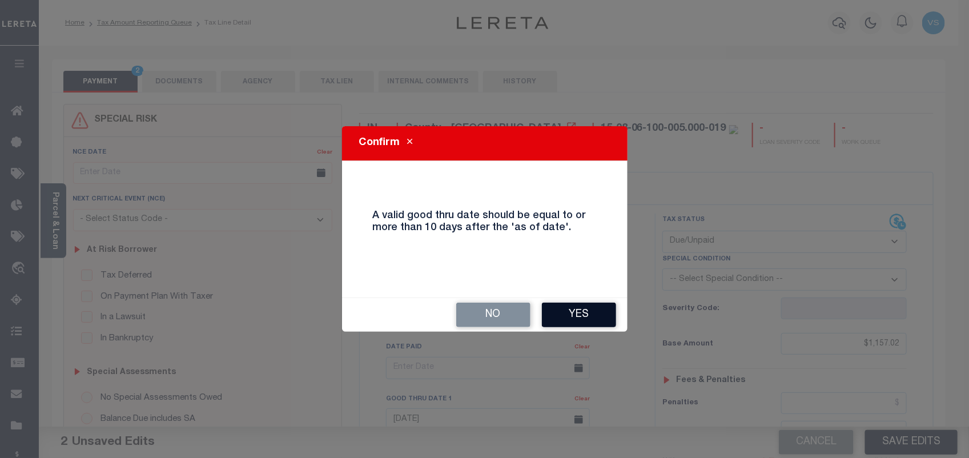
click at [598, 324] on button "Yes" at bounding box center [579, 315] width 74 height 25
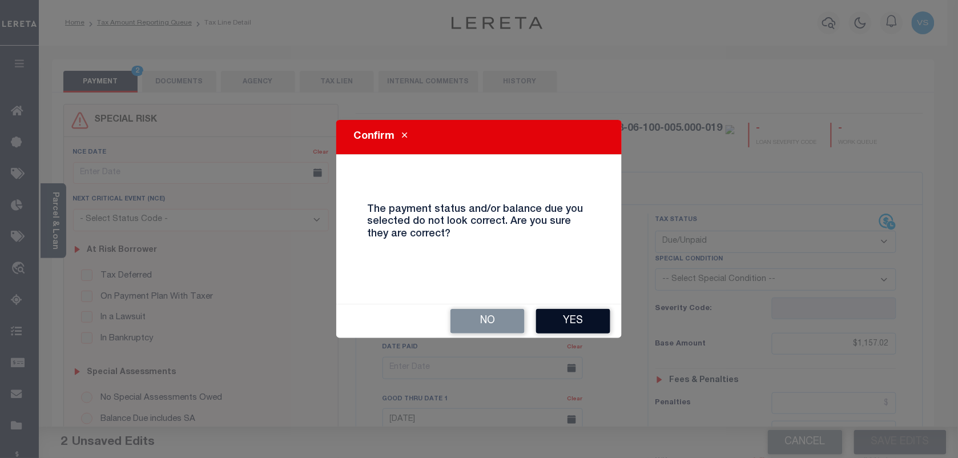
click at [566, 320] on button "Yes" at bounding box center [573, 321] width 74 height 25
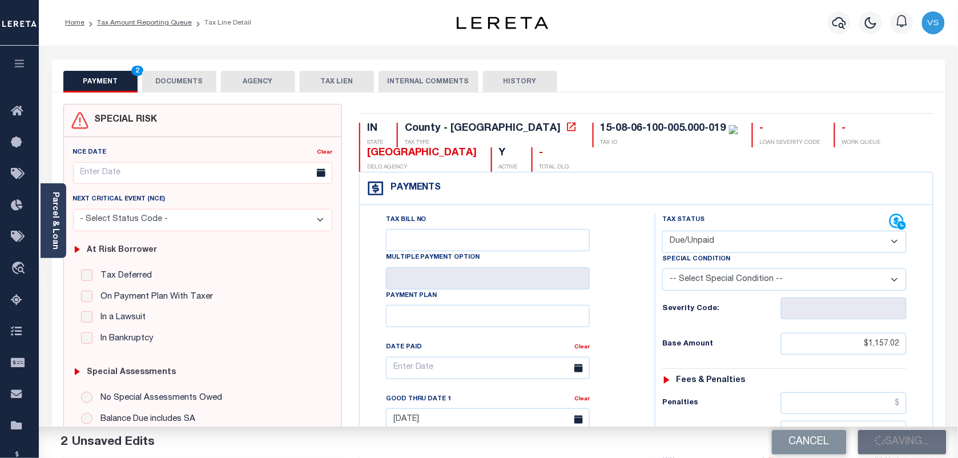
checkbox input "false"
type input "$1,157.02"
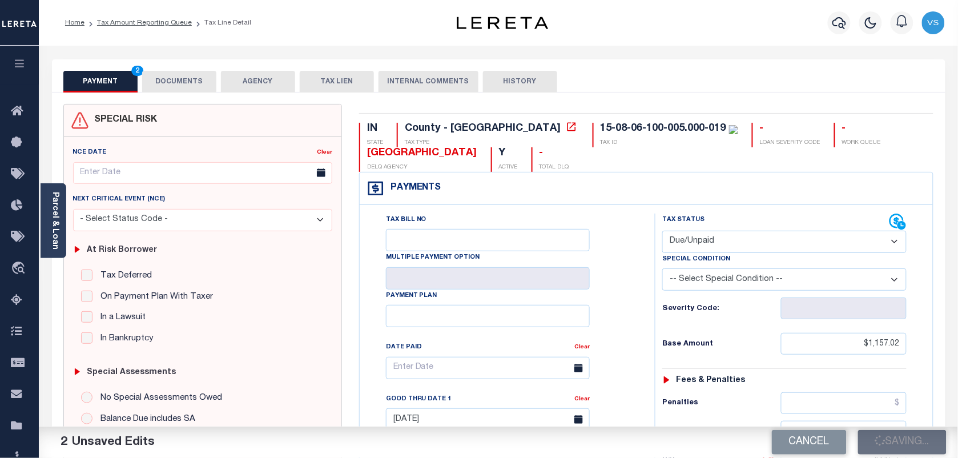
type input "$115.7"
type input "$1,272.72"
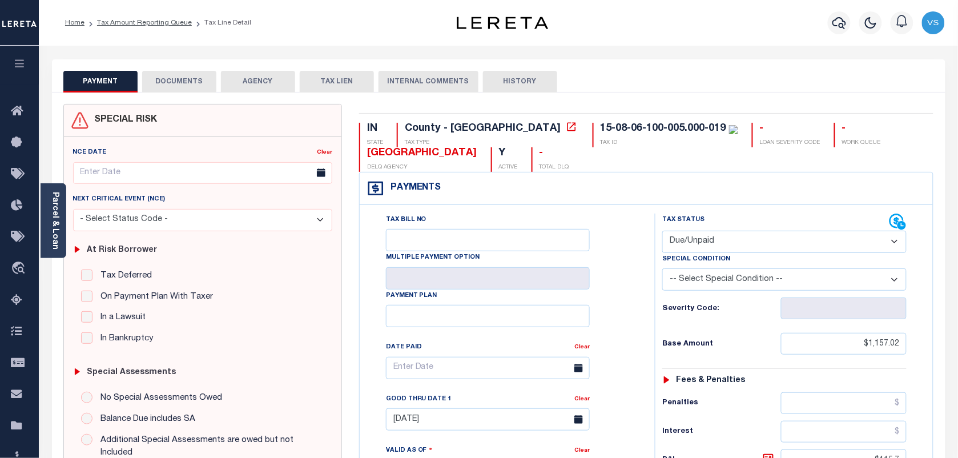
click at [112, 29] on ol "Home Tax Amount Reporting Queue Tax Line Detail" at bounding box center [158, 23] width 204 height 24
click at [112, 26] on link "Tax Amount Reporting Queue" at bounding box center [144, 22] width 95 height 7
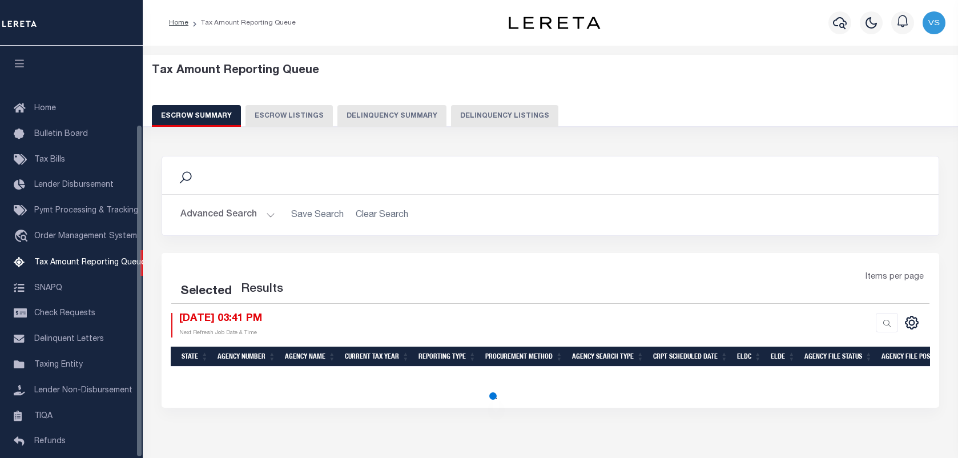
select select "100"
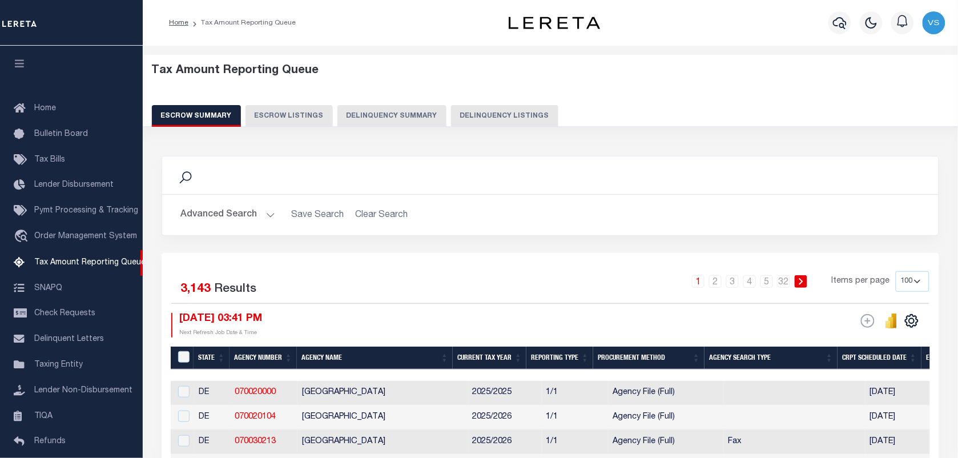
click at [504, 117] on button "Delinquency Listings" at bounding box center [504, 116] width 107 height 22
select select
select select "100"
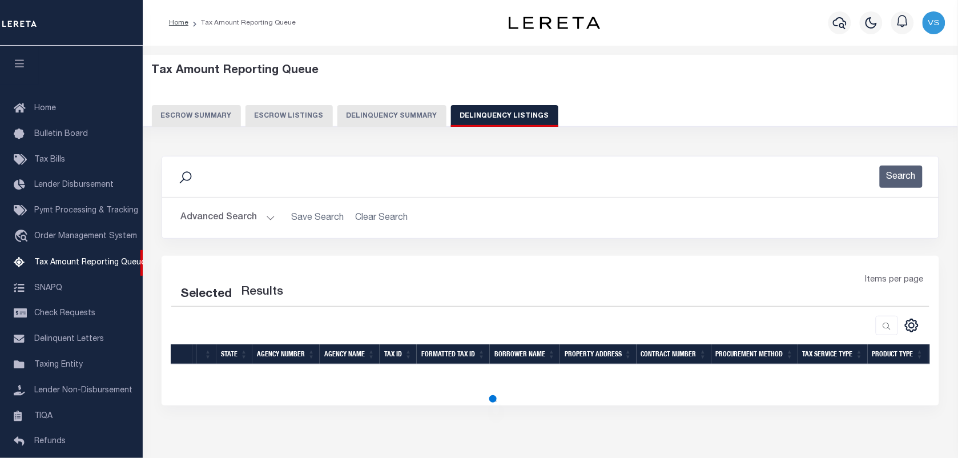
scroll to position [98, 0]
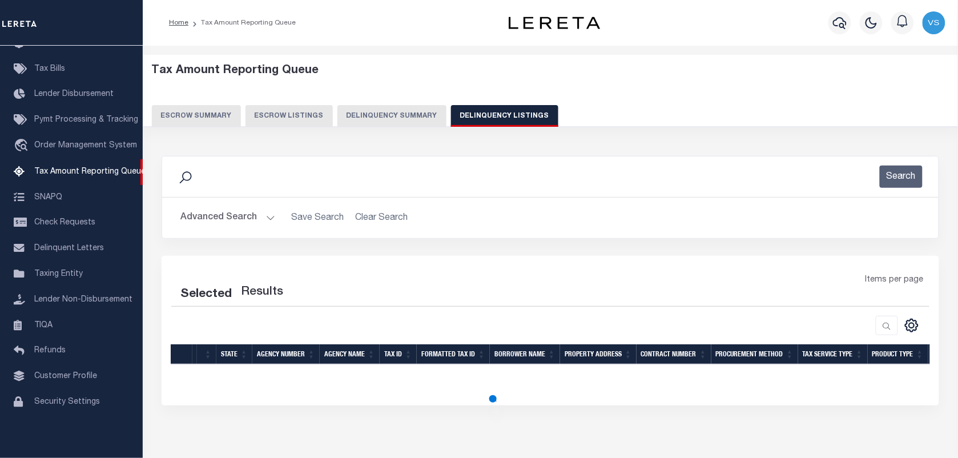
select select "100"
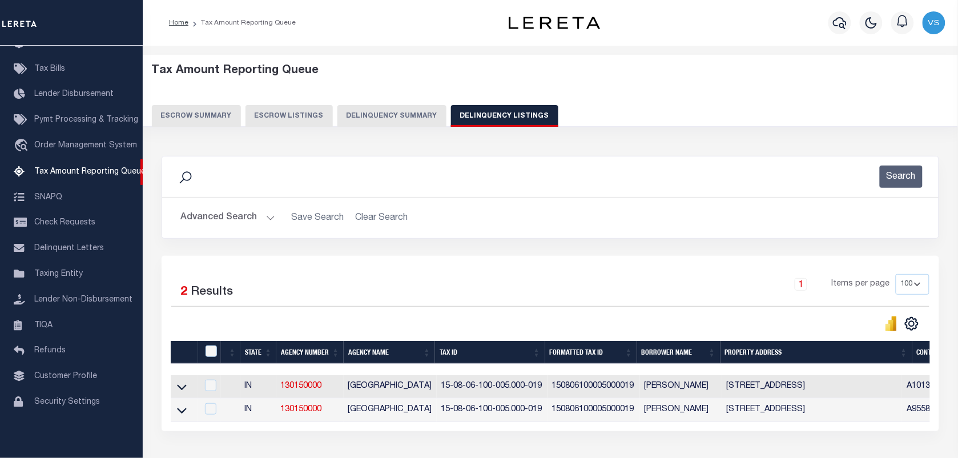
click at [208, 214] on button "Advanced Search" at bounding box center [227, 218] width 95 height 22
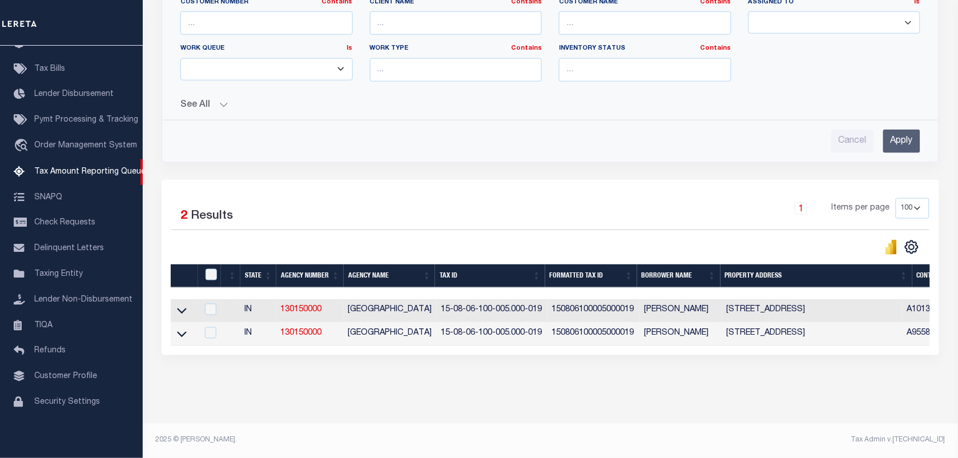
scroll to position [393, 0]
click at [178, 305] on icon at bounding box center [182, 311] width 10 height 12
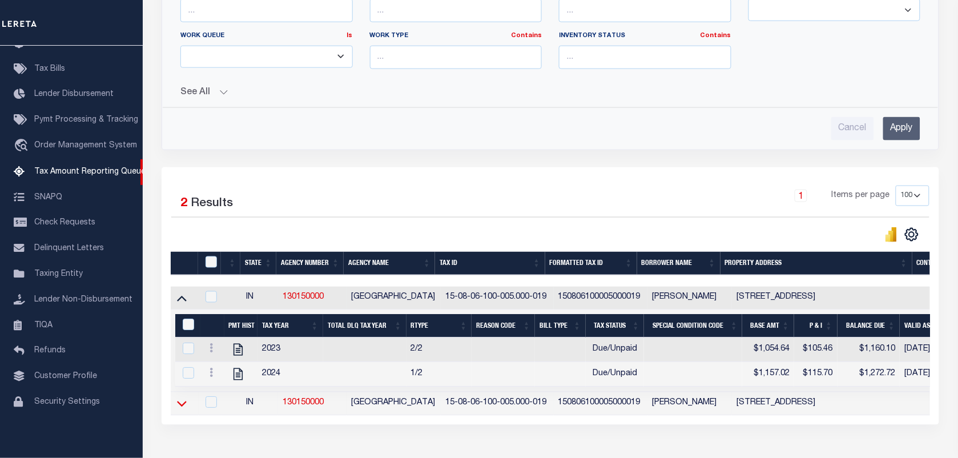
click at [181, 410] on icon at bounding box center [182, 404] width 10 height 12
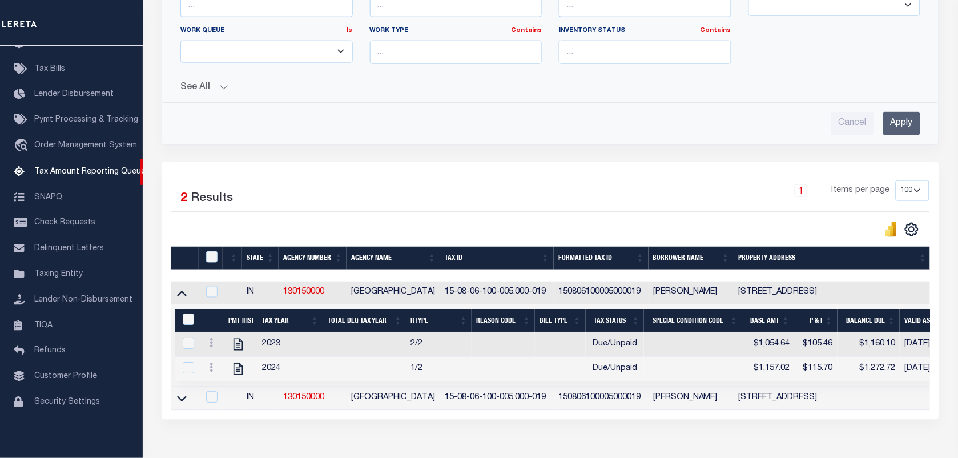
scroll to position [477, 0]
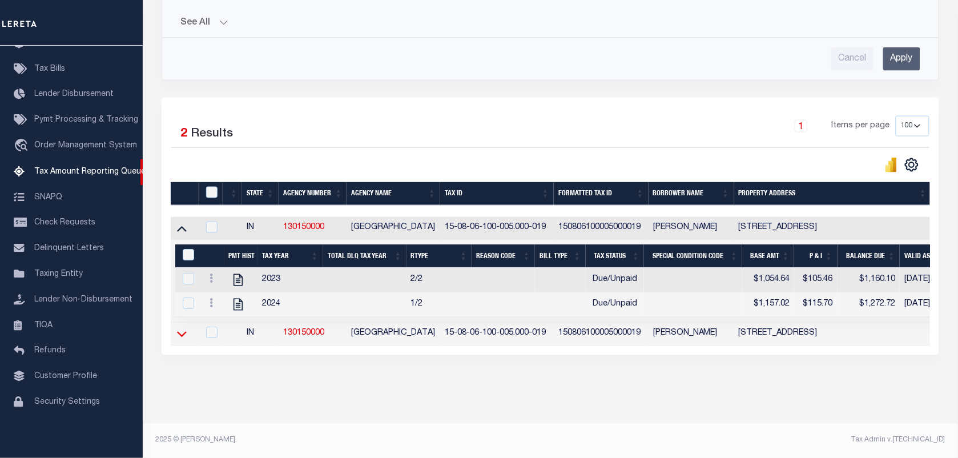
click at [178, 332] on icon at bounding box center [182, 335] width 10 height 6
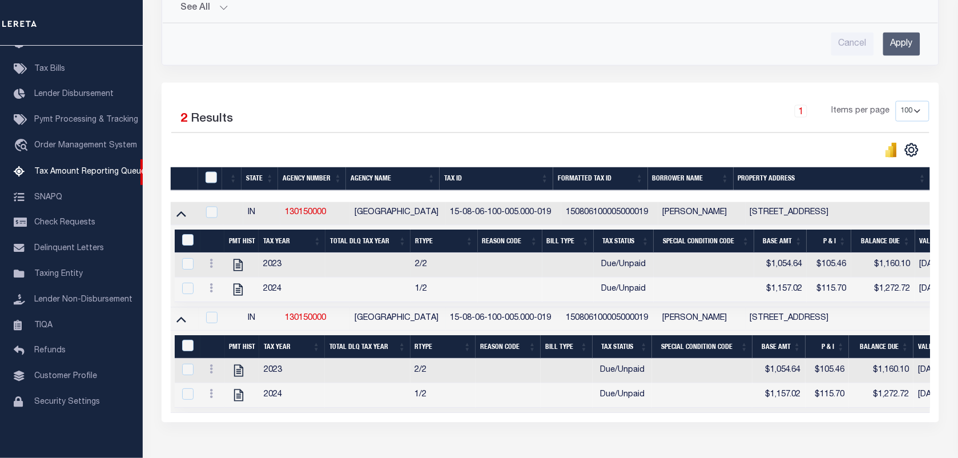
scroll to position [0, 0]
click at [209, 183] on input "checkbox" at bounding box center [211, 177] width 11 height 11
checkbox input "true"
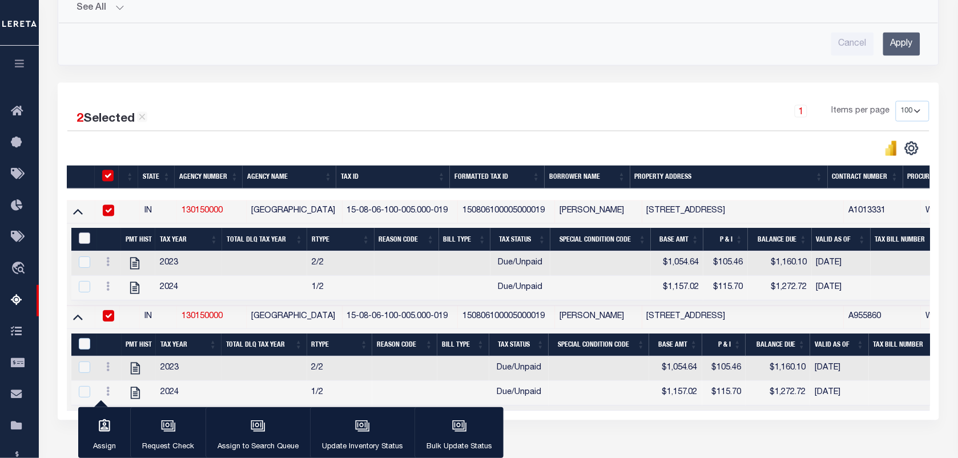
click at [81, 241] on input "&nbsp;" at bounding box center [84, 238] width 11 height 11
checkbox input "true"
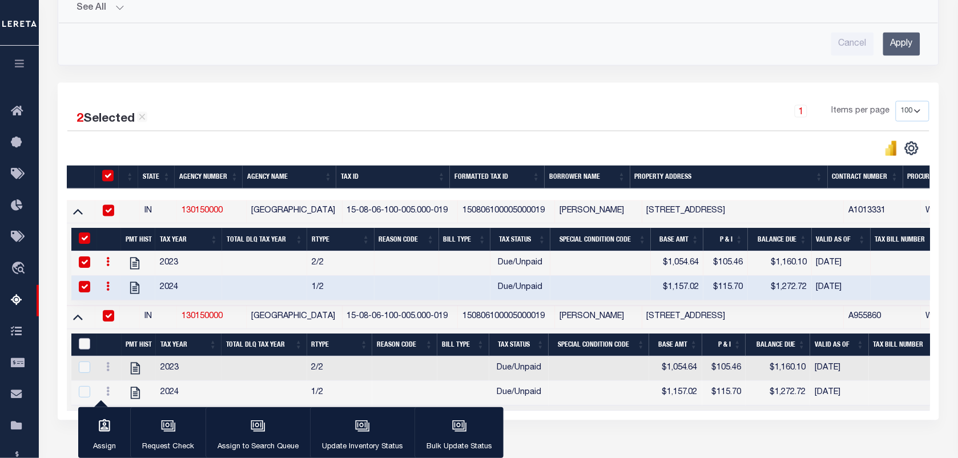
click at [79, 350] on input "&nbsp;" at bounding box center [84, 344] width 11 height 11
checkbox input "true"
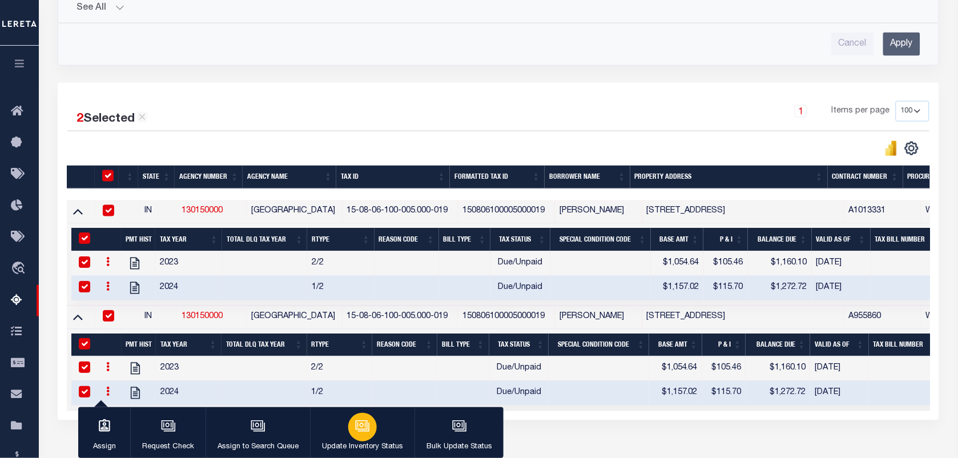
click at [362, 422] on icon "button" at bounding box center [362, 425] width 15 height 15
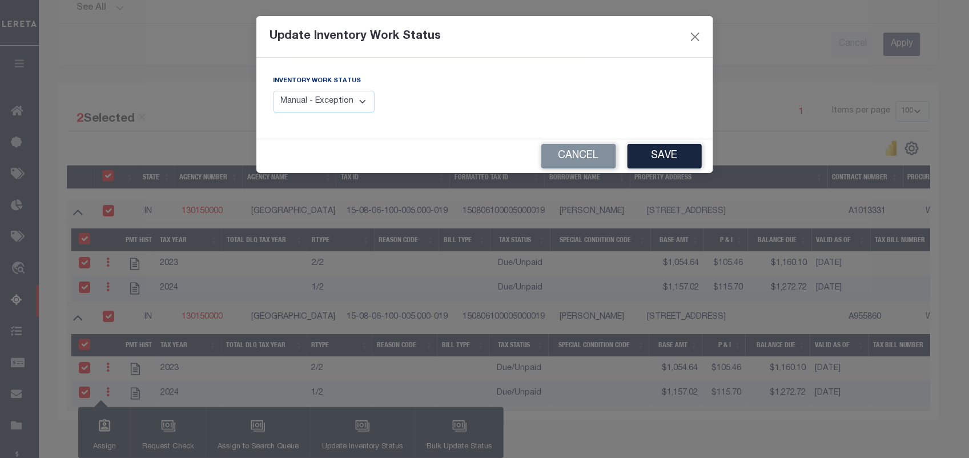
click at [315, 101] on select "Manual - Exception Pended - Awaiting Search Late Add Exception Completed" at bounding box center [324, 102] width 102 height 22
select select "4"
click at [273, 91] on select "Manual - Exception Pended - Awaiting Search Late Add Exception Completed" at bounding box center [324, 102] width 102 height 22
click at [654, 157] on button "Save" at bounding box center [664, 156] width 74 height 25
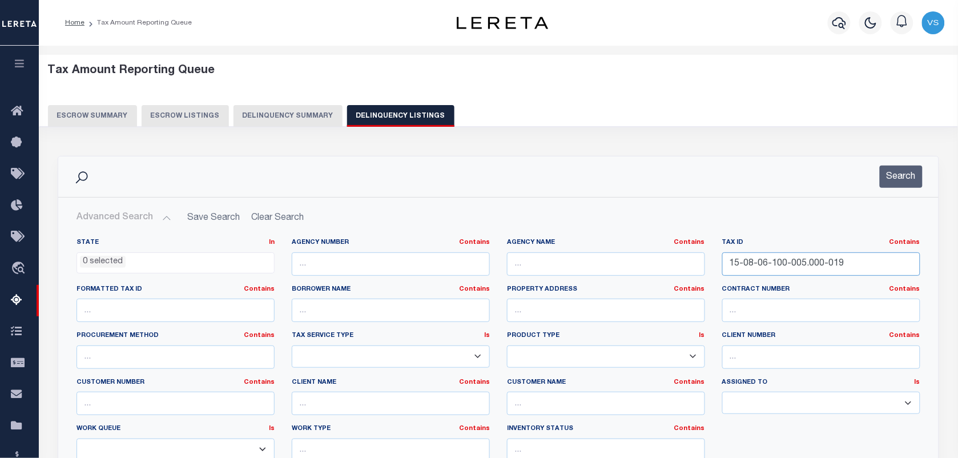
click at [848, 265] on input "15-08-06-100-005.000-019" at bounding box center [821, 263] width 198 height 23
paste input "15-09-14-200-002.004-021"
type input "15-09-14-200-002.004-021"
click at [900, 175] on button "Search" at bounding box center [901, 177] width 43 height 22
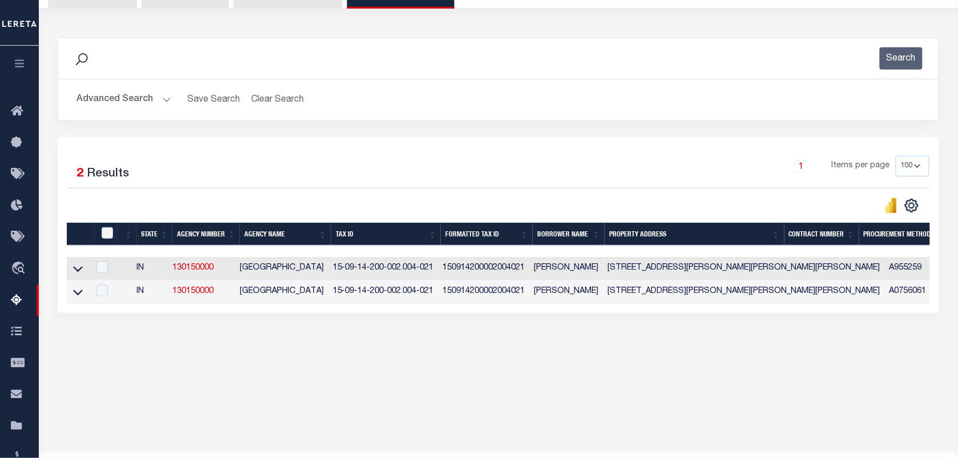
scroll to position [143, 0]
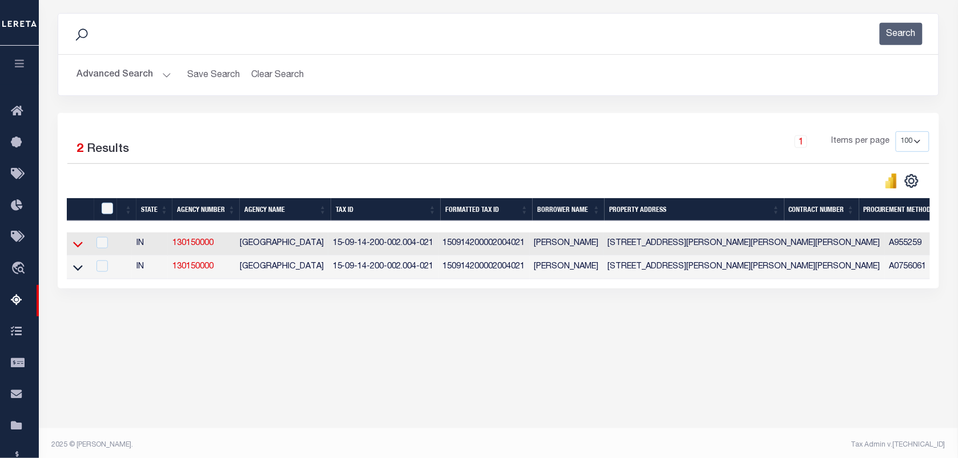
click at [77, 247] on icon at bounding box center [78, 244] width 10 height 12
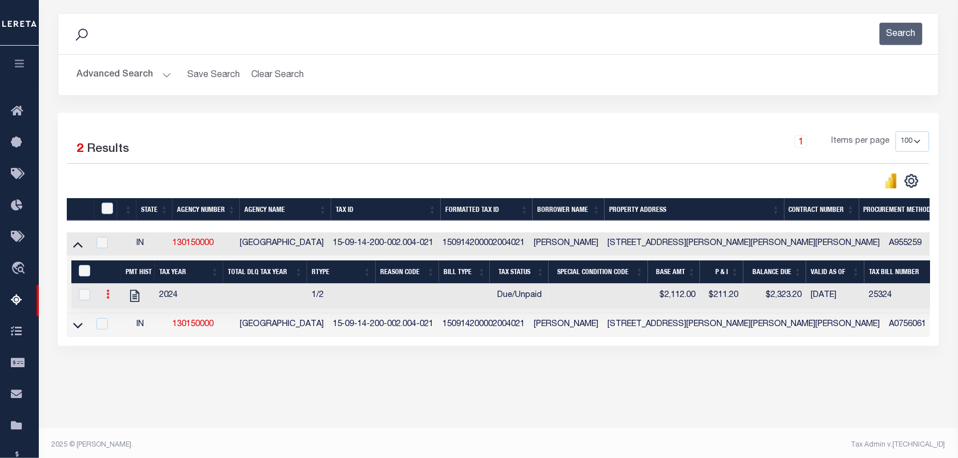
click at [106, 299] on icon at bounding box center [107, 293] width 3 height 9
click at [123, 316] on img "" at bounding box center [121, 312] width 11 height 11
checkbox input "true"
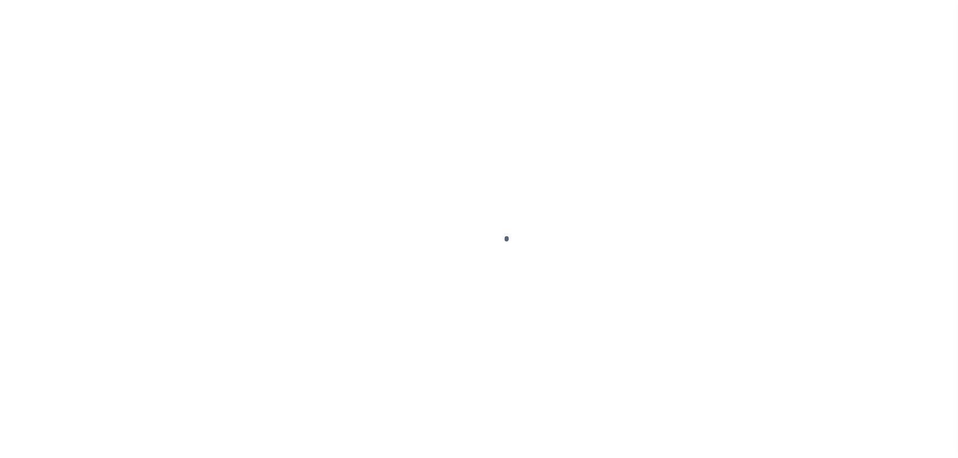
select select "DUE"
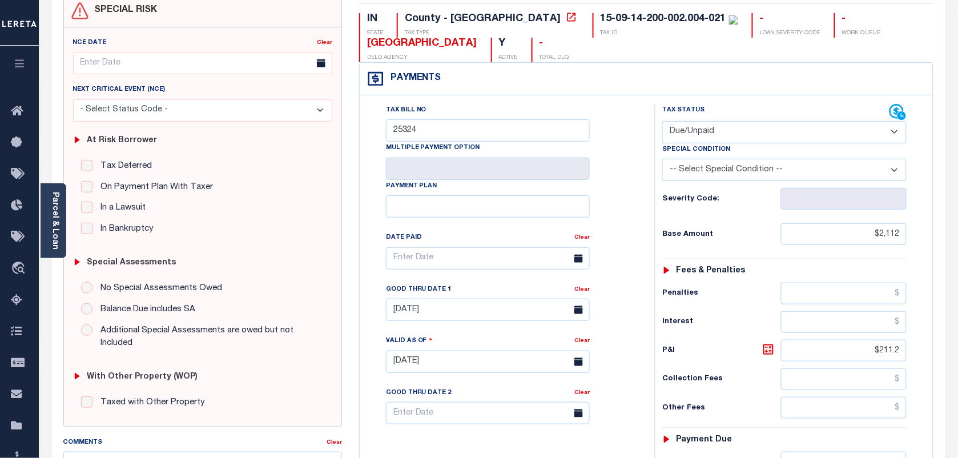
scroll to position [143, 0]
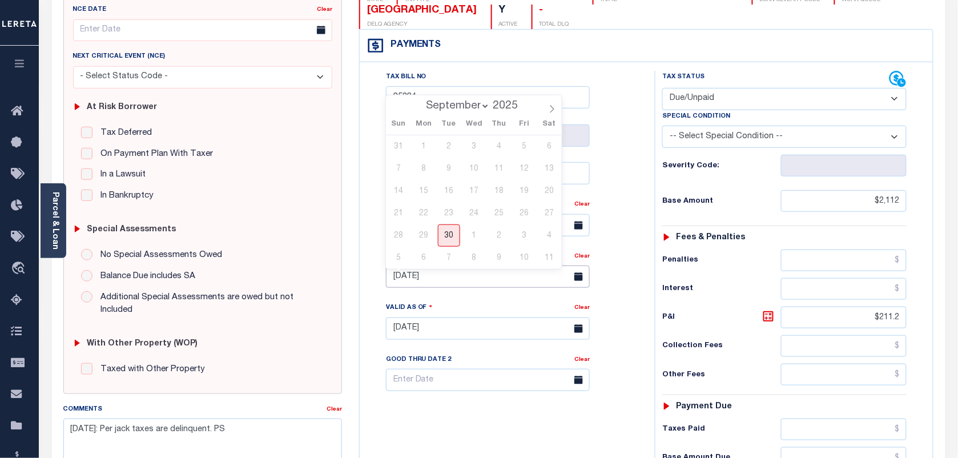
click at [416, 280] on input "[DATE]" at bounding box center [488, 276] width 204 height 22
click at [444, 243] on span "30" at bounding box center [449, 235] width 22 height 22
type input "[DATE]"
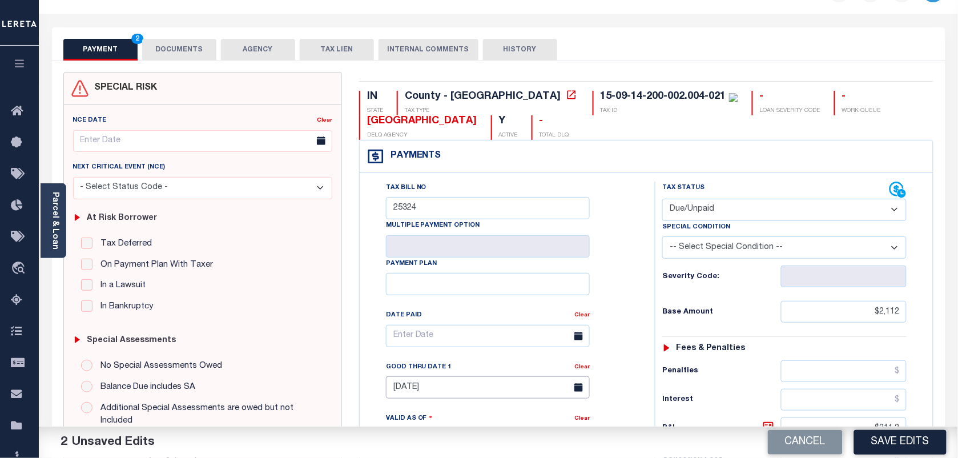
scroll to position [0, 0]
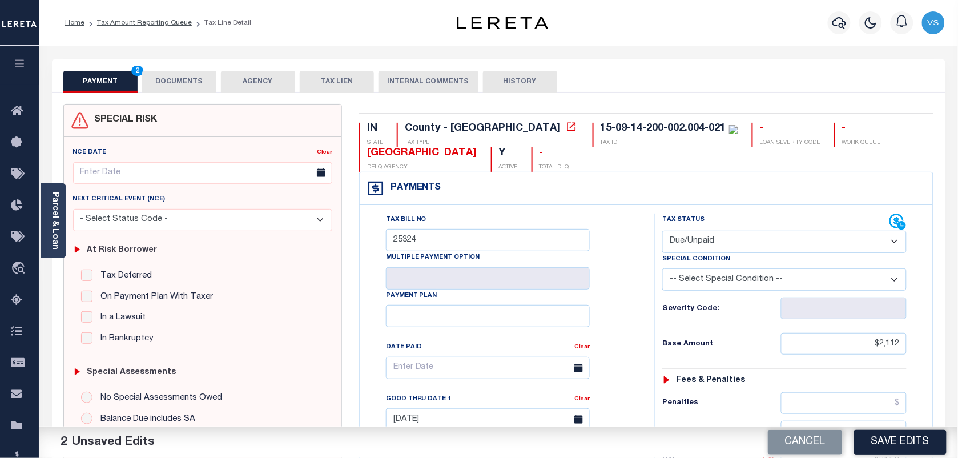
click at [189, 79] on button "DOCUMENTS" at bounding box center [179, 82] width 74 height 22
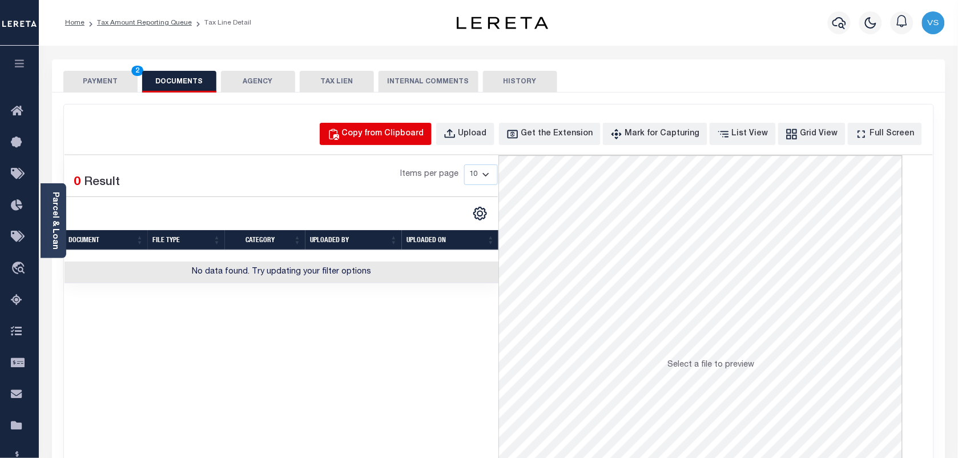
click at [383, 132] on div "Copy from Clipboard" at bounding box center [383, 134] width 82 height 13
select select "POP"
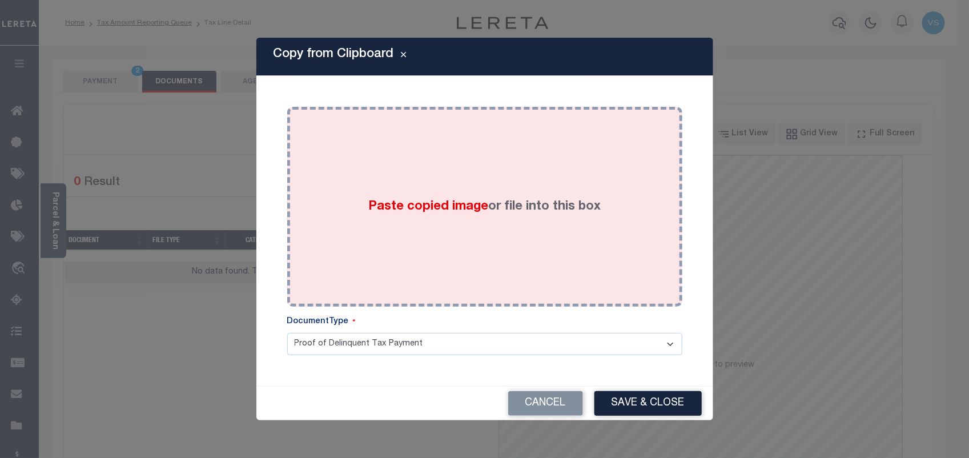
click at [429, 180] on div "Paste copied image or file into this box" at bounding box center [485, 206] width 378 height 183
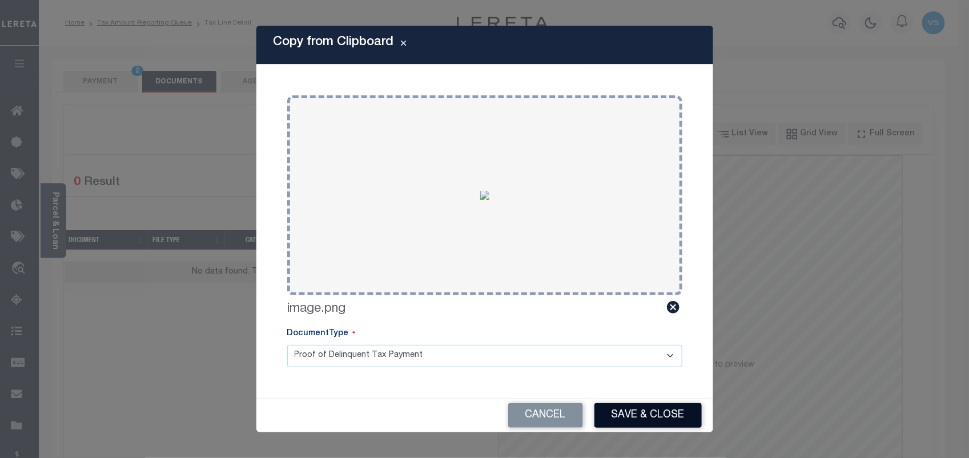
click at [637, 414] on button "Save & Close" at bounding box center [647, 415] width 107 height 25
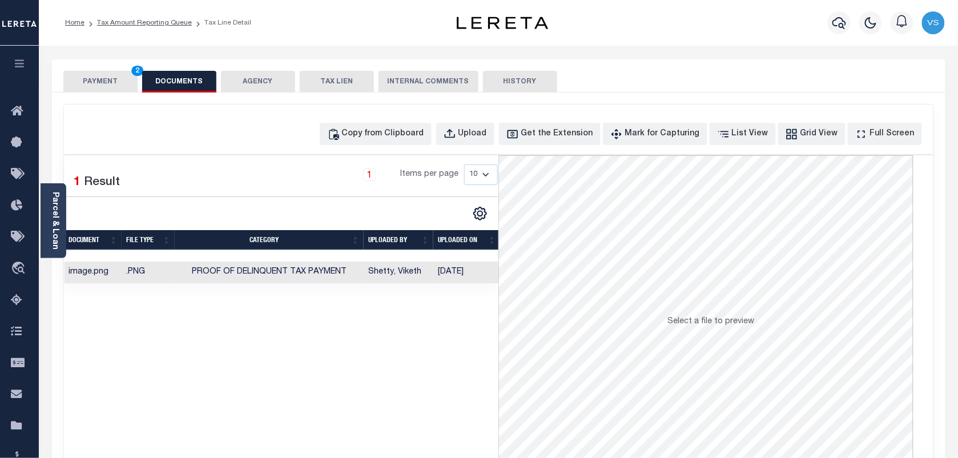
click at [94, 78] on button "PAYMENT 2" at bounding box center [100, 82] width 74 height 22
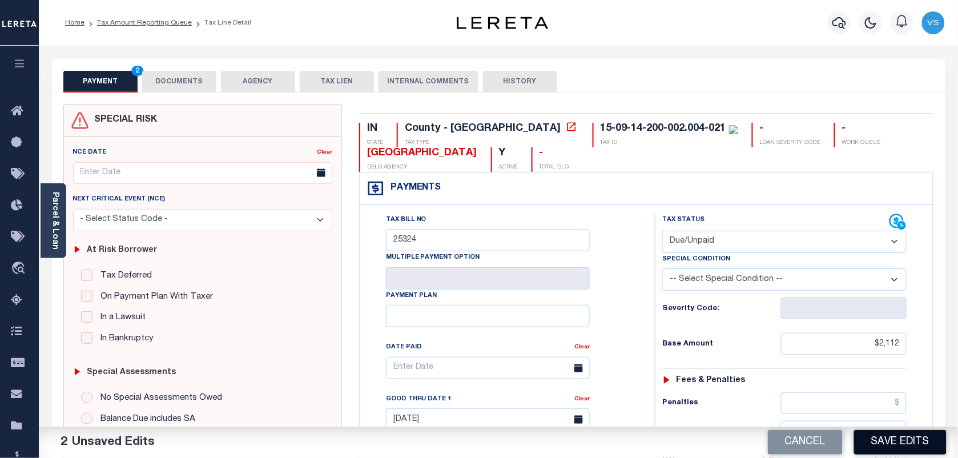
click at [900, 446] on button "Save Edits" at bounding box center [900, 442] width 92 height 25
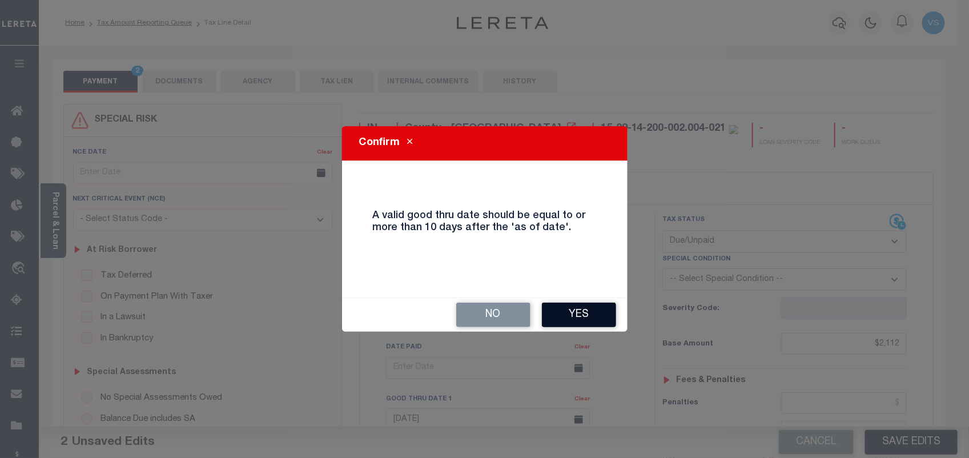
click at [566, 312] on button "Yes" at bounding box center [579, 315] width 74 height 25
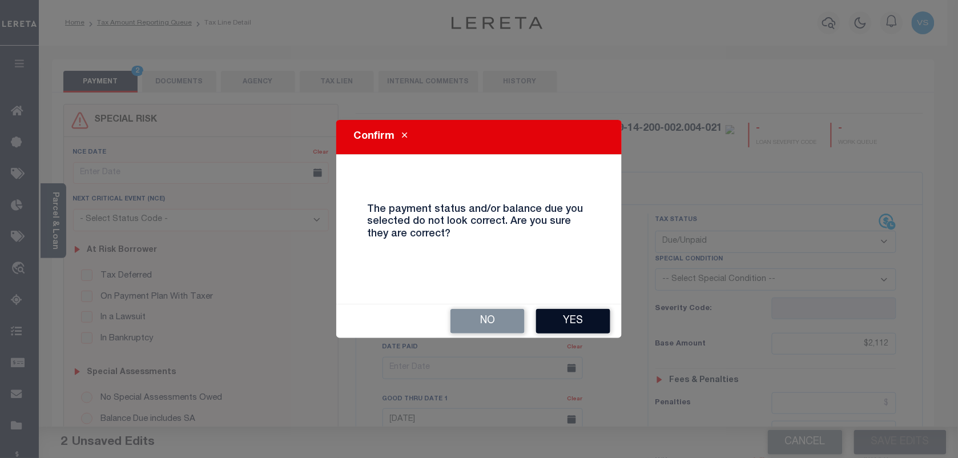
click at [565, 320] on button "Yes" at bounding box center [573, 321] width 74 height 25
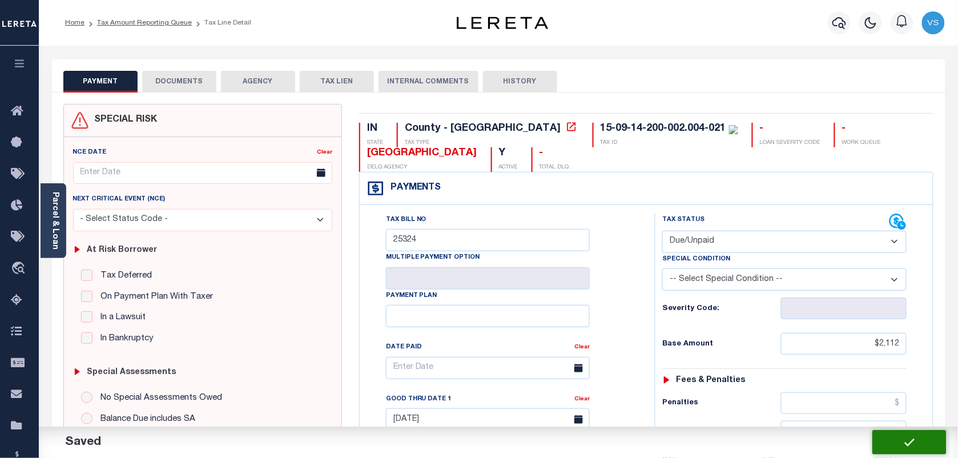
checkbox input "false"
type input "$2,112"
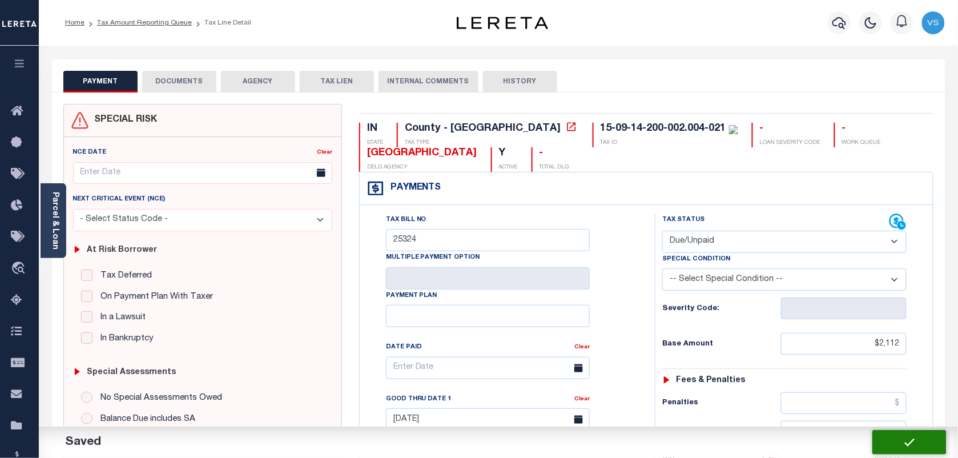
type input "$211.2"
type input "$2,323.2"
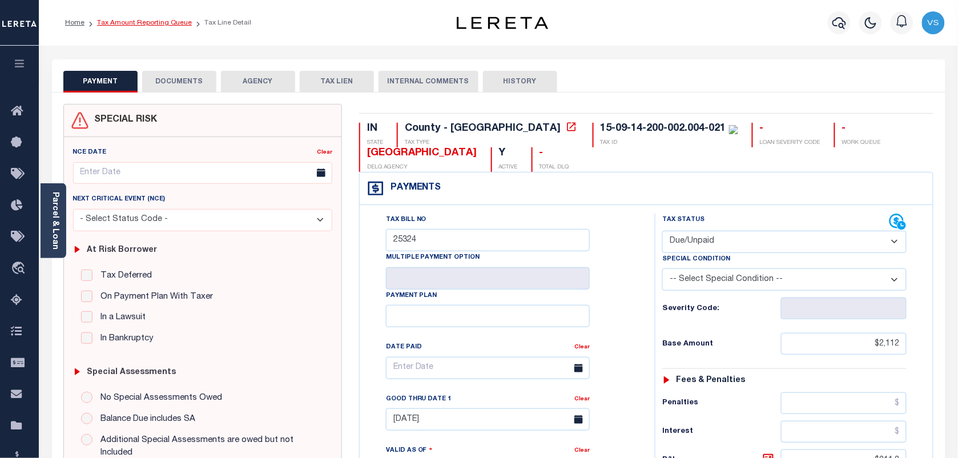
click at [120, 24] on link "Tax Amount Reporting Queue" at bounding box center [144, 22] width 95 height 7
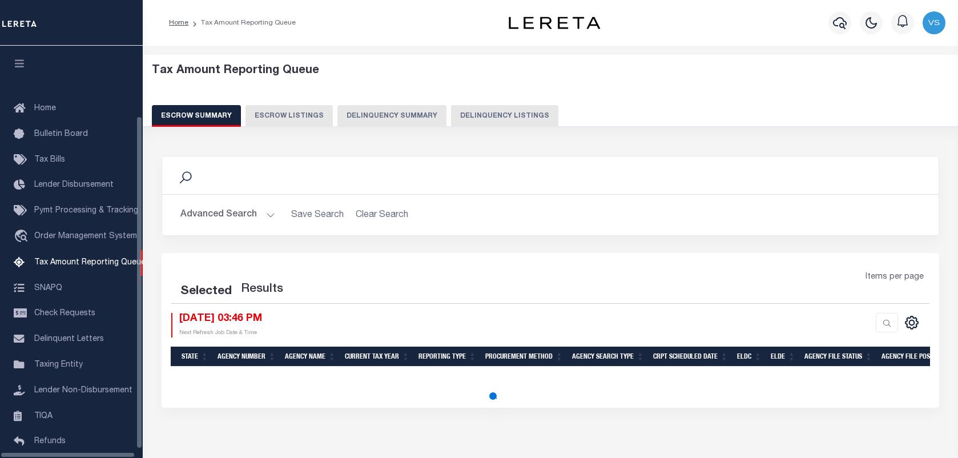
select select "100"
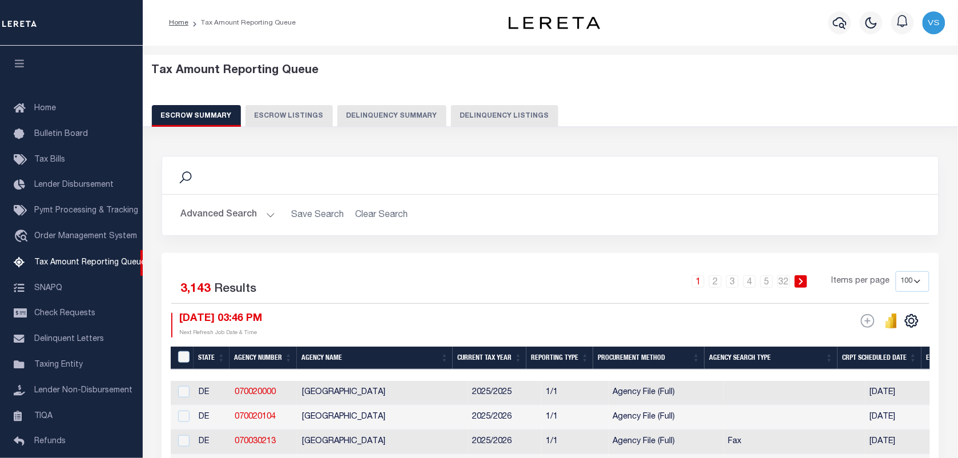
scroll to position [87, 0]
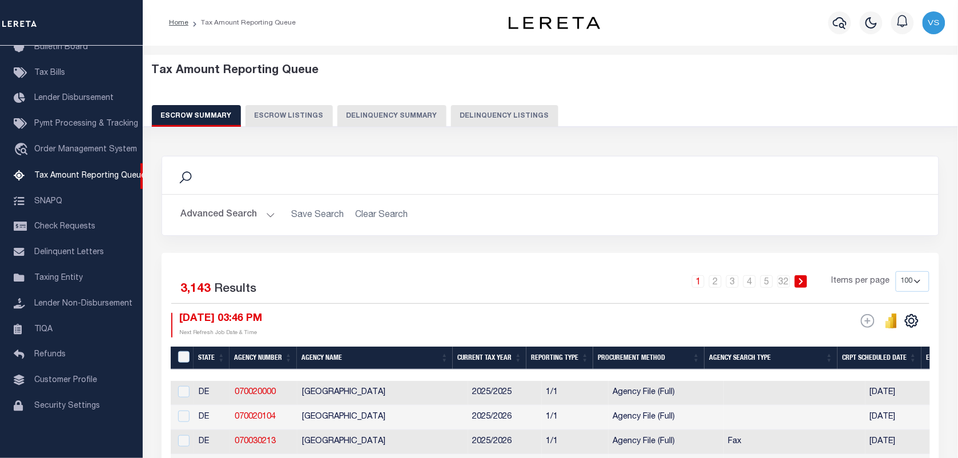
click at [495, 112] on button "Delinquency Listings" at bounding box center [504, 116] width 107 height 22
select select "100"
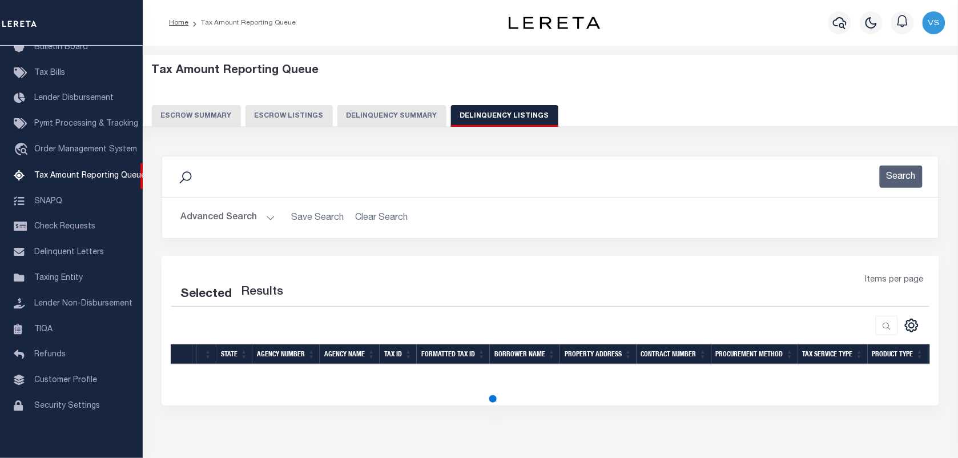
select select "100"
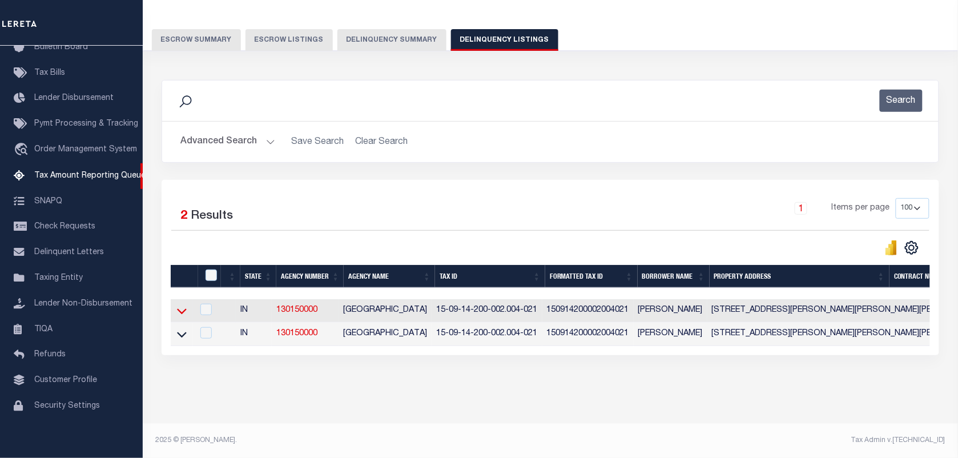
click at [180, 305] on icon at bounding box center [182, 311] width 10 height 12
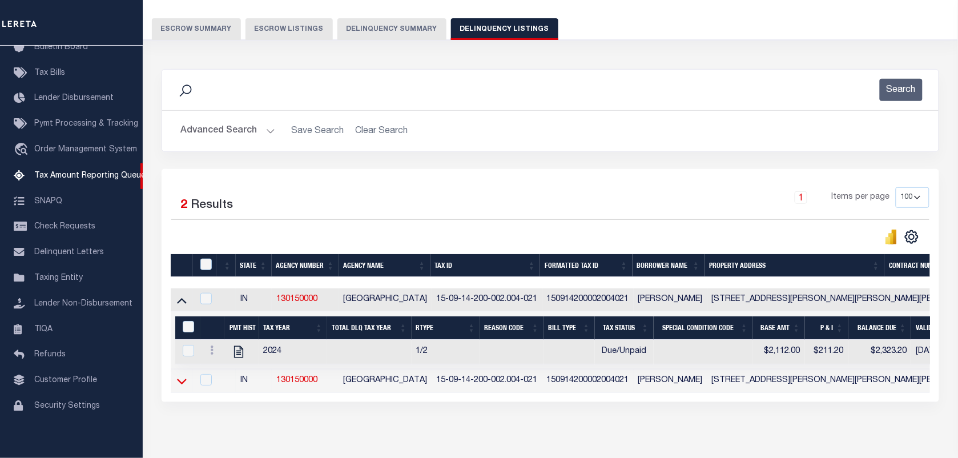
click at [182, 387] on icon at bounding box center [182, 381] width 10 height 12
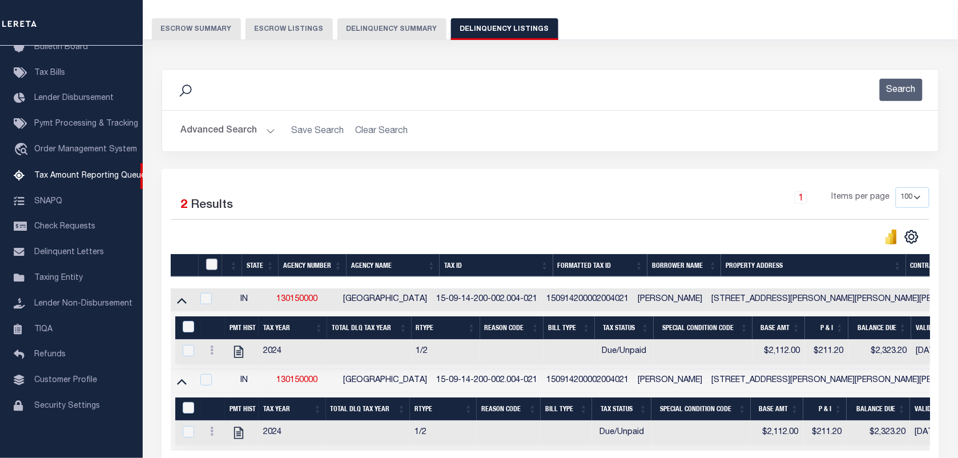
click at [210, 269] on input "checkbox" at bounding box center [211, 264] width 11 height 11
checkbox input "true"
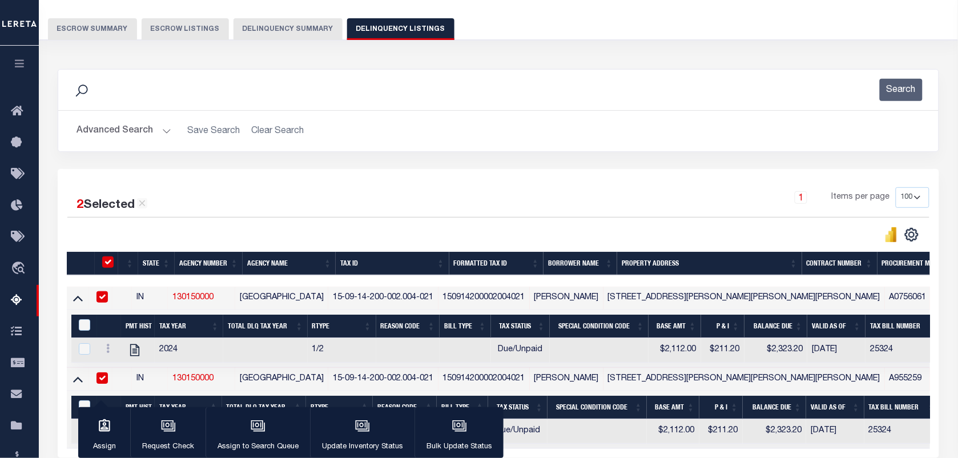
checkbox input "true"
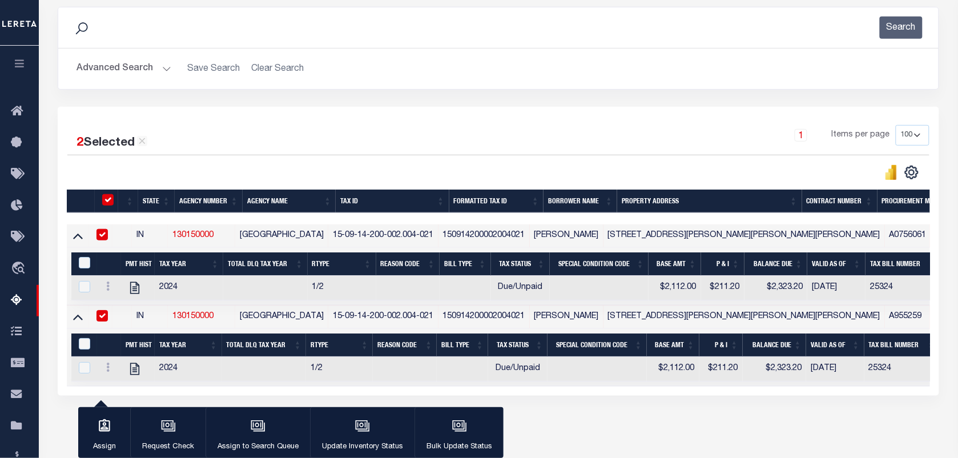
scroll to position [203, 0]
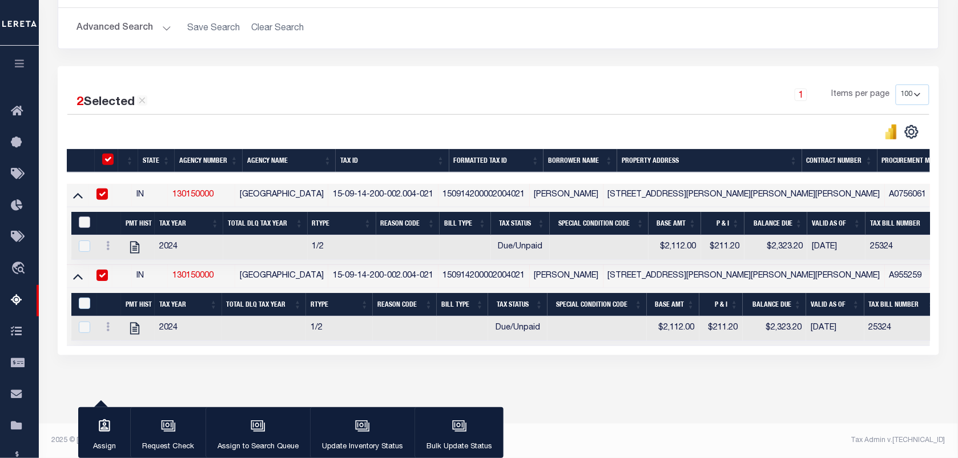
click at [83, 216] on input "&nbsp;" at bounding box center [84, 221] width 11 height 11
checkbox input "true"
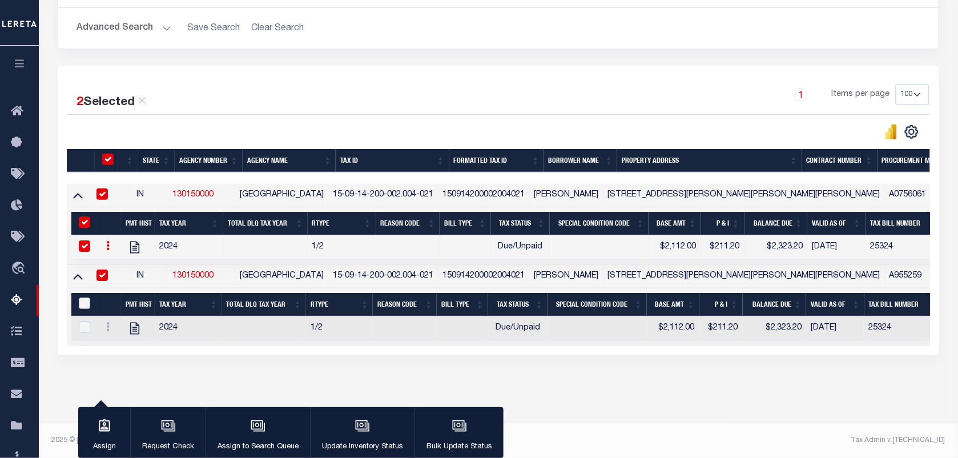
click at [81, 297] on input "&nbsp;" at bounding box center [84, 302] width 11 height 11
checkbox input "true"
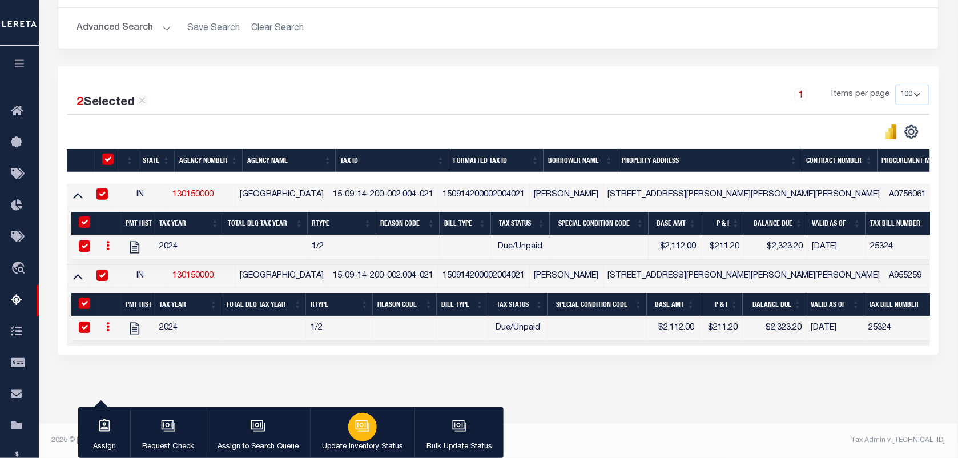
click at [351, 420] on div "button" at bounding box center [362, 427] width 29 height 29
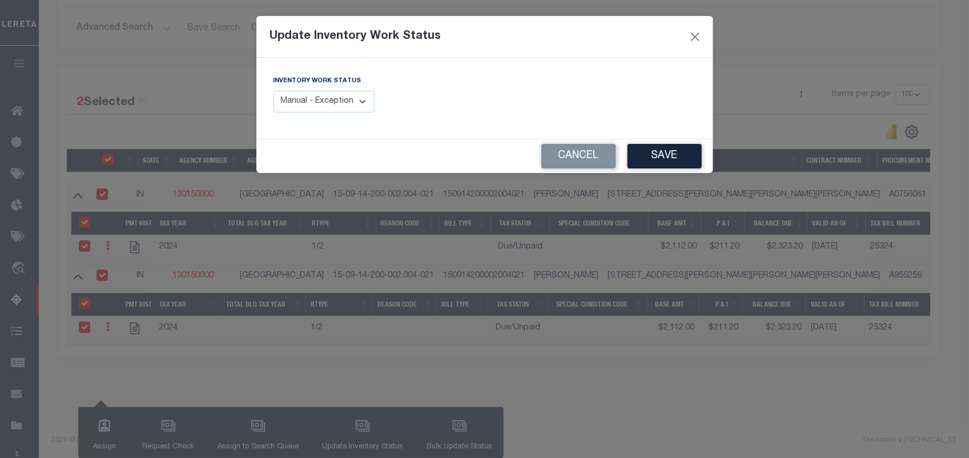
click at [317, 103] on select "Manual - Exception Pended - Awaiting Search Late Add Exception Completed" at bounding box center [324, 102] width 102 height 22
select select "4"
click at [273, 91] on select "Manual - Exception Pended - Awaiting Search Late Add Exception Completed" at bounding box center [324, 102] width 102 height 22
click at [674, 168] on button "Save" at bounding box center [664, 156] width 74 height 25
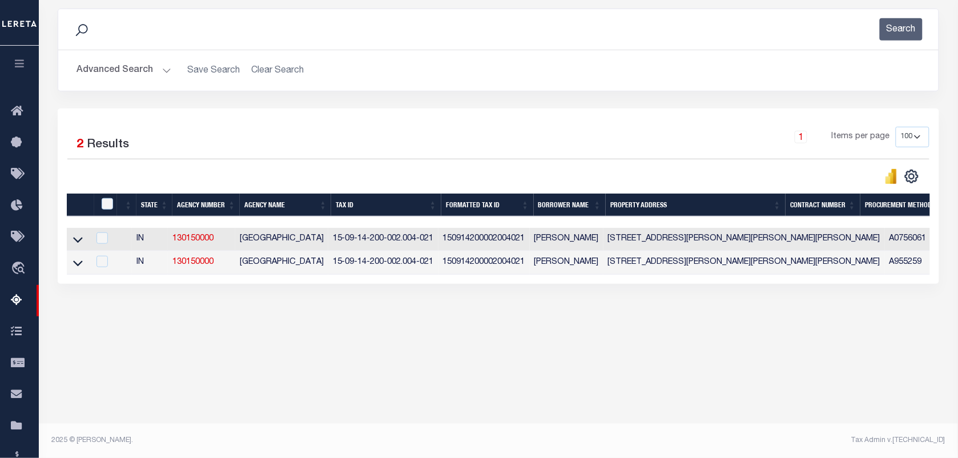
scroll to position [147, 0]
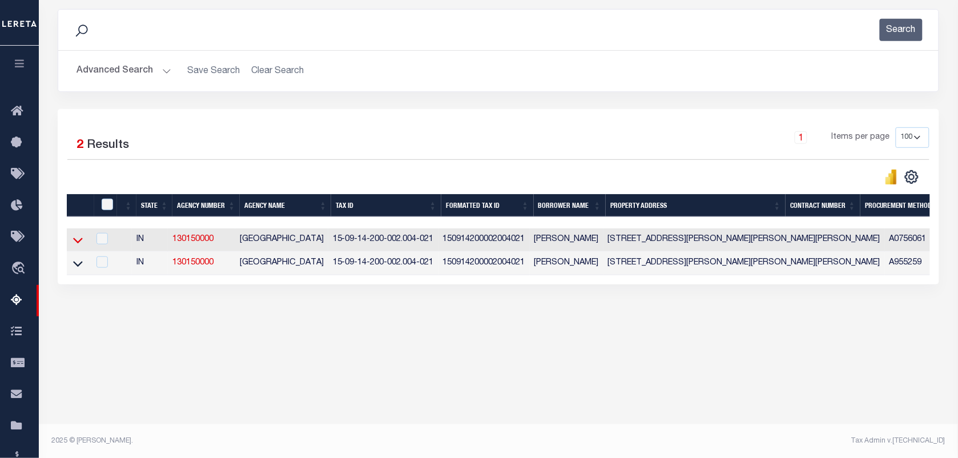
click at [81, 246] on icon at bounding box center [78, 240] width 10 height 12
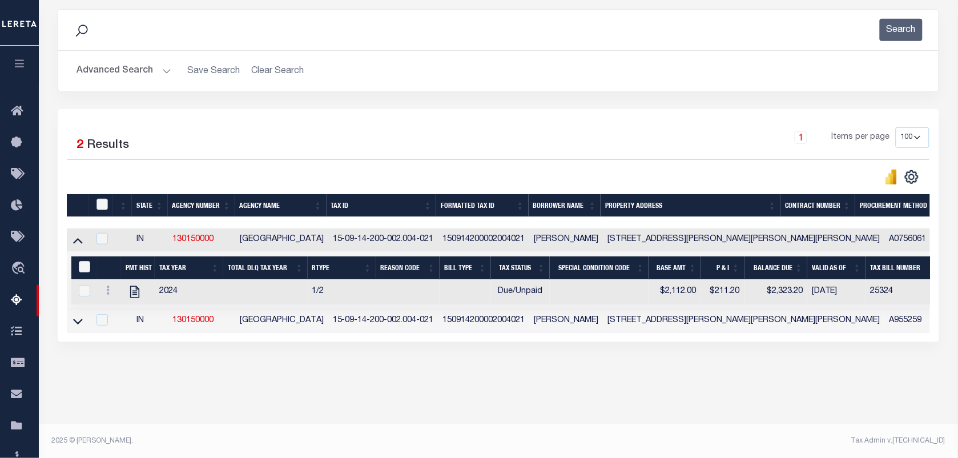
click at [98, 204] on input "checkbox" at bounding box center [101, 204] width 11 height 11
checkbox input "true"
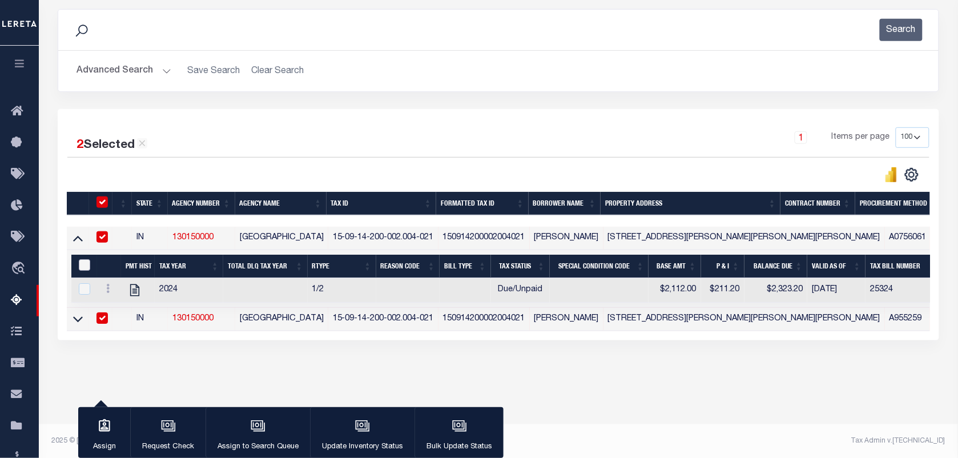
click at [80, 268] on input "&nbsp;" at bounding box center [84, 264] width 11 height 11
checkbox input "true"
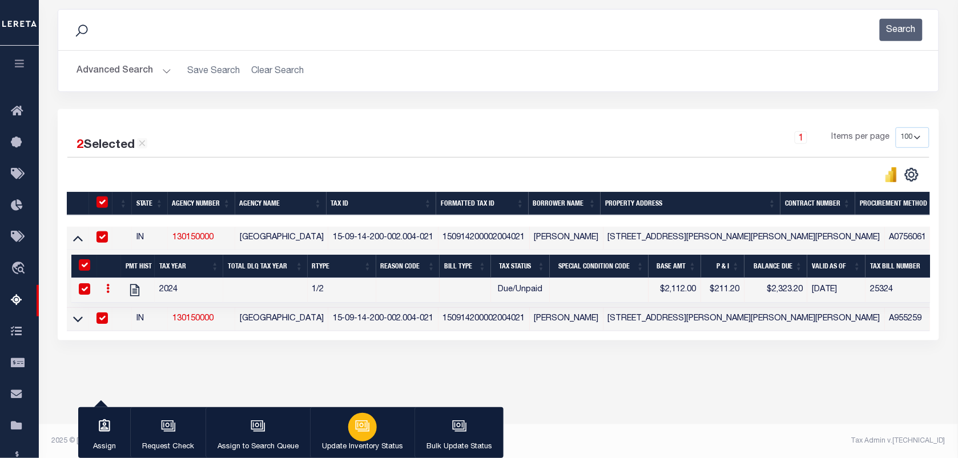
click at [345, 433] on button "Update Inventory Status" at bounding box center [362, 432] width 104 height 51
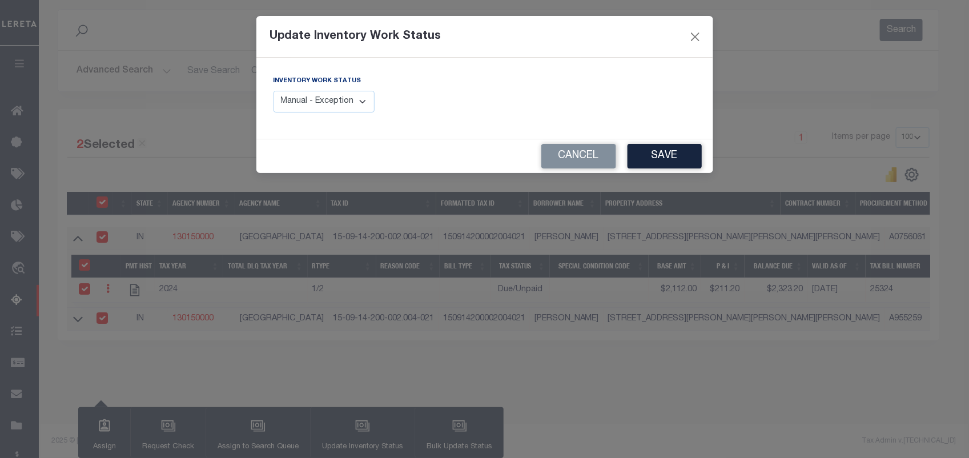
click at [350, 98] on select "Manual - Exception Pended - Awaiting Search Late Add Exception Completed" at bounding box center [324, 102] width 102 height 22
select select "4"
click at [273, 91] on select "Manual - Exception Pended - Awaiting Search Late Add Exception Completed" at bounding box center [324, 102] width 102 height 22
click at [663, 158] on button "Save" at bounding box center [664, 156] width 74 height 25
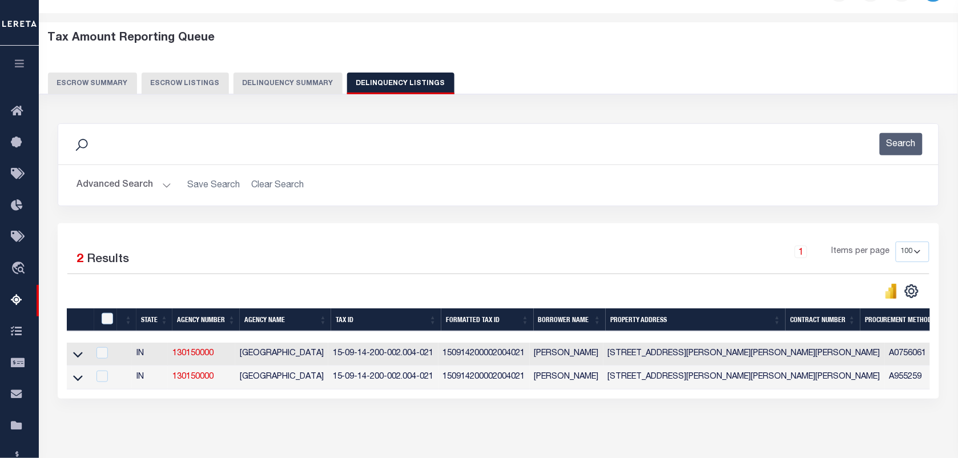
scroll to position [4, 0]
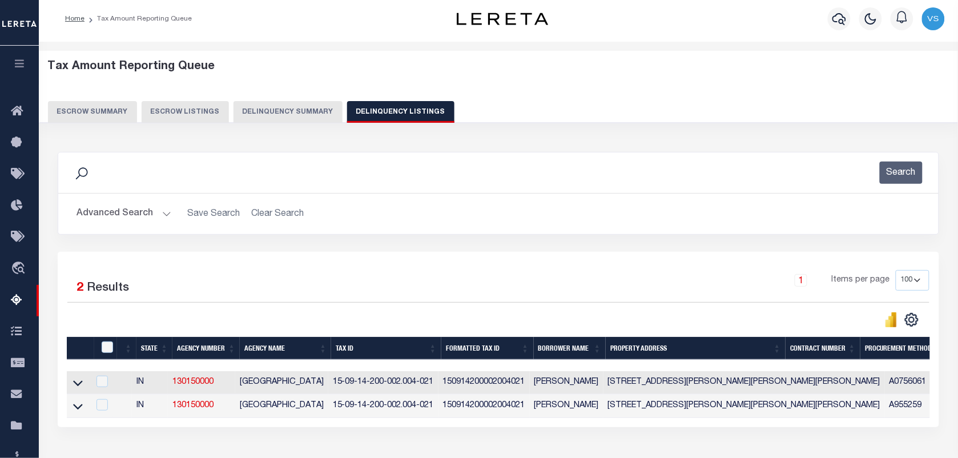
click at [144, 214] on button "Advanced Search" at bounding box center [123, 214] width 95 height 22
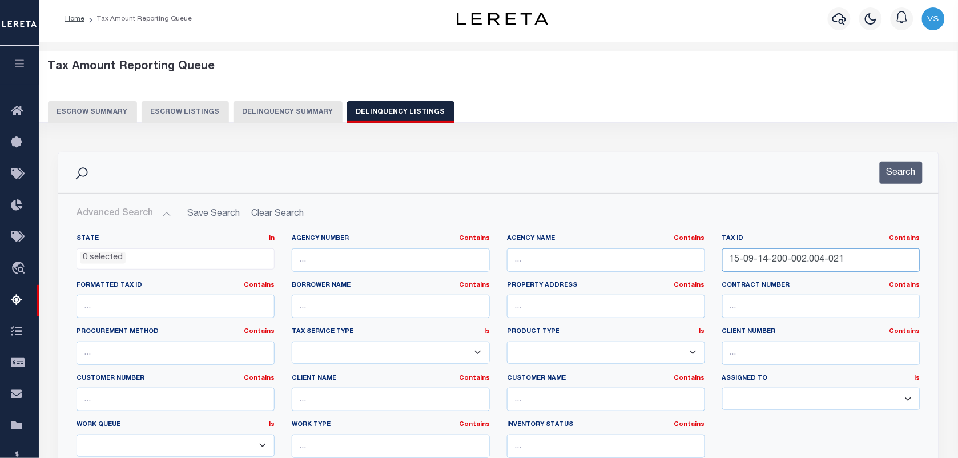
click at [857, 251] on input "15-09-14-200-002.004-021" at bounding box center [821, 259] width 198 height 23
paste input "15-11-11-200-025.000-023"
type input "15-11-11-200-025.000-023"
click at [901, 170] on button "Search" at bounding box center [901, 173] width 43 height 22
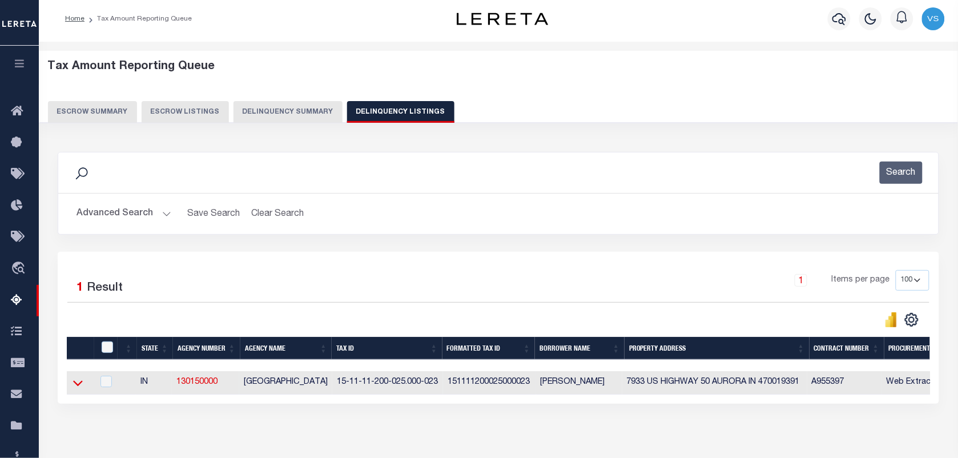
click at [79, 385] on icon at bounding box center [78, 383] width 10 height 12
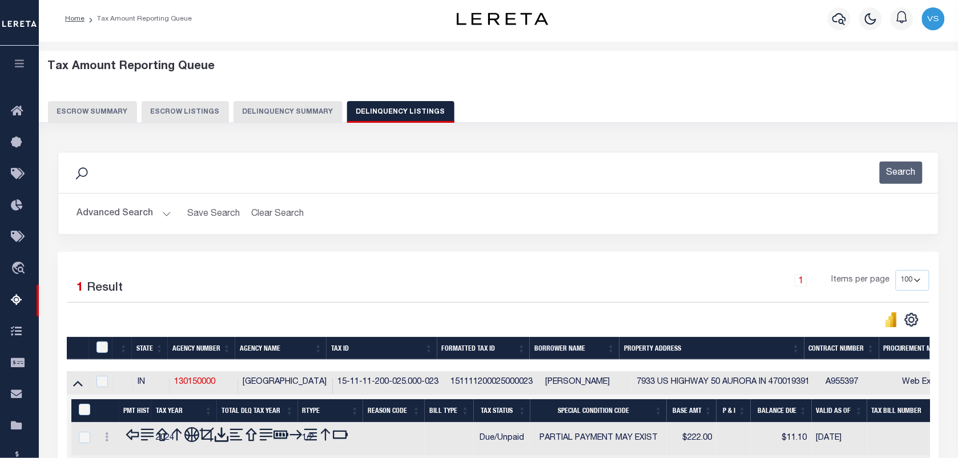
scroll to position [147, 0]
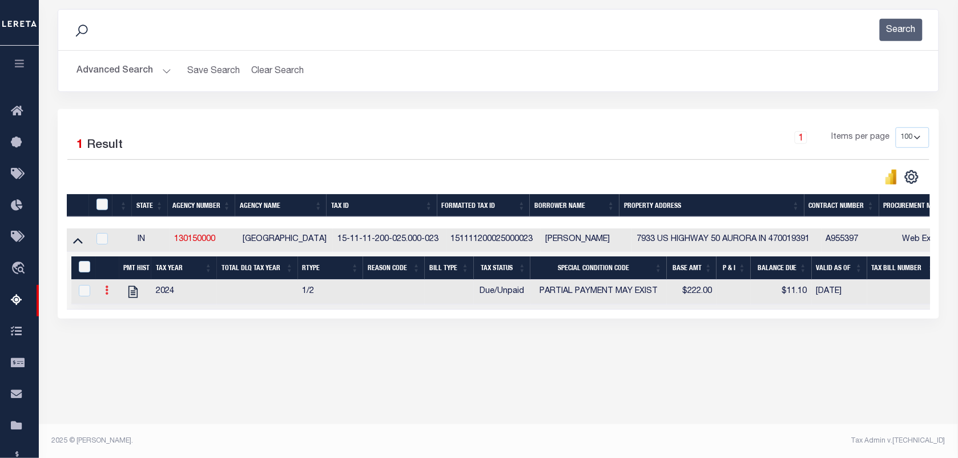
click at [106, 294] on icon at bounding box center [106, 289] width 3 height 9
click at [123, 315] on img "" at bounding box center [120, 308] width 11 height 11
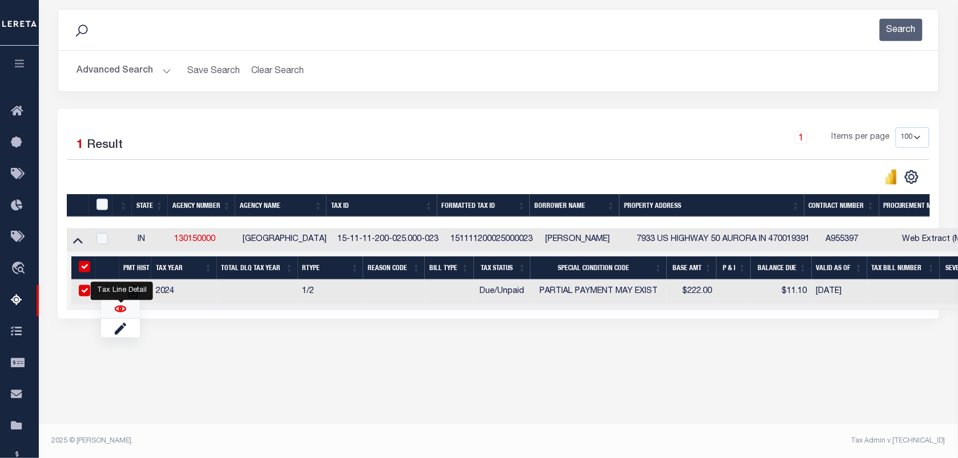
checkbox input "true"
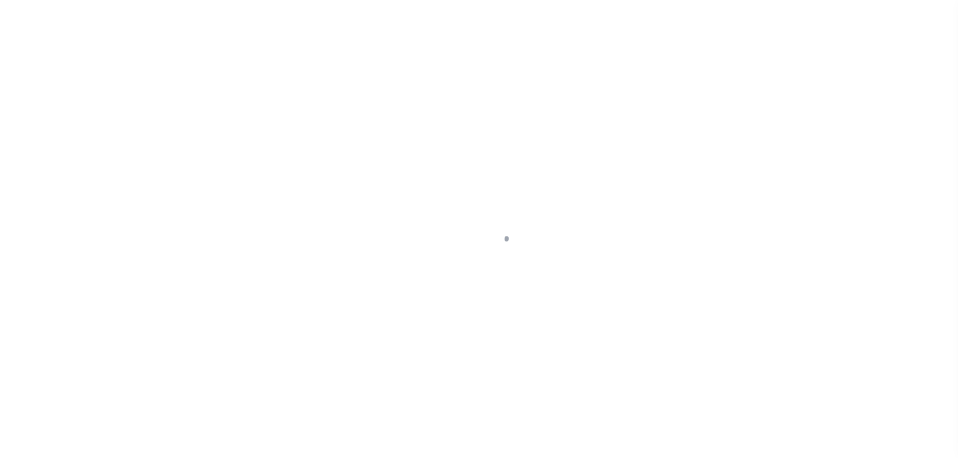
select select "DUE"
select select "15"
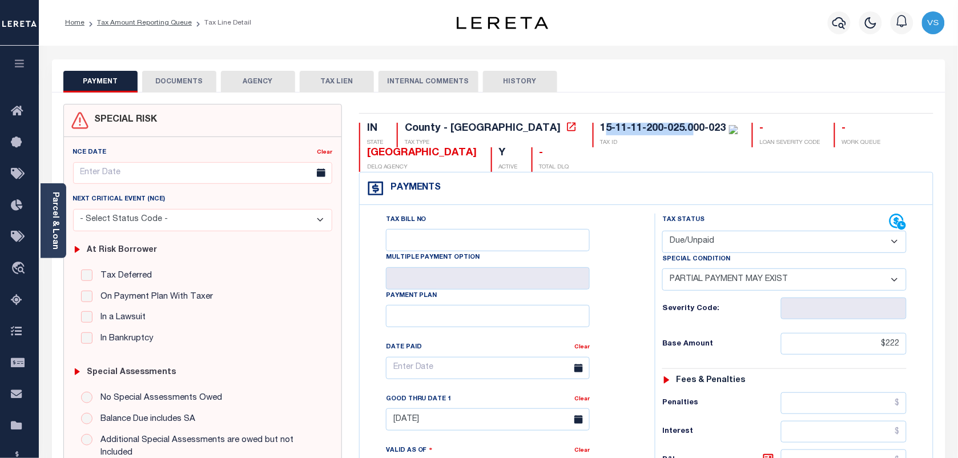
drag, startPoint x: 504, startPoint y: 133, endPoint x: 597, endPoint y: 130, distance: 93.1
click at [601, 130] on div "15-11-11-200-025.000-023" at bounding box center [664, 128] width 126 height 10
drag, startPoint x: 501, startPoint y: 129, endPoint x: 624, endPoint y: 130, distance: 122.7
click at [624, 130] on div "15-11-11-200-025.000-023" at bounding box center [664, 128] width 126 height 10
copy div "15-11-11-200-025.000-023"
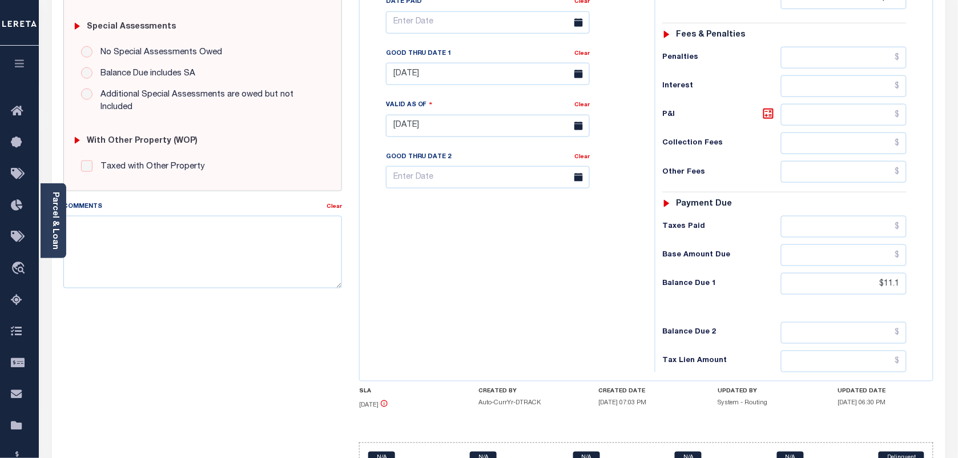
scroll to position [343, 0]
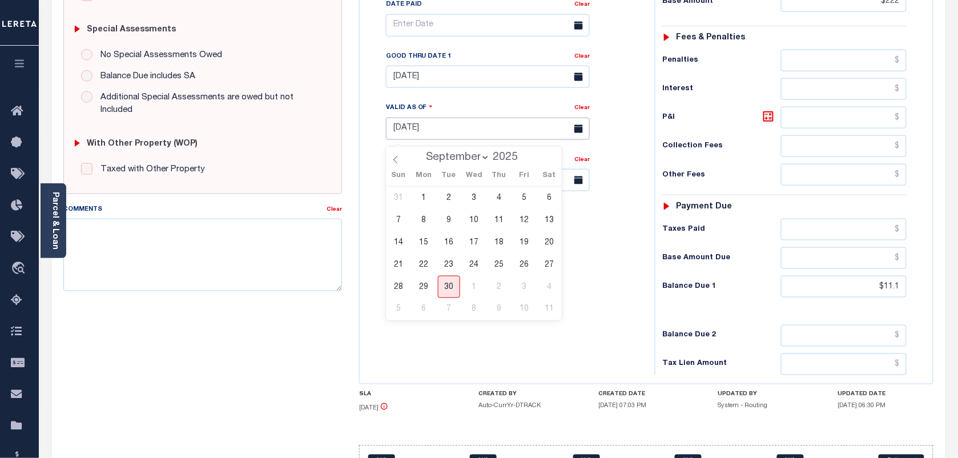
click at [406, 124] on input "[DATE]" at bounding box center [488, 129] width 204 height 22
click at [450, 288] on span "30" at bounding box center [449, 287] width 22 height 22
type input "[DATE]"
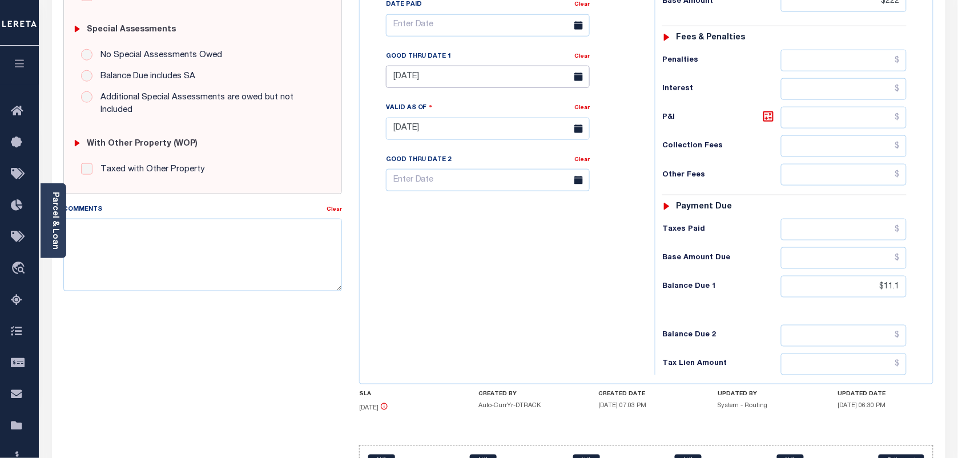
click at [418, 88] on input "[DATE]" at bounding box center [488, 77] width 204 height 22
click at [442, 235] on span "30" at bounding box center [449, 234] width 22 height 22
type input "[DATE]"
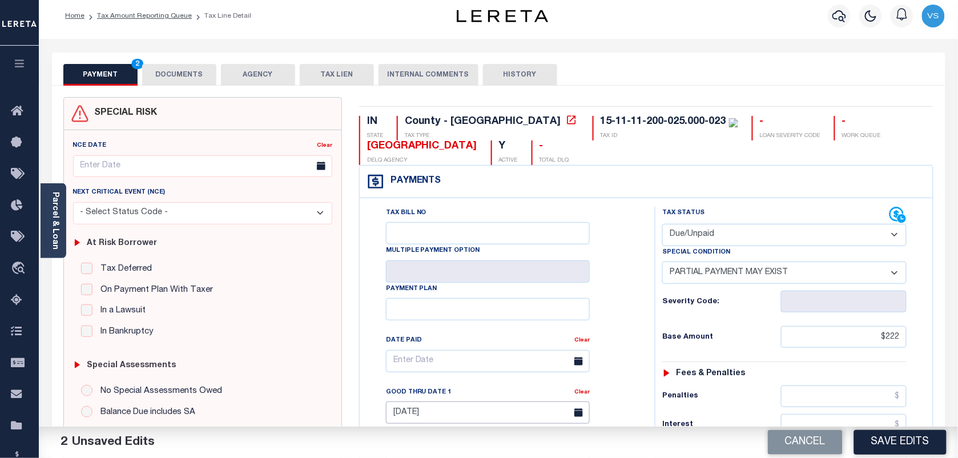
scroll to position [0, 0]
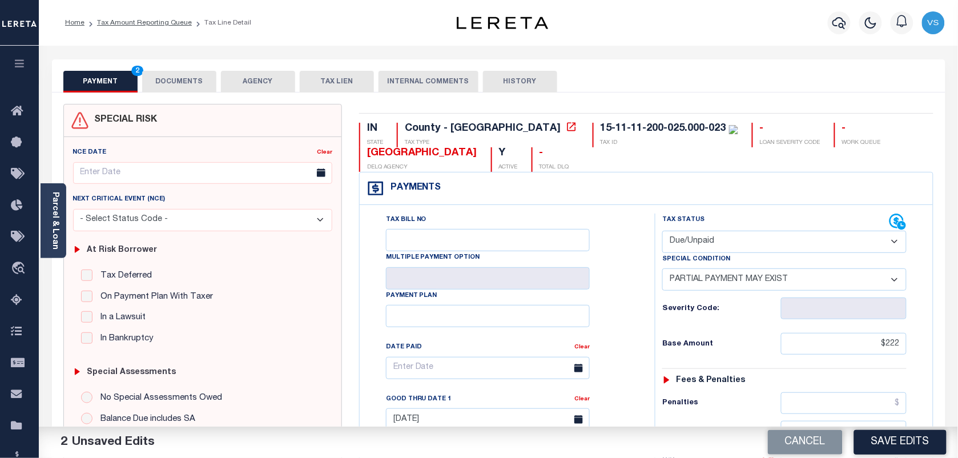
click at [178, 83] on button "DOCUMENTS" at bounding box center [179, 82] width 74 height 22
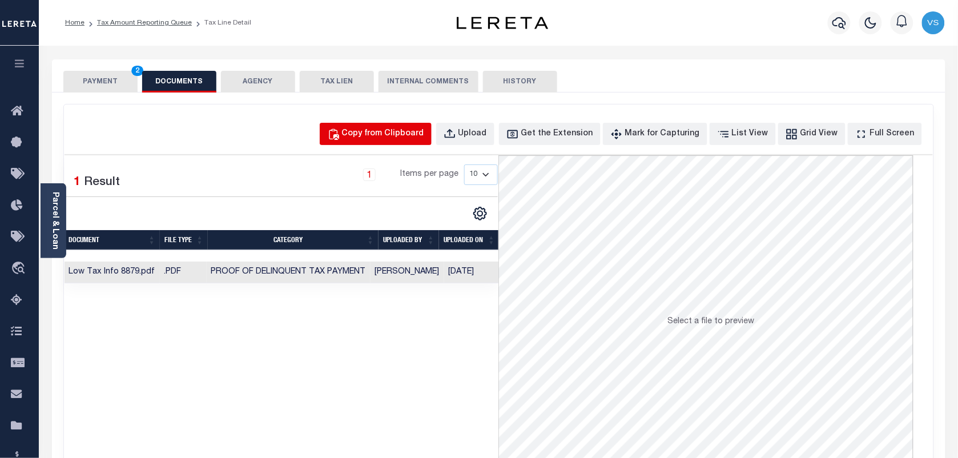
click at [403, 140] on div "Copy from Clipboard" at bounding box center [383, 134] width 82 height 13
select select "POP"
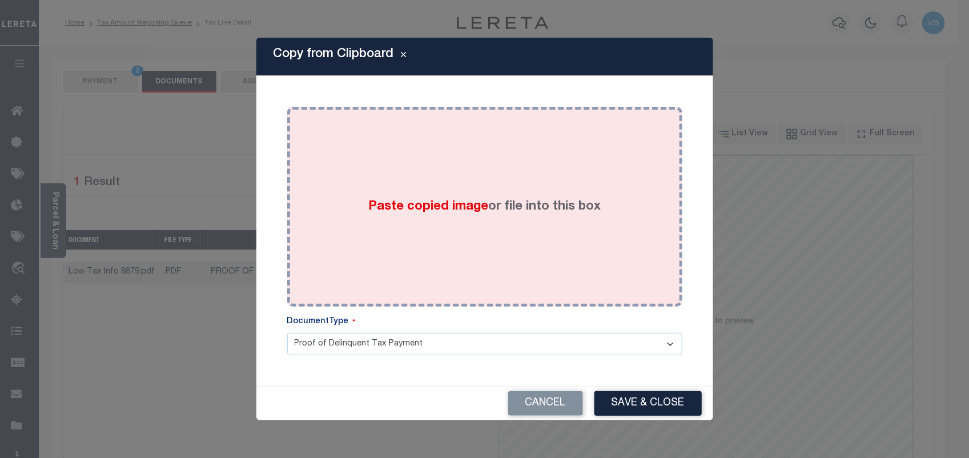
click at [441, 191] on div "Paste copied image or file into this box" at bounding box center [485, 206] width 378 height 183
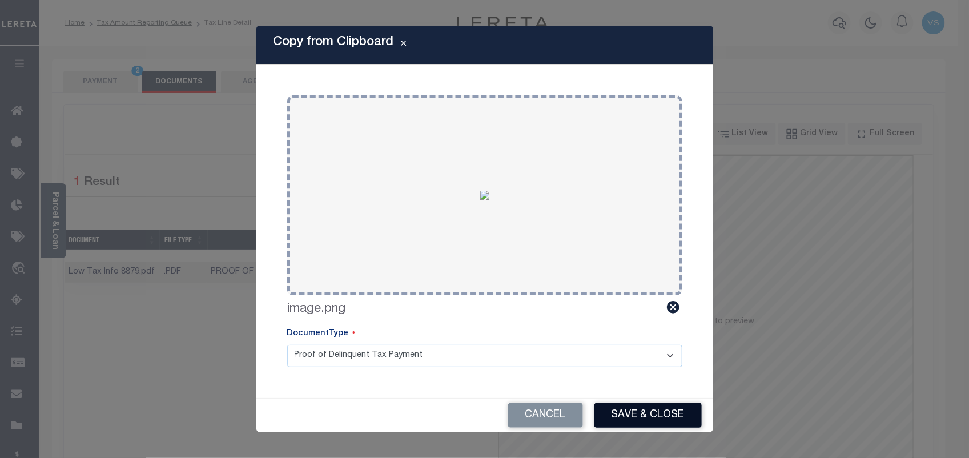
click at [609, 414] on button "Save & Close" at bounding box center [647, 415] width 107 height 25
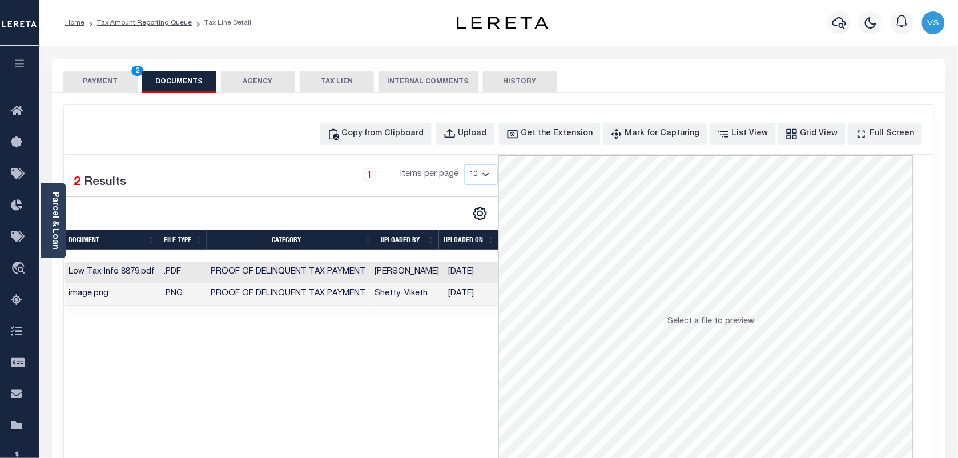
click at [95, 83] on button "PAYMENT 2" at bounding box center [100, 82] width 74 height 22
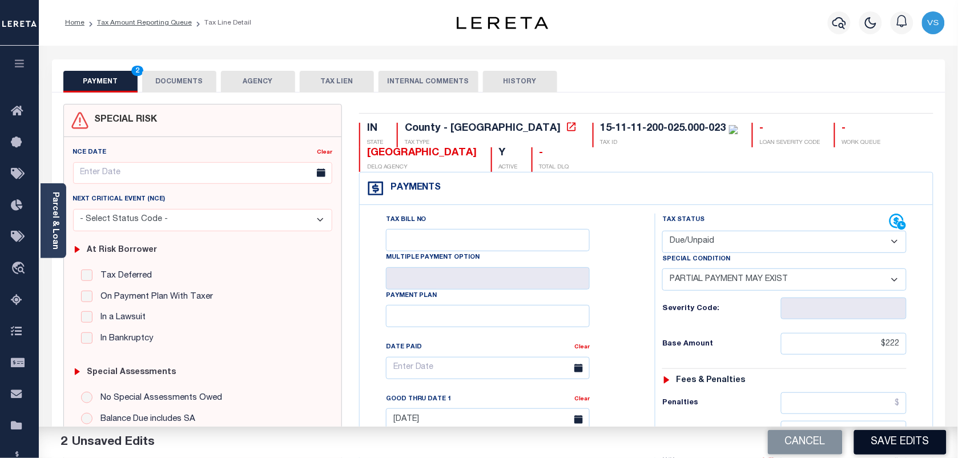
click at [893, 440] on button "Save Edits" at bounding box center [900, 442] width 92 height 25
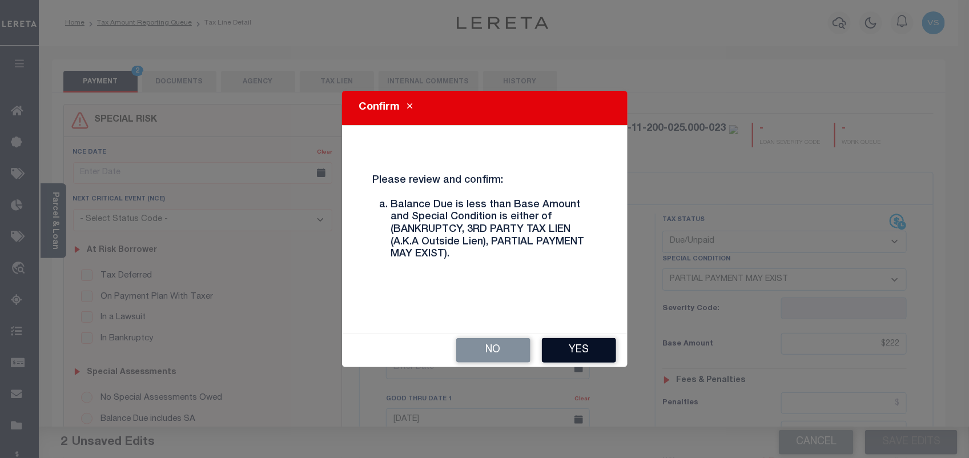
click at [579, 341] on button "Yes" at bounding box center [579, 350] width 74 height 25
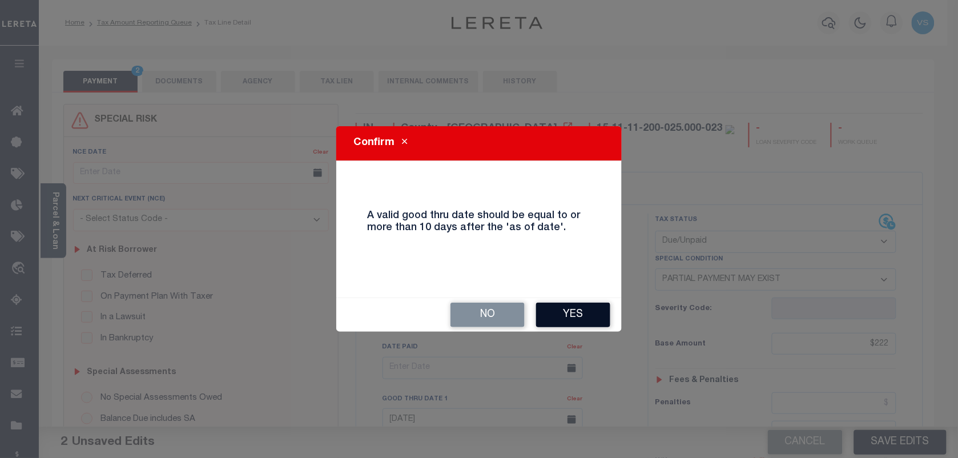
click at [561, 311] on button "Yes" at bounding box center [573, 315] width 74 height 25
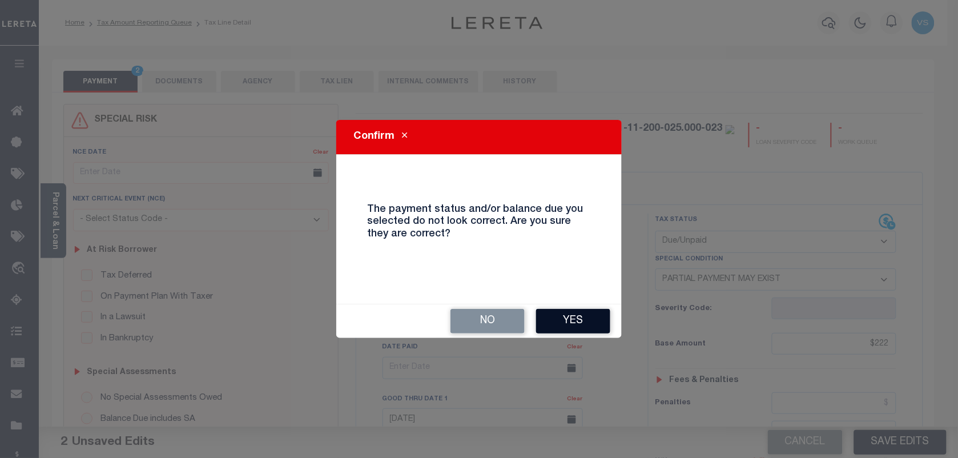
click at [569, 327] on button "Yes" at bounding box center [573, 321] width 74 height 25
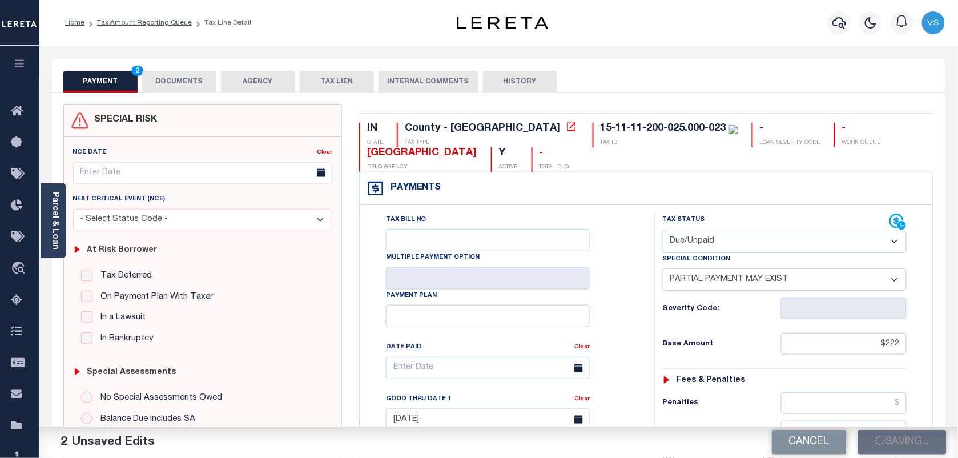
checkbox input "false"
type input "$222"
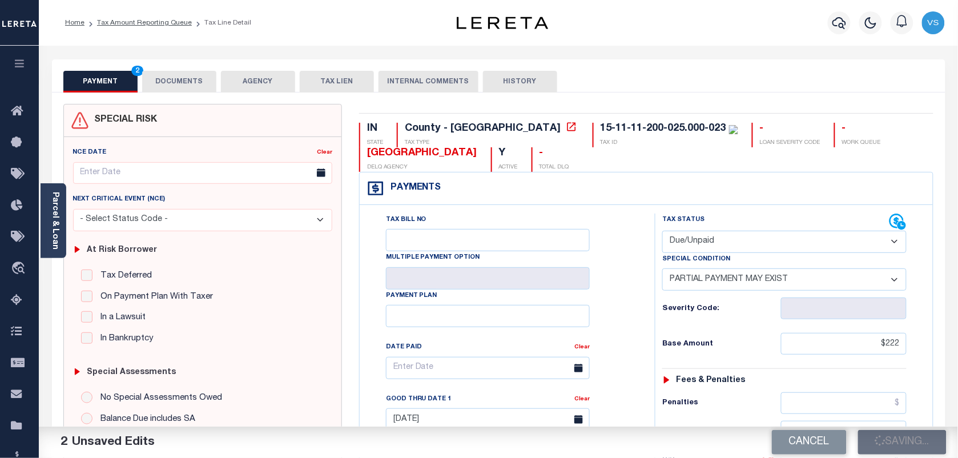
type input "$11.1"
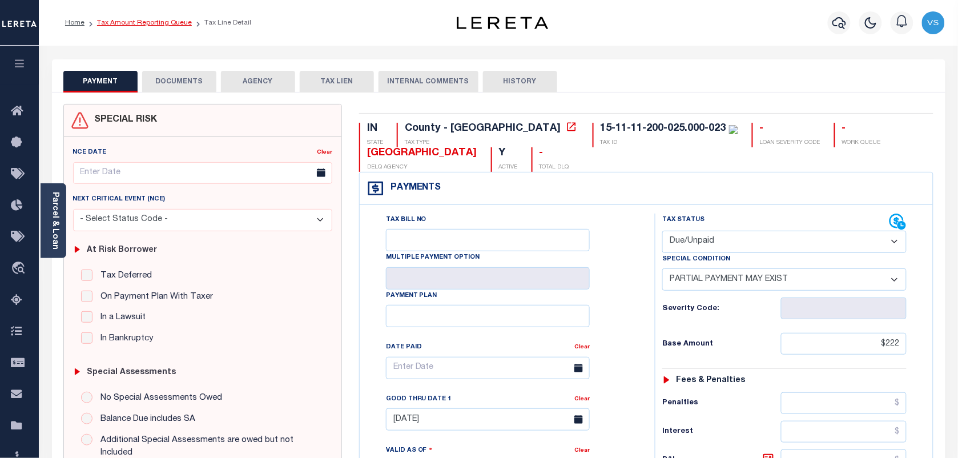
click at [132, 20] on link "Tax Amount Reporting Queue" at bounding box center [144, 22] width 95 height 7
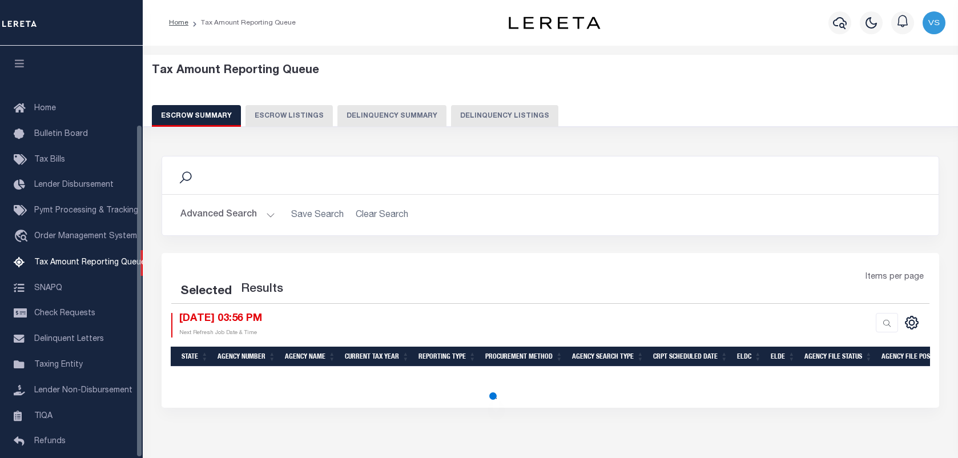
click at [475, 118] on button "Delinquency Listings" at bounding box center [504, 116] width 107 height 22
select select "100"
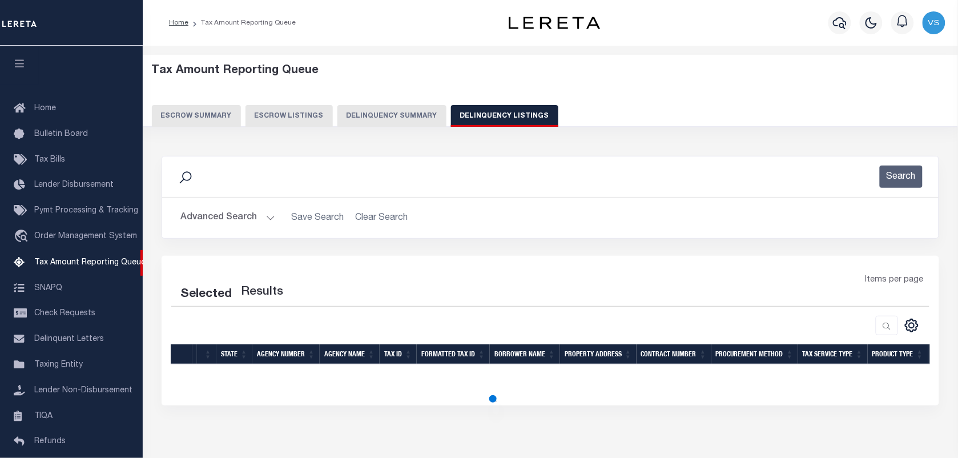
select select "100"
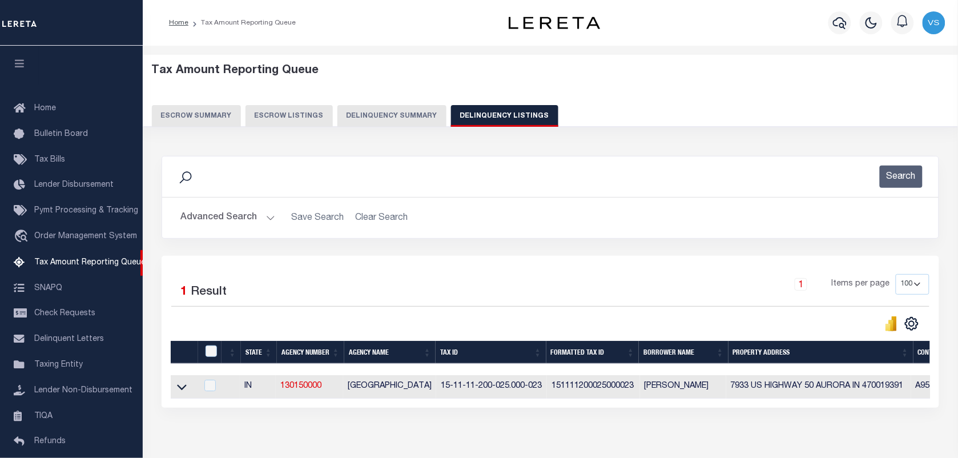
scroll to position [98, 0]
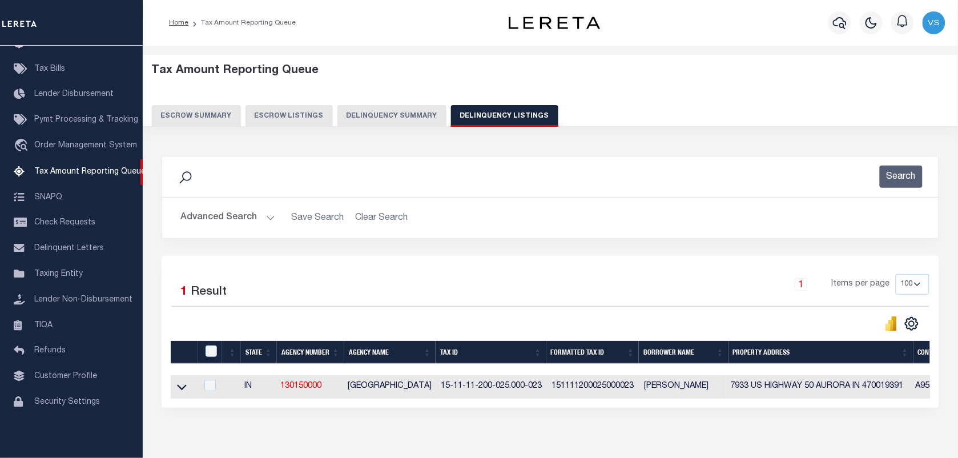
click at [180, 397] on td at bounding box center [184, 386] width 26 height 23
checkbox input "true"
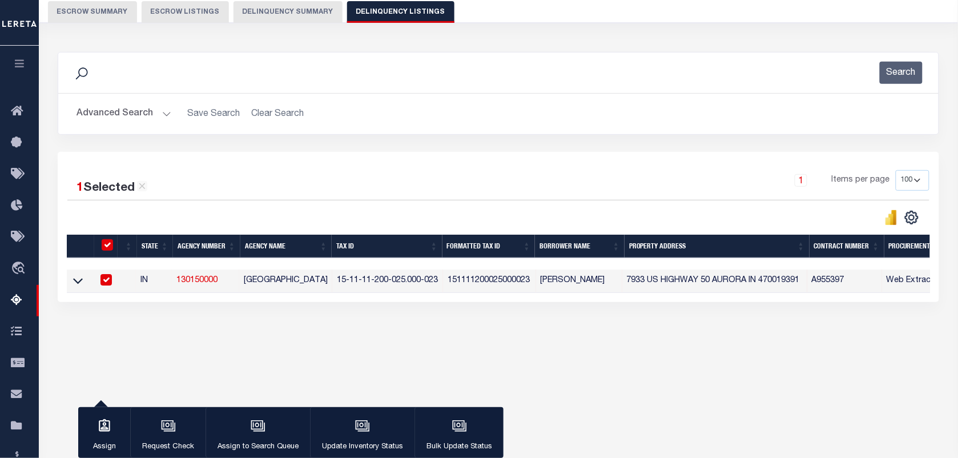
scroll to position [143, 0]
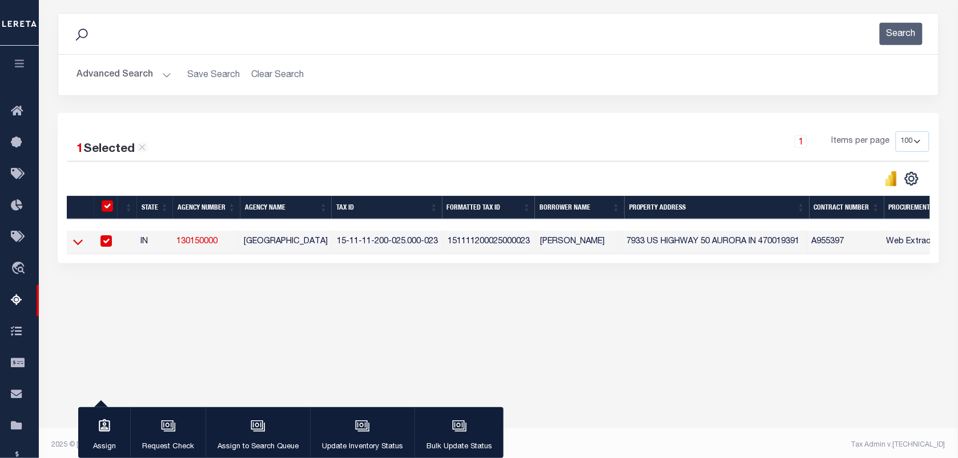
click at [80, 248] on icon at bounding box center [78, 242] width 10 height 12
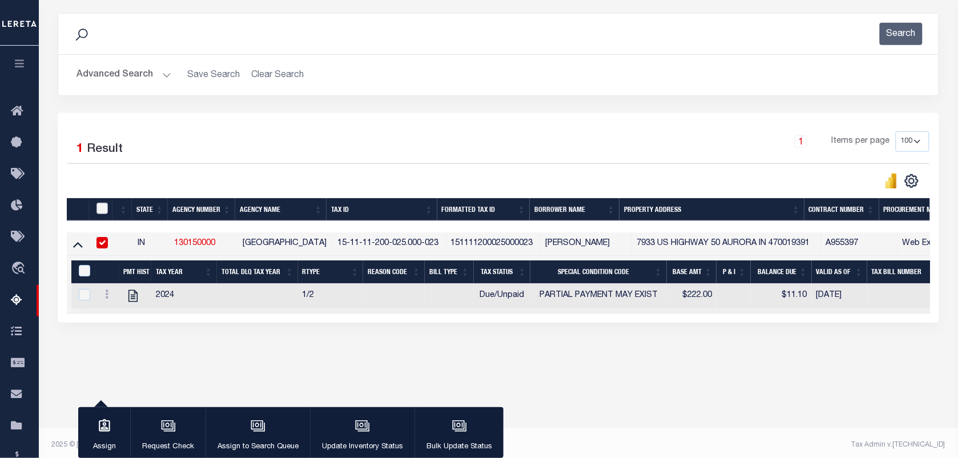
click at [101, 211] on input "checkbox" at bounding box center [101, 208] width 11 height 11
checkbox input "true"
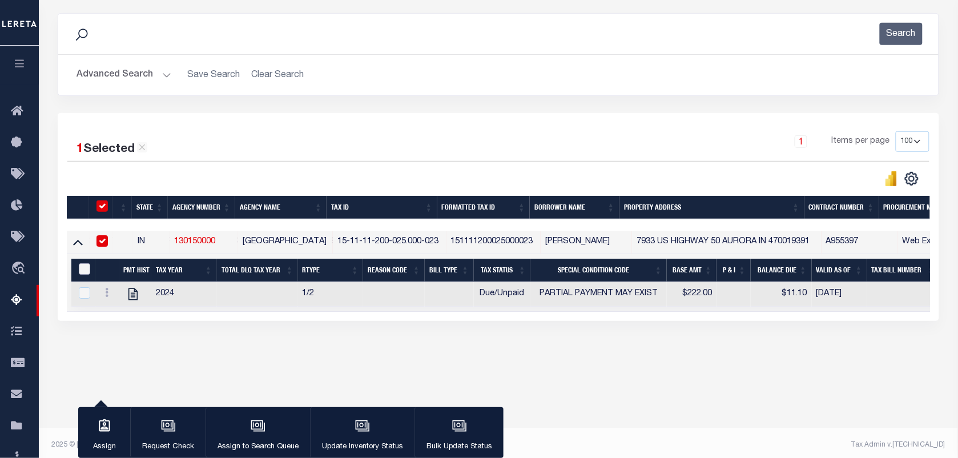
click at [82, 275] on input "&nbsp;" at bounding box center [84, 268] width 11 height 11
checkbox input "true"
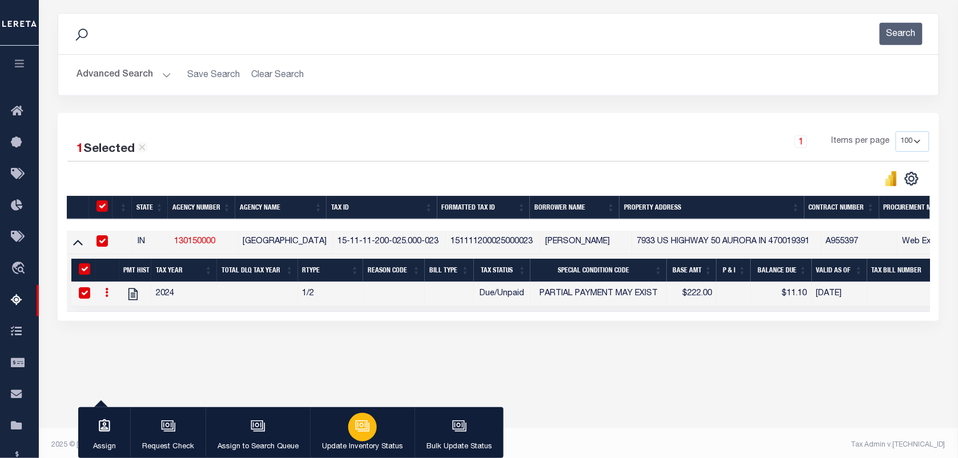
click at [355, 427] on icon "button" at bounding box center [362, 425] width 15 height 15
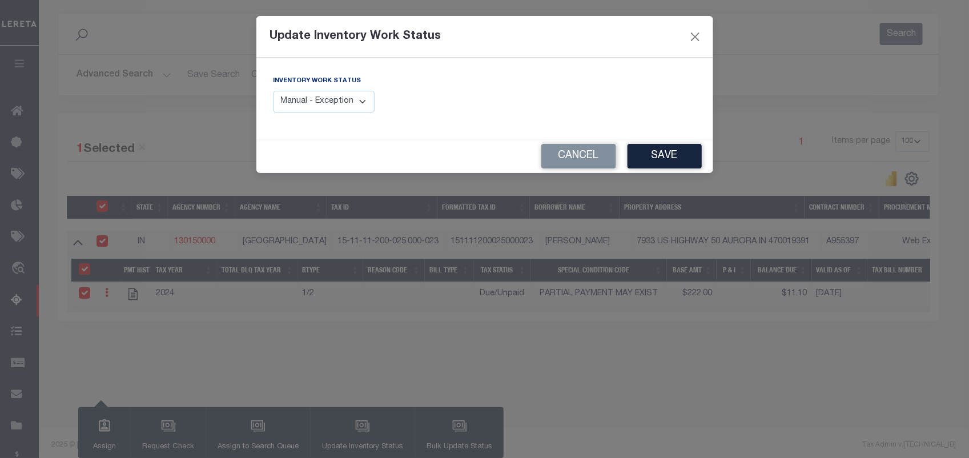
click at [347, 98] on select "Manual - Exception Pended - Awaiting Search Late Add Exception Completed" at bounding box center [324, 102] width 102 height 22
select select "4"
click at [273, 91] on select "Manual - Exception Pended - Awaiting Search Late Add Exception Completed" at bounding box center [324, 102] width 102 height 22
click at [661, 160] on button "Save" at bounding box center [664, 156] width 74 height 25
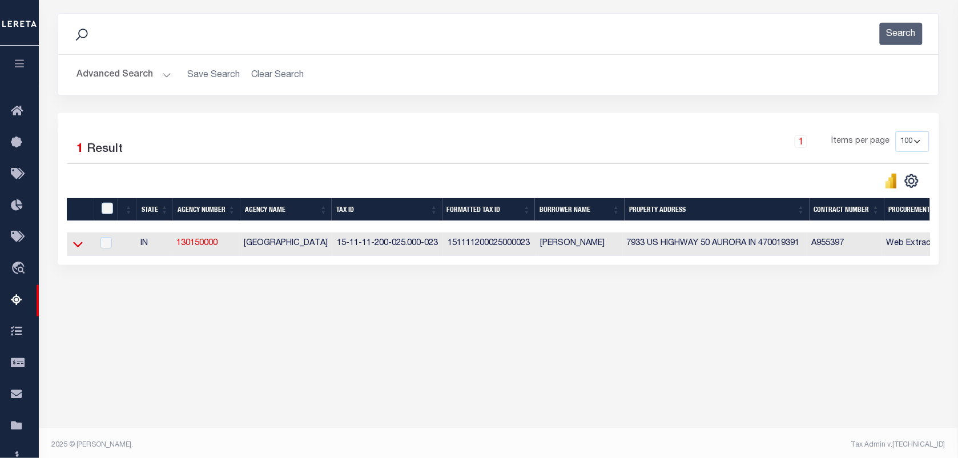
click at [78, 247] on icon at bounding box center [78, 244] width 10 height 12
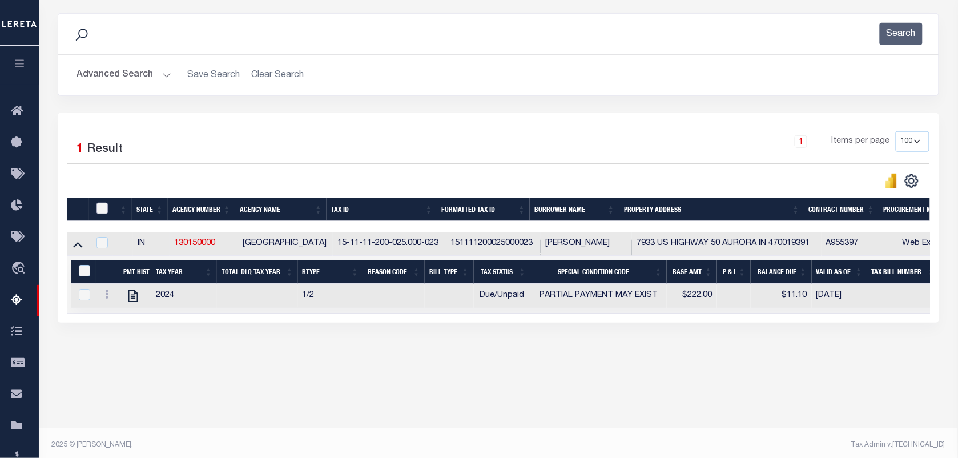
click at [101, 208] on input "checkbox" at bounding box center [101, 208] width 11 height 11
checkbox input "true"
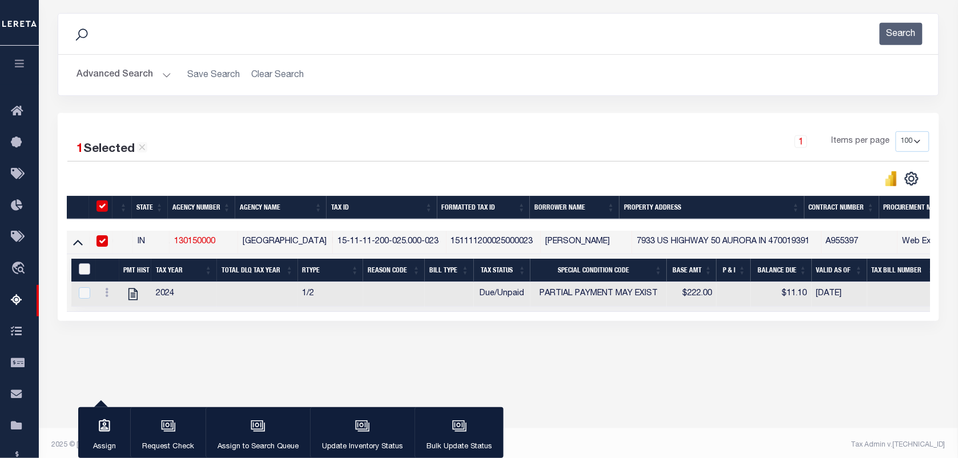
click at [80, 270] on input "&nbsp;" at bounding box center [84, 268] width 11 height 11
checkbox input "true"
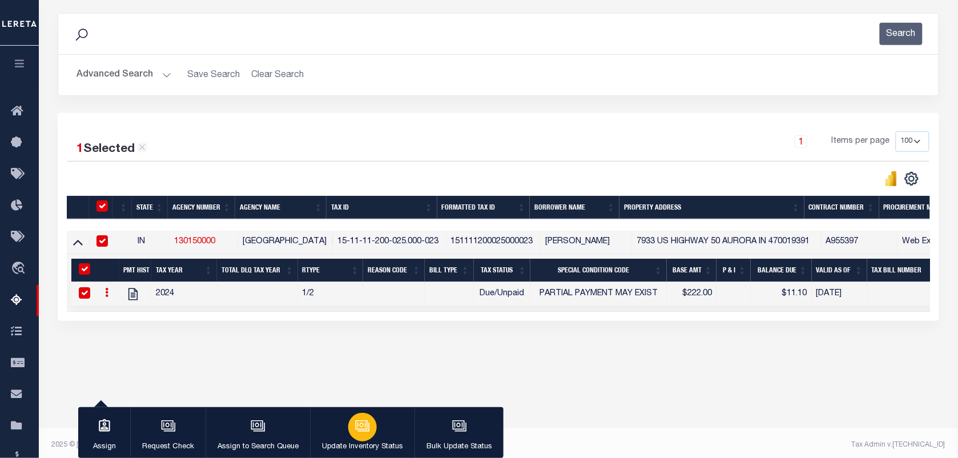
click at [365, 425] on icon "button" at bounding box center [362, 424] width 12 height 9
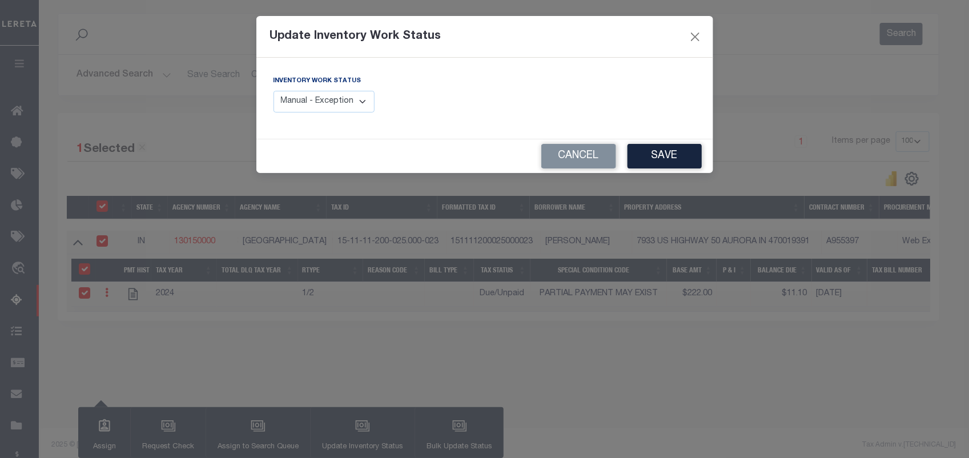
click at [307, 106] on select "Manual - Exception Pended - Awaiting Search Late Add Exception Completed" at bounding box center [324, 102] width 102 height 22
select select "4"
click at [273, 91] on select "Manual - Exception Pended - Awaiting Search Late Add Exception Completed" at bounding box center [324, 102] width 102 height 22
click at [650, 158] on button "Save" at bounding box center [664, 156] width 74 height 25
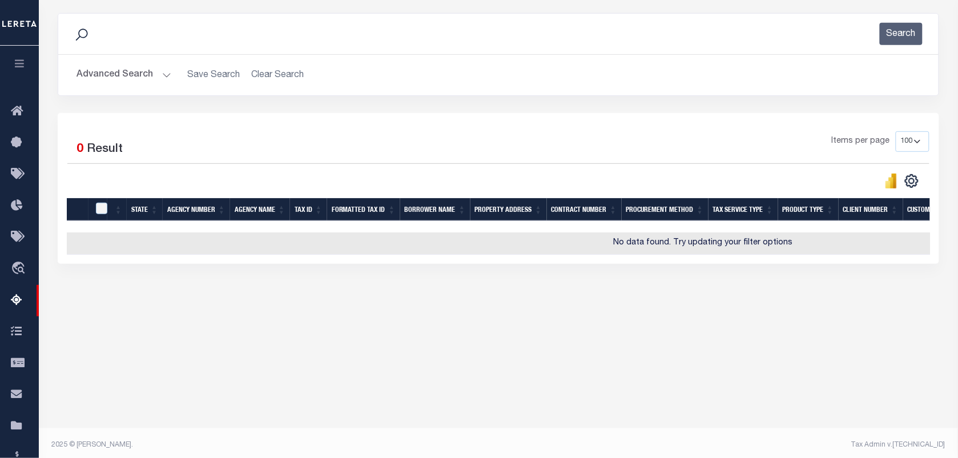
click at [139, 78] on button "Advanced Search" at bounding box center [123, 75] width 95 height 22
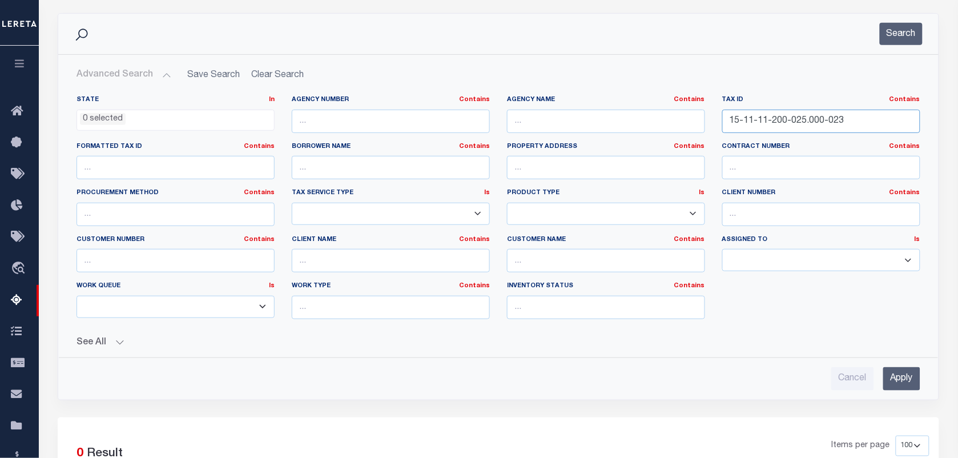
click at [857, 122] on input "15-11-11-200-025.000-023" at bounding box center [821, 121] width 198 height 23
click at [901, 27] on button "Search" at bounding box center [901, 34] width 43 height 22
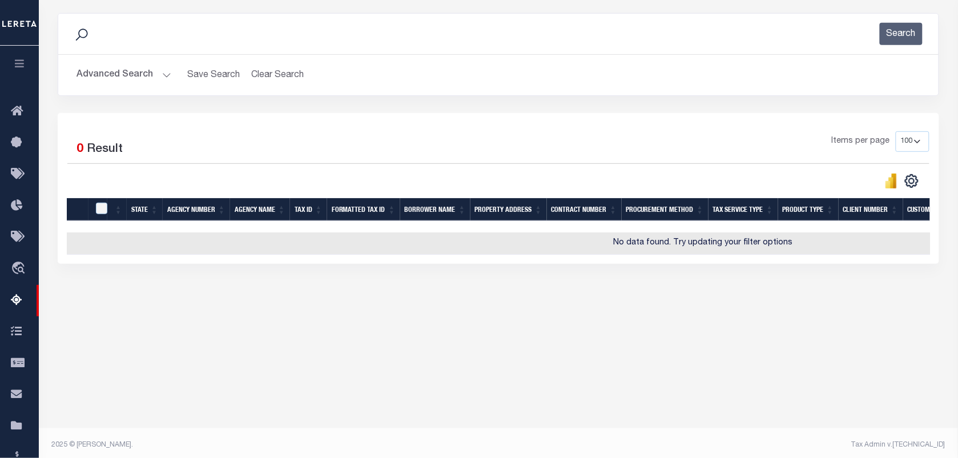
click at [126, 70] on button "Advanced Search" at bounding box center [123, 75] width 95 height 22
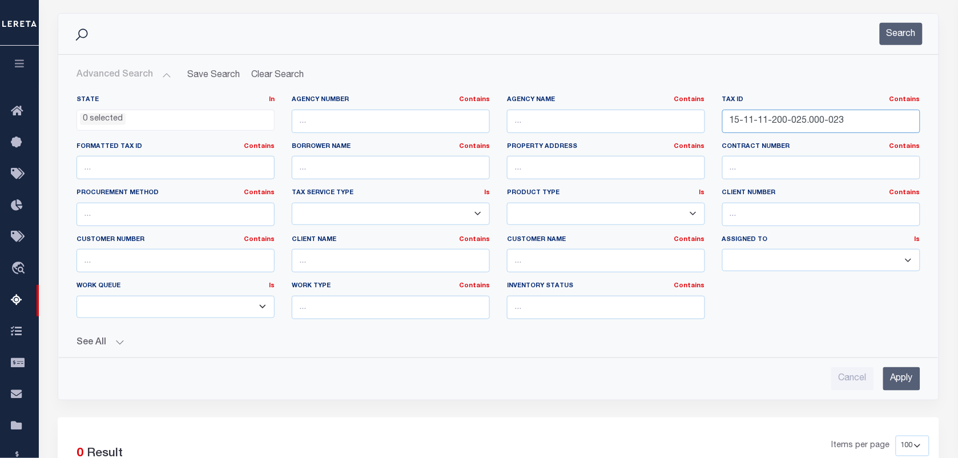
click at [857, 113] on input "15-11-11-200-025.000-023" at bounding box center [821, 121] width 198 height 23
paste input "15-12-04-300-091.000-002"
type input "15-12-04-300-091.000-002"
click at [914, 41] on button "Search" at bounding box center [901, 34] width 43 height 22
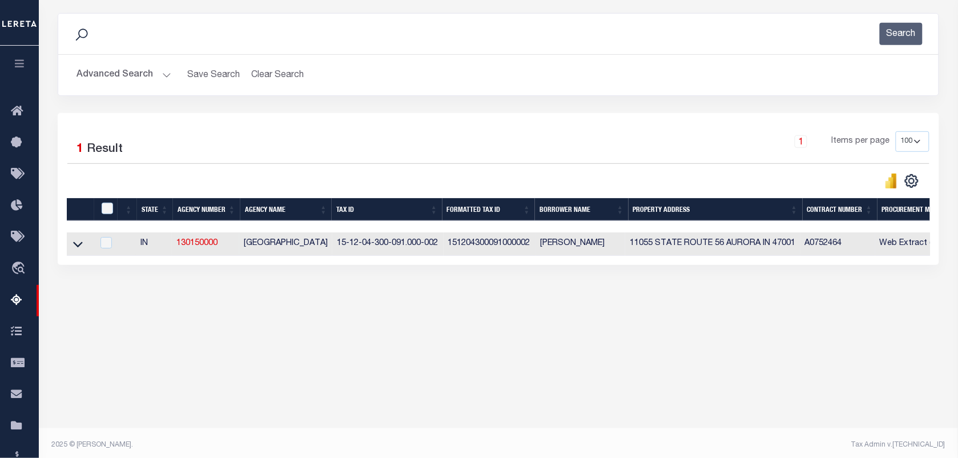
click at [72, 247] on link at bounding box center [77, 243] width 13 height 8
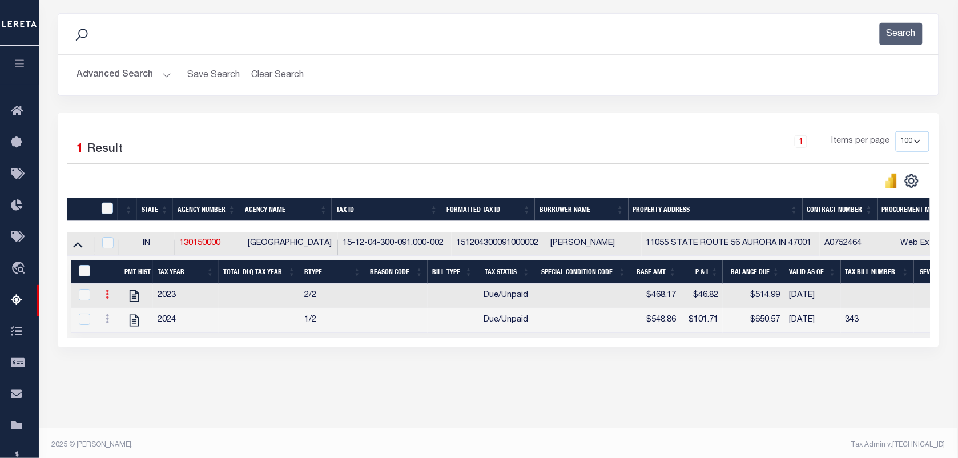
click at [107, 297] on icon at bounding box center [107, 293] width 3 height 9
click at [109, 300] on link at bounding box center [107, 295] width 13 height 9
click at [107, 299] on icon at bounding box center [107, 293] width 3 height 9
click at [112, 322] on link "" at bounding box center [121, 312] width 39 height 19
checkbox input "false"
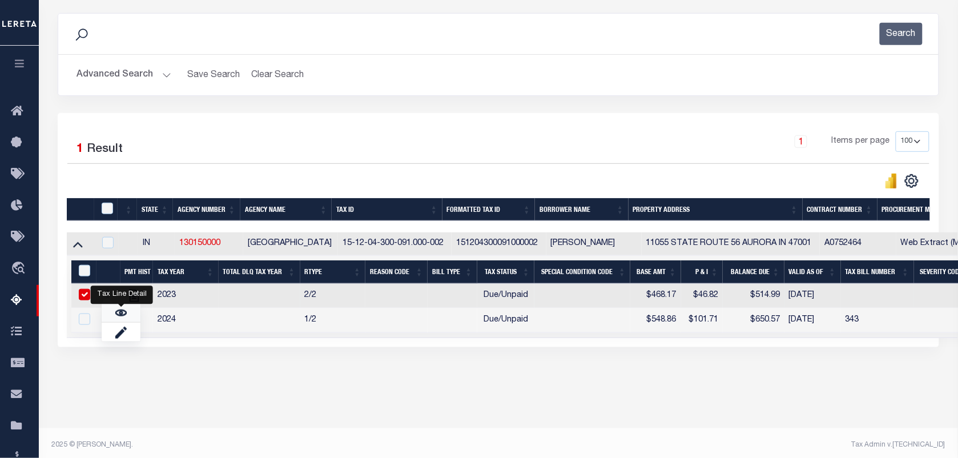
checkbox input "true"
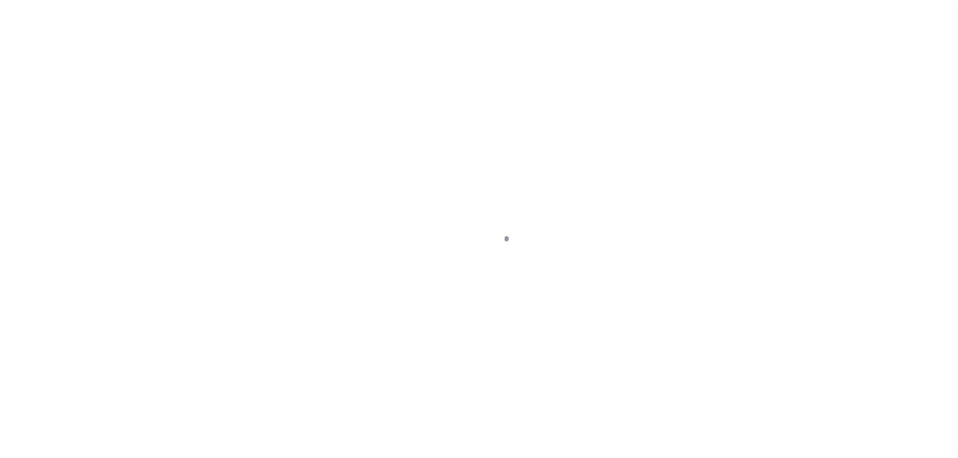
select select "DUE"
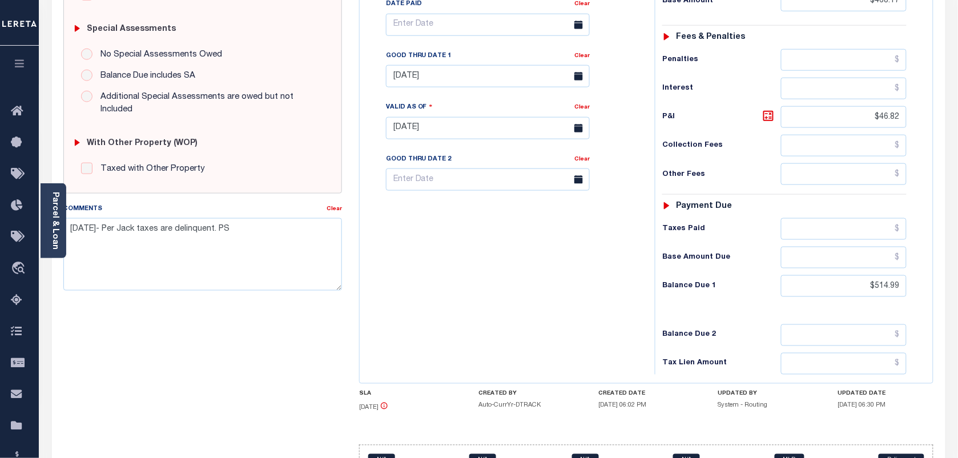
scroll to position [357, 0]
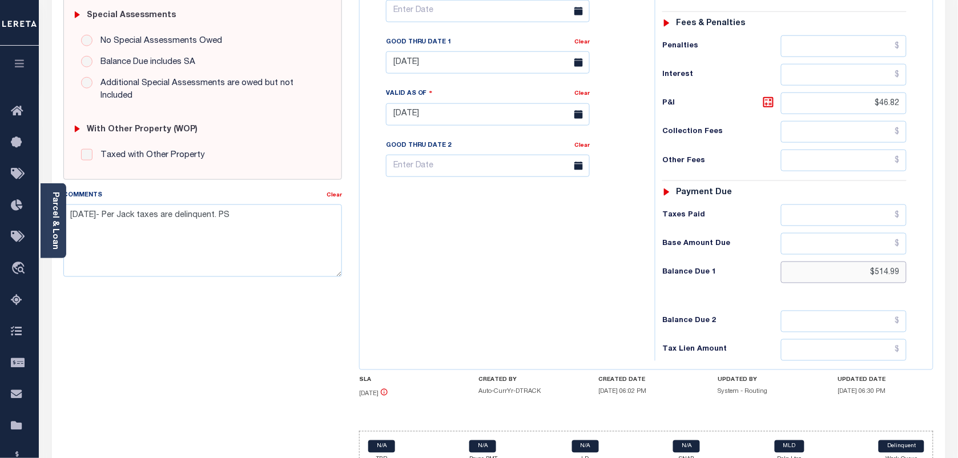
click at [889, 280] on input "$514.99" at bounding box center [844, 272] width 126 height 22
paste input "491.58"
type input "$491.58"
type input "[DATE]"
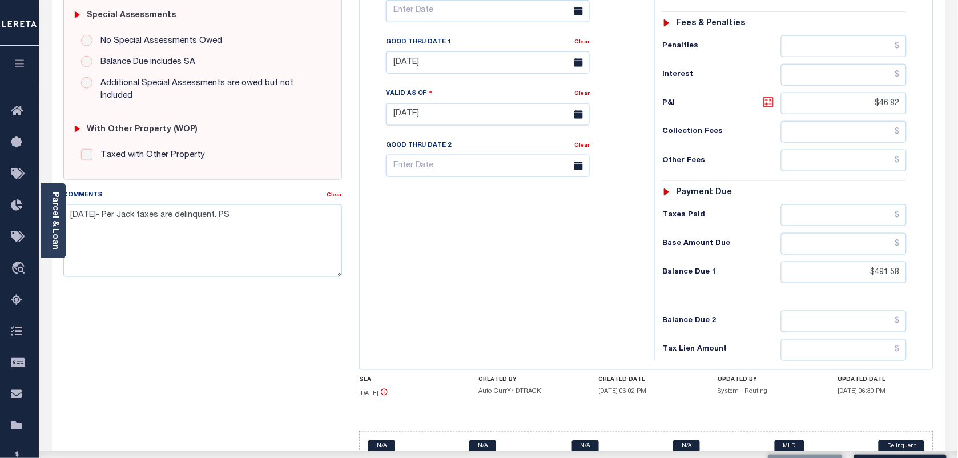
click at [763, 101] on icon at bounding box center [769, 102] width 14 height 14
type input "$23.41"
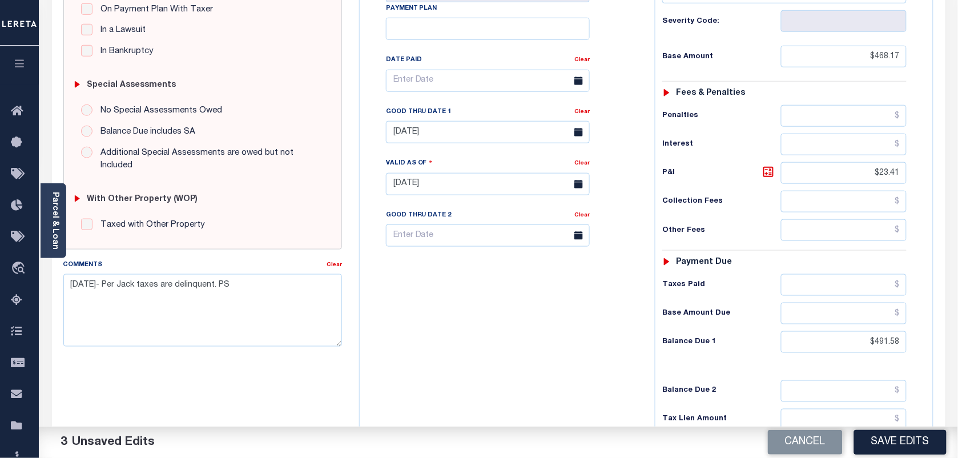
scroll to position [285, 0]
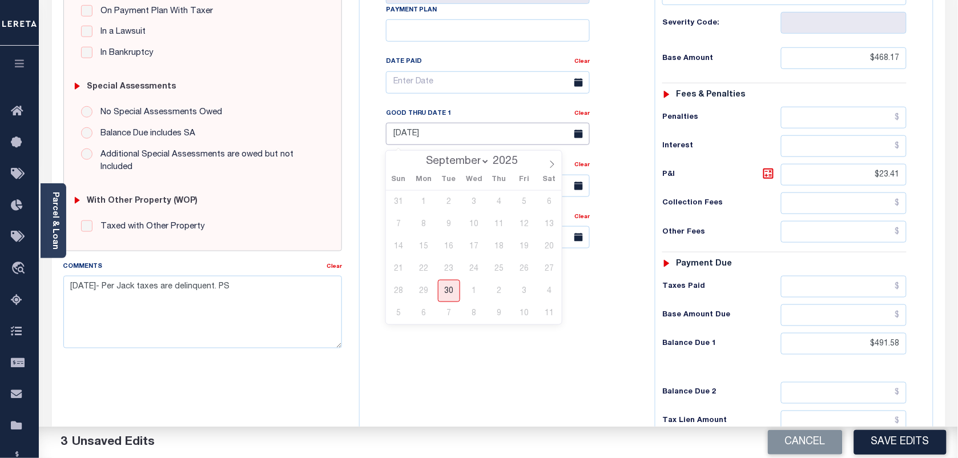
click at [417, 138] on input "[DATE]" at bounding box center [488, 134] width 204 height 22
click at [448, 289] on span "30" at bounding box center [449, 291] width 22 height 22
type input "[DATE]"
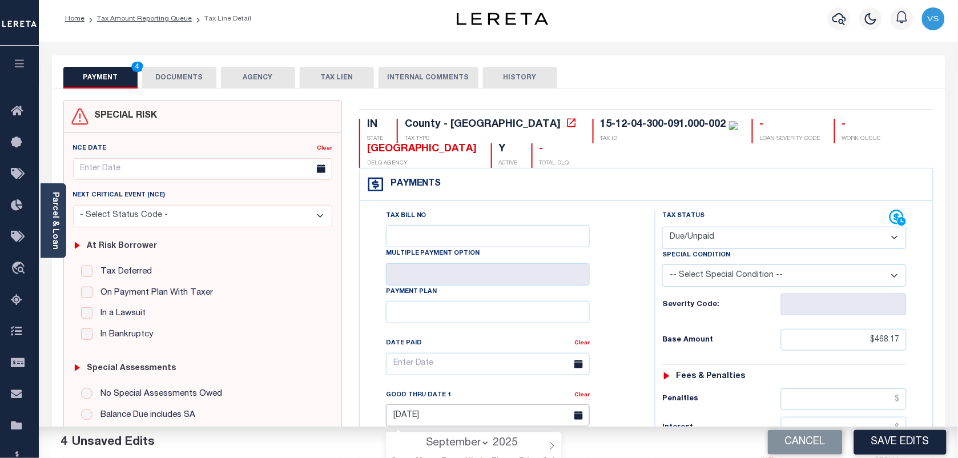
scroll to position [0, 0]
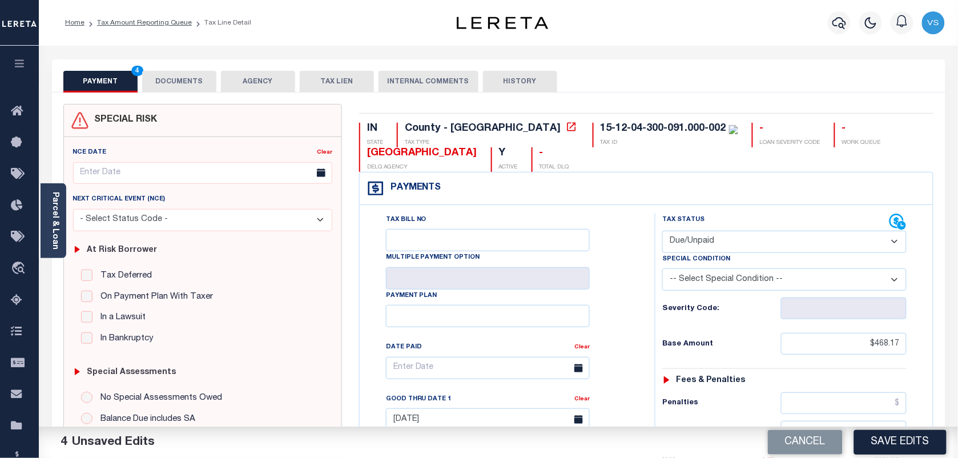
click at [172, 83] on button "DOCUMENTS" at bounding box center [179, 82] width 74 height 22
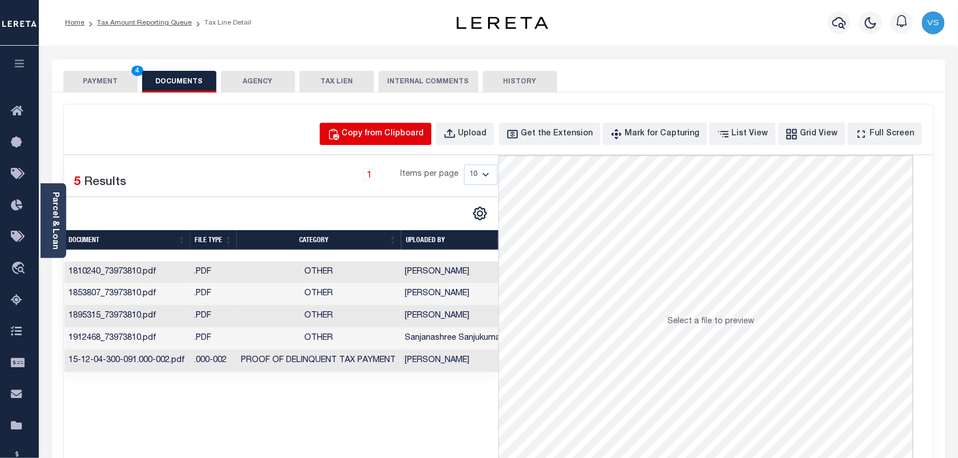
click at [374, 144] on button "Copy from Clipboard" at bounding box center [376, 134] width 112 height 22
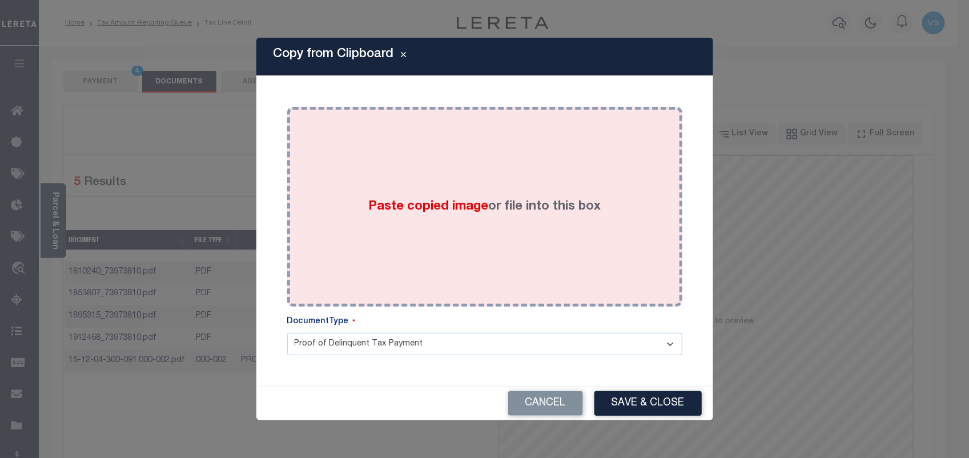
click at [406, 255] on div "Paste copied image or file into this box" at bounding box center [485, 206] width 378 height 183
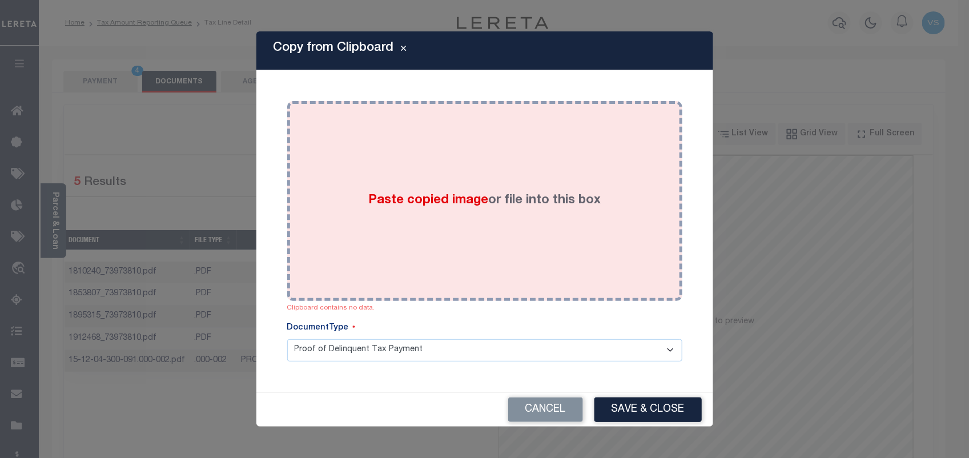
click at [445, 194] on span "Paste copied image" at bounding box center [428, 200] width 120 height 13
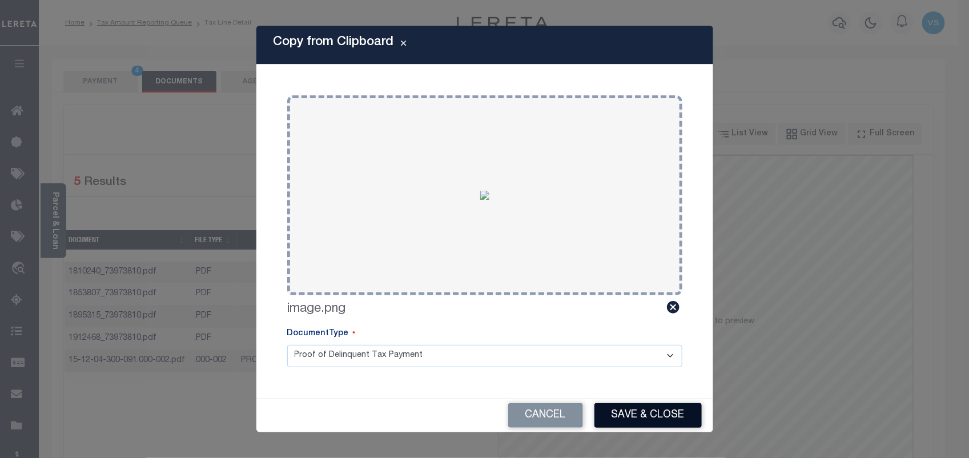
click at [646, 411] on button "Save & Close" at bounding box center [647, 415] width 107 height 25
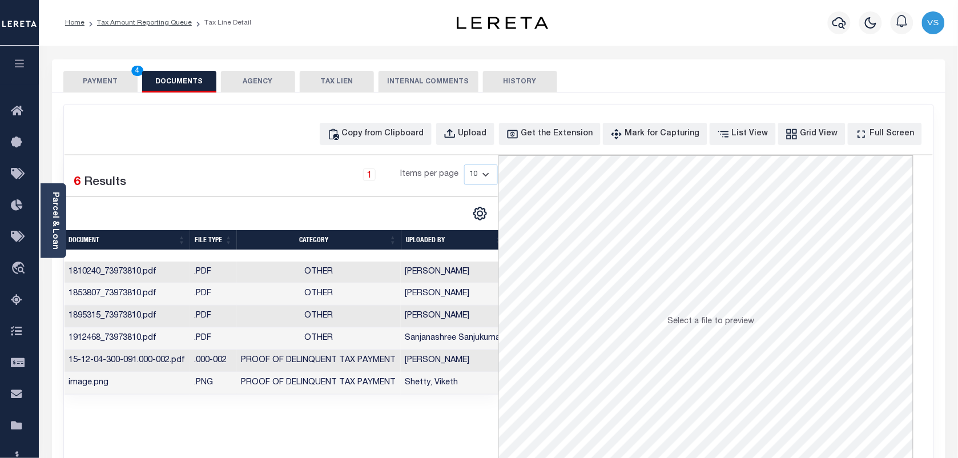
click at [115, 83] on button "PAYMENT 4" at bounding box center [100, 82] width 74 height 22
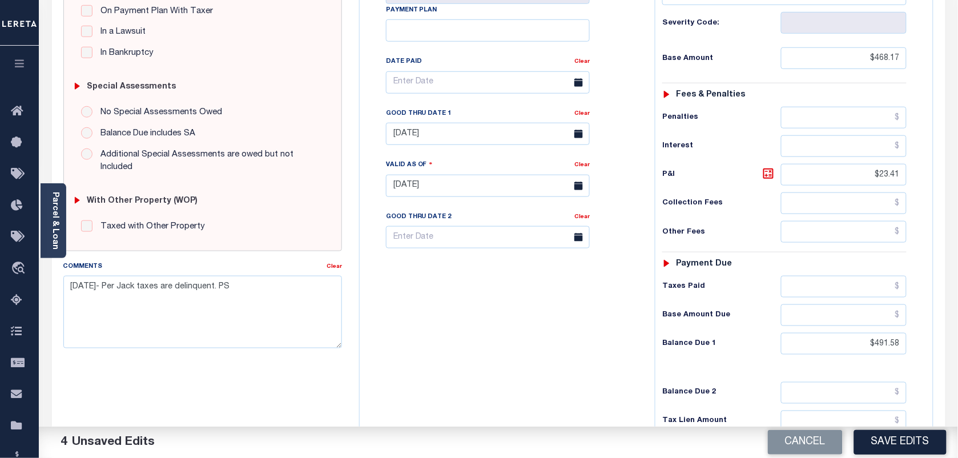
scroll to position [410, 0]
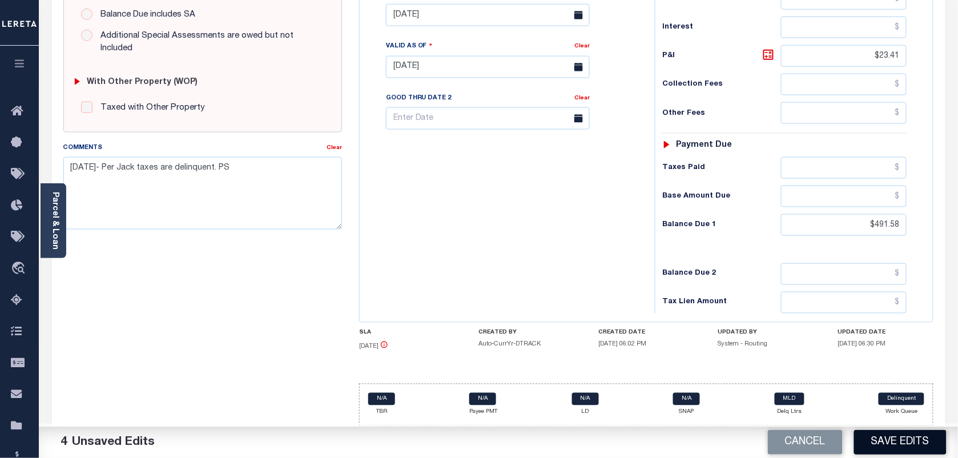
click at [880, 446] on button "Save Edits" at bounding box center [900, 442] width 92 height 25
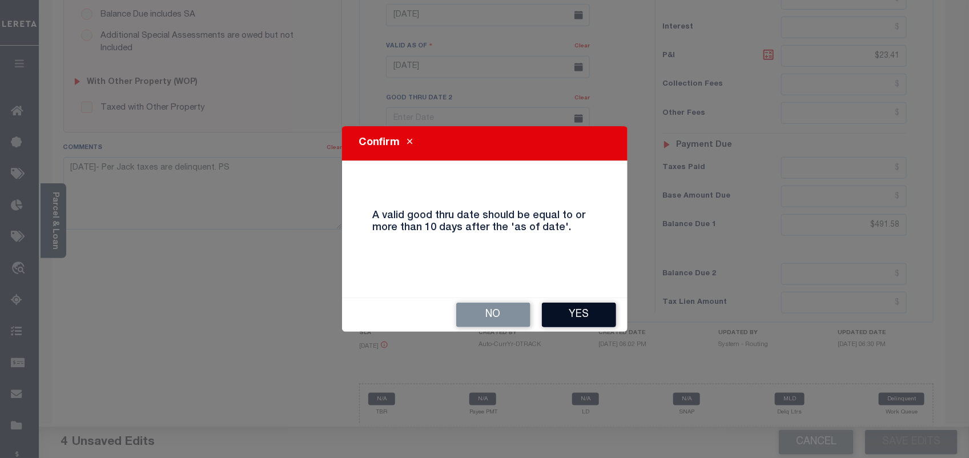
click at [588, 309] on button "Yes" at bounding box center [579, 315] width 74 height 25
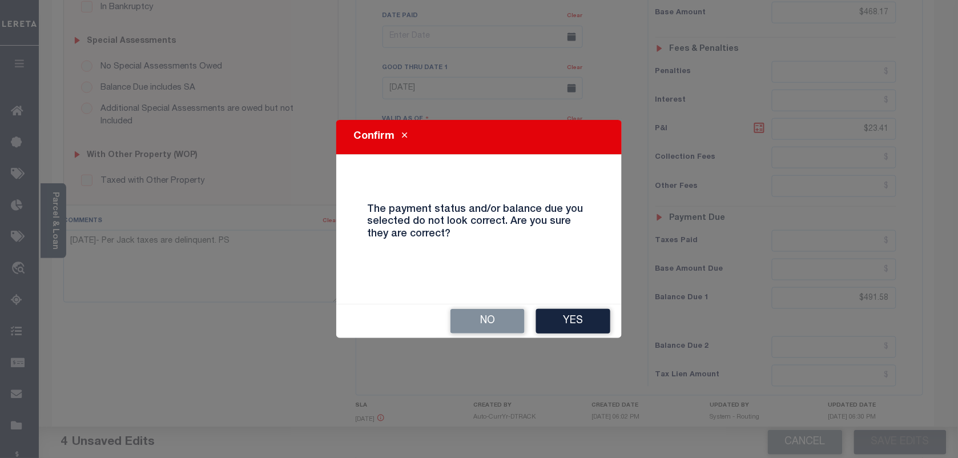
scroll to position [267, 0]
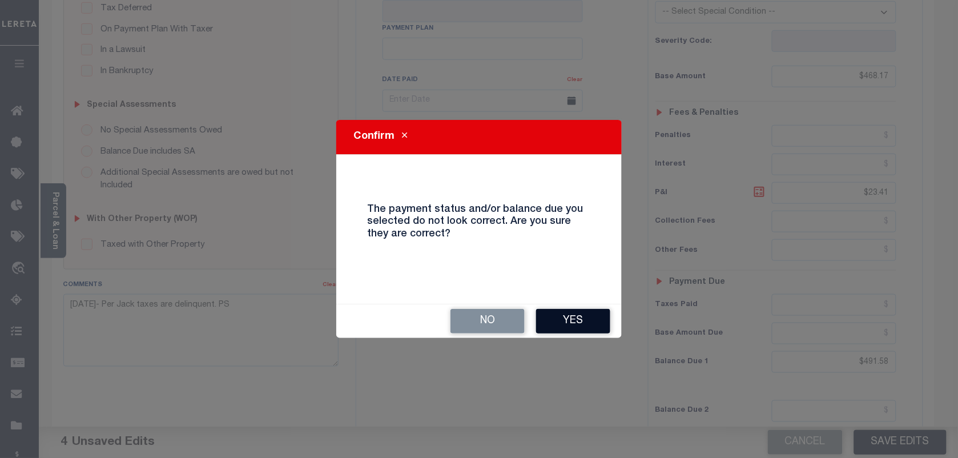
click at [555, 314] on button "Yes" at bounding box center [573, 321] width 74 height 25
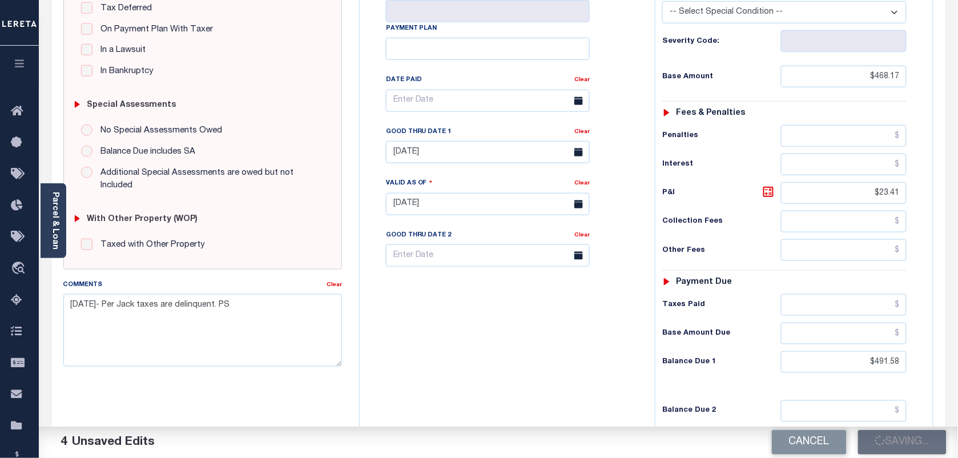
checkbox input "false"
type input "$468.17"
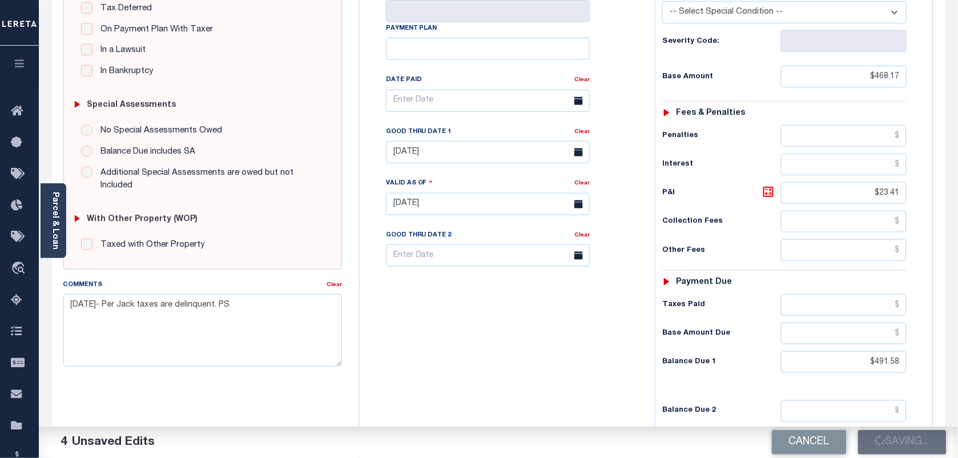
type input "$23.41"
type input "$491.58"
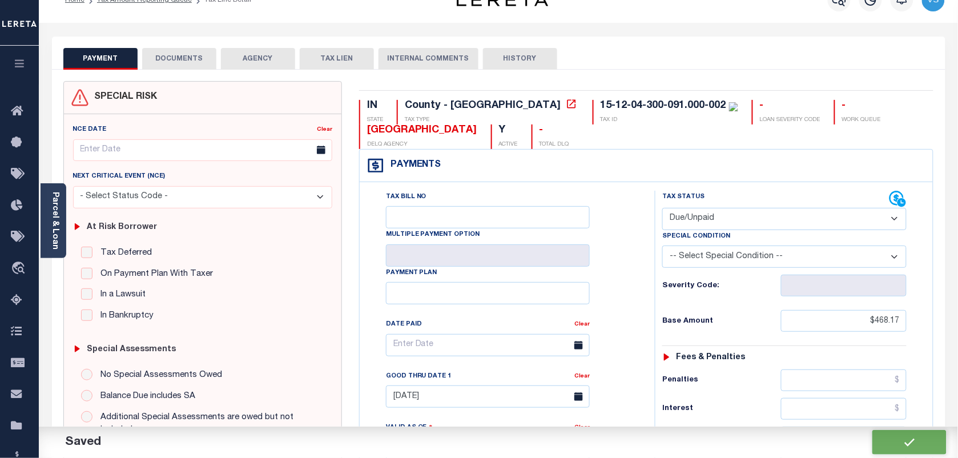
scroll to position [0, 0]
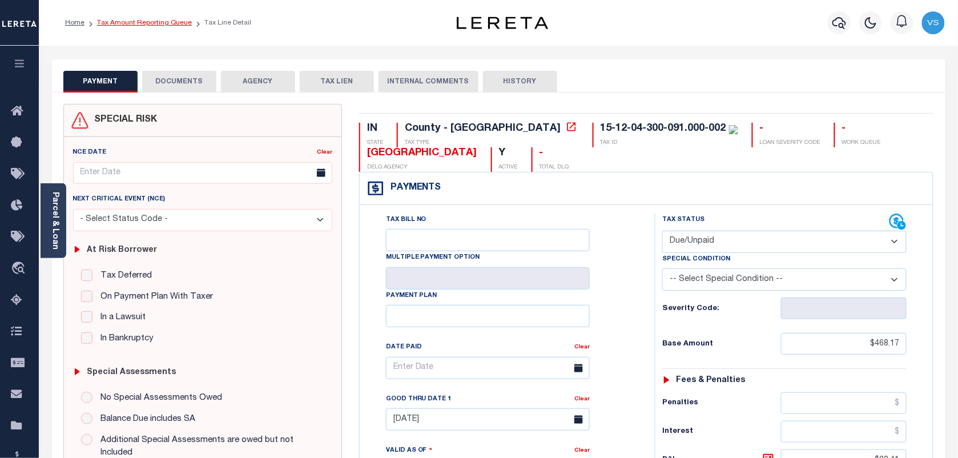
click at [163, 22] on link "Tax Amount Reporting Queue" at bounding box center [144, 22] width 95 height 7
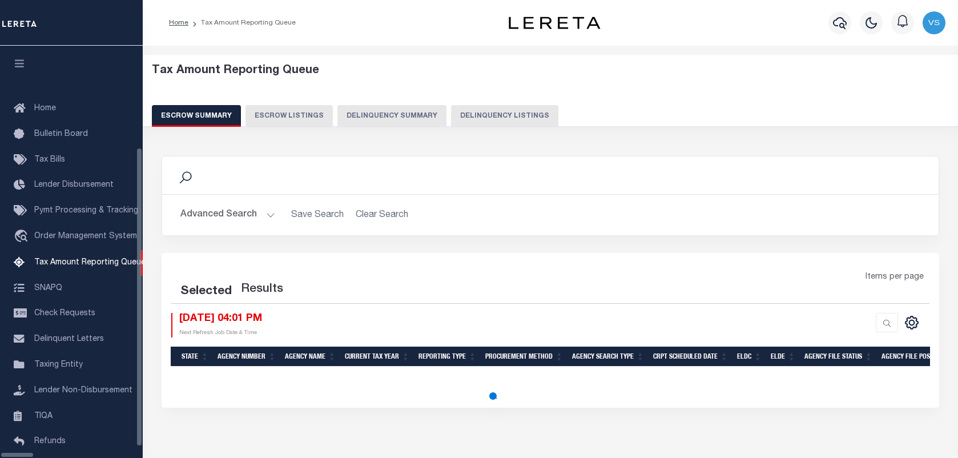
select select "100"
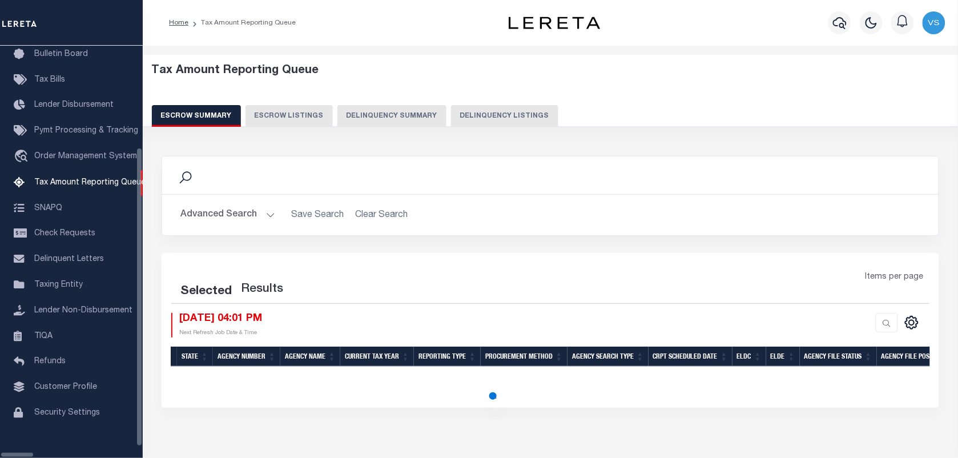
select select "100"
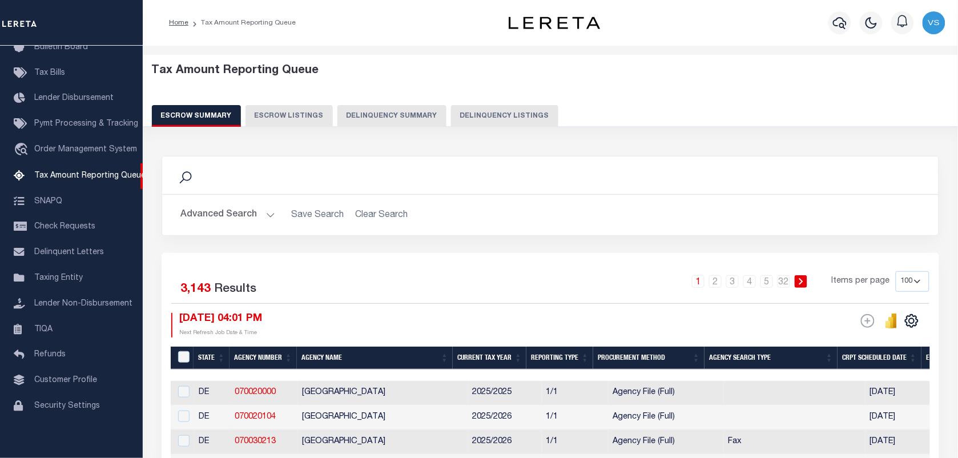
click at [470, 111] on button "Delinquency Listings" at bounding box center [504, 116] width 107 height 22
select select "100"
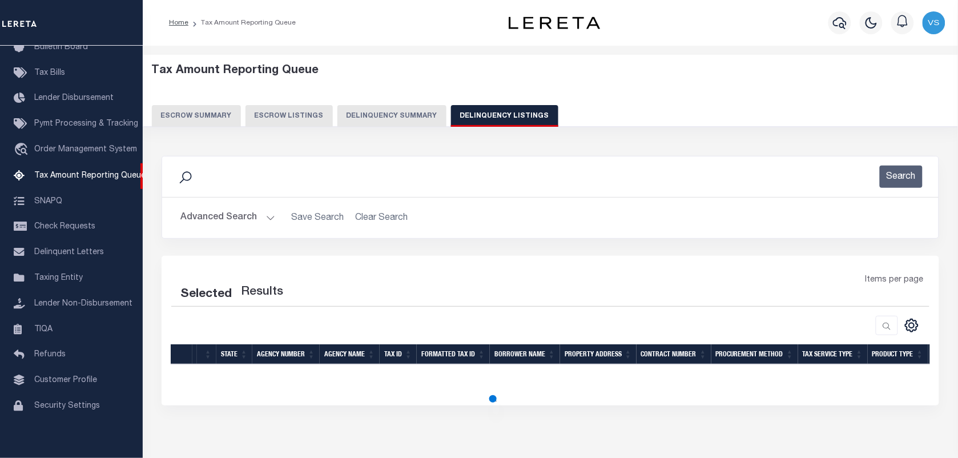
select select "100"
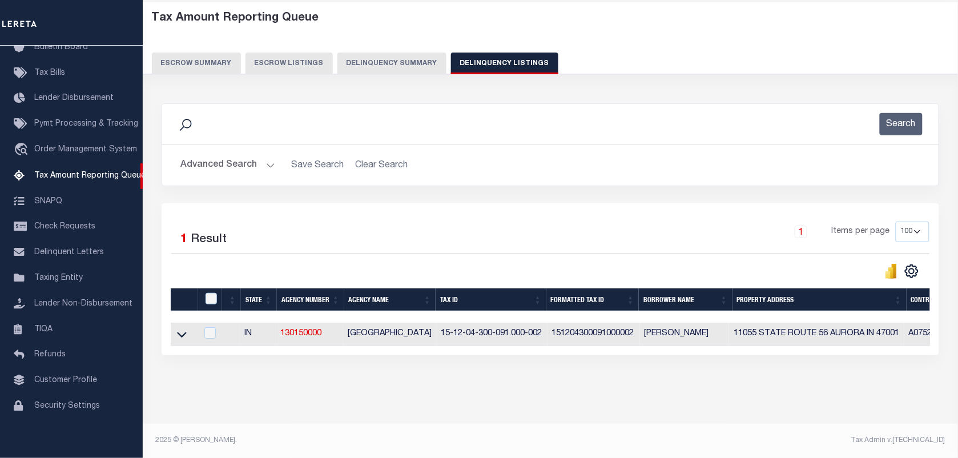
scroll to position [63, 0]
click at [184, 329] on icon at bounding box center [182, 334] width 10 height 12
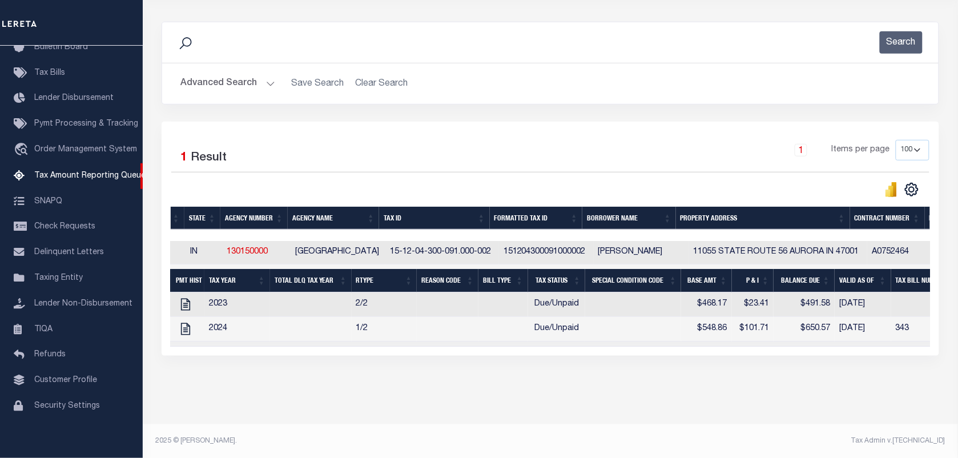
scroll to position [0, 0]
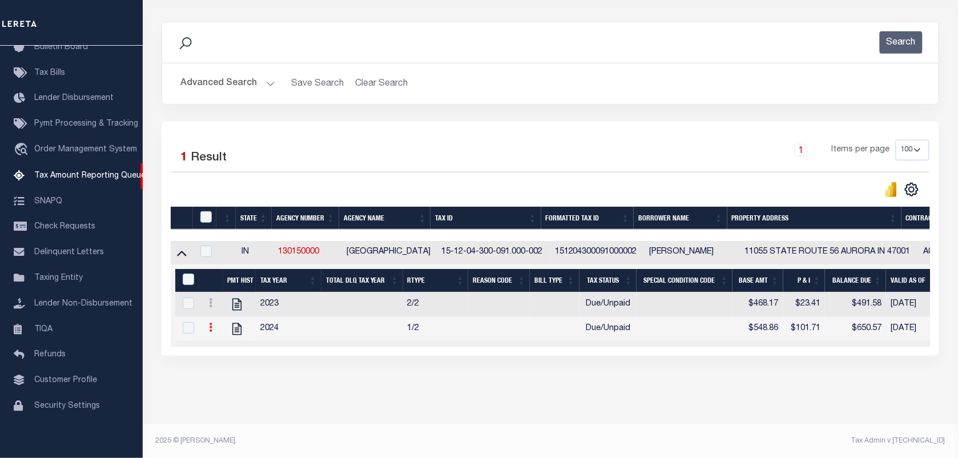
click at [212, 333] on link at bounding box center [210, 328] width 13 height 9
click at [219, 352] on img "" at bounding box center [224, 345] width 11 height 11
checkbox input "true"
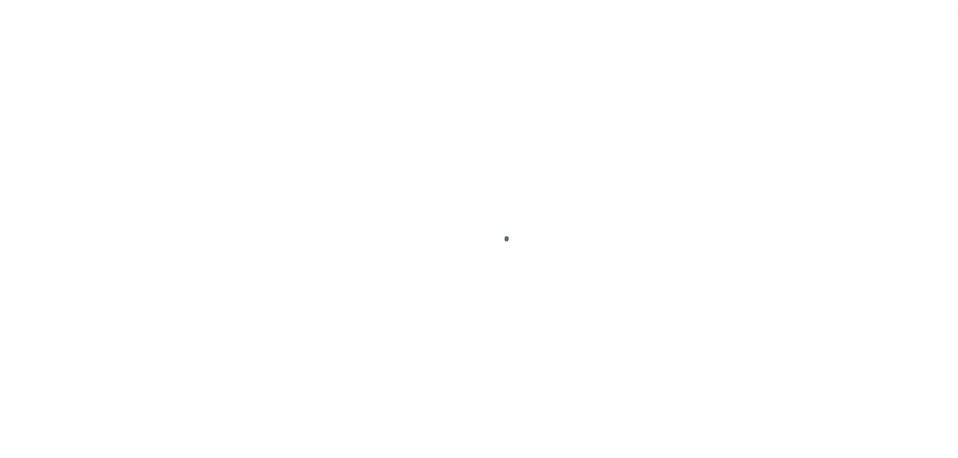
select select "DUE"
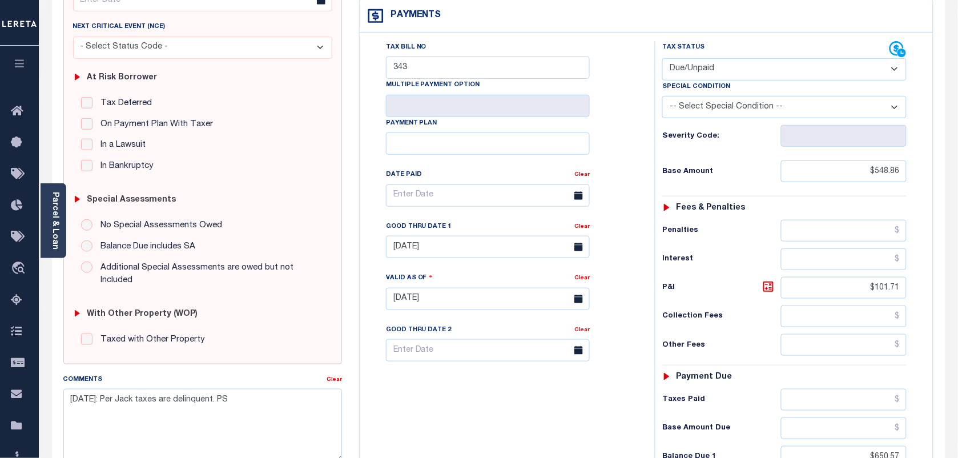
scroll to position [214, 0]
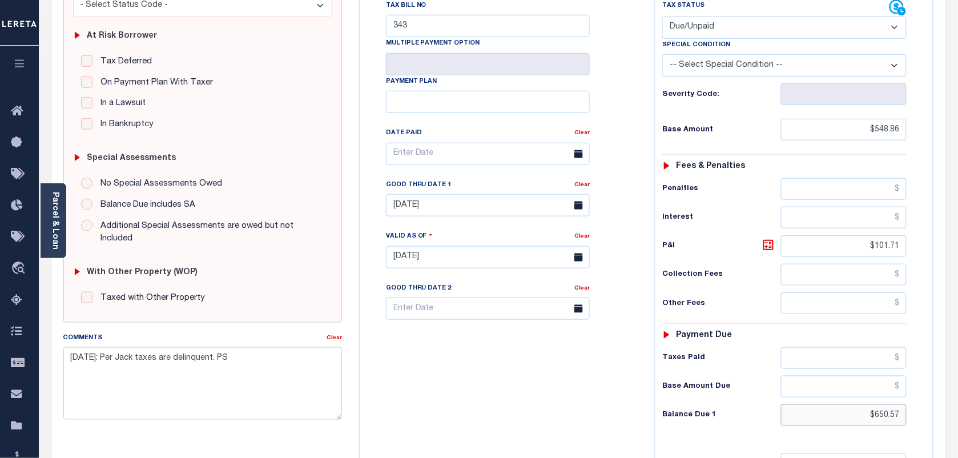
click at [879, 423] on input "$650.57" at bounding box center [844, 415] width 126 height 22
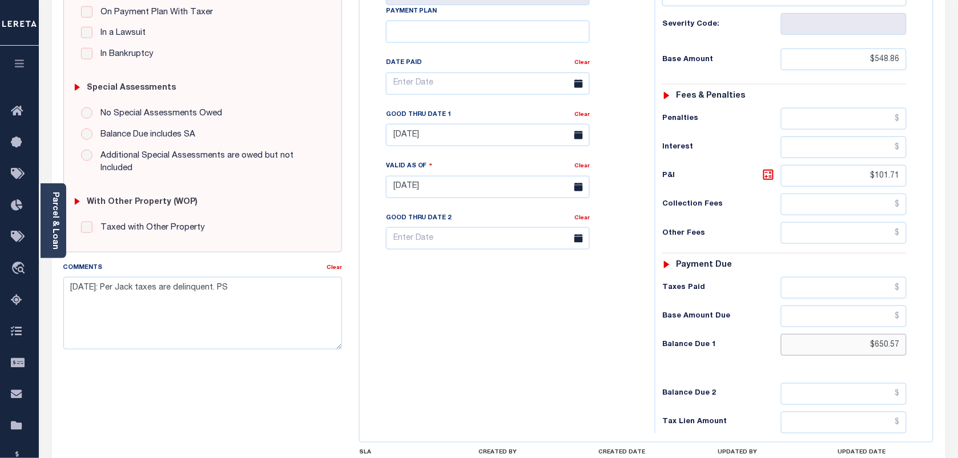
scroll to position [285, 0]
click at [400, 129] on input "[DATE]" at bounding box center [488, 134] width 204 height 22
click at [452, 295] on span "30" at bounding box center [449, 291] width 22 height 22
type input "[DATE]"
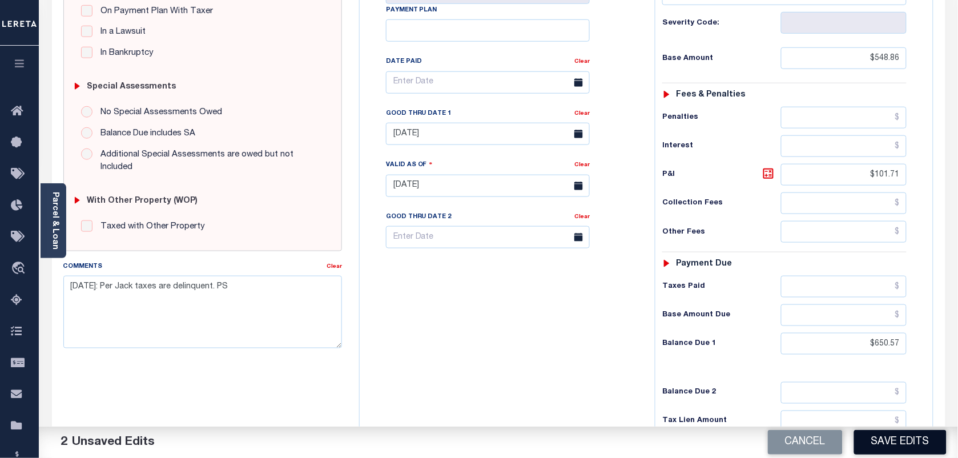
click at [891, 444] on button "Save Edits" at bounding box center [900, 442] width 92 height 25
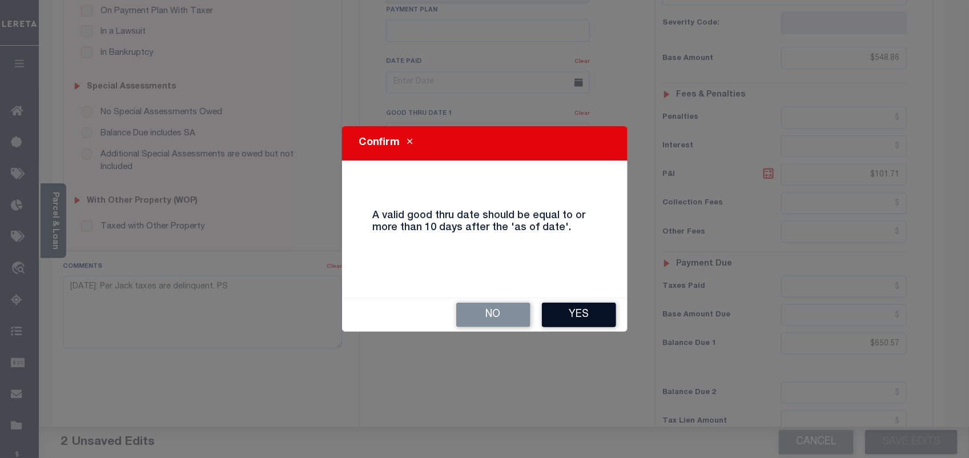
click at [579, 320] on button "Yes" at bounding box center [579, 315] width 74 height 25
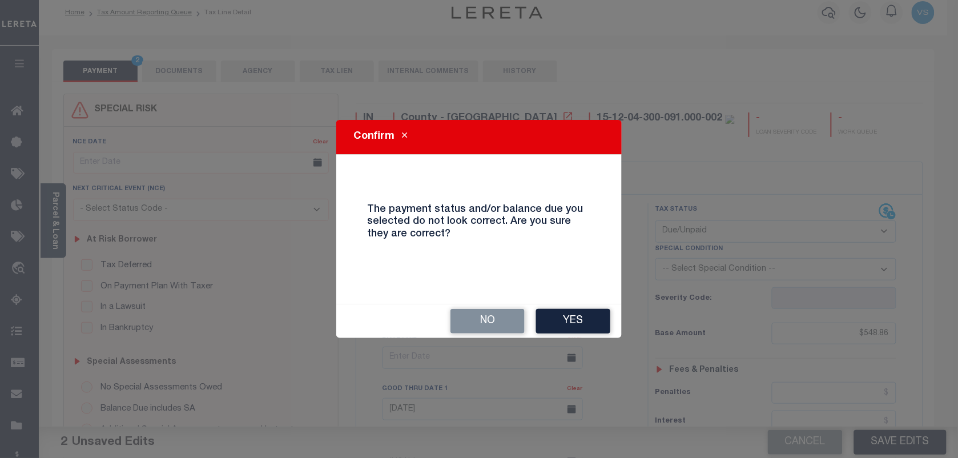
scroll to position [0, 0]
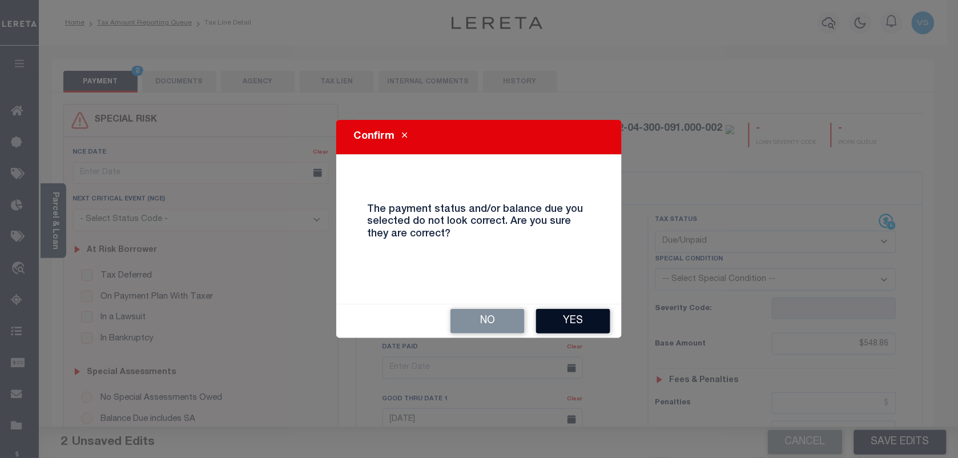
click at [572, 326] on button "Yes" at bounding box center [573, 321] width 74 height 25
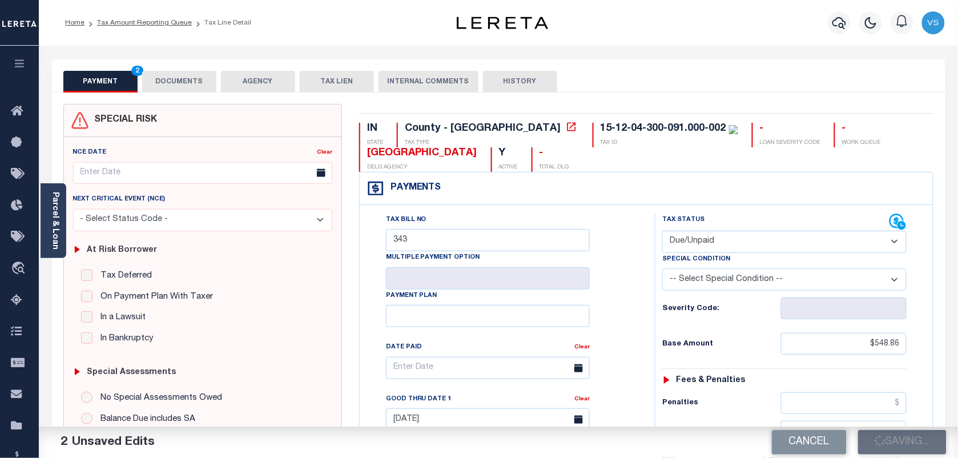
checkbox input "false"
type input "$548.86"
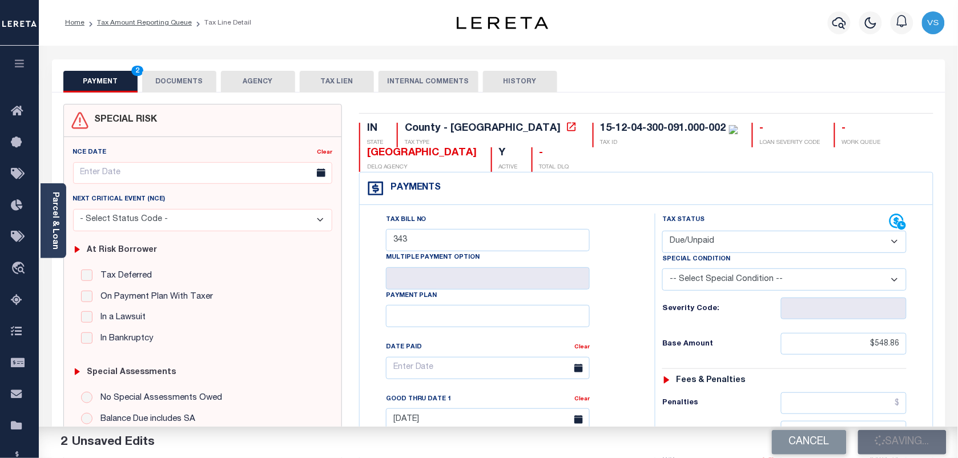
type input "$101.71"
type input "$650.57"
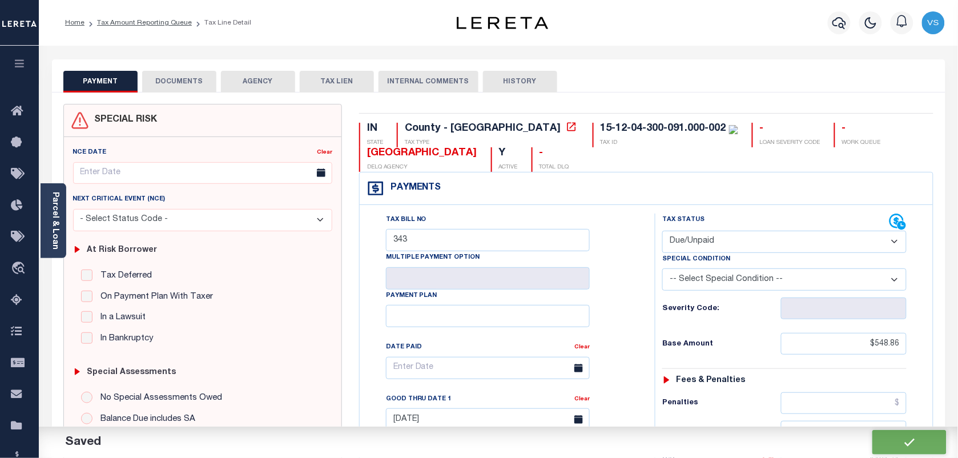
click at [178, 80] on button "DOCUMENTS" at bounding box center [179, 82] width 74 height 22
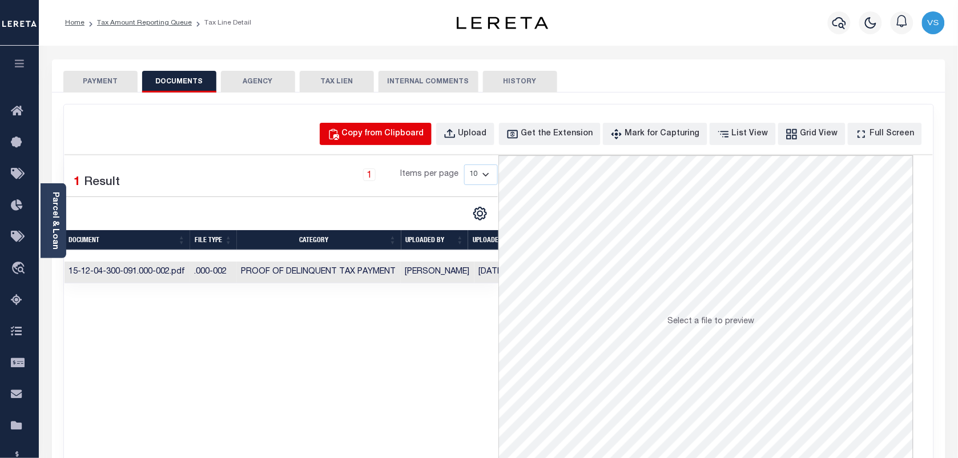
click at [374, 133] on div "Copy from Clipboard" at bounding box center [383, 134] width 82 height 13
select select "POP"
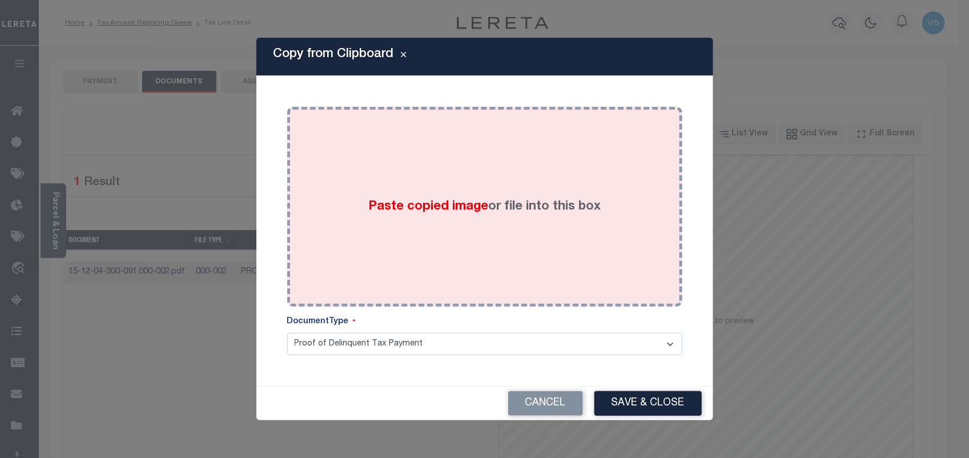
click at [515, 176] on div "Paste copied image or file into this box" at bounding box center [485, 206] width 378 height 183
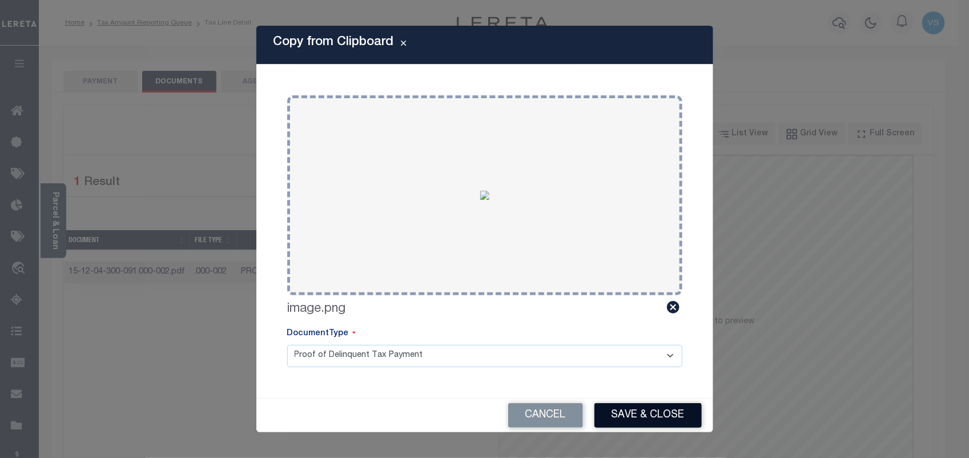
click at [635, 423] on button "Save & Close" at bounding box center [647, 415] width 107 height 25
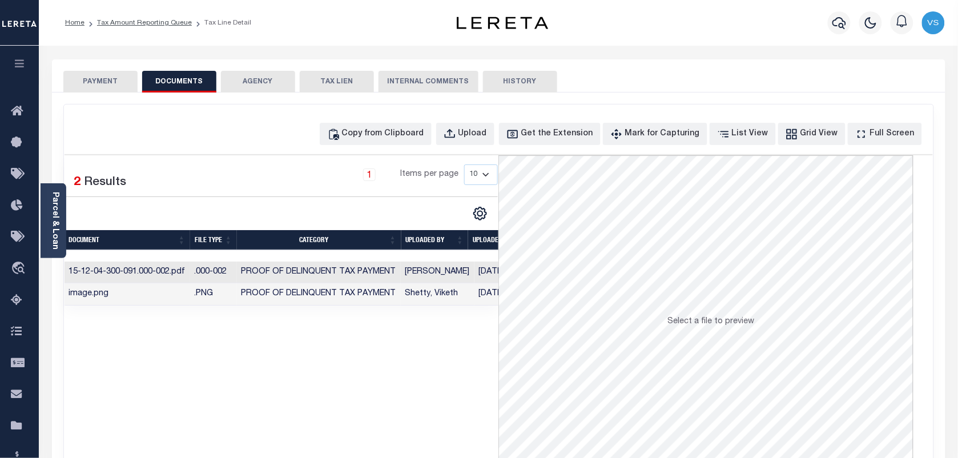
click at [108, 77] on button "PAYMENT" at bounding box center [100, 82] width 74 height 22
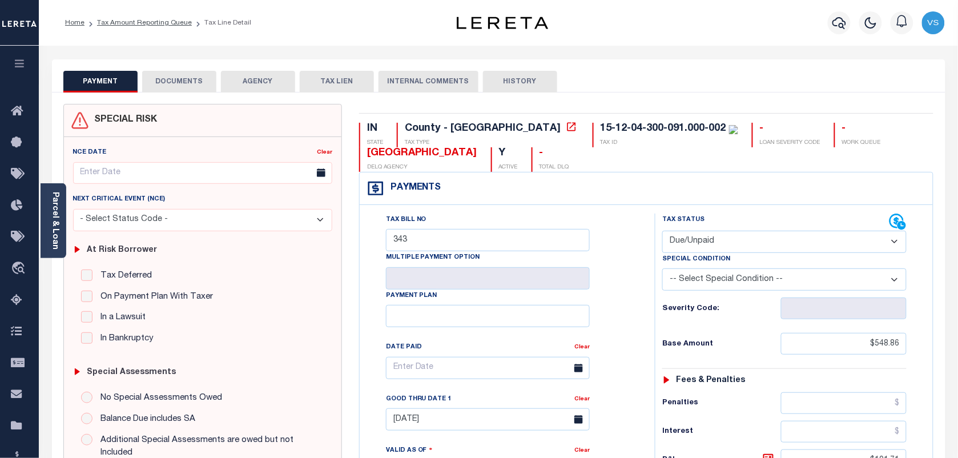
click at [123, 26] on li "Tax Amount Reporting Queue" at bounding box center [137, 23] width 107 height 10
click at [135, 21] on link "Tax Amount Reporting Queue" at bounding box center [144, 22] width 95 height 7
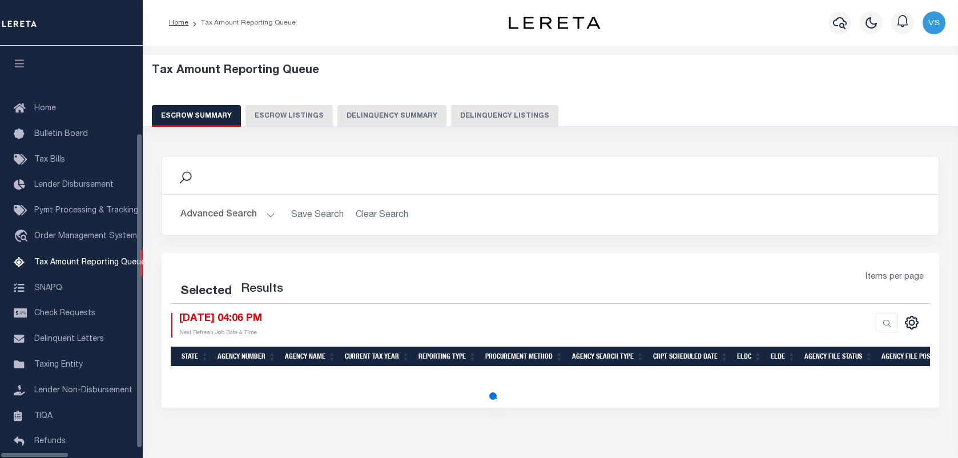
select select "100"
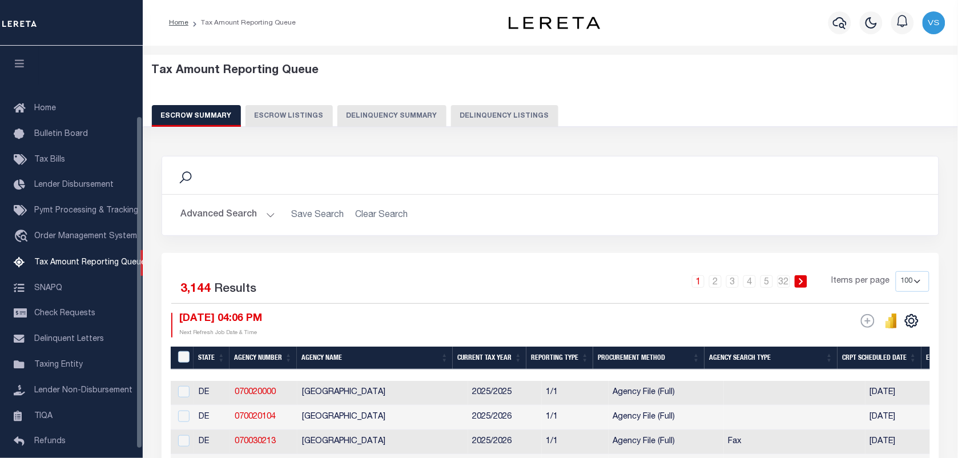
scroll to position [87, 0]
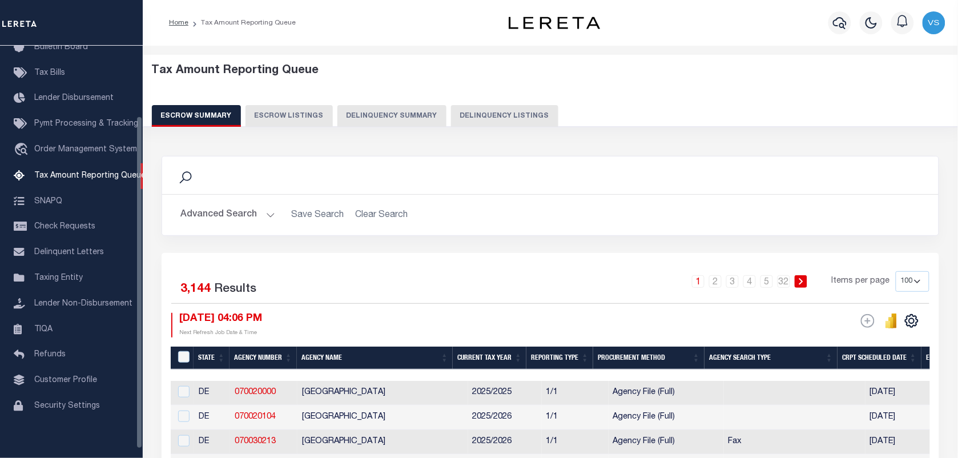
click at [476, 116] on button "Delinquency Listings" at bounding box center [504, 116] width 107 height 22
select select "100"
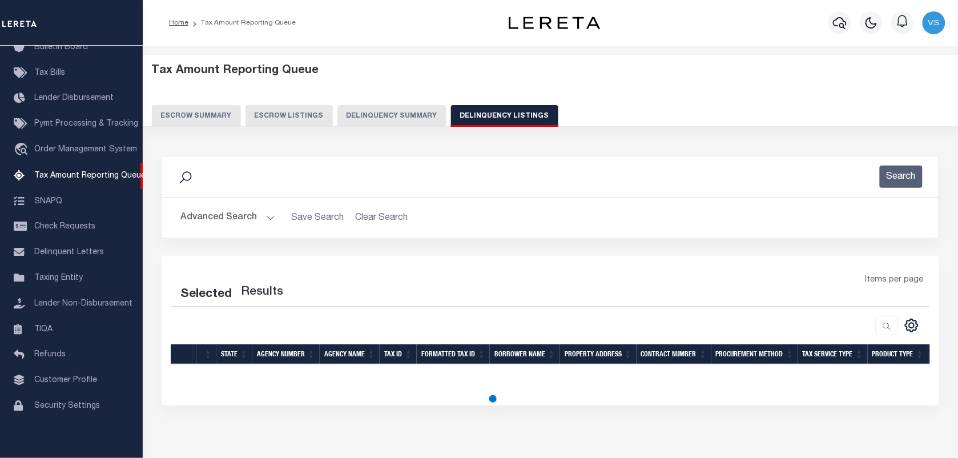
select select "100"
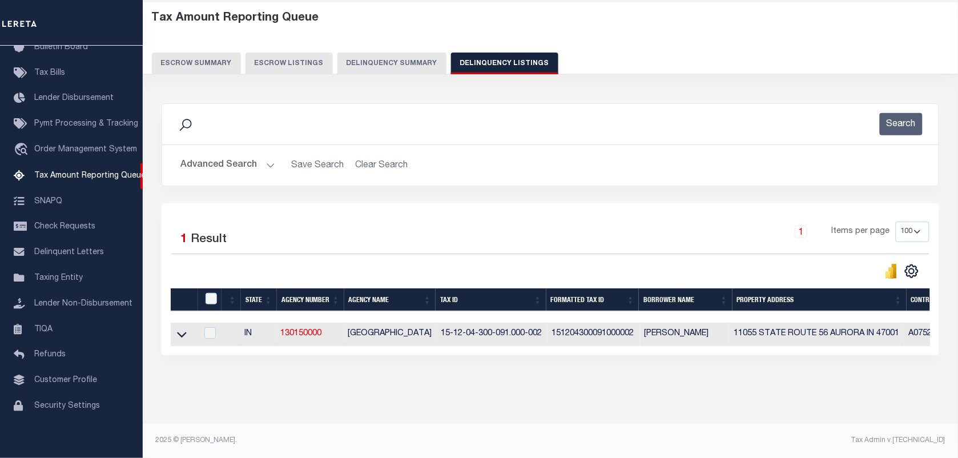
scroll to position [63, 0]
click at [179, 332] on icon at bounding box center [182, 334] width 10 height 12
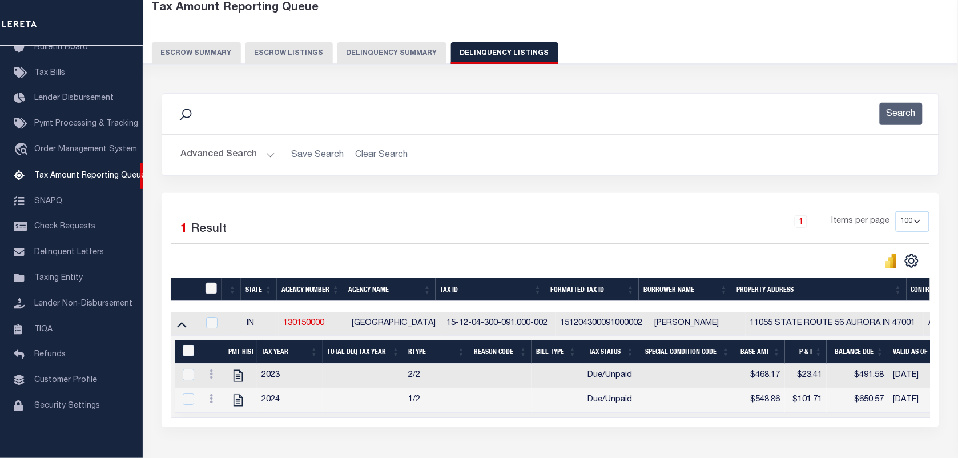
click at [212, 293] on input "checkbox" at bounding box center [211, 288] width 11 height 11
checkbox input "true"
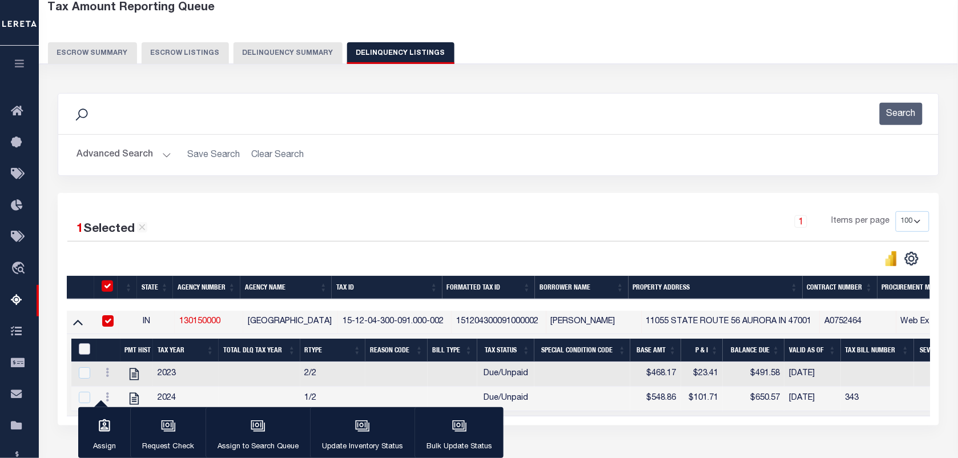
click at [84, 352] on input "&nbsp;" at bounding box center [84, 348] width 11 height 11
checkbox input "true"
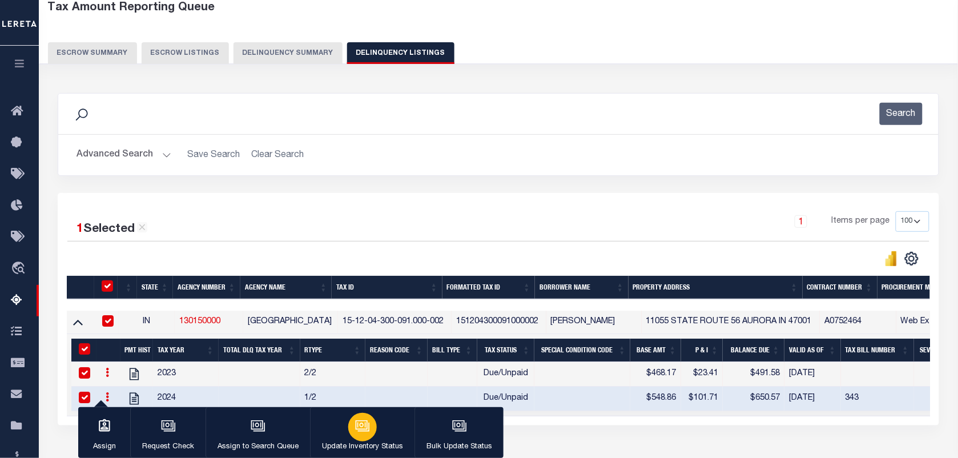
click at [381, 440] on button "Update Inventory Status" at bounding box center [362, 432] width 104 height 51
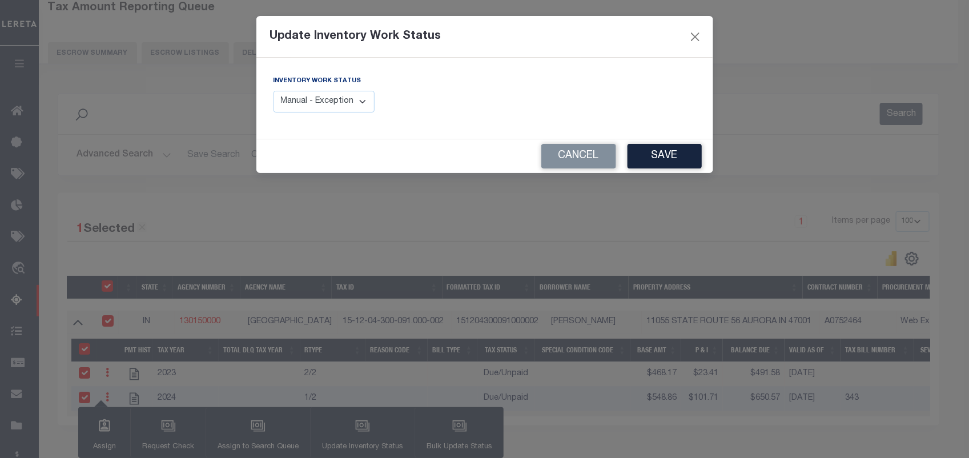
click at [347, 107] on select "Manual - Exception Pended - Awaiting Search Late Add Exception Completed" at bounding box center [324, 102] width 102 height 22
select select "4"
click at [273, 91] on select "Manual - Exception Pended - Awaiting Search Late Add Exception Completed" at bounding box center [324, 102] width 102 height 22
click at [668, 150] on button "Save" at bounding box center [664, 156] width 74 height 25
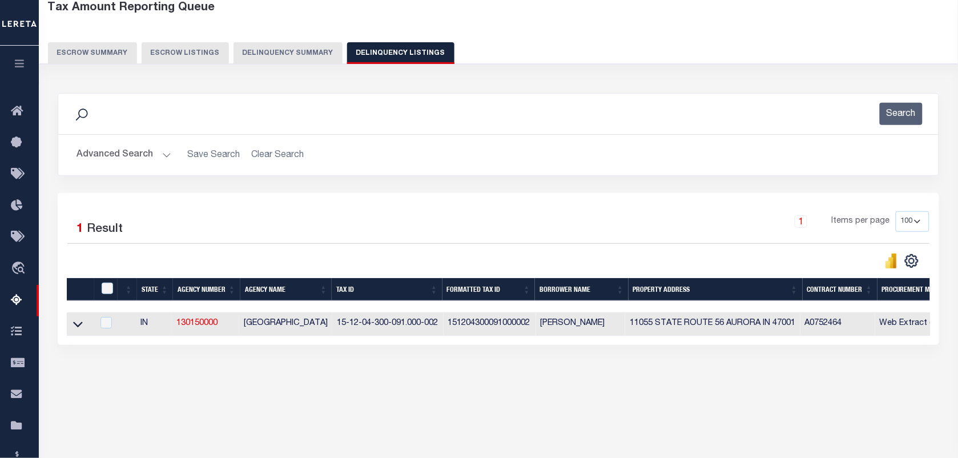
click at [111, 152] on button "Advanced Search" at bounding box center [123, 155] width 95 height 22
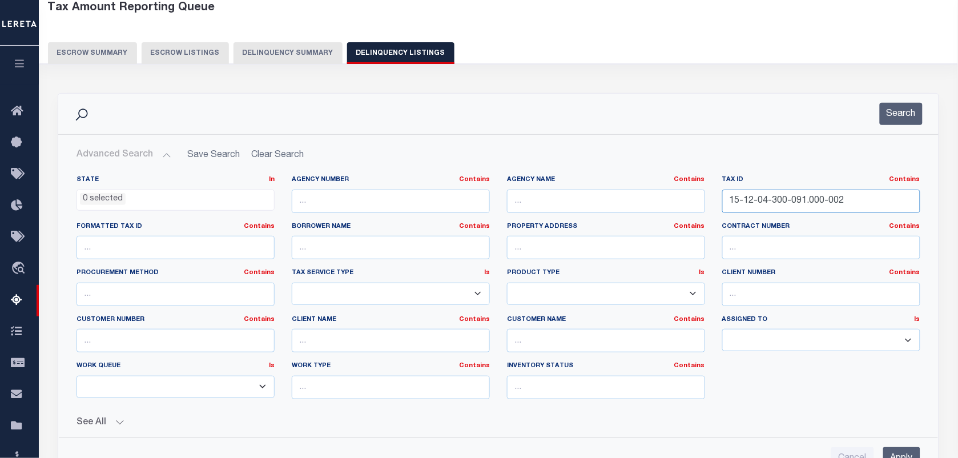
click at [855, 200] on input "15-12-04-300-091.000-002" at bounding box center [821, 201] width 198 height 23
paste input "04-110-0648-013"
type input "04-110-0648-013"
click at [900, 118] on button "Search" at bounding box center [901, 114] width 43 height 22
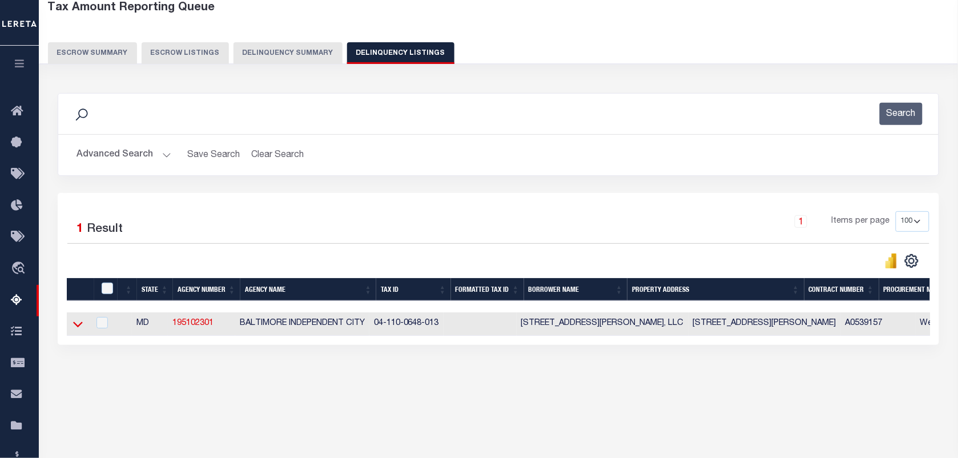
click at [73, 330] on icon at bounding box center [78, 324] width 10 height 12
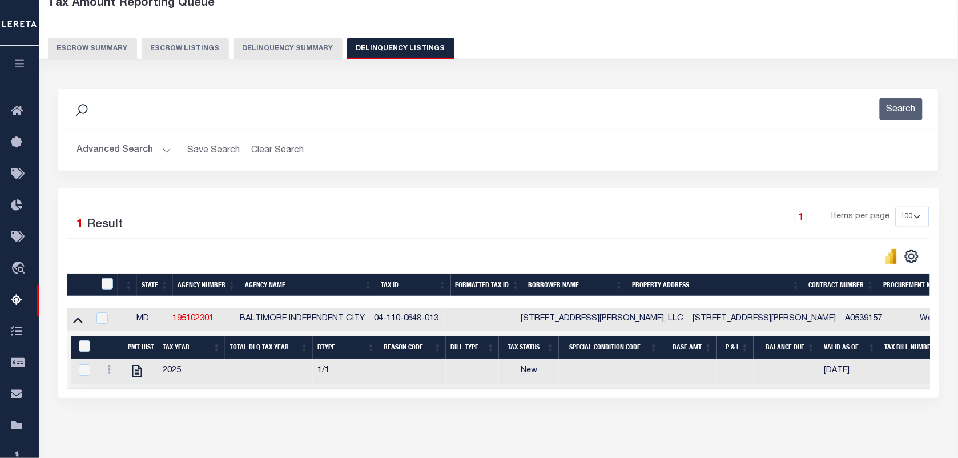
scroll to position [147, 0]
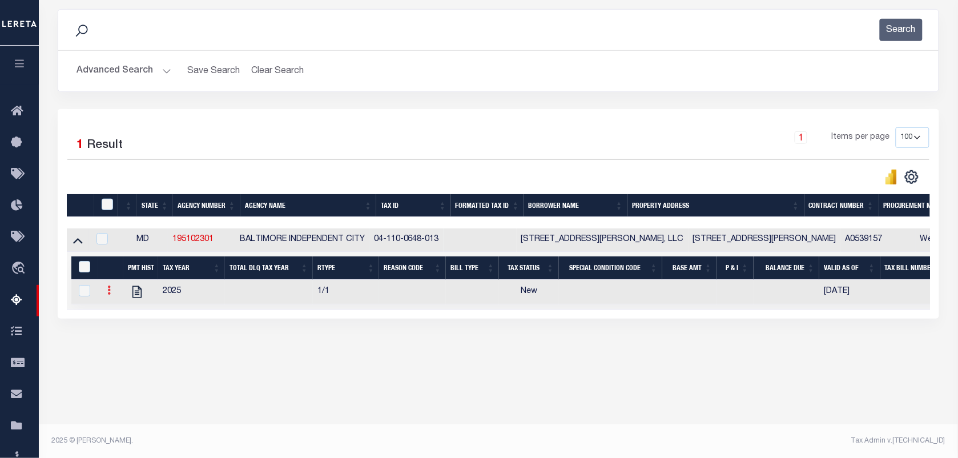
click at [110, 295] on link at bounding box center [109, 291] width 13 height 9
click at [123, 312] on img "" at bounding box center [122, 308] width 11 height 11
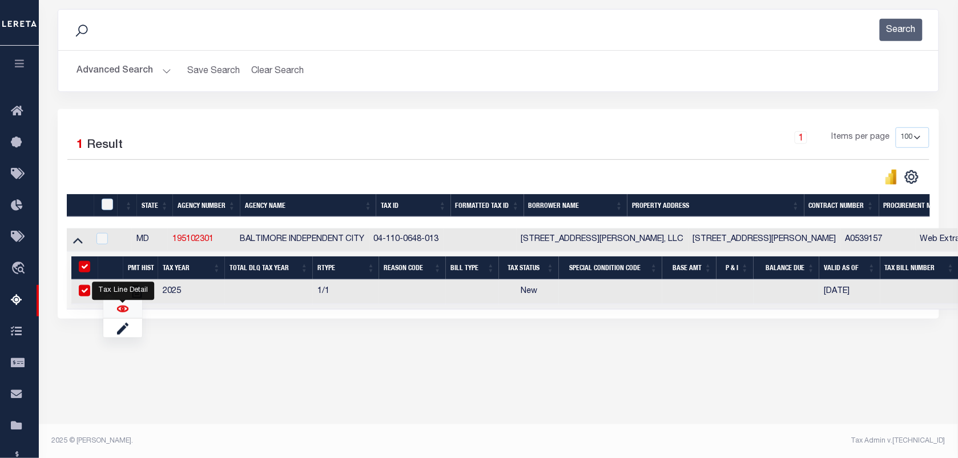
checkbox input "true"
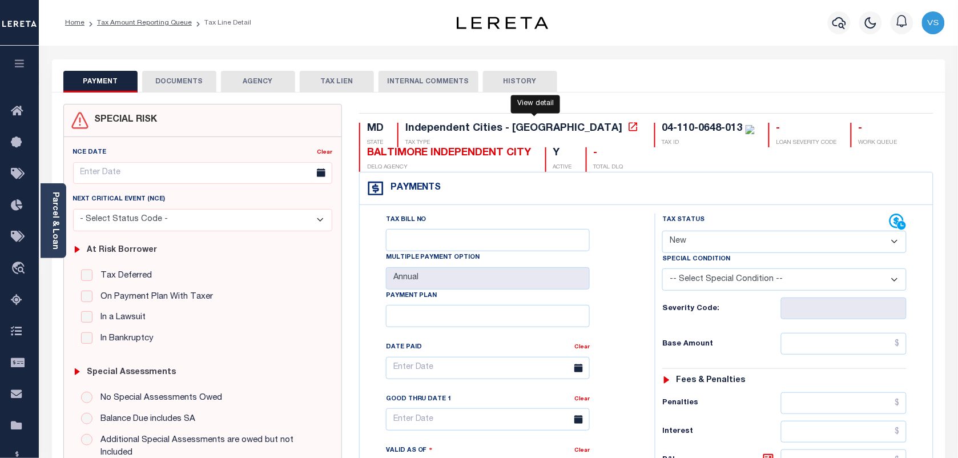
click at [627, 127] on icon at bounding box center [632, 126] width 11 height 11
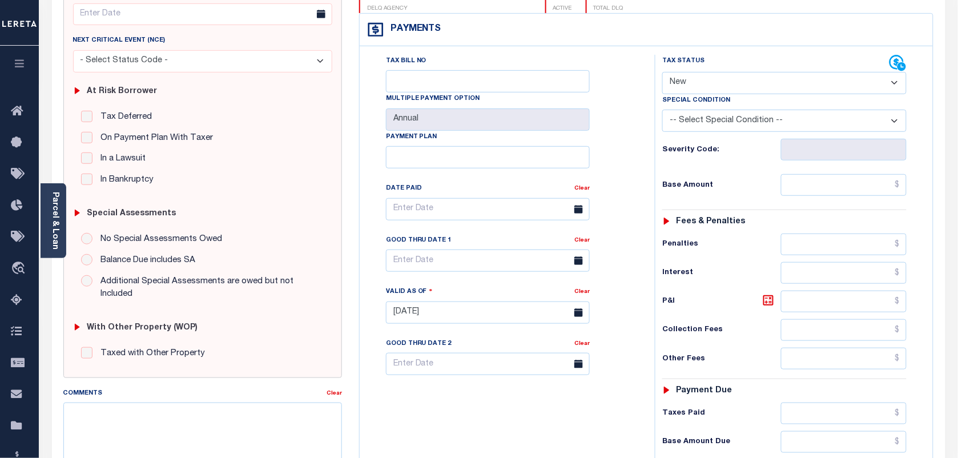
scroll to position [143, 0]
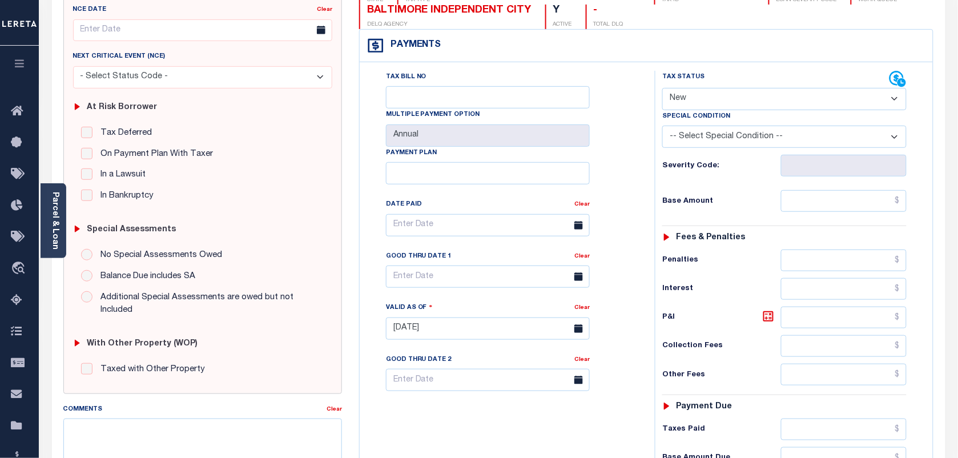
click at [730, 97] on select "- Select Status Code - Open Due/Unpaid Paid Incomplete No Tax Due Internal Refu…" at bounding box center [784, 99] width 244 height 22
select select "PYD"
click at [662, 89] on select "- Select Status Code - Open Due/Unpaid Paid Incomplete No Tax Due Internal Refu…" at bounding box center [784, 99] width 244 height 22
type input "[DATE]"
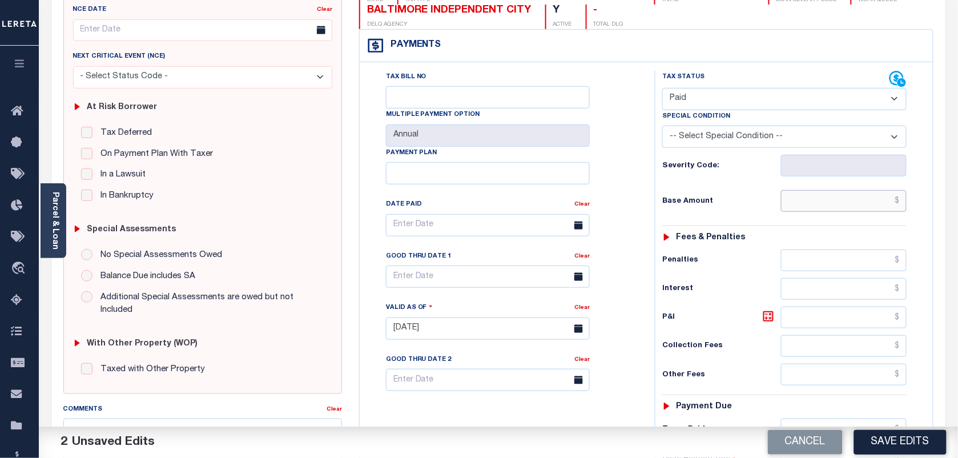
click at [872, 203] on input "text" at bounding box center [844, 201] width 126 height 22
type input "$0.00"
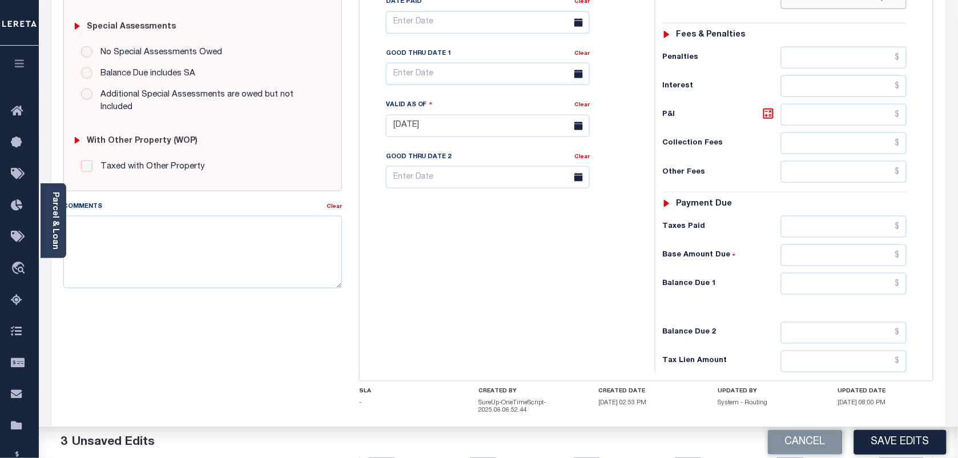
scroll to position [348, 0]
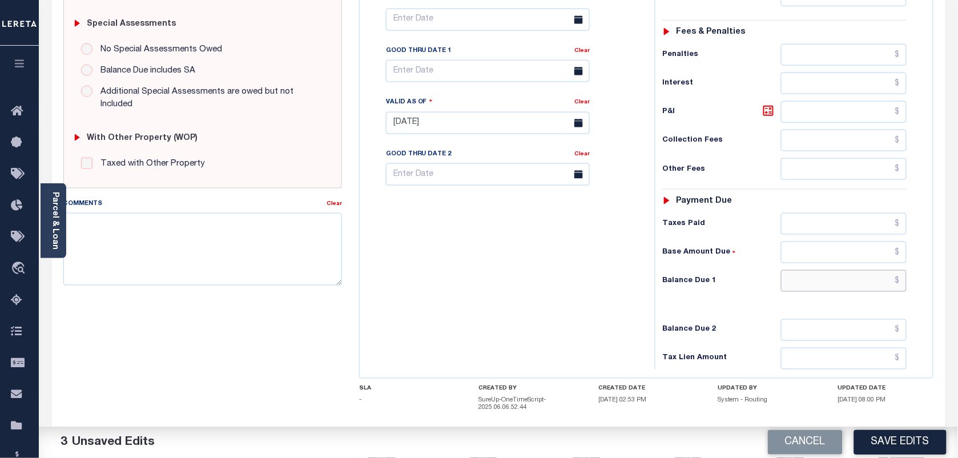
click at [891, 289] on input "text" at bounding box center [844, 281] width 126 height 22
type input "$0.00"
click at [889, 446] on button "Save Edits" at bounding box center [900, 442] width 92 height 25
checkbox input "false"
type input "$0"
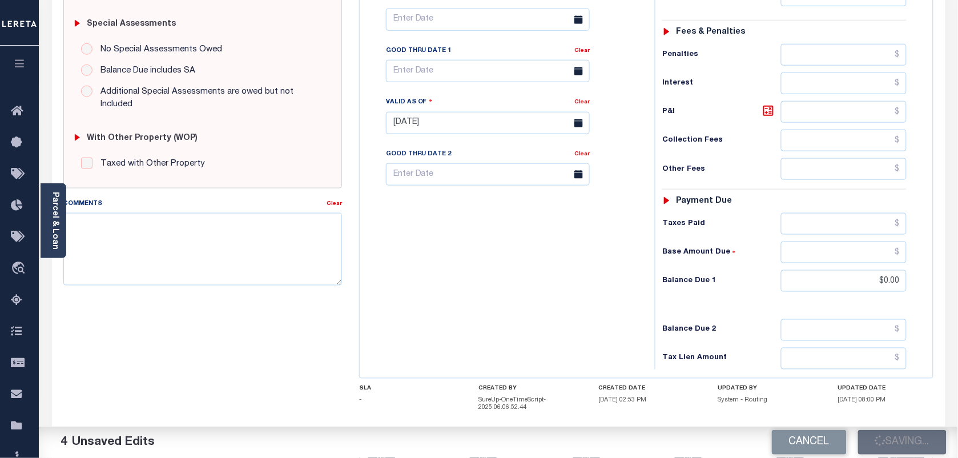
type input "$0"
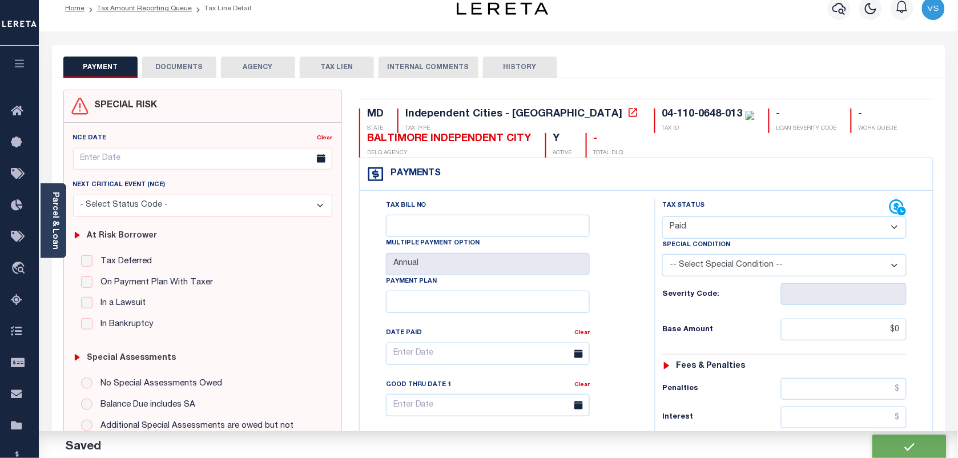
scroll to position [0, 0]
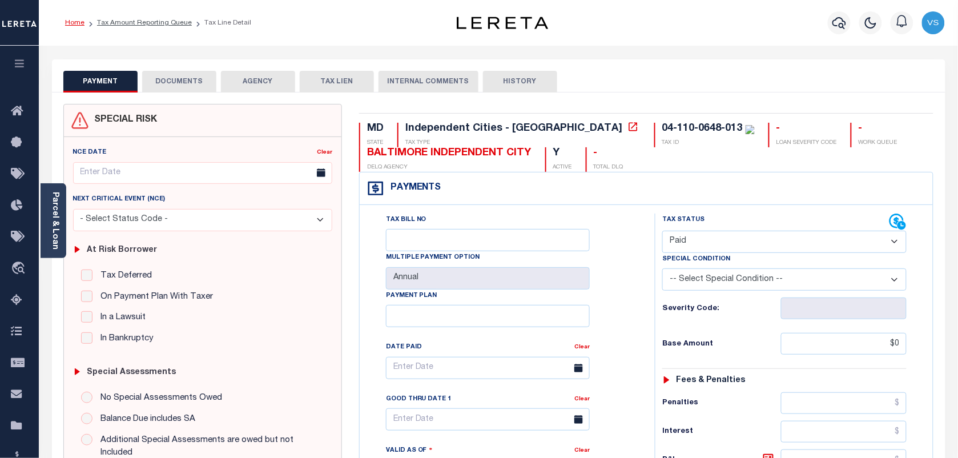
click at [72, 23] on link "Home" at bounding box center [74, 22] width 19 height 7
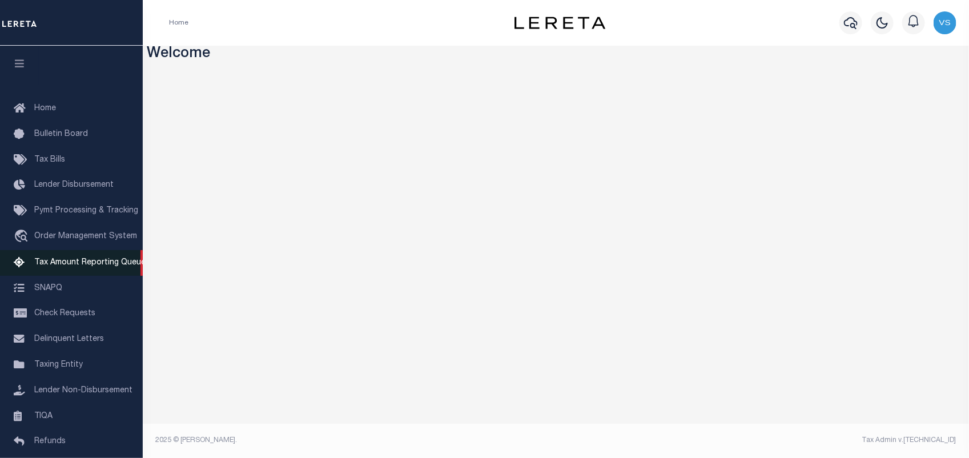
click at [55, 266] on span "Tax Amount Reporting Queue" at bounding box center [89, 263] width 111 height 8
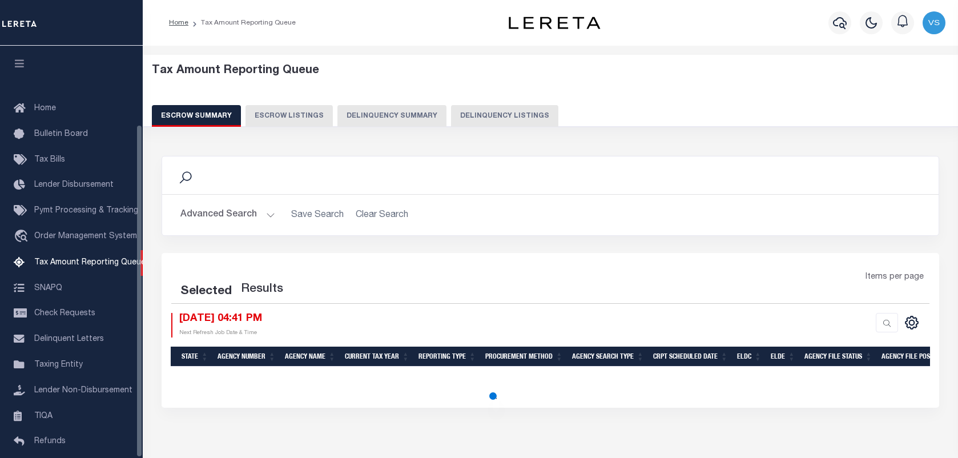
select select "100"
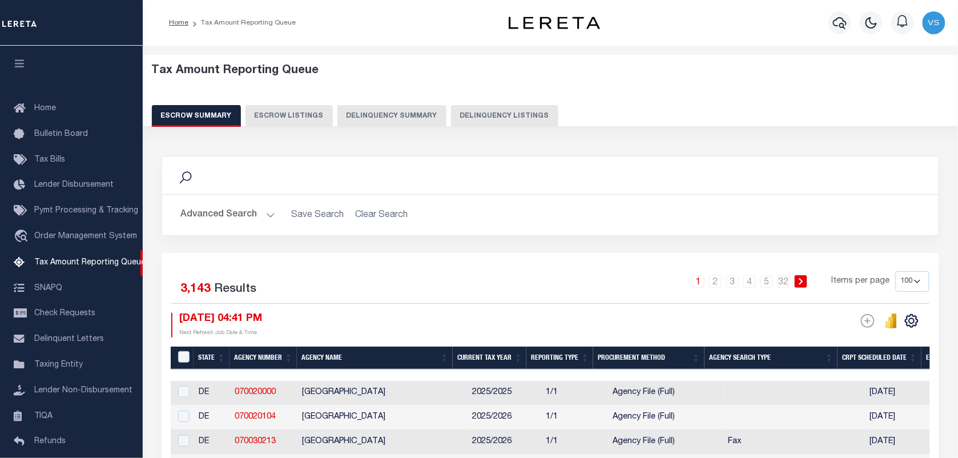
scroll to position [98, 0]
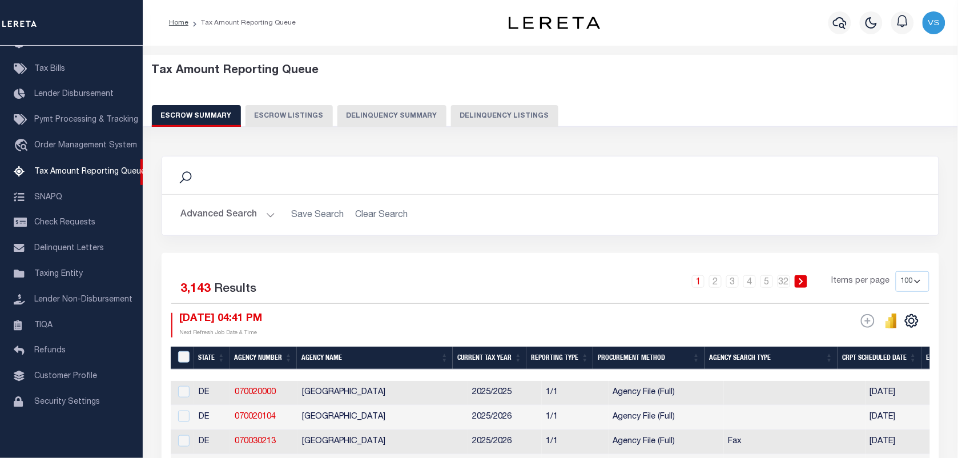
click at [462, 112] on button "Delinquency Listings" at bounding box center [504, 116] width 107 height 22
select select "100"
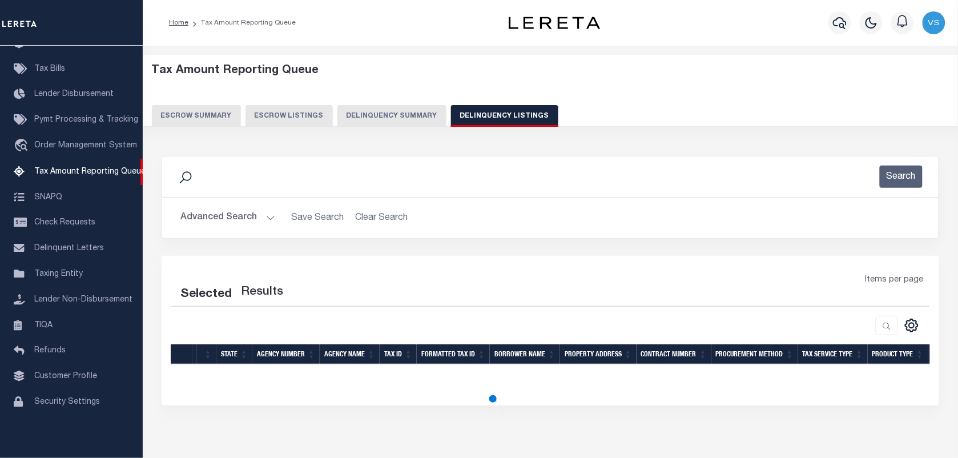
select select "100"
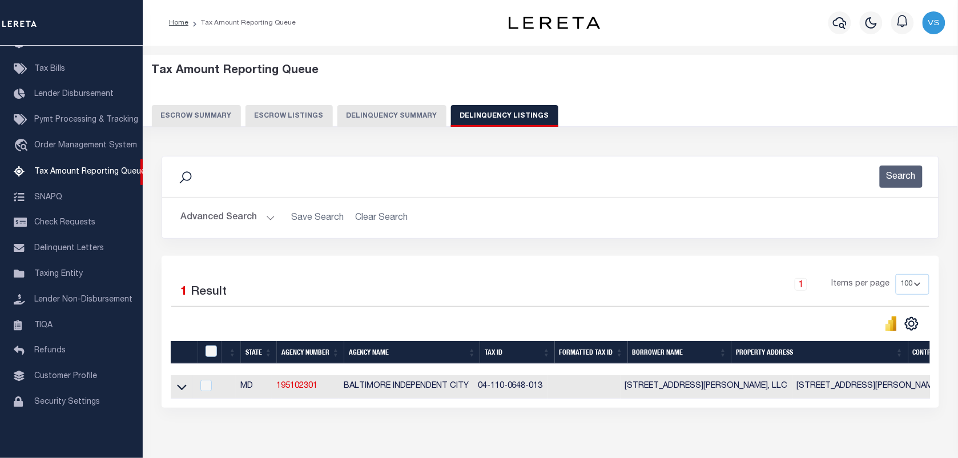
click at [175, 394] on td at bounding box center [182, 386] width 22 height 23
checkbox input "true"
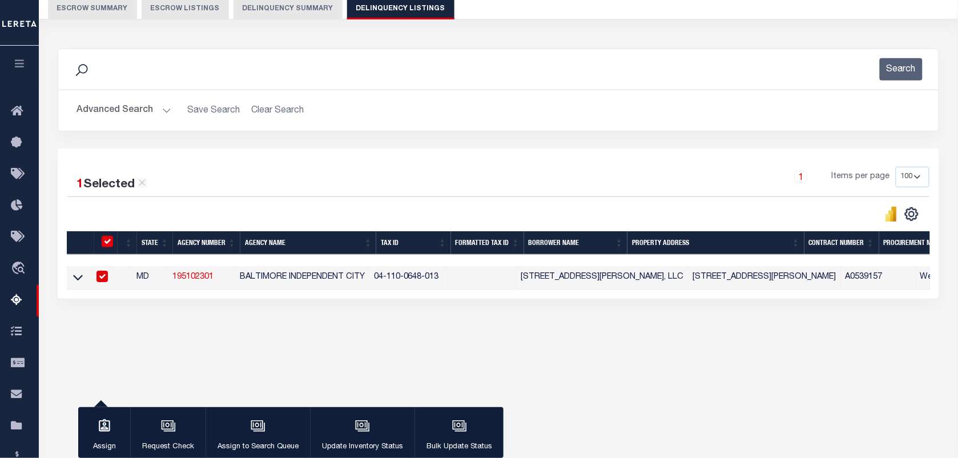
scroll to position [147, 0]
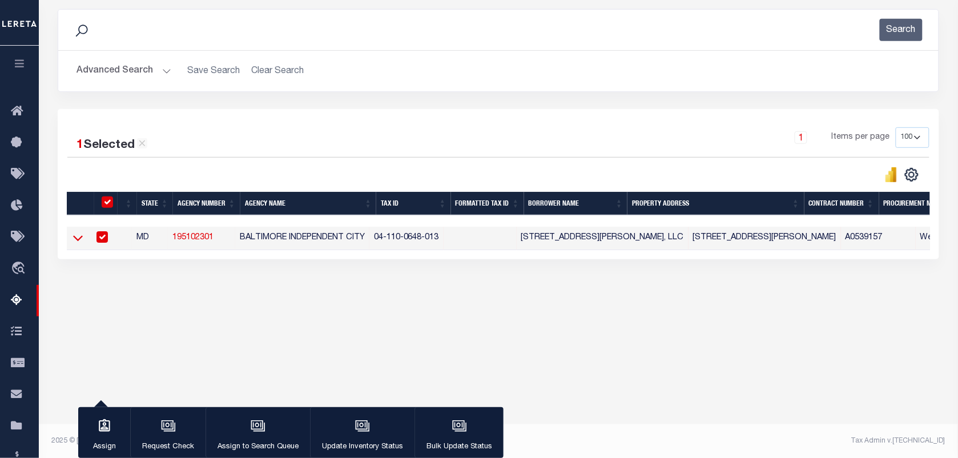
click at [78, 240] on icon at bounding box center [78, 238] width 10 height 12
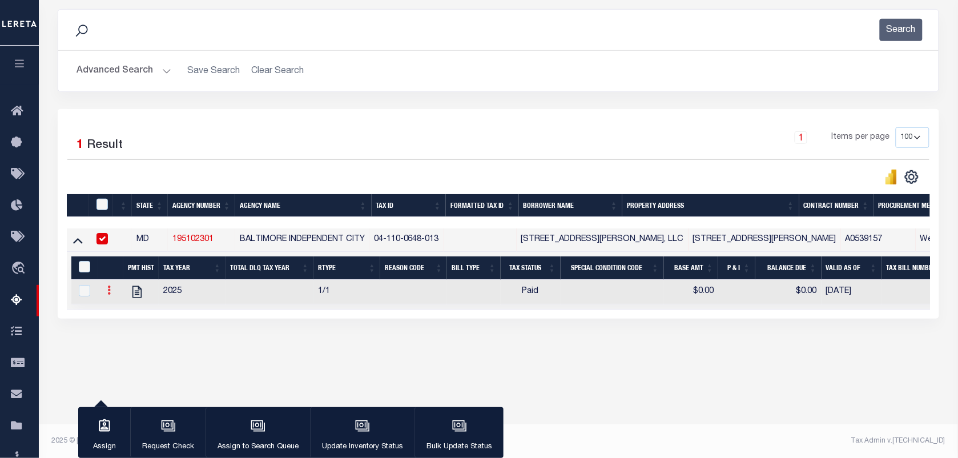
click at [108, 295] on icon at bounding box center [108, 289] width 3 height 9
click at [123, 315] on img "" at bounding box center [122, 308] width 11 height 11
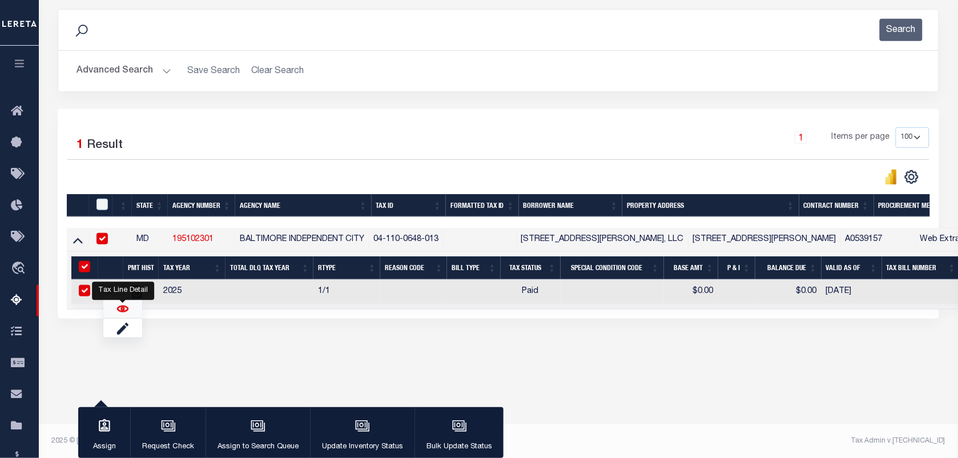
checkbox input "true"
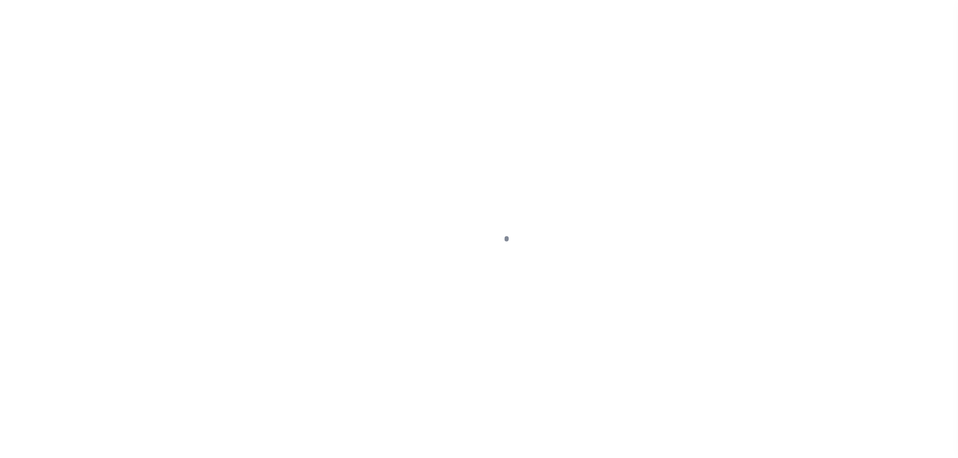
select select "PYD"
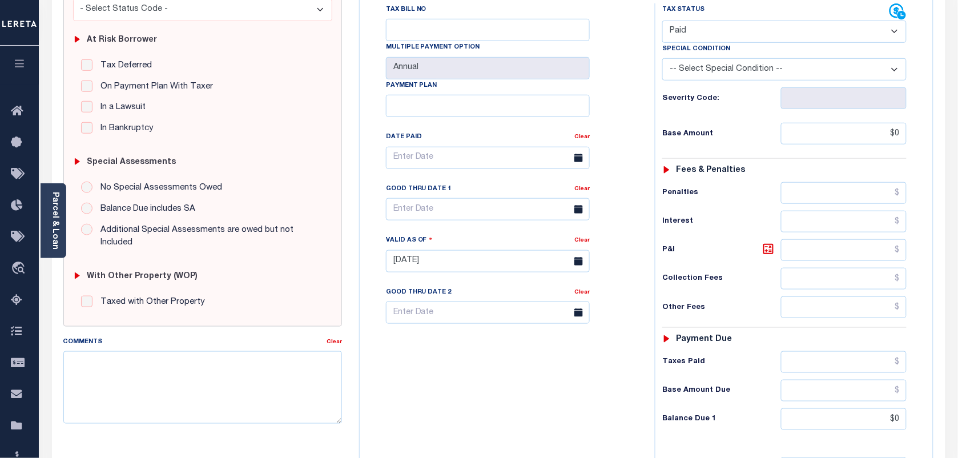
scroll to position [214, 0]
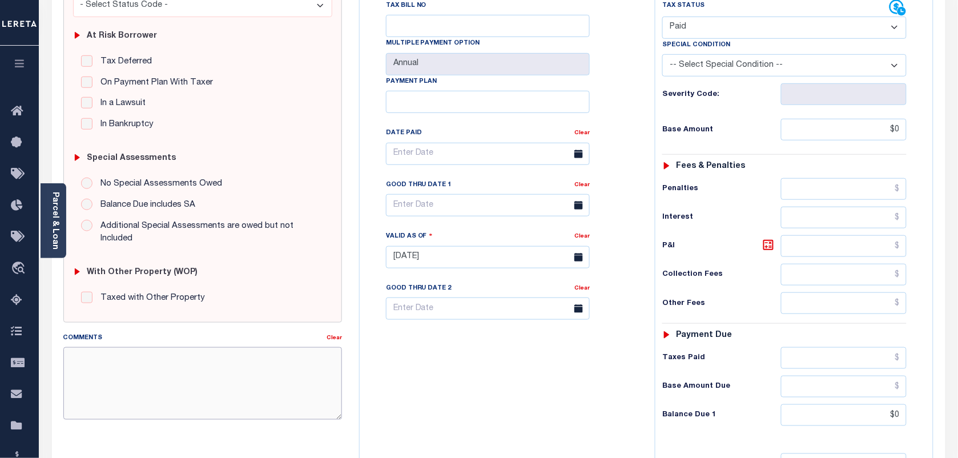
click at [100, 374] on textarea "Comments" at bounding box center [202, 383] width 279 height 72
click at [115, 365] on textarea "as per Tc" at bounding box center [202, 383] width 279 height 72
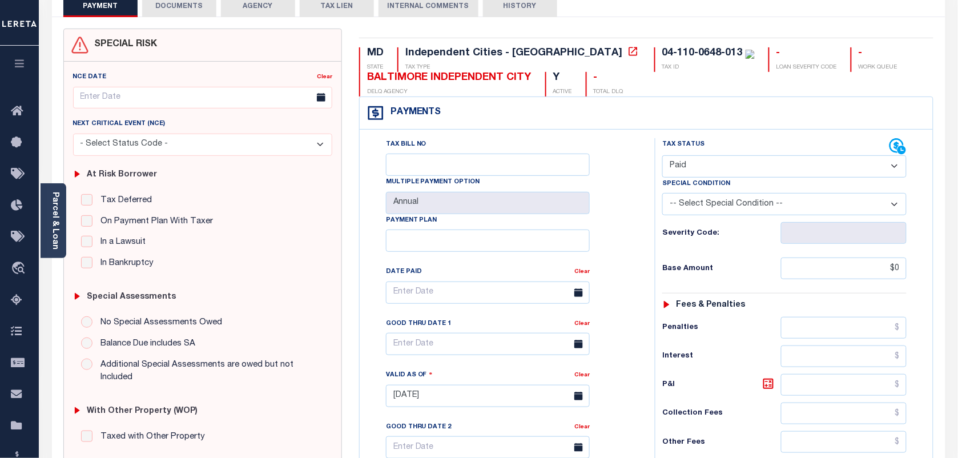
scroll to position [63, 0]
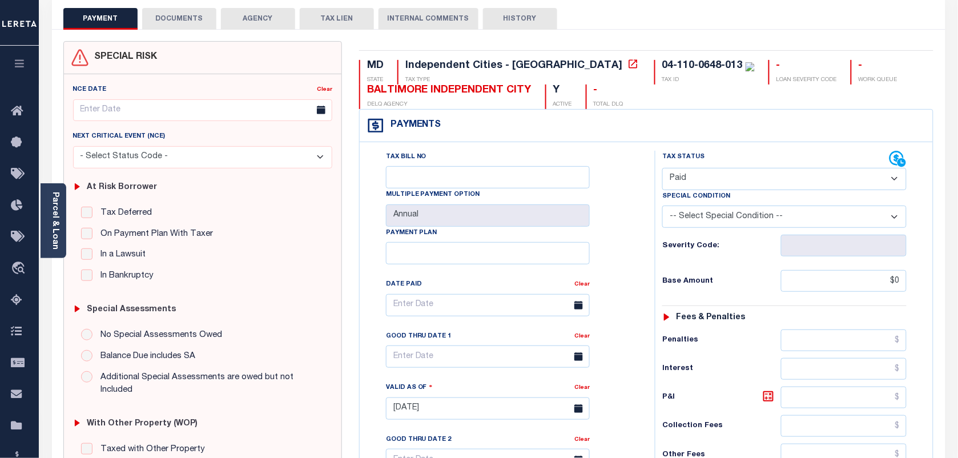
type textarea "as per Tc taxes paid"
click at [903, 283] on input "$0" at bounding box center [844, 281] width 126 height 22
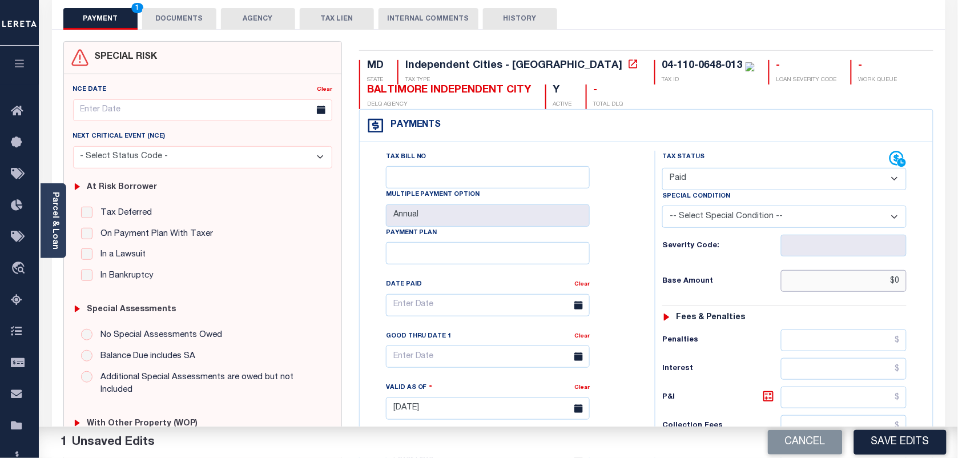
type input "$0.00"
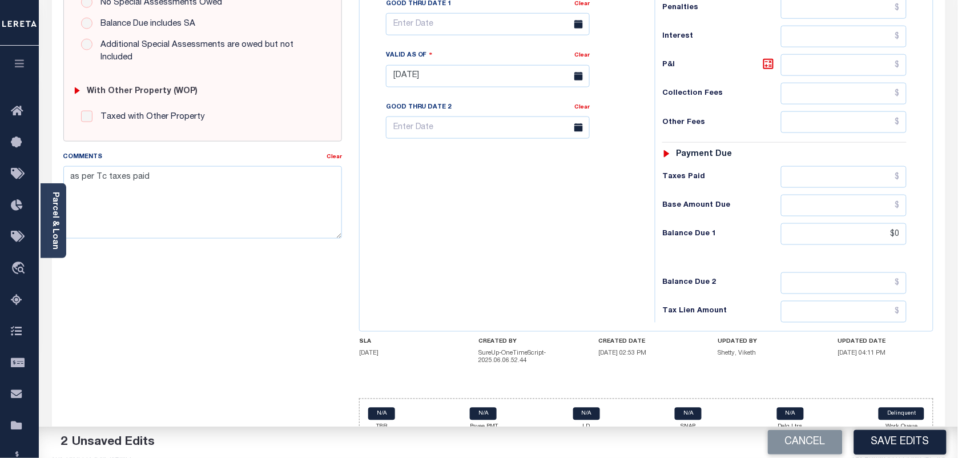
scroll to position [420, 0]
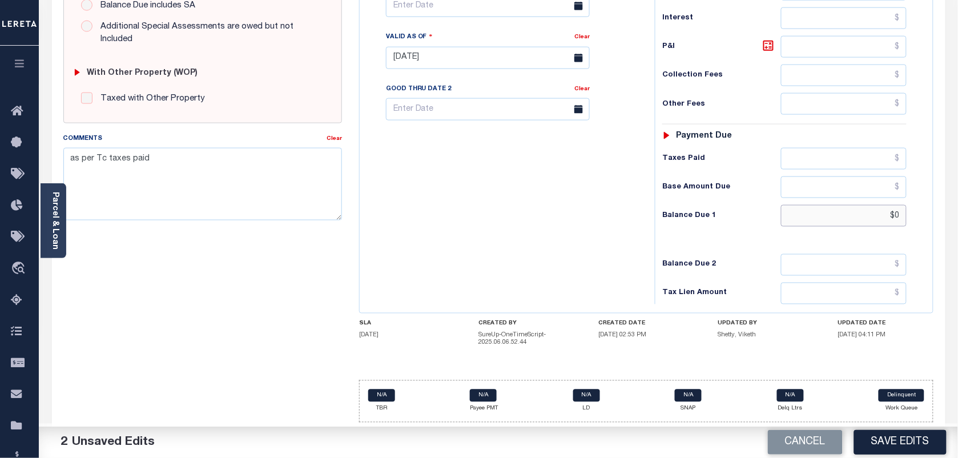
click at [897, 218] on input "$0" at bounding box center [844, 216] width 126 height 22
type input "$0.00"
click at [888, 432] on button "Save Edits" at bounding box center [900, 442] width 92 height 25
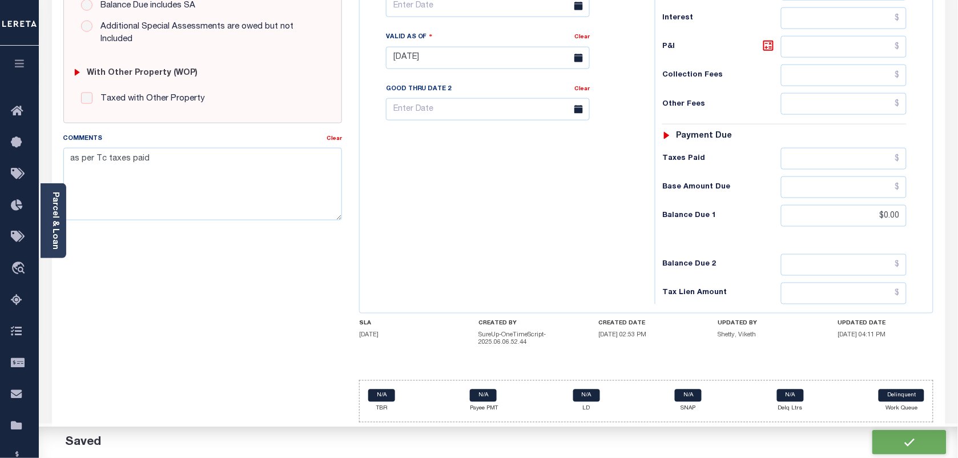
checkbox input "false"
type input "$0"
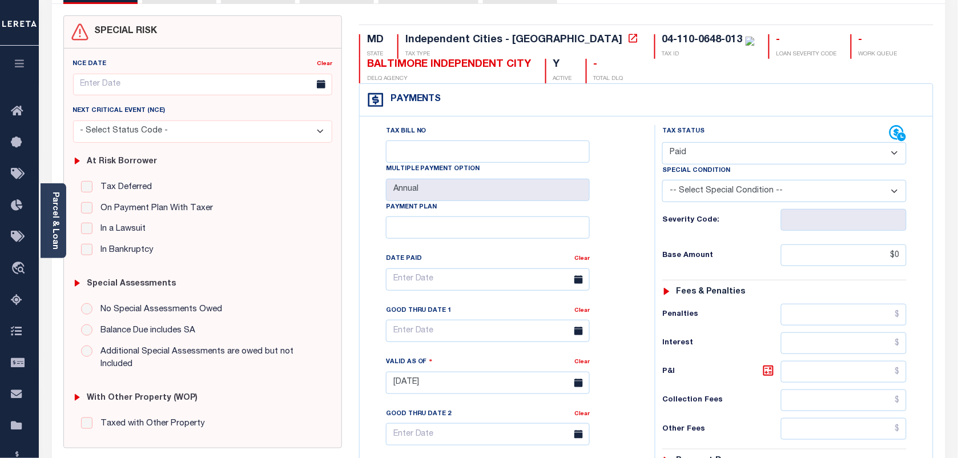
scroll to position [0, 0]
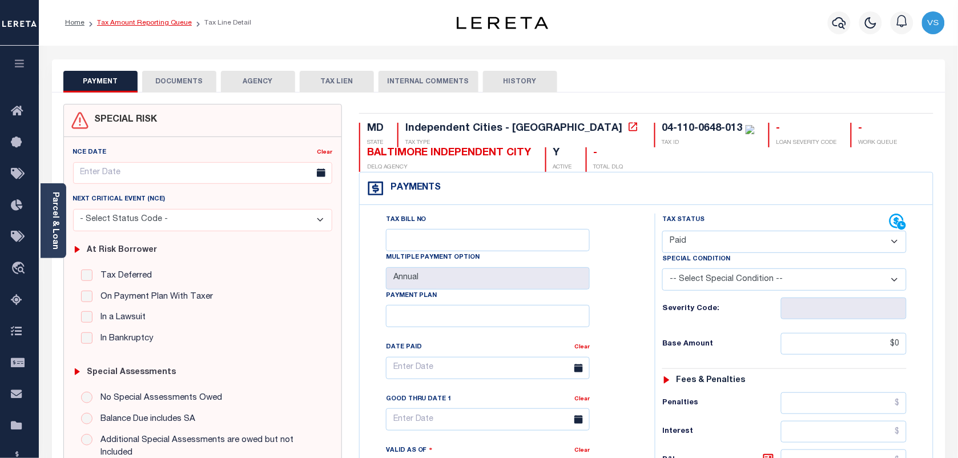
click at [121, 23] on link "Tax Amount Reporting Queue" at bounding box center [144, 22] width 95 height 7
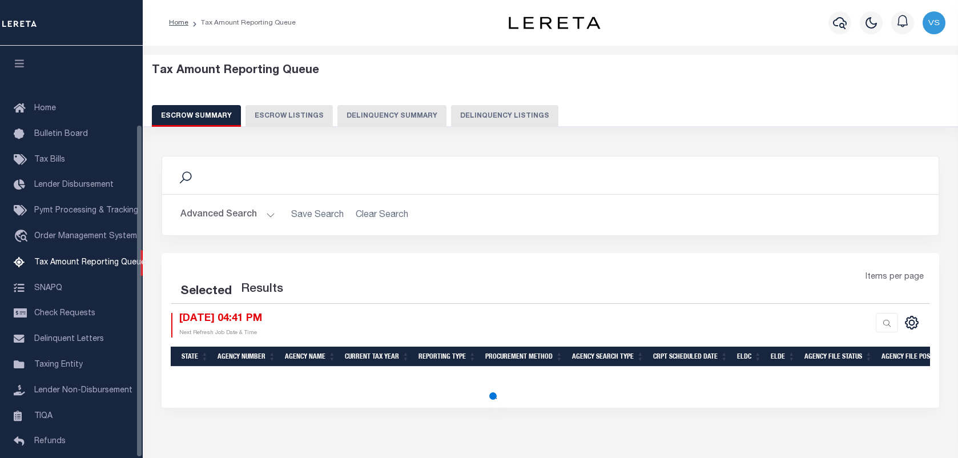
select select "100"
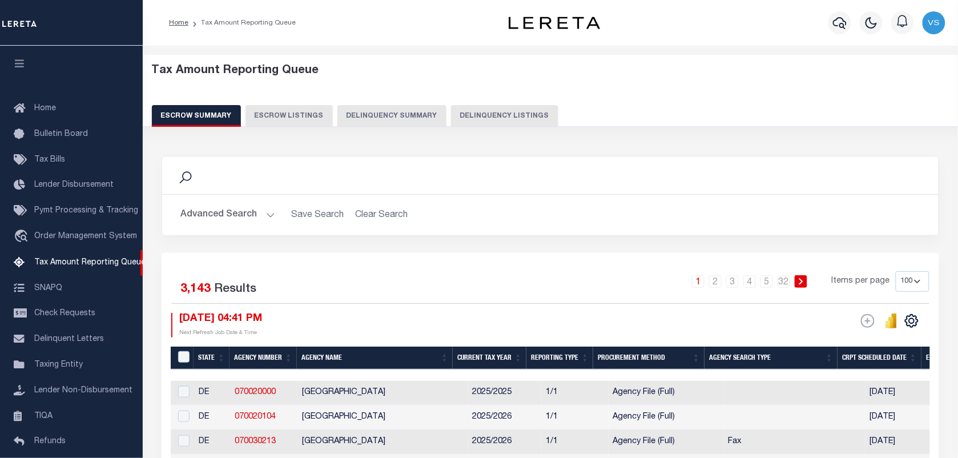
scroll to position [98, 0]
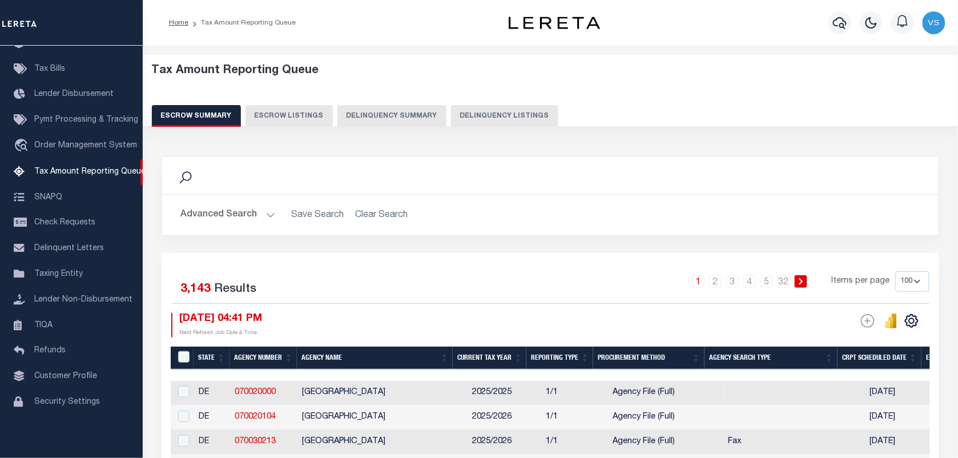
click at [477, 111] on button "Delinquency Listings" at bounding box center [504, 116] width 107 height 22
select select "100"
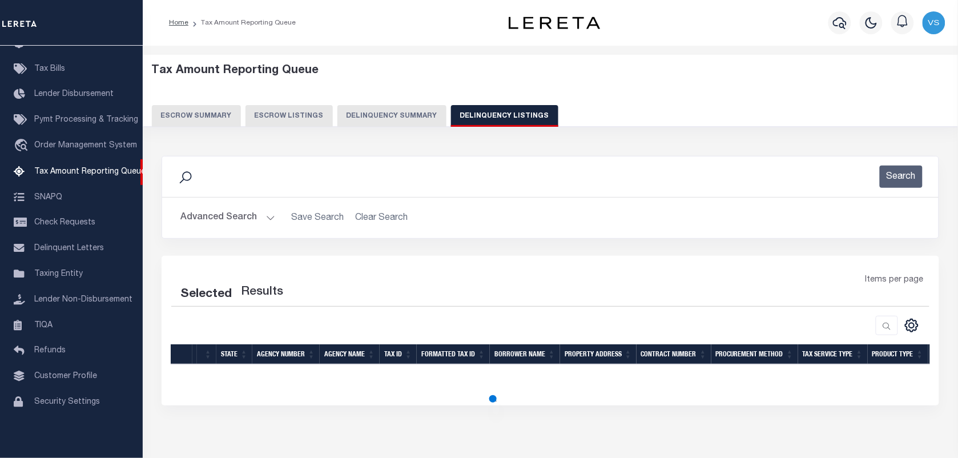
select select "100"
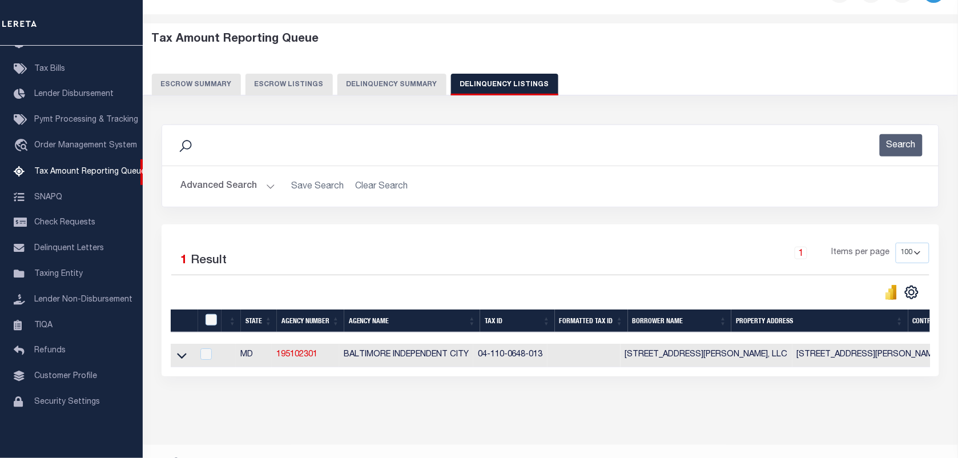
scroll to position [63, 0]
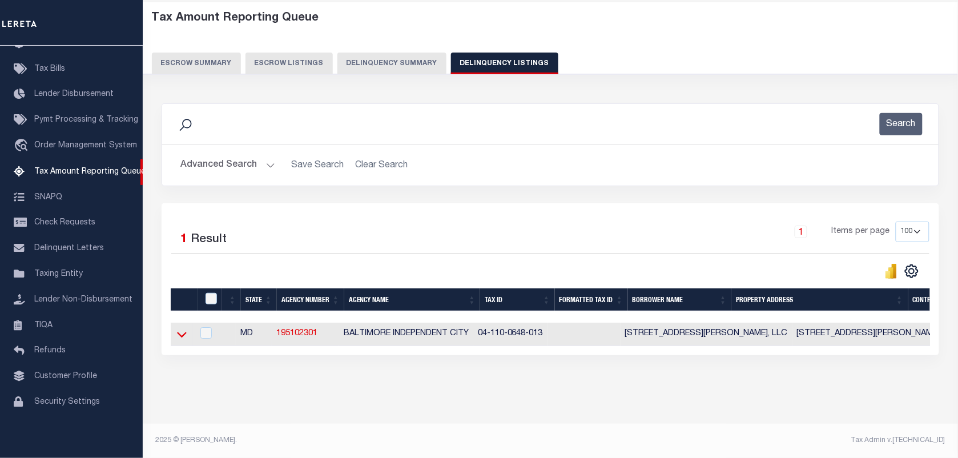
click at [177, 329] on icon at bounding box center [182, 334] width 10 height 12
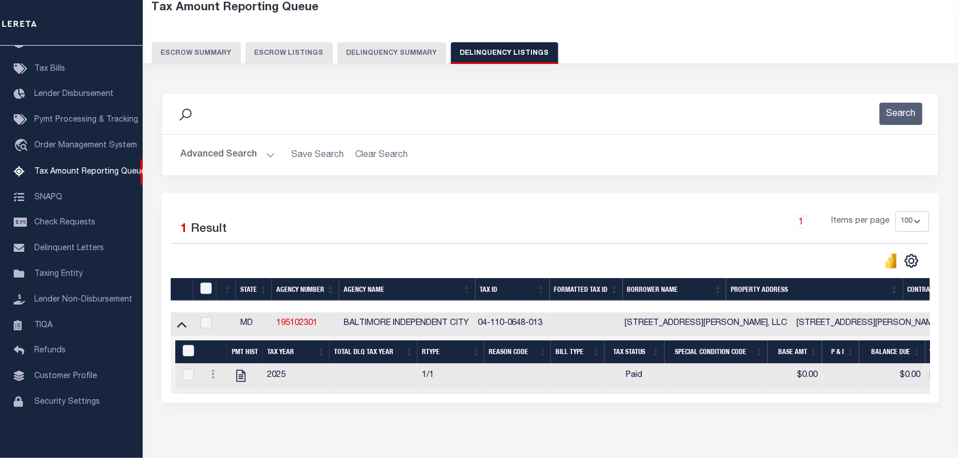
scroll to position [122, 0]
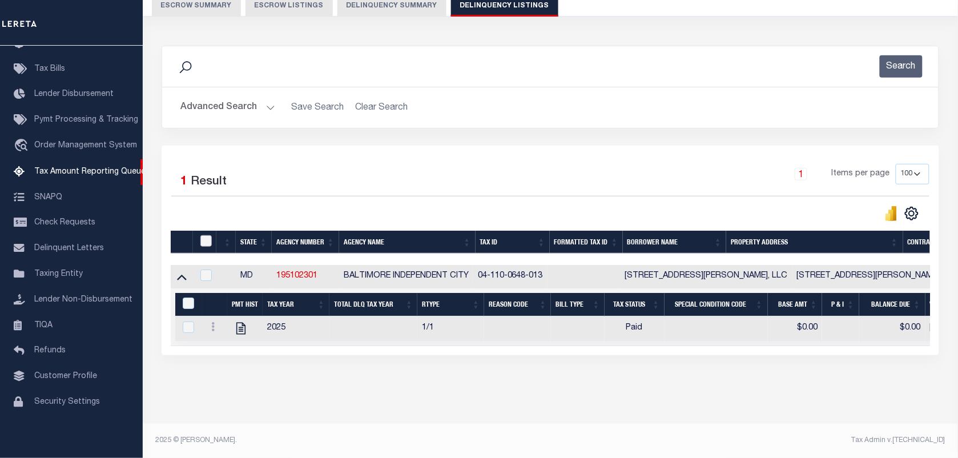
click at [207, 237] on input "checkbox" at bounding box center [205, 240] width 11 height 11
checkbox input "true"
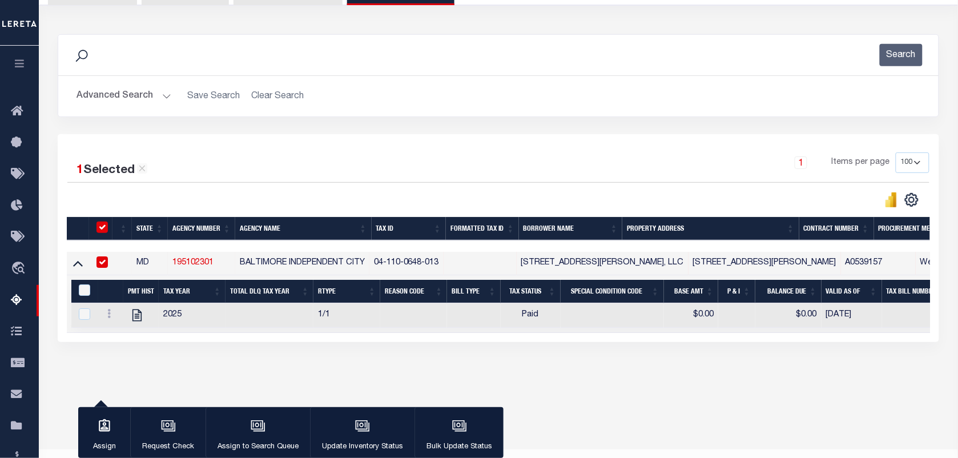
scroll to position [120, 0]
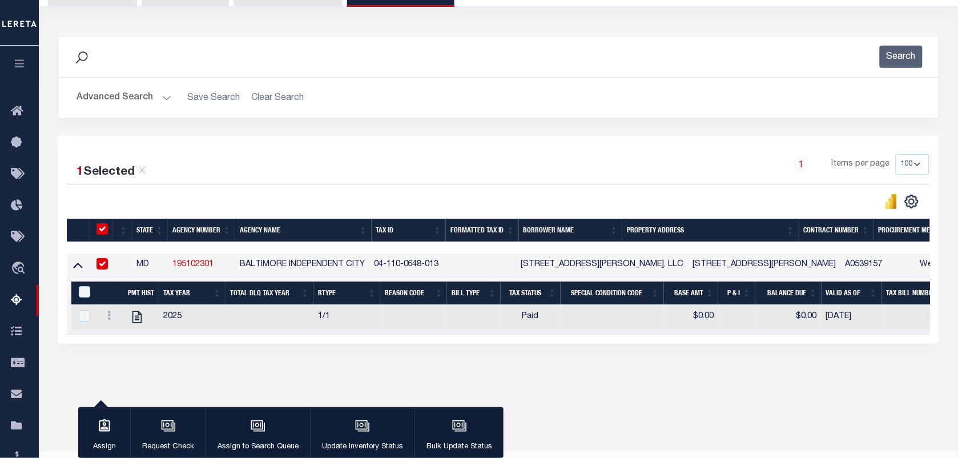
click at [78, 299] on div "&nbsp;" at bounding box center [87, 292] width 22 height 13
click at [81, 297] on input "&nbsp;" at bounding box center [84, 291] width 11 height 11
checkbox input "true"
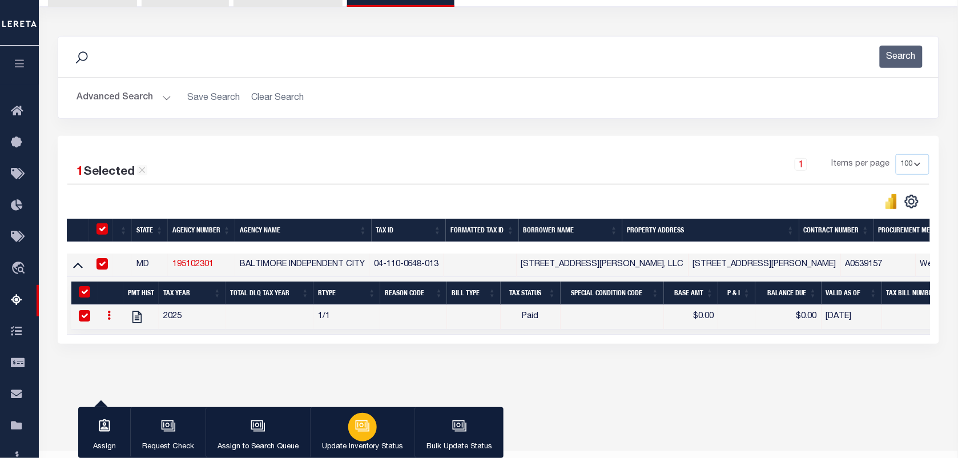
click at [366, 420] on icon "button" at bounding box center [362, 425] width 15 height 15
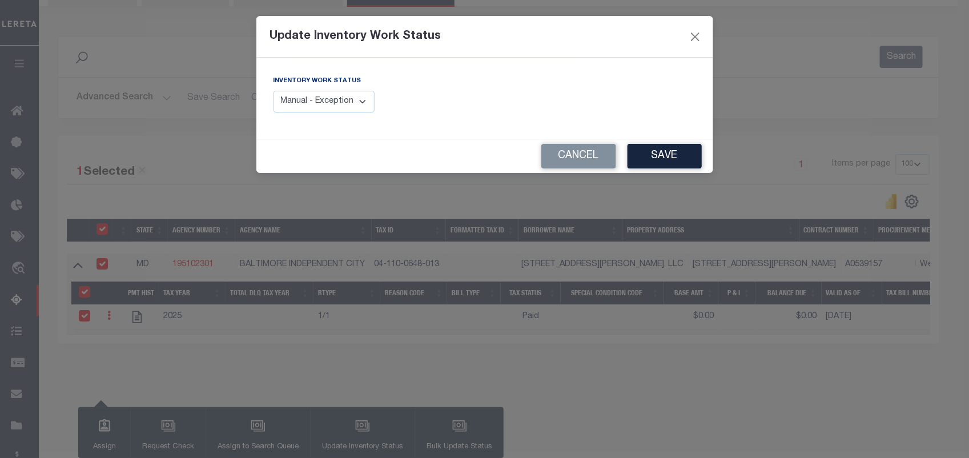
click at [332, 103] on select "Manual - Exception Pended - Awaiting Search Late Add Exception Completed" at bounding box center [324, 102] width 102 height 22
select select "4"
click at [273, 91] on select "Manual - Exception Pended - Awaiting Search Late Add Exception Completed" at bounding box center [324, 102] width 102 height 22
click at [643, 155] on button "Save" at bounding box center [664, 156] width 74 height 25
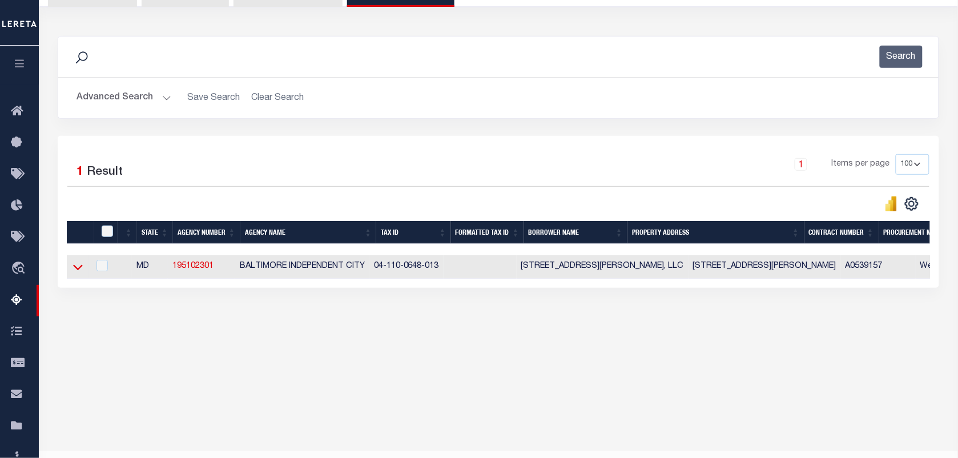
click at [81, 269] on icon at bounding box center [78, 268] width 10 height 6
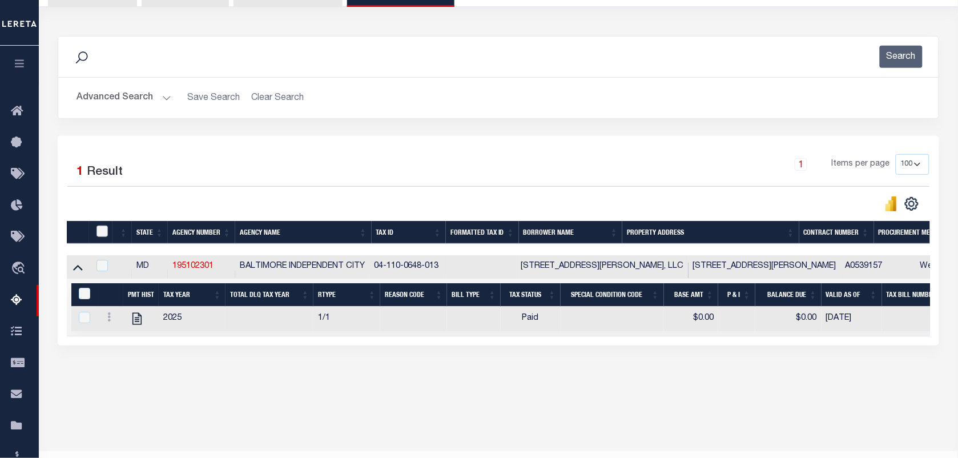
click at [99, 233] on input "checkbox" at bounding box center [101, 230] width 11 height 11
checkbox input "true"
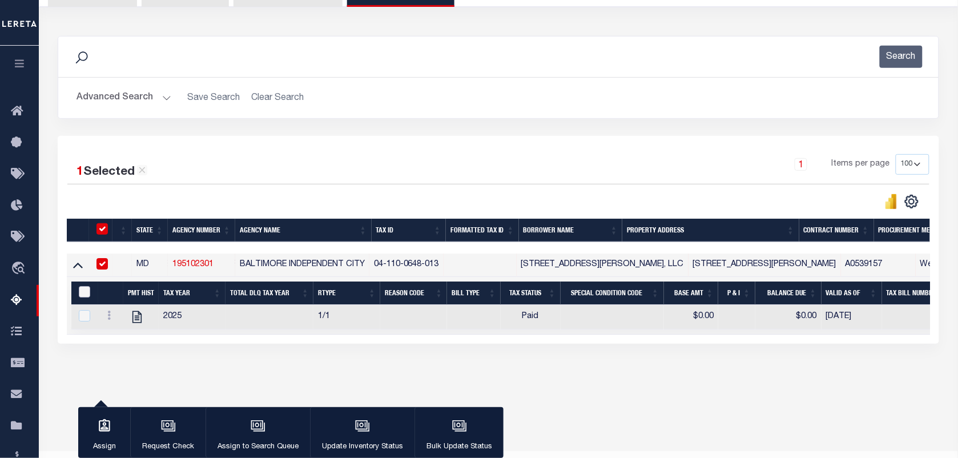
click at [84, 295] on input "&nbsp;" at bounding box center [84, 291] width 11 height 11
checkbox input "true"
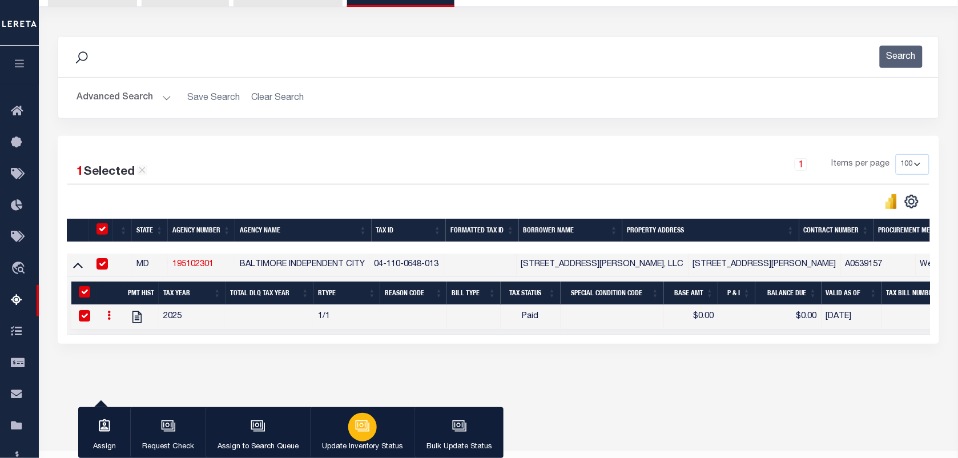
click at [359, 434] on div "button" at bounding box center [362, 427] width 29 height 29
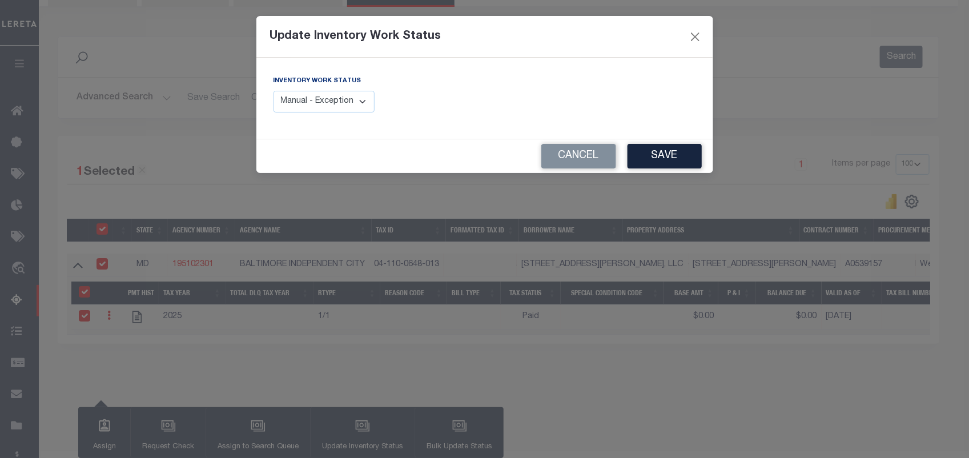
click at [311, 103] on select "Manual - Exception Pended - Awaiting Search Late Add Exception Completed" at bounding box center [324, 102] width 102 height 22
select select "4"
click at [273, 91] on select "Manual - Exception Pended - Awaiting Search Late Add Exception Completed" at bounding box center [324, 102] width 102 height 22
click at [652, 160] on button "Save" at bounding box center [664, 156] width 74 height 25
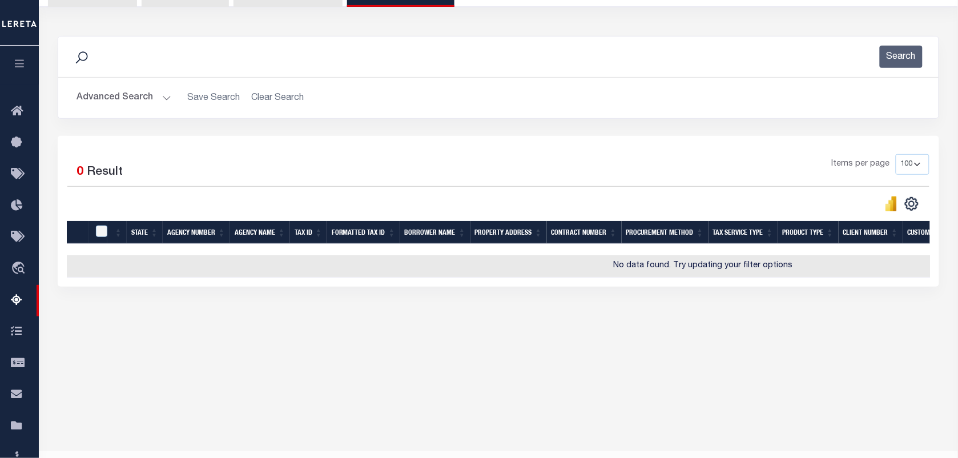
click at [130, 91] on button "Advanced Search" at bounding box center [123, 98] width 95 height 22
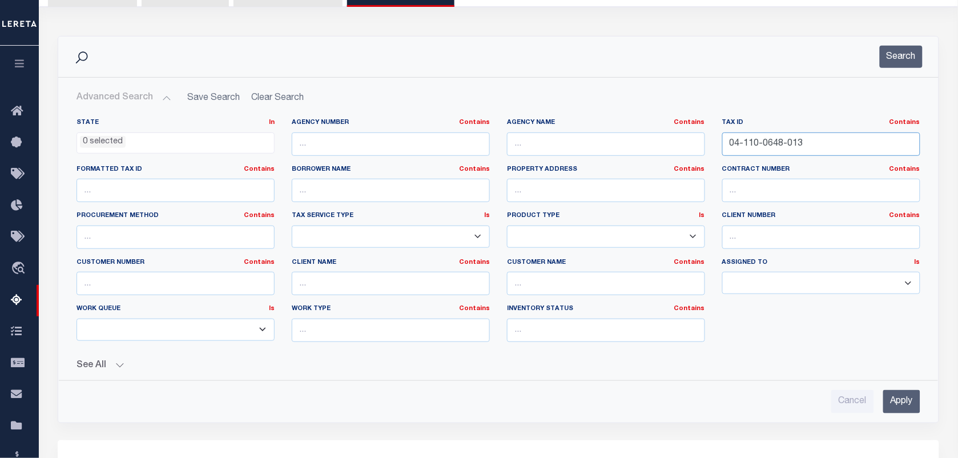
click at [809, 150] on input "04-110-0648-013" at bounding box center [821, 143] width 198 height 23
paste input "11-110-0552-027"
type input "11-110-0552-027"
click at [892, 63] on button "Search" at bounding box center [901, 57] width 43 height 22
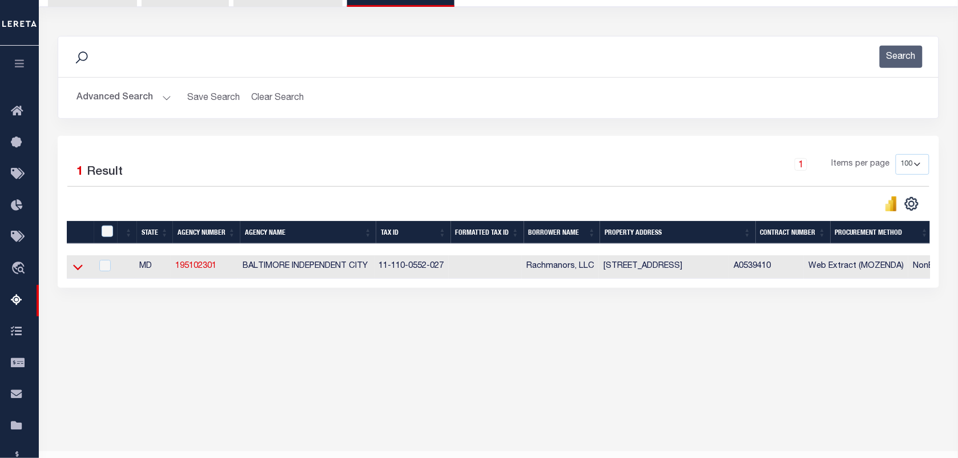
click at [81, 273] on icon at bounding box center [78, 267] width 10 height 12
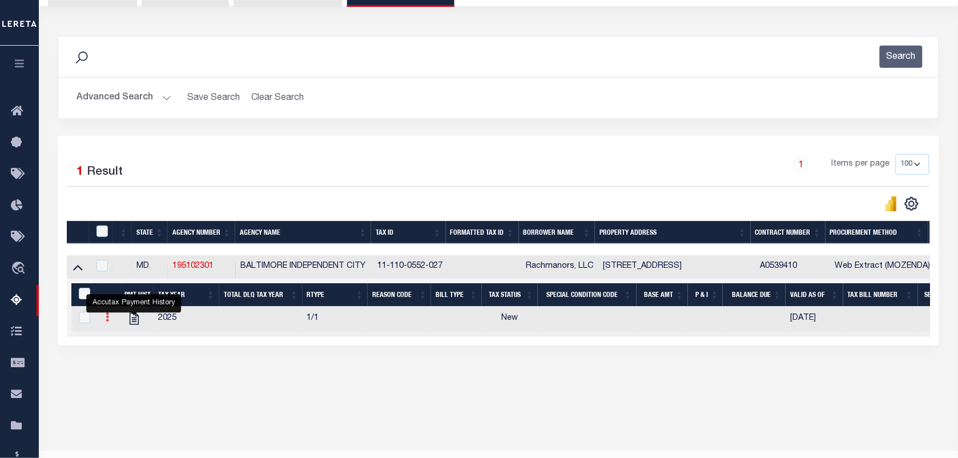
click at [107, 321] on icon at bounding box center [107, 316] width 3 height 9
click at [121, 341] on img "" at bounding box center [120, 335] width 11 height 11
checkbox input "true"
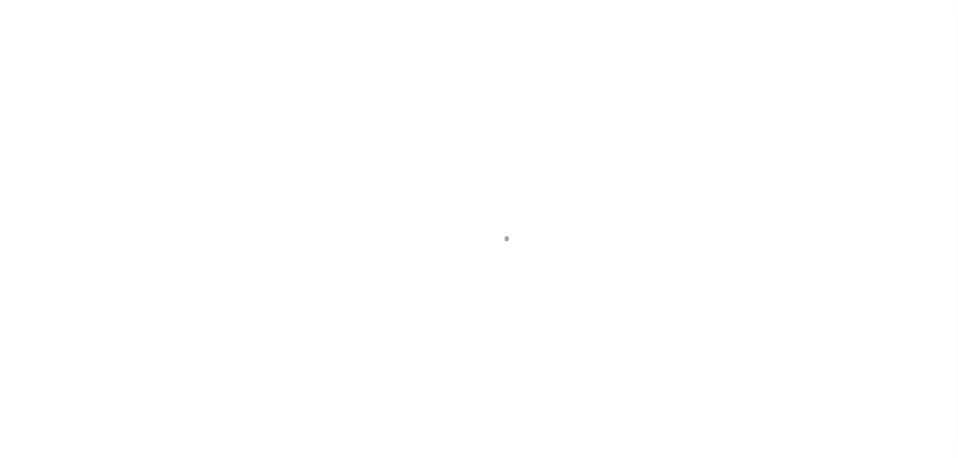
select select "NW2"
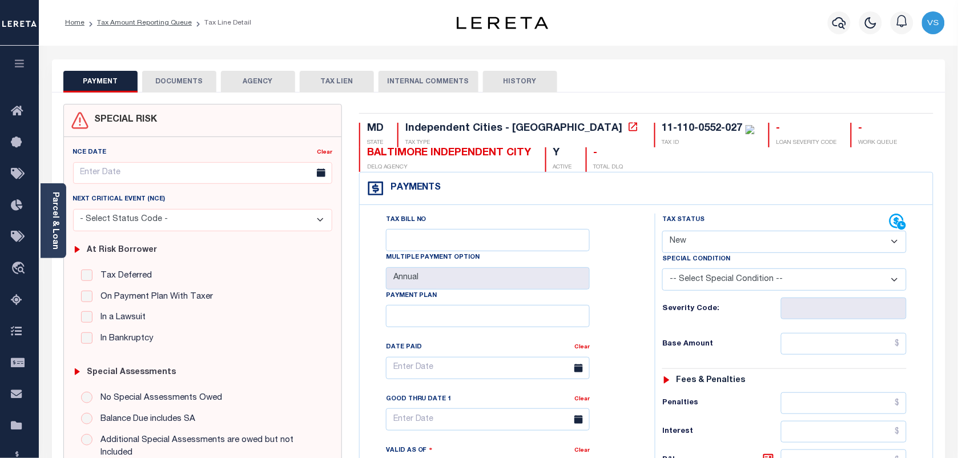
click at [720, 287] on select "-- Select Special Condition -- 3RD PARTY TAX LIEN AGENCY TAX LIEN (A.K.A Inside…" at bounding box center [784, 279] width 244 height 22
select select "17"
click at [662, 271] on select "-- Select Special Condition -- 3RD PARTY TAX LIEN AGENCY TAX LIEN (A.K.A Inside…" at bounding box center [784, 279] width 244 height 22
type input "[DATE]"
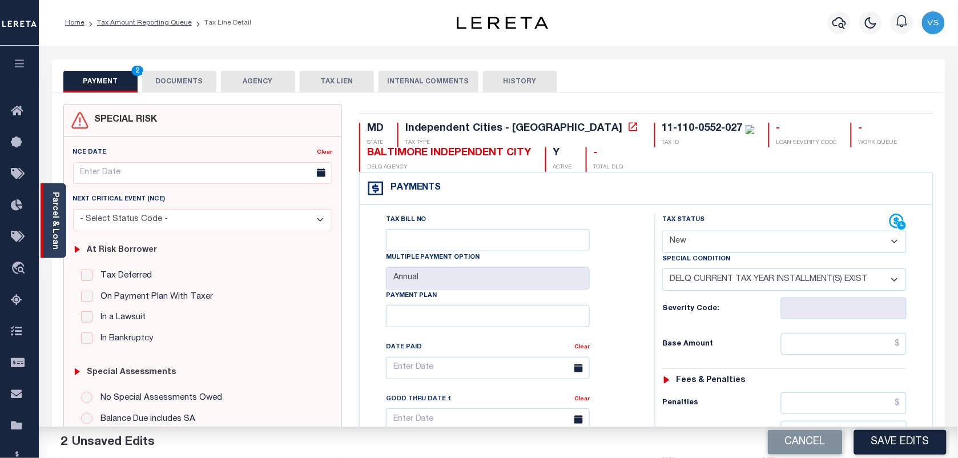
click at [62, 225] on div "Parcel & Loan" at bounding box center [54, 220] width 26 height 75
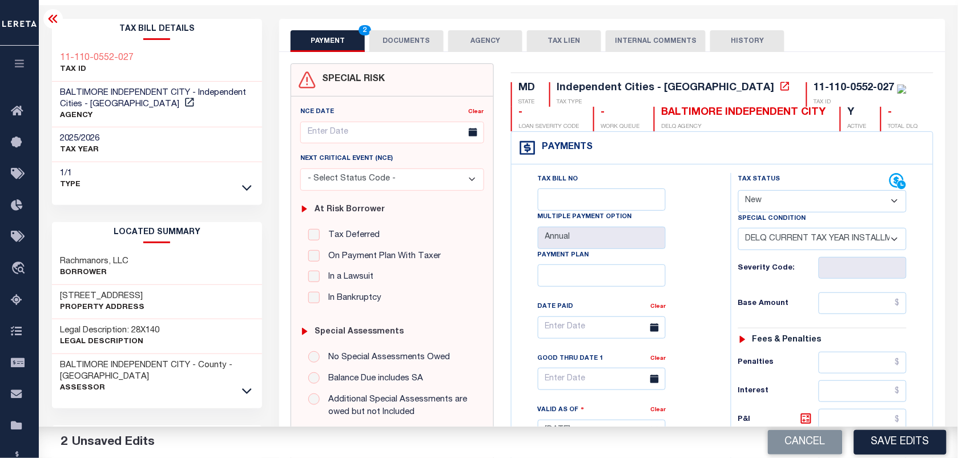
scroll to position [143, 0]
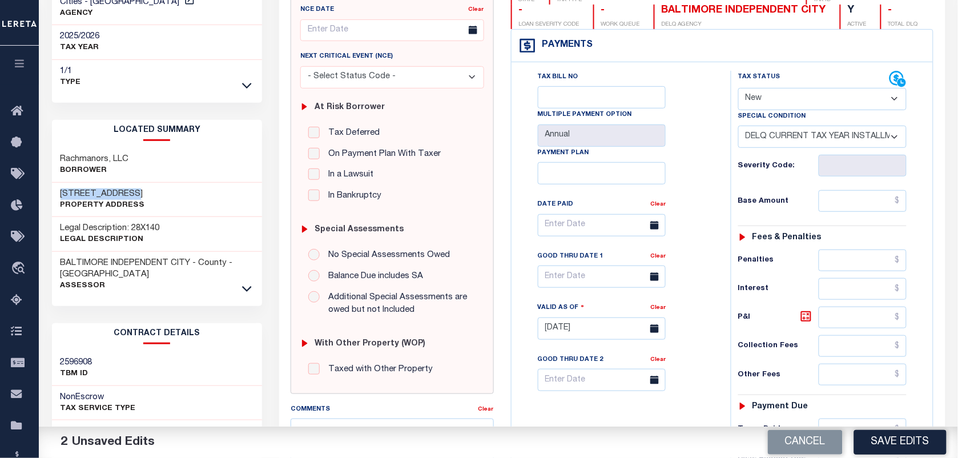
drag, startPoint x: 59, startPoint y: 194, endPoint x: 117, endPoint y: 193, distance: 58.2
click at [117, 193] on div "[STREET_ADDRESS] Property Address" at bounding box center [157, 200] width 211 height 35
copy h3 "[STREET_ADDRESS]"
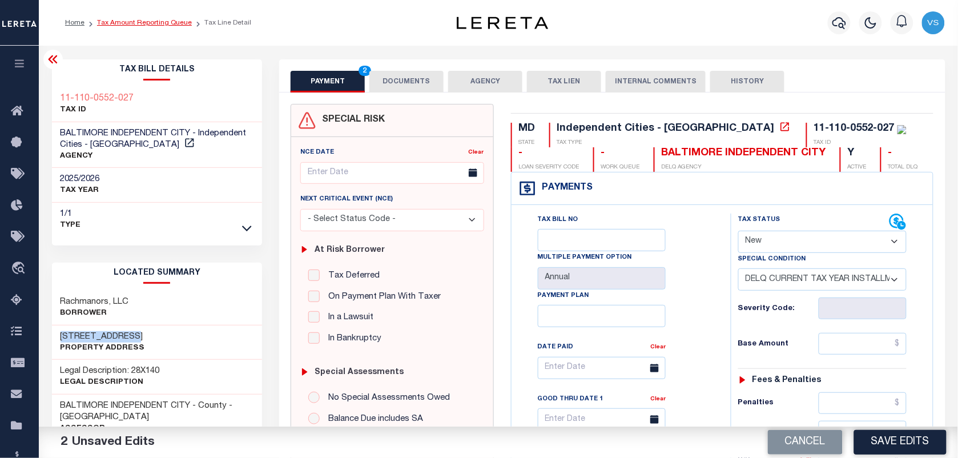
click at [146, 23] on link "Tax Amount Reporting Queue" at bounding box center [144, 22] width 95 height 7
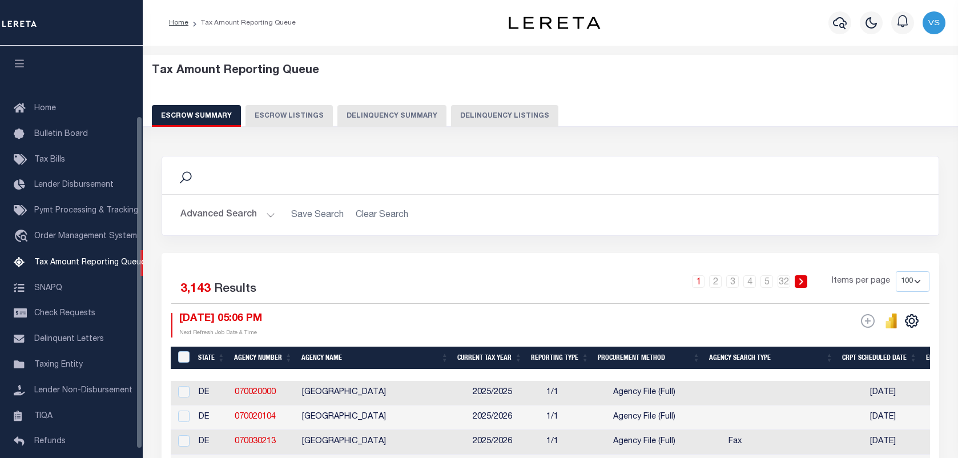
click at [429, 112] on button "Delinquency Summary" at bounding box center [391, 116] width 109 height 22
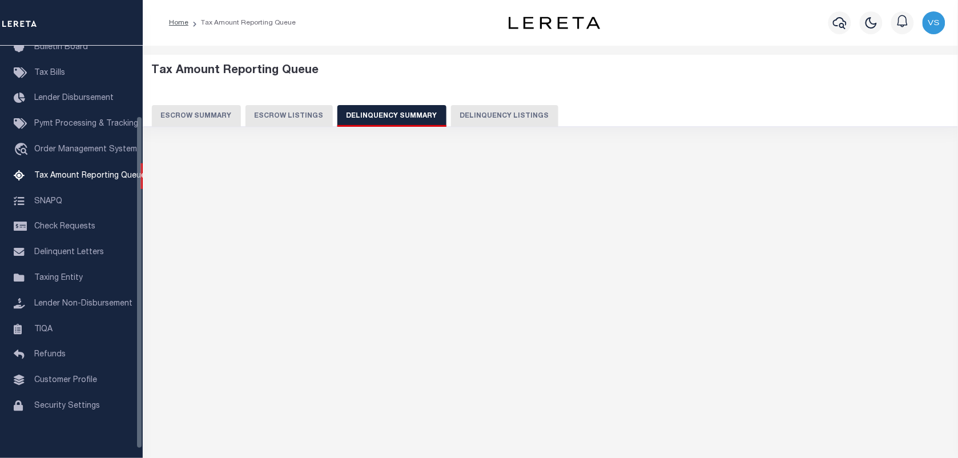
click at [470, 116] on button "Delinquency Listings" at bounding box center [504, 116] width 107 height 22
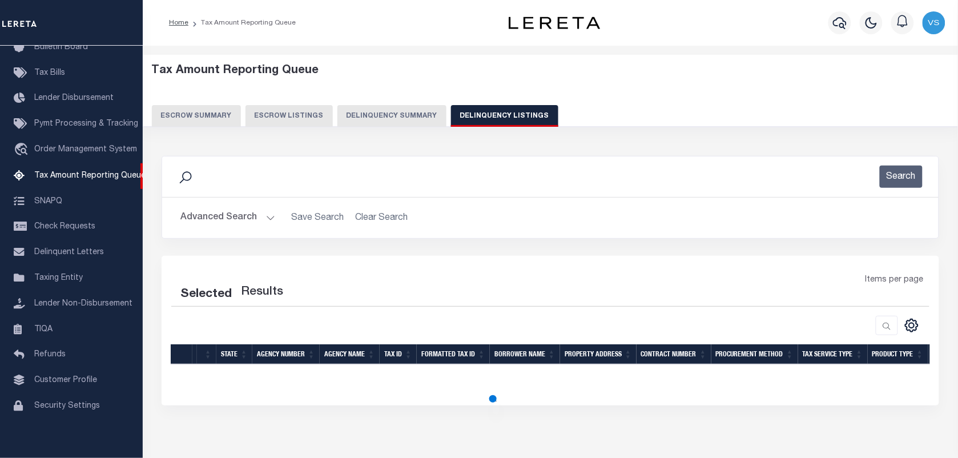
click at [470, 116] on button "Delinquency Listings" at bounding box center [504, 116] width 107 height 22
select select
select select "100"
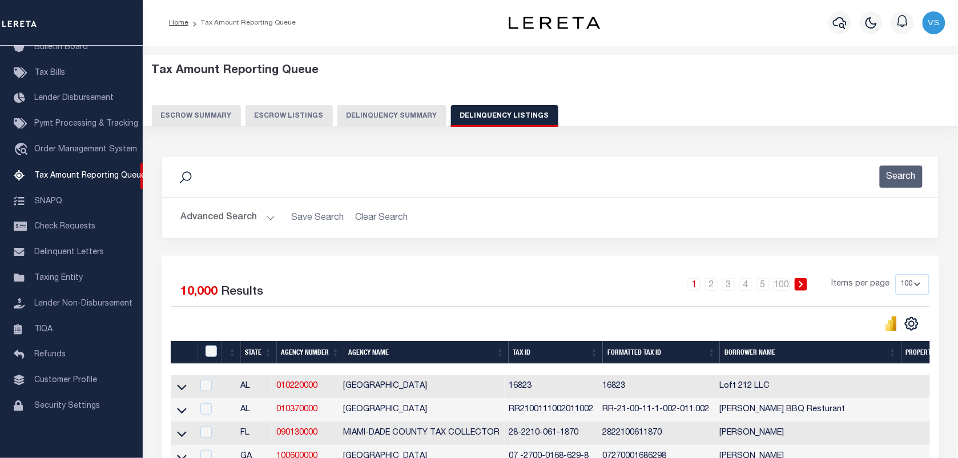
click at [218, 227] on button "Advanced Search" at bounding box center [227, 218] width 95 height 22
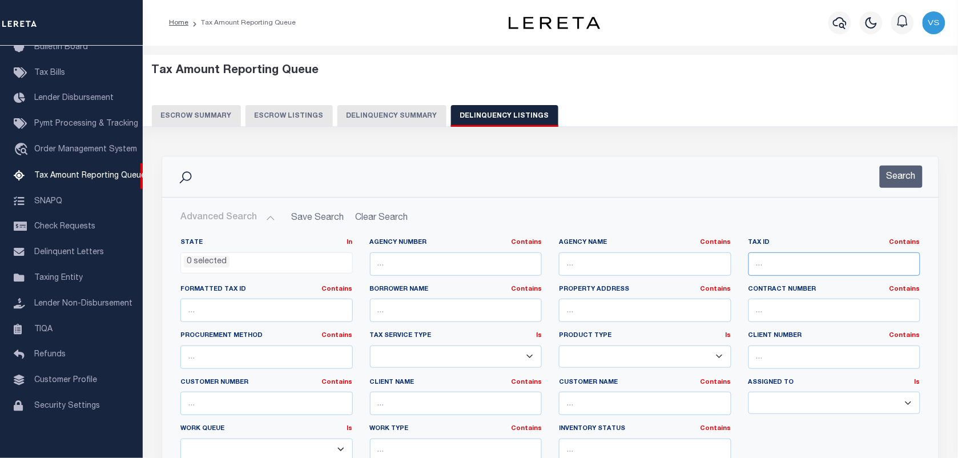
paste input "11-110-0552-027"
click at [772, 265] on input "text" at bounding box center [834, 263] width 172 height 23
type input "11-110-0552-027"
click at [909, 174] on button "Search" at bounding box center [901, 177] width 43 height 22
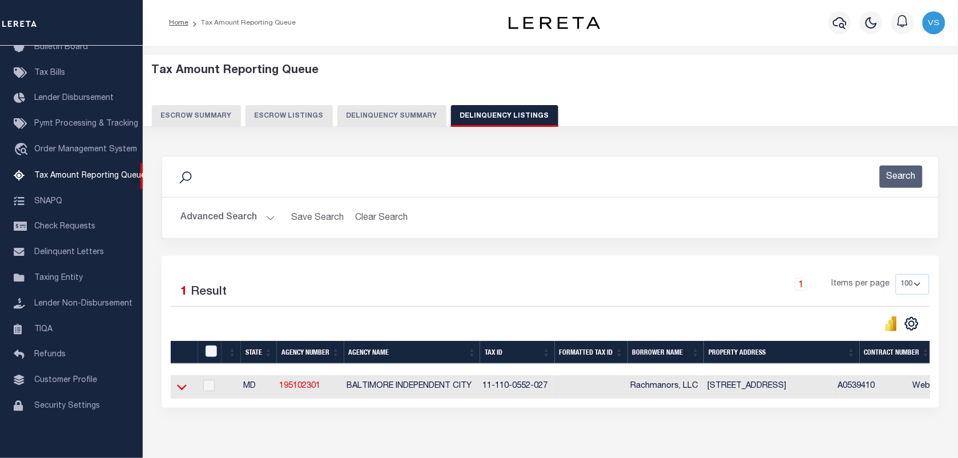
click at [180, 393] on icon at bounding box center [182, 387] width 10 height 12
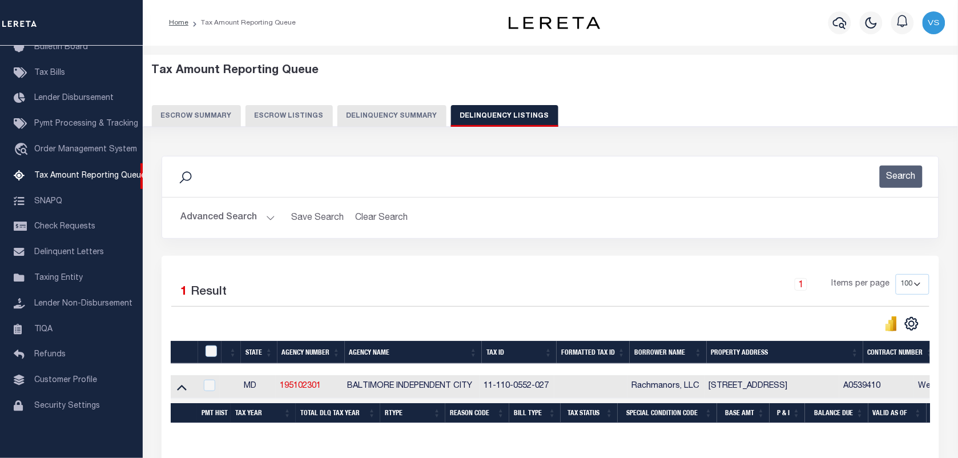
scroll to position [63, 0]
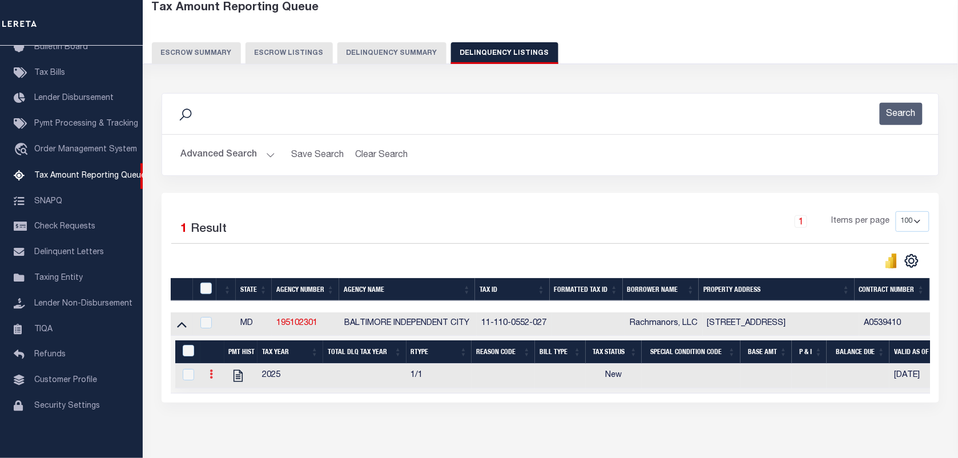
click at [212, 378] on icon at bounding box center [211, 373] width 3 height 9
click at [224, 398] on img "" at bounding box center [224, 392] width 11 height 11
checkbox input "true"
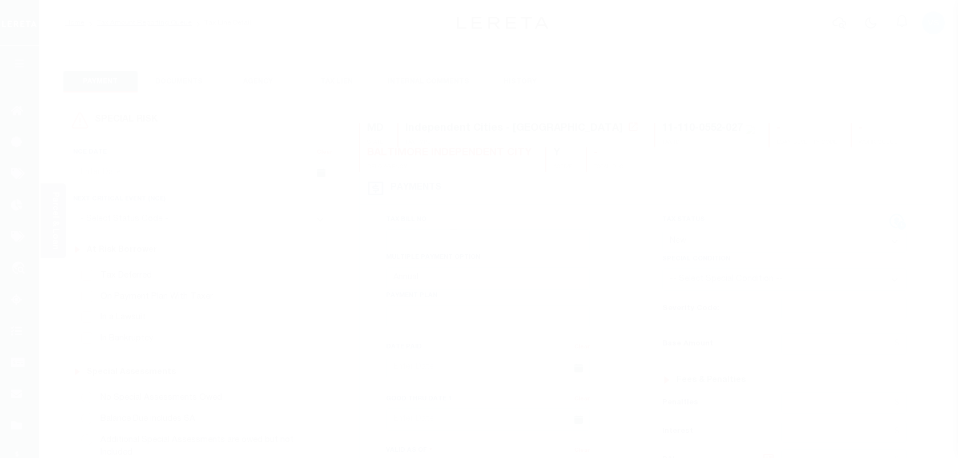
select select "NW2"
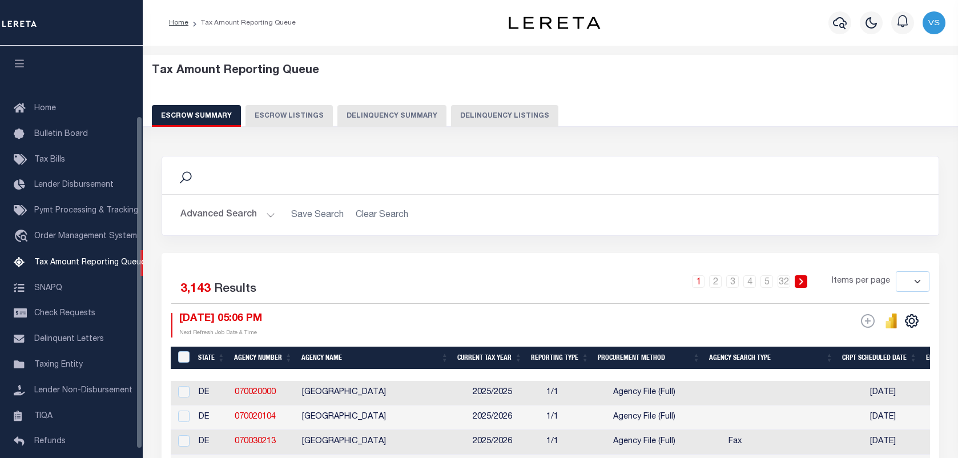
click at [491, 105] on button "Delinquency Listings" at bounding box center [504, 116] width 107 height 22
select select "100"
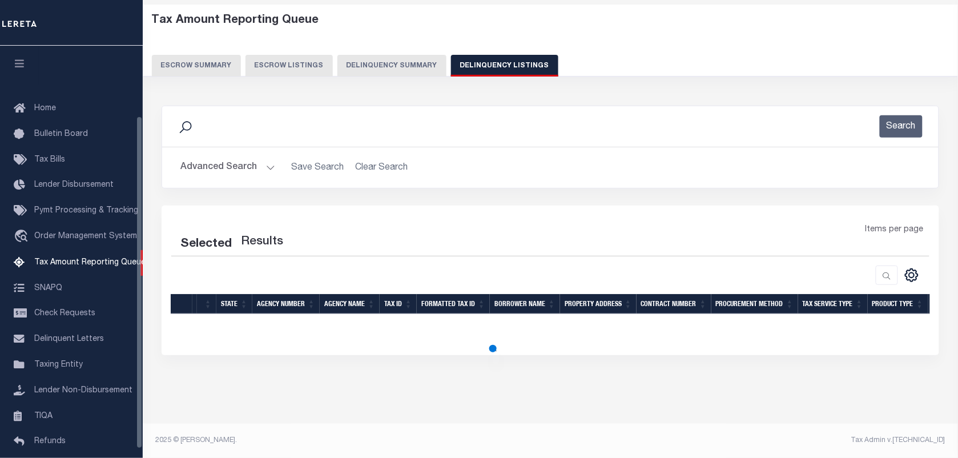
select select "100"
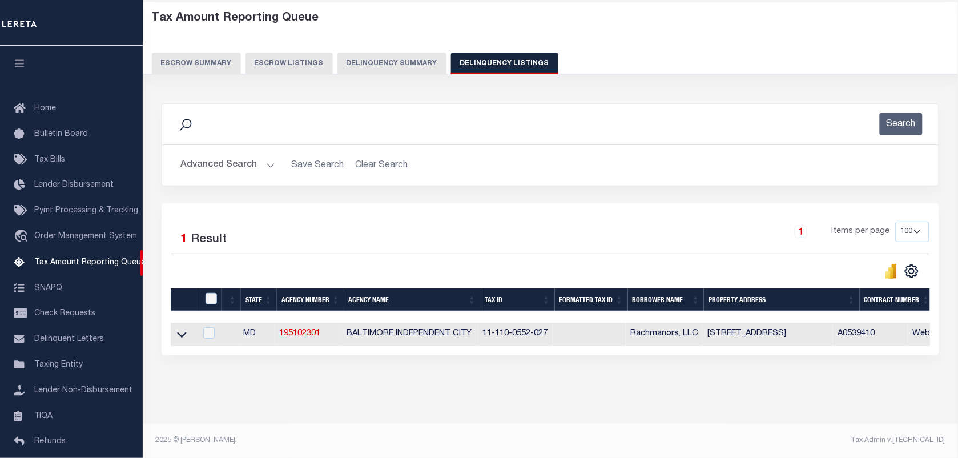
scroll to position [87, 0]
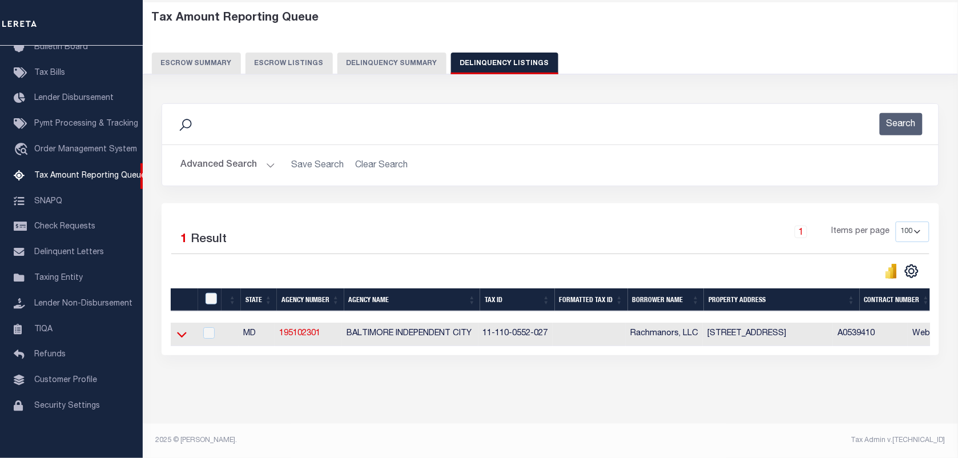
click at [178, 340] on icon at bounding box center [182, 334] width 10 height 12
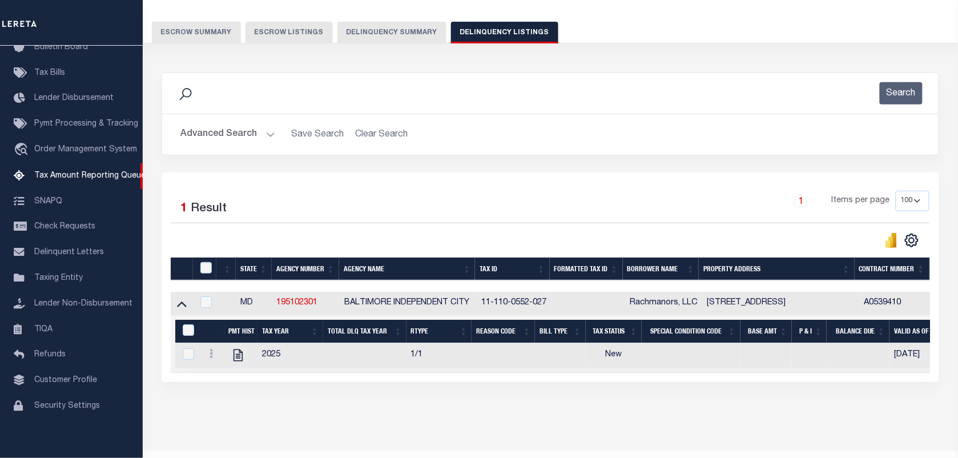
scroll to position [122, 0]
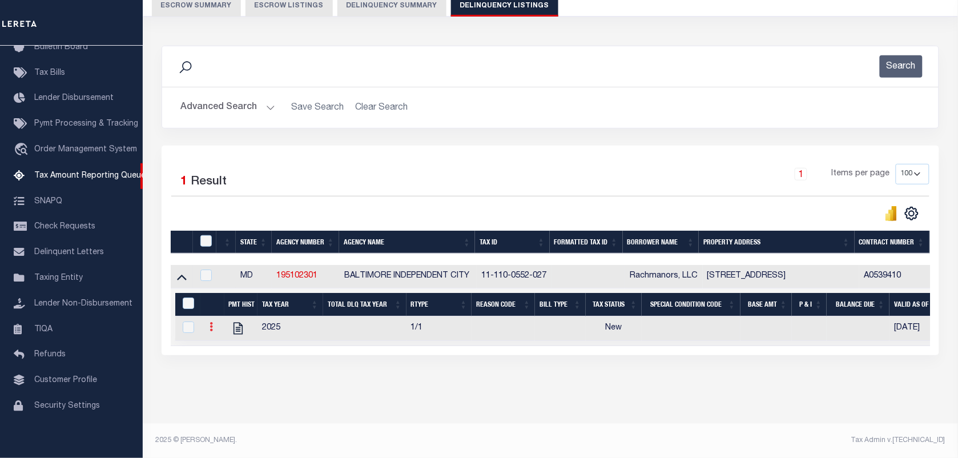
click at [208, 324] on link at bounding box center [211, 328] width 13 height 9
click at [219, 344] on img "" at bounding box center [224, 345] width 11 height 11
checkbox input "true"
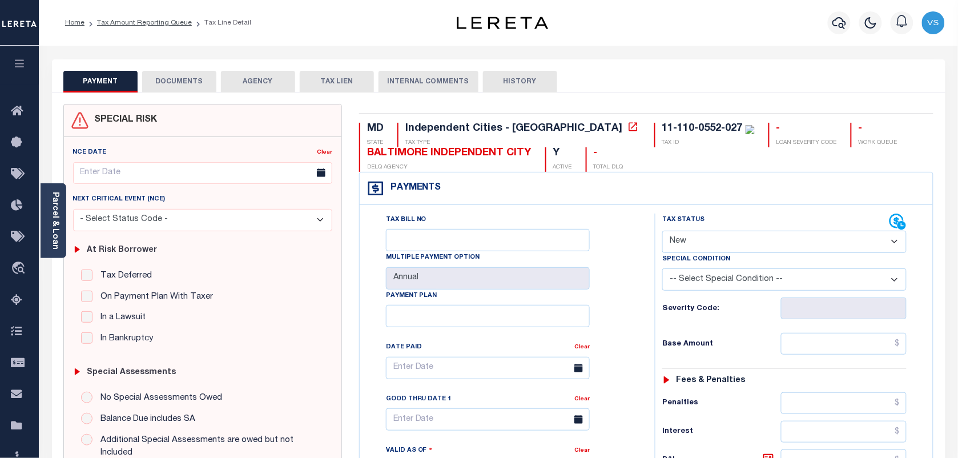
click at [774, 241] on select "- Select Status Code - Open Due/Unpaid Paid Incomplete No Tax Due Internal Refu…" at bounding box center [784, 242] width 244 height 22
select select "PYD"
click at [662, 232] on select "- Select Status Code - Open Due/Unpaid Paid Incomplete No Tax Due Internal Refu…" at bounding box center [784, 242] width 244 height 22
type input "[DATE]"
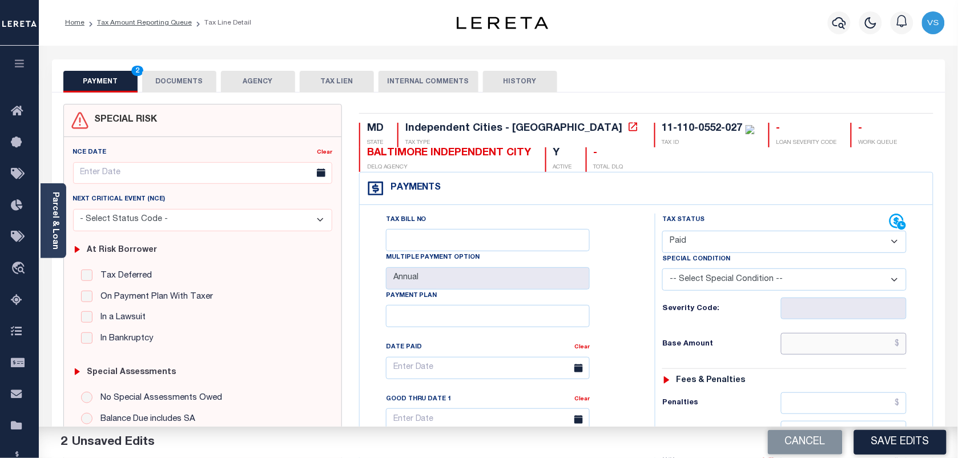
click at [873, 347] on input "text" at bounding box center [844, 344] width 126 height 22
type input "$0.00"
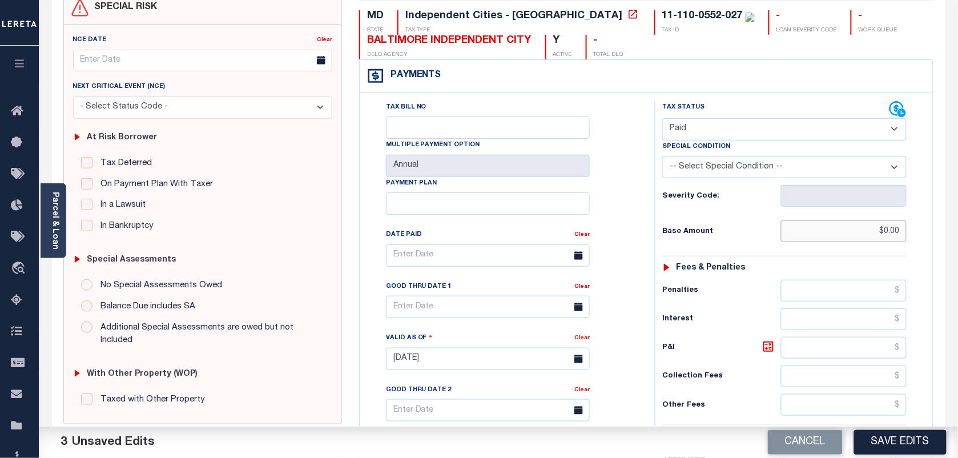
scroll to position [357, 0]
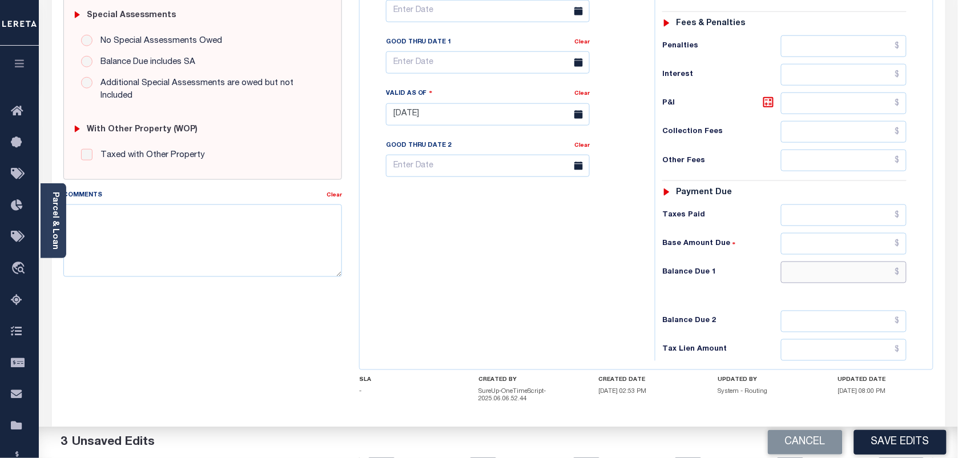
click at [874, 277] on input "text" at bounding box center [844, 272] width 126 height 22
type input "$0.00"
click at [86, 211] on textarea "Comments" at bounding box center [202, 240] width 279 height 72
type textarea "as per tc taxes paid"
click at [881, 441] on button "Save Edits" at bounding box center [900, 442] width 92 height 25
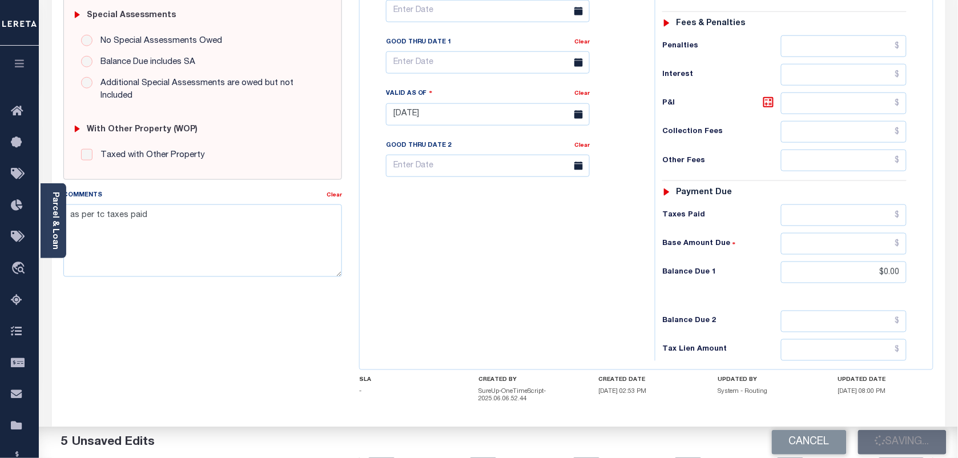
checkbox input "false"
type input "$0"
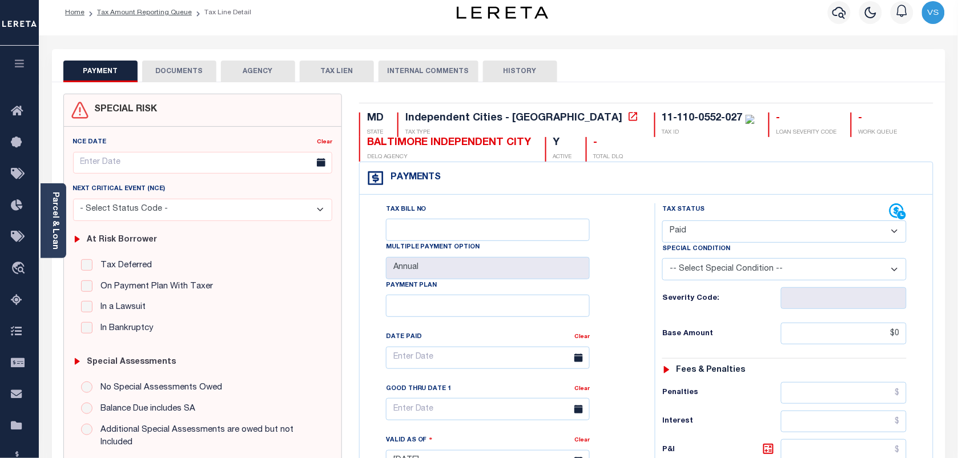
scroll to position [0, 0]
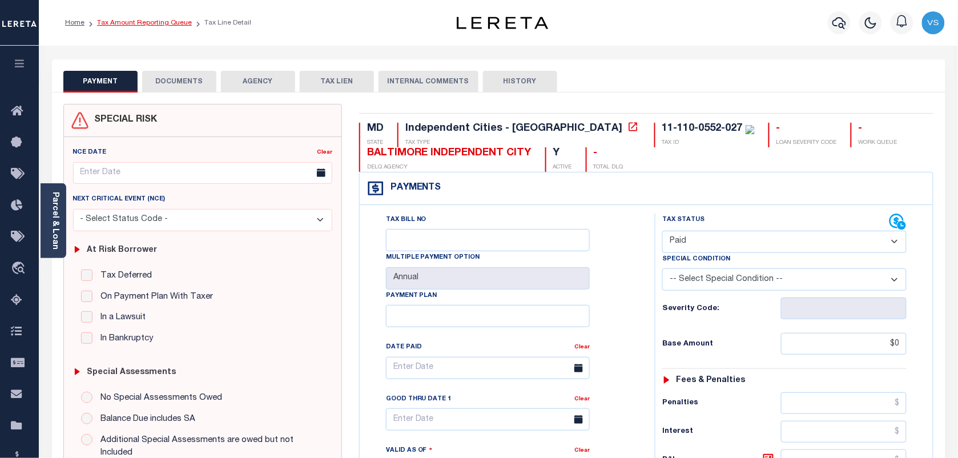
click at [116, 24] on link "Tax Amount Reporting Queue" at bounding box center [144, 22] width 95 height 7
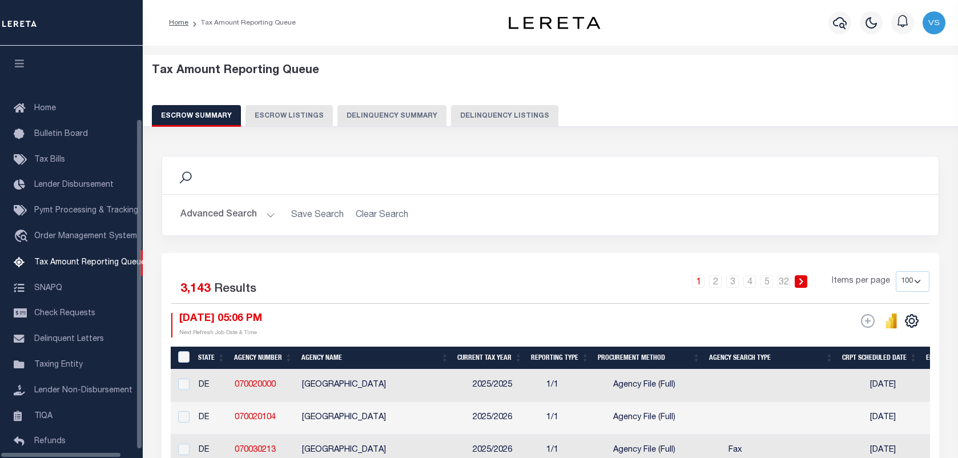
click at [455, 116] on button "Delinquency Listings" at bounding box center [504, 116] width 107 height 22
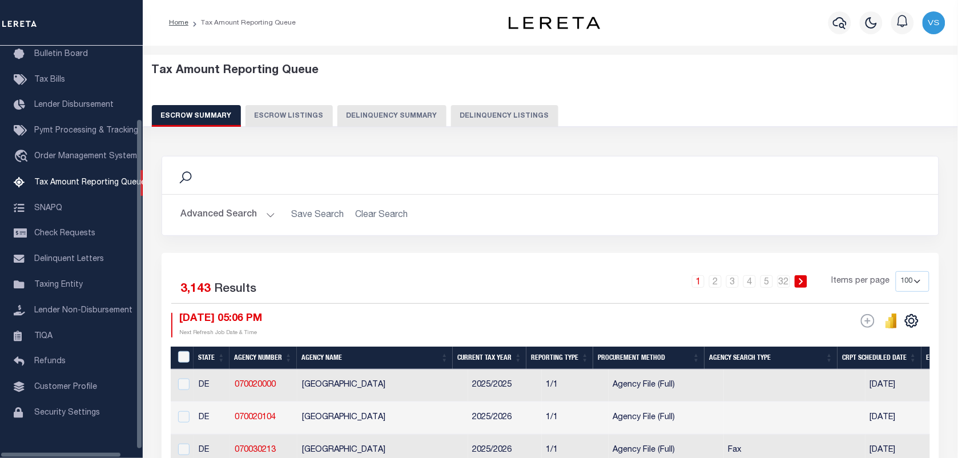
select select "100"
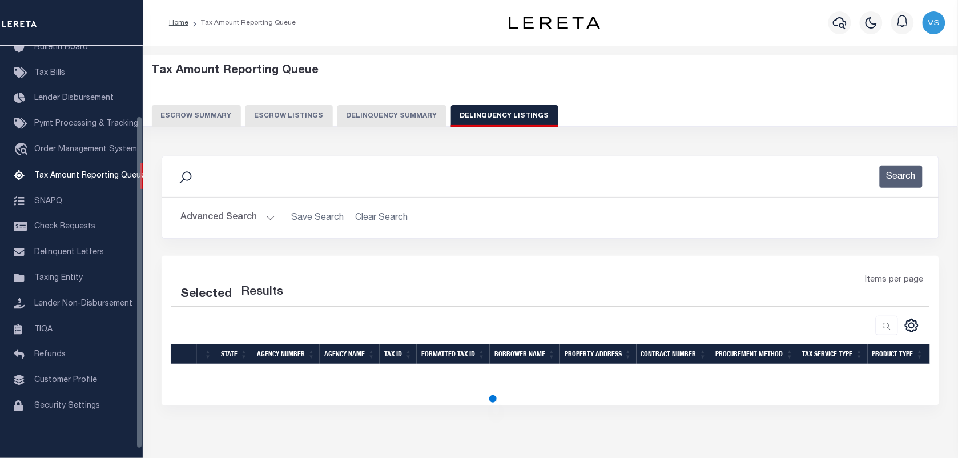
select select "100"
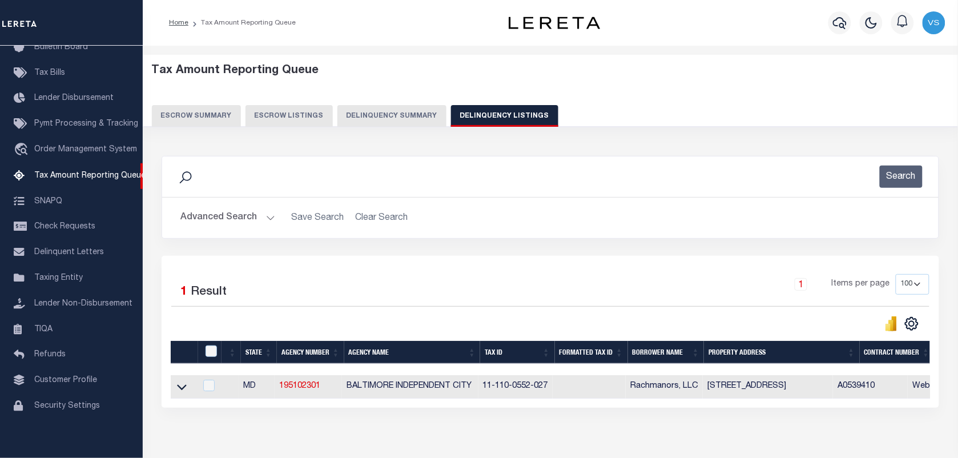
scroll to position [87, 0]
click at [181, 390] on icon at bounding box center [182, 387] width 10 height 12
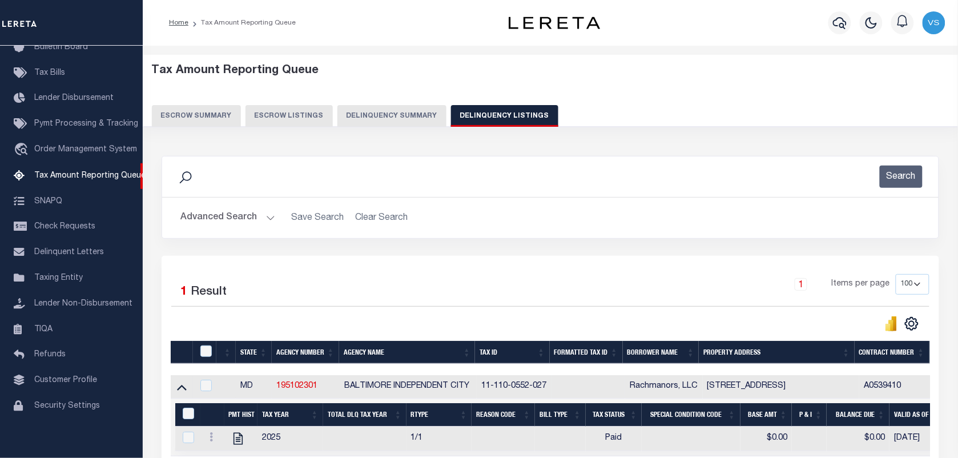
scroll to position [63, 0]
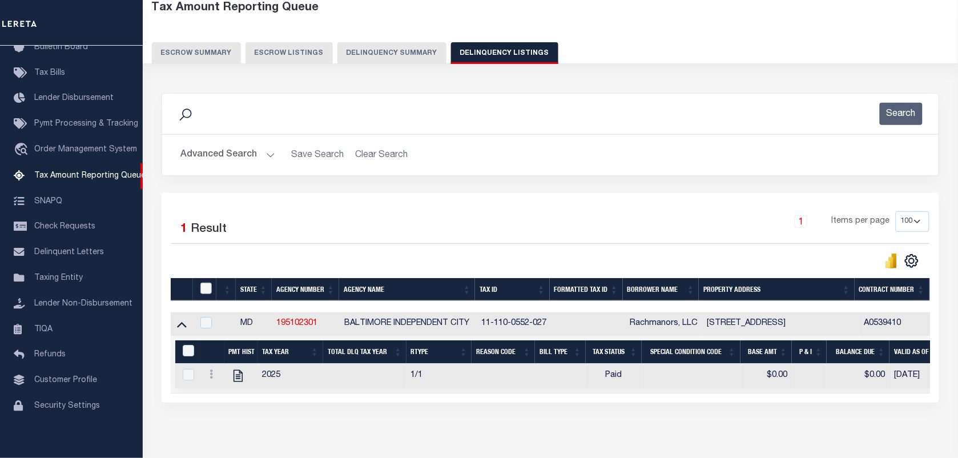
click at [207, 293] on input "checkbox" at bounding box center [205, 288] width 11 height 11
checkbox input "true"
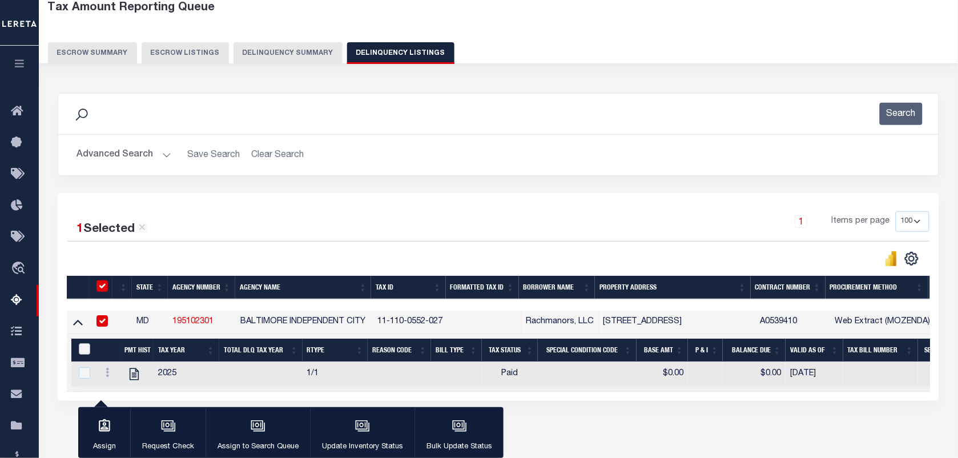
click at [84, 352] on input "&nbsp;" at bounding box center [84, 348] width 11 height 11
checkbox input "true"
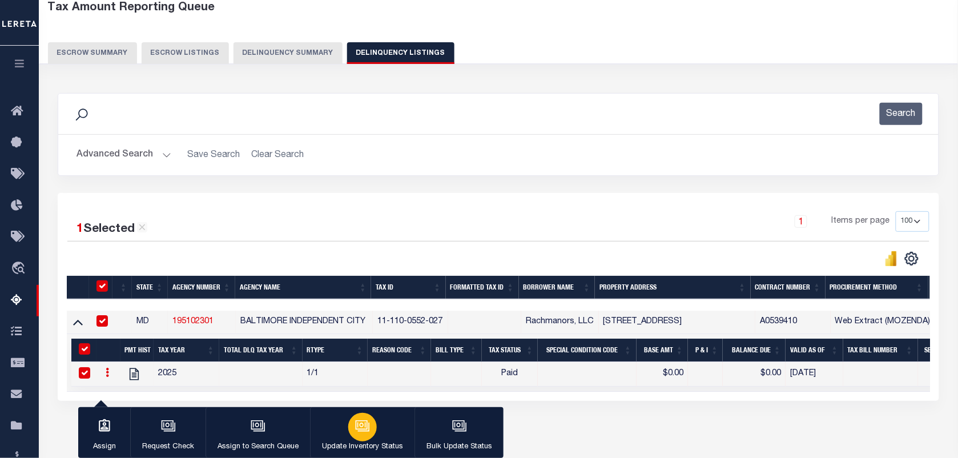
click at [375, 430] on button "Update Inventory Status" at bounding box center [362, 432] width 104 height 51
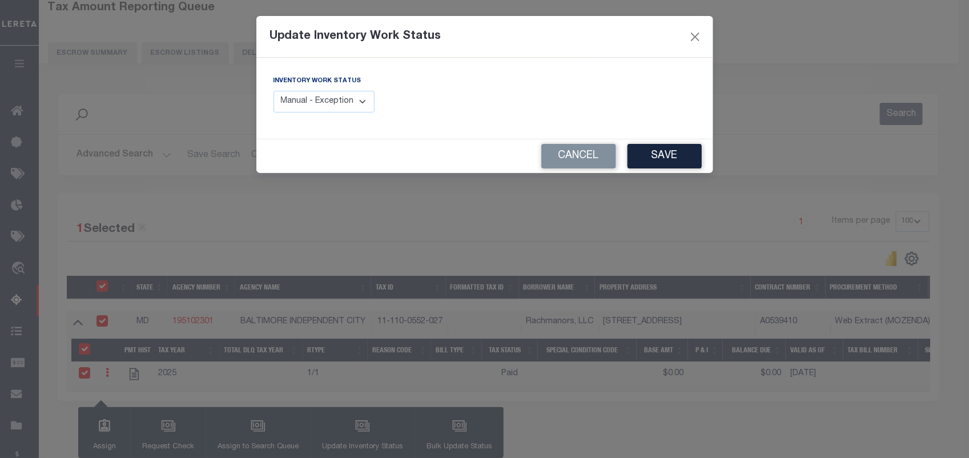
click at [346, 100] on select "Manual - Exception Pended - Awaiting Search Late Add Exception Completed" at bounding box center [324, 102] width 102 height 22
select select "4"
click at [273, 91] on select "Manual - Exception Pended - Awaiting Search Late Add Exception Completed" at bounding box center [324, 102] width 102 height 22
click at [659, 155] on button "Save" at bounding box center [664, 156] width 74 height 25
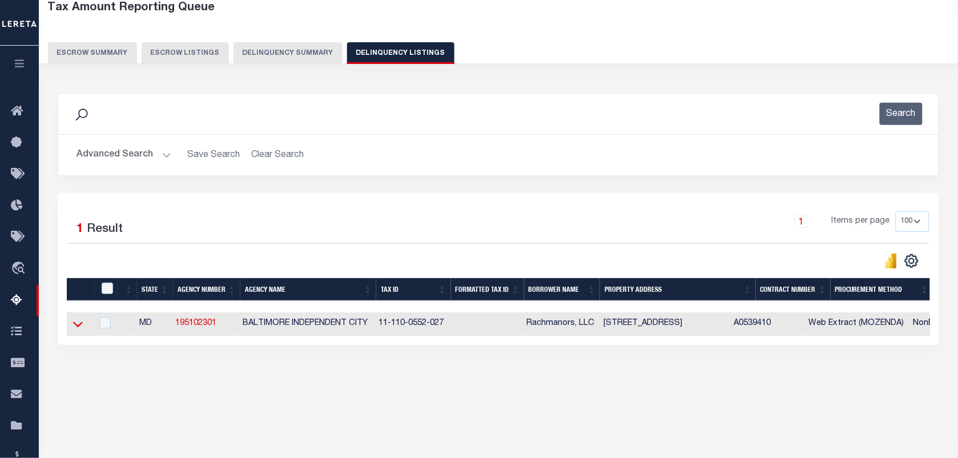
click at [75, 330] on icon at bounding box center [78, 324] width 10 height 12
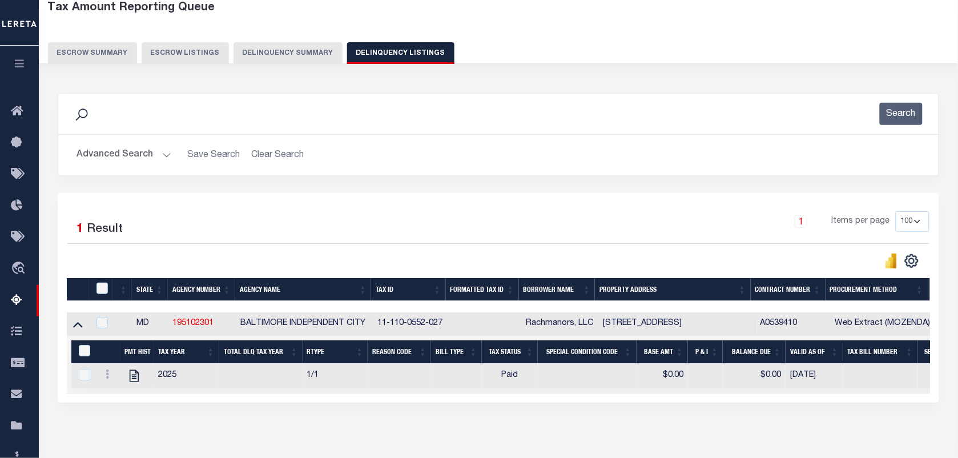
click at [119, 149] on button "Advanced Search" at bounding box center [123, 155] width 95 height 22
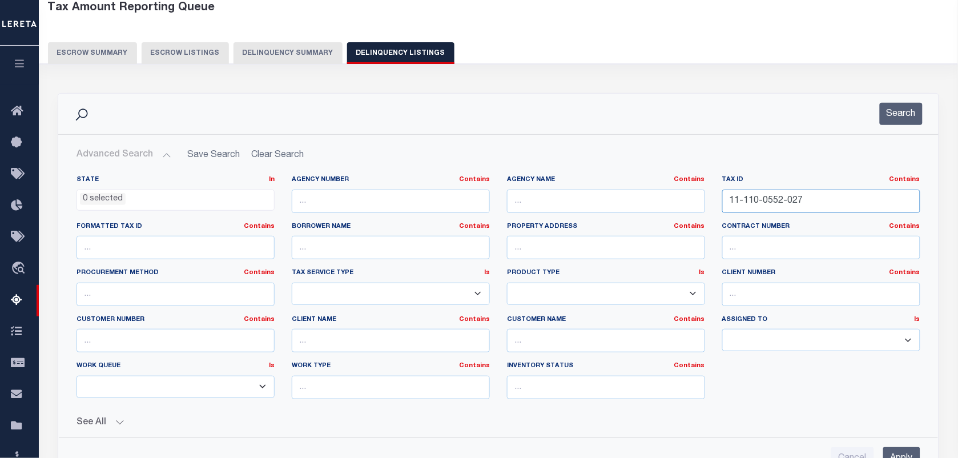
click at [821, 207] on input "11-110-0552-027" at bounding box center [821, 201] width 198 height 23
paste input "09-160-4114B-046"
type input "09-160-4114B-046"
click at [900, 116] on button "Search" at bounding box center [901, 114] width 43 height 22
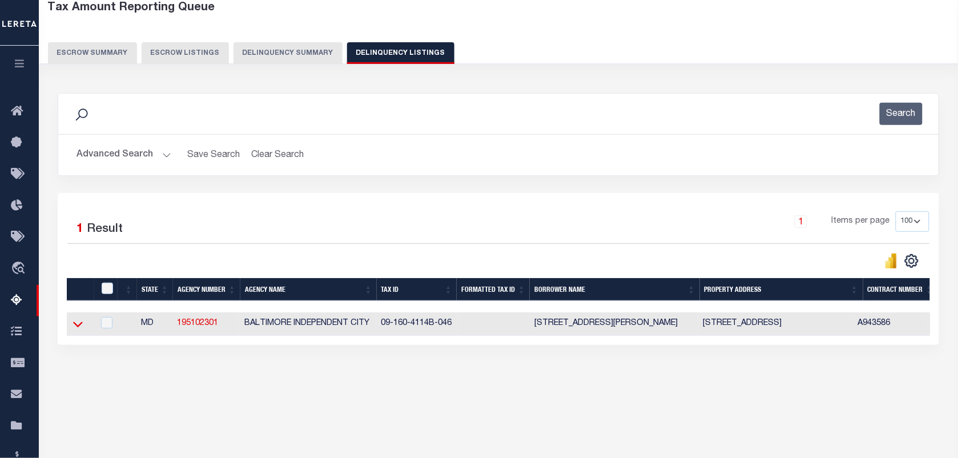
click at [76, 328] on icon at bounding box center [78, 325] width 10 height 6
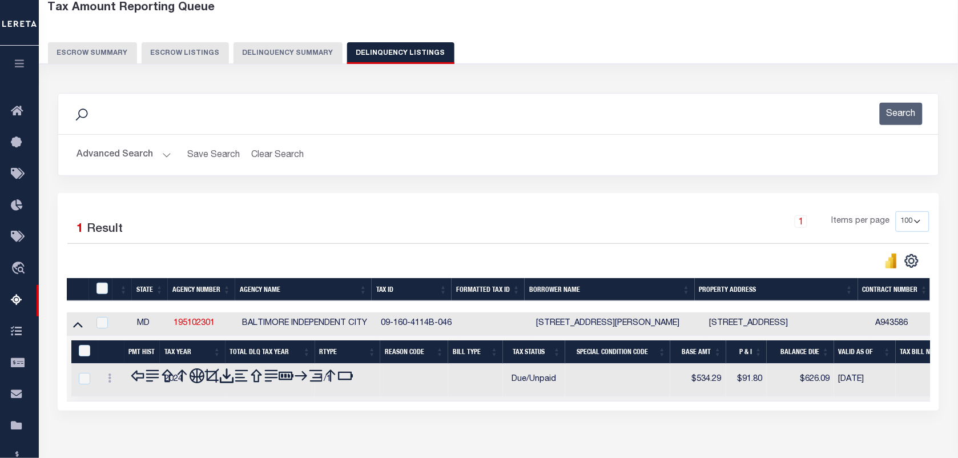
scroll to position [147, 0]
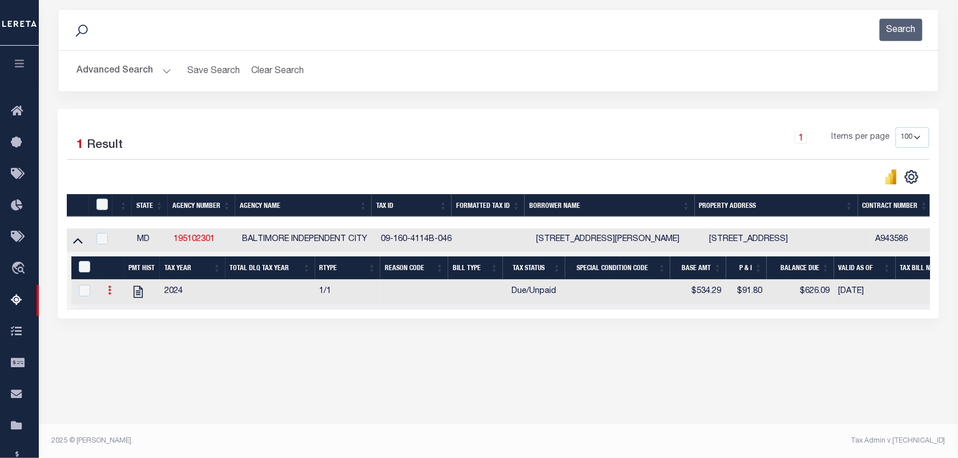
click at [107, 295] on link at bounding box center [109, 291] width 13 height 9
click at [115, 313] on link "" at bounding box center [123, 308] width 39 height 19
checkbox input "true"
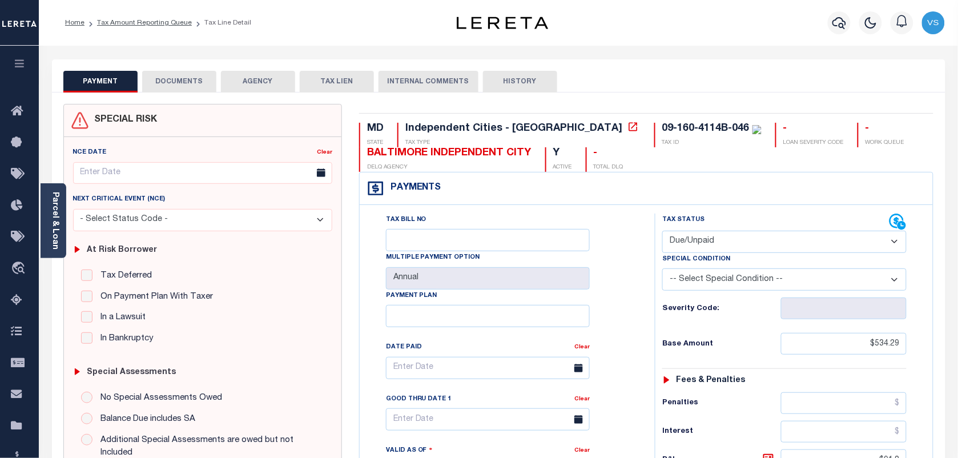
click at [178, 83] on button "DOCUMENTS" at bounding box center [179, 82] width 74 height 22
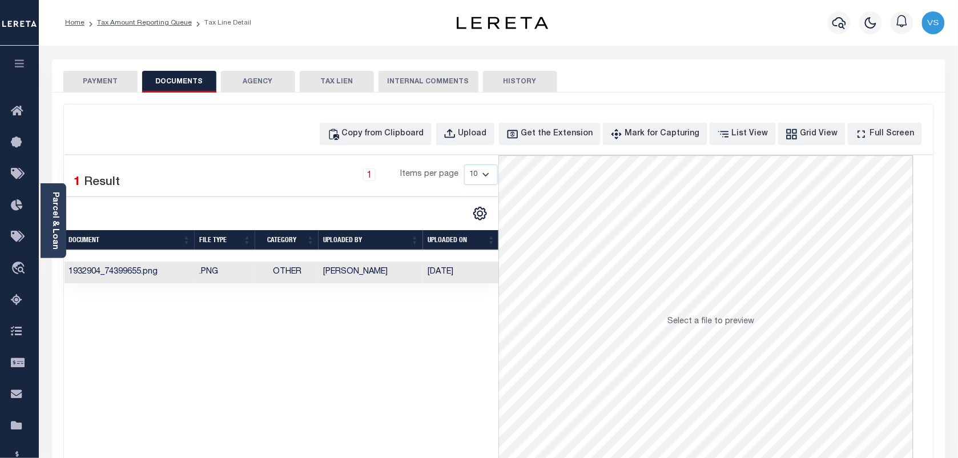
click at [100, 90] on button "PAYMENT" at bounding box center [100, 82] width 74 height 22
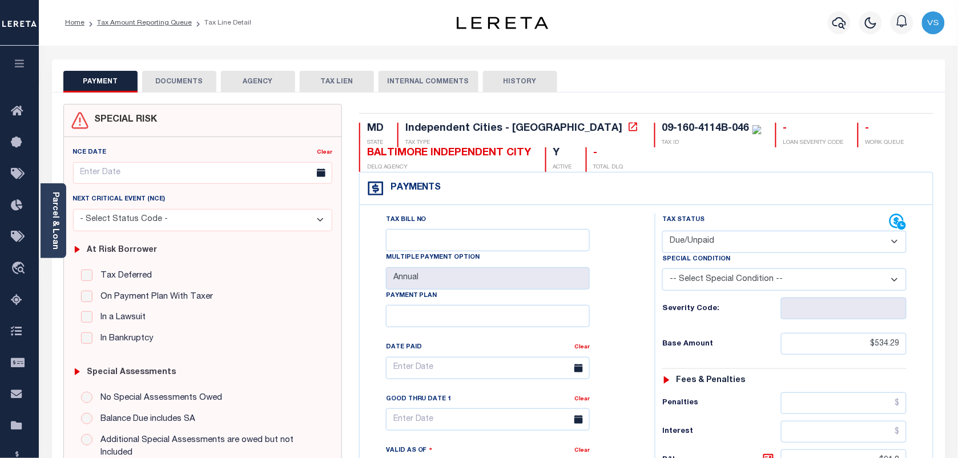
click at [100, 90] on button "PAYMENT" at bounding box center [100, 82] width 74 height 22
click at [60, 217] on div "Parcel & Loan" at bounding box center [54, 220] width 26 height 75
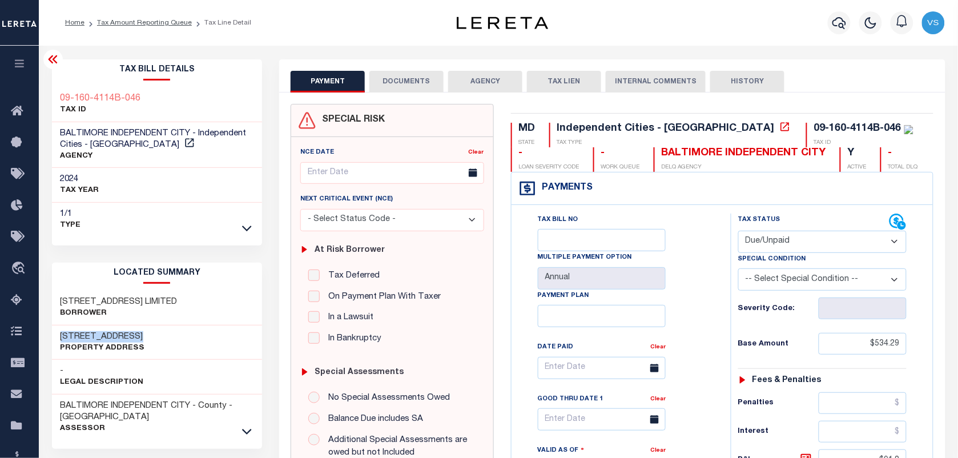
drag, startPoint x: 59, startPoint y: 336, endPoint x: 132, endPoint y: 337, distance: 73.1
click at [132, 337] on div "2632 AISQUITH ST Property Address" at bounding box center [157, 342] width 211 height 35
copy h3 "2632 AISQUITH ST"
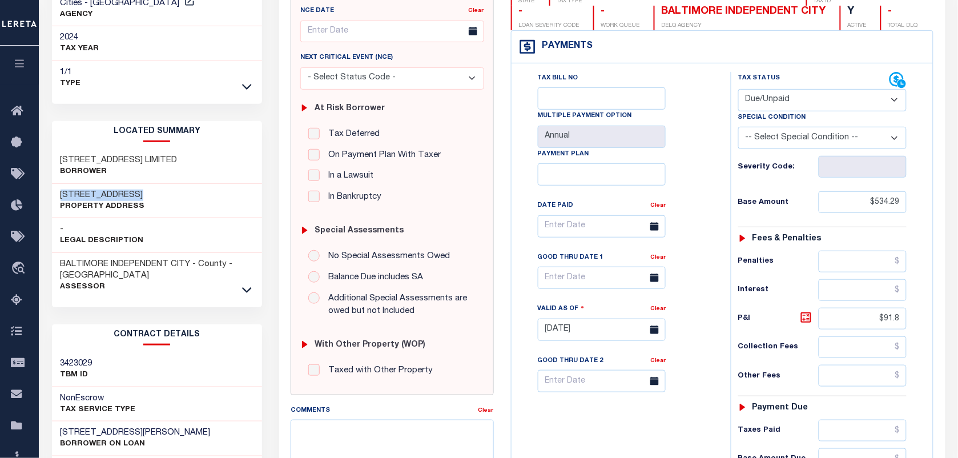
scroll to position [143, 0]
click at [783, 97] on select "- Select Status Code - Open Due/Unpaid Paid Incomplete No Tax Due Internal Refu…" at bounding box center [822, 99] width 168 height 22
select select "PYD"
click at [738, 89] on select "- Select Status Code - Open Due/Unpaid Paid Incomplete No Tax Due Internal Refu…" at bounding box center [822, 99] width 168 height 22
type input "[DATE]"
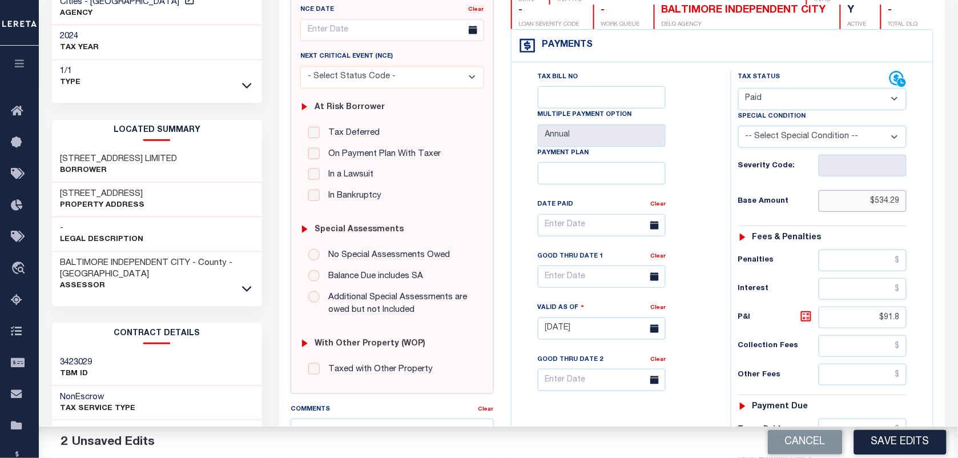
click at [884, 208] on input "$534.29" at bounding box center [863, 201] width 88 height 22
type input "$5,304.29"
type input "$0.00"
click at [900, 324] on input "$91.8" at bounding box center [863, 318] width 88 height 22
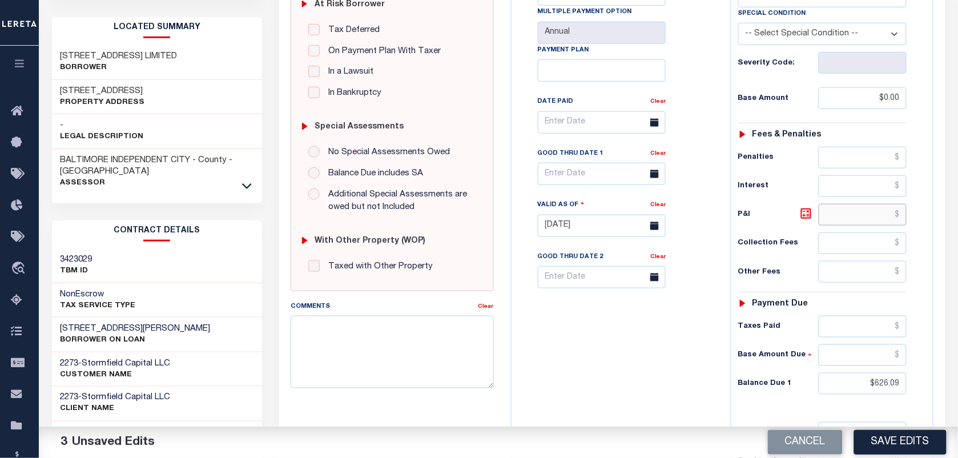
scroll to position [410, 0]
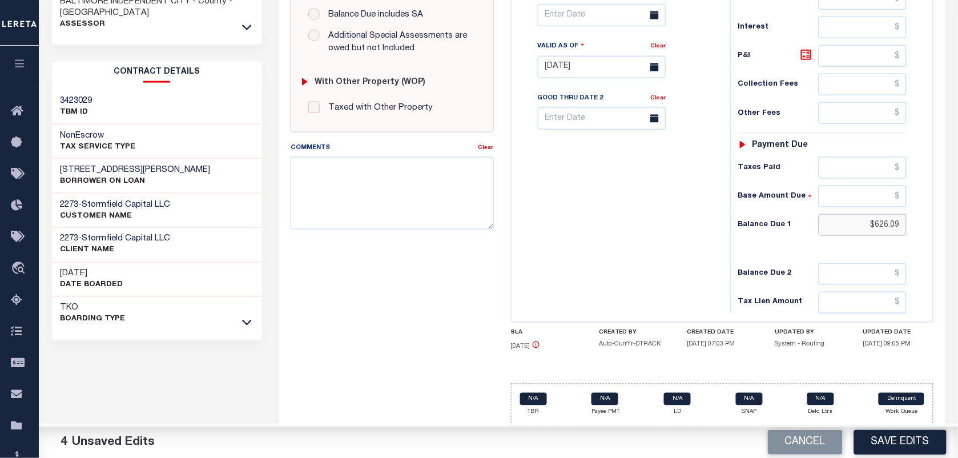
click at [891, 228] on input "$626.09" at bounding box center [863, 225] width 88 height 22
click at [895, 221] on input "text" at bounding box center [863, 225] width 88 height 22
type input "$0.00"
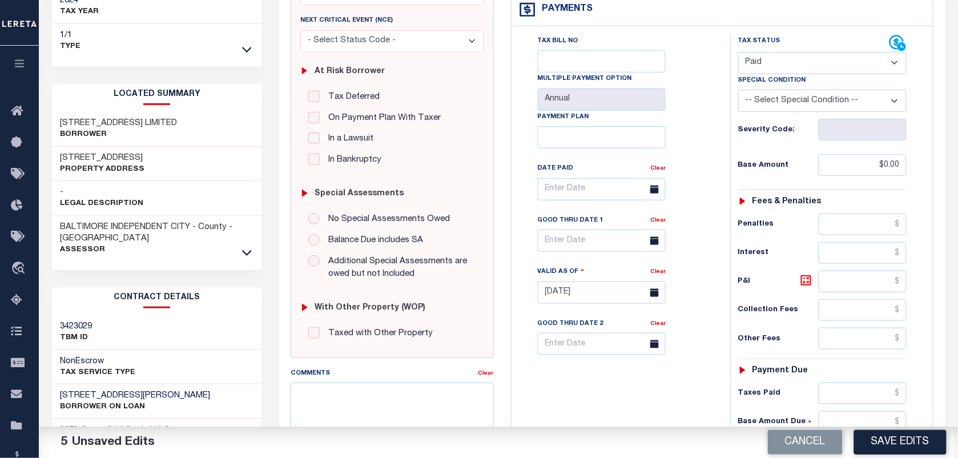
scroll to position [285, 0]
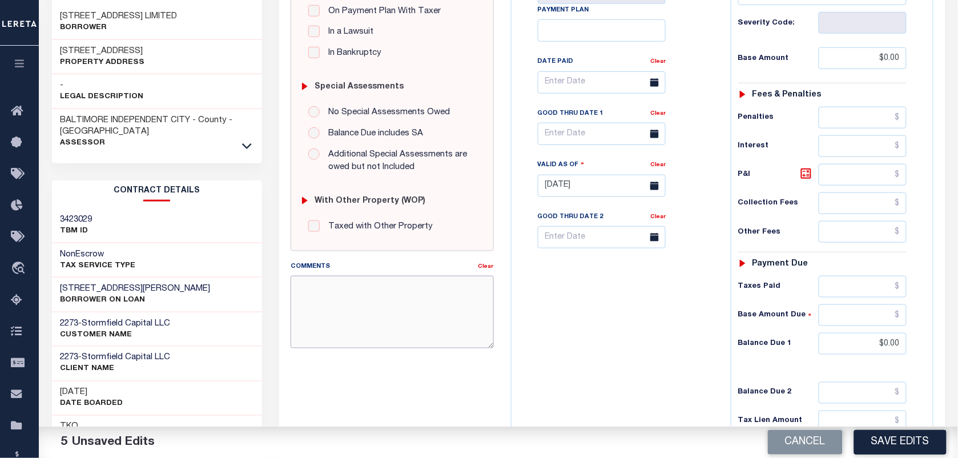
click at [309, 295] on textarea "Comments" at bounding box center [392, 312] width 203 height 72
type textarea "as per tc taxes paid"
click at [872, 438] on button "Save Edits" at bounding box center [900, 442] width 92 height 25
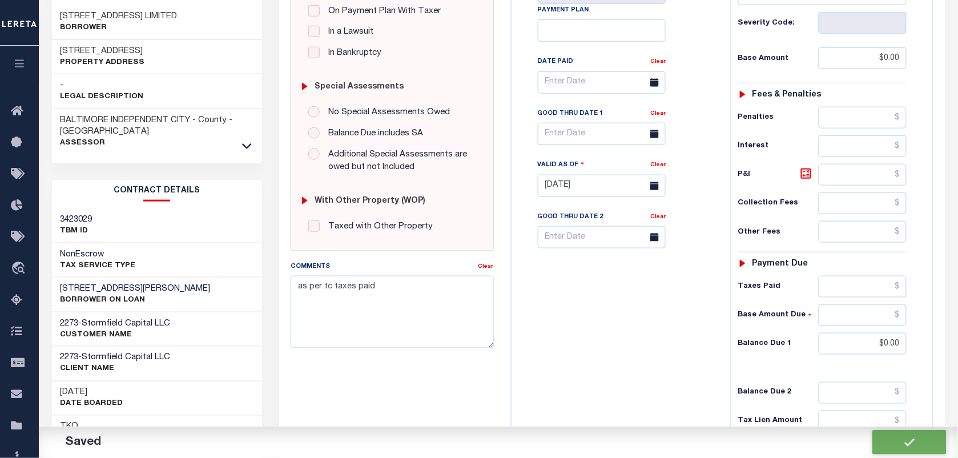
checkbox input "false"
type input "$0"
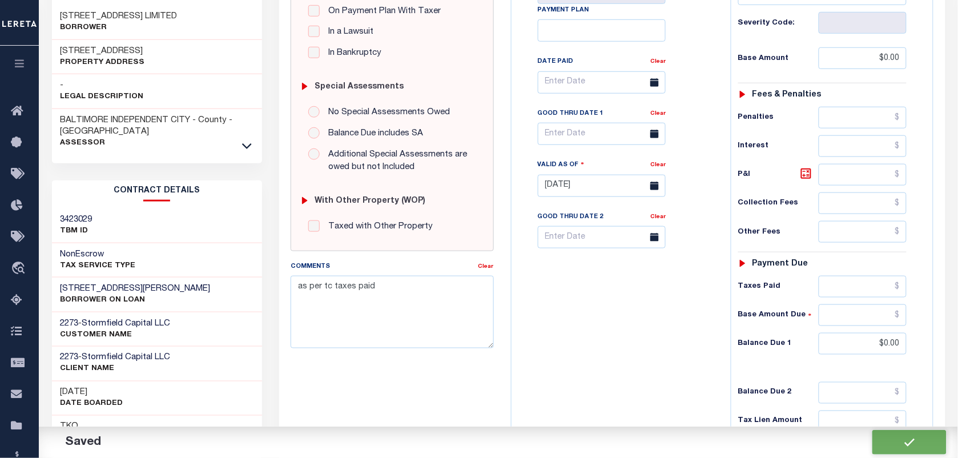
type input "$0"
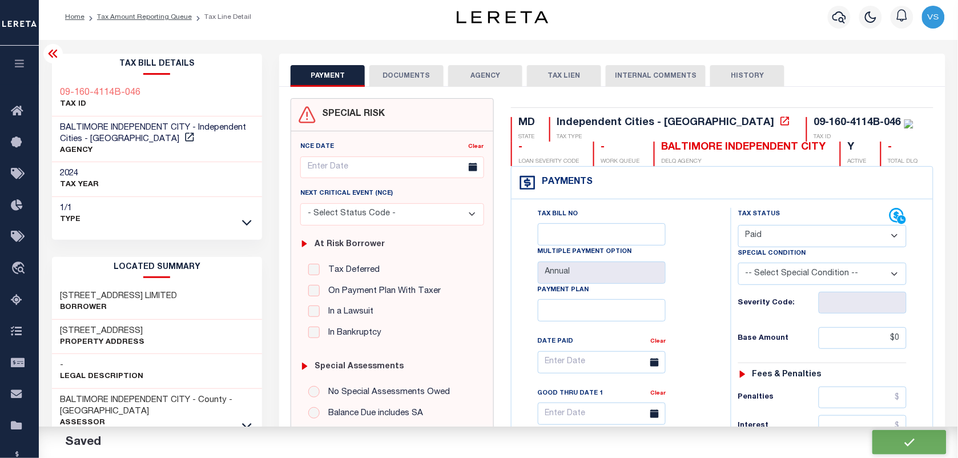
scroll to position [0, 0]
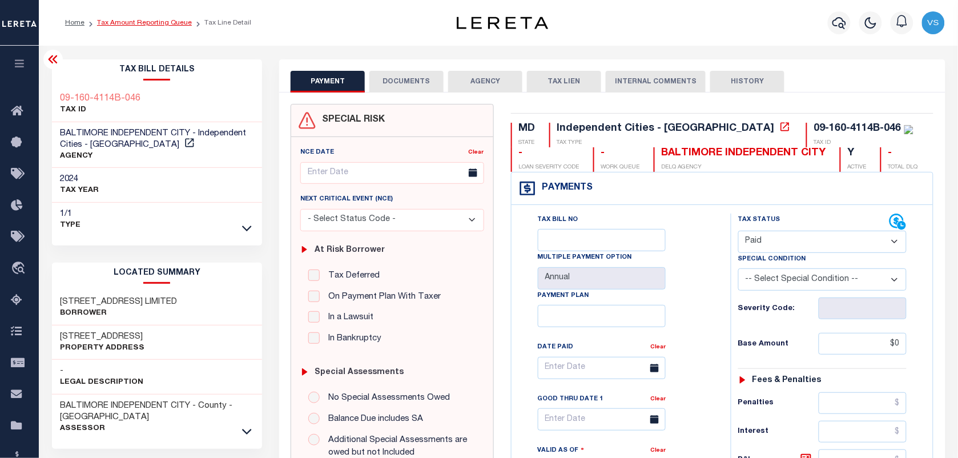
click at [115, 23] on link "Tax Amount Reporting Queue" at bounding box center [144, 22] width 95 height 7
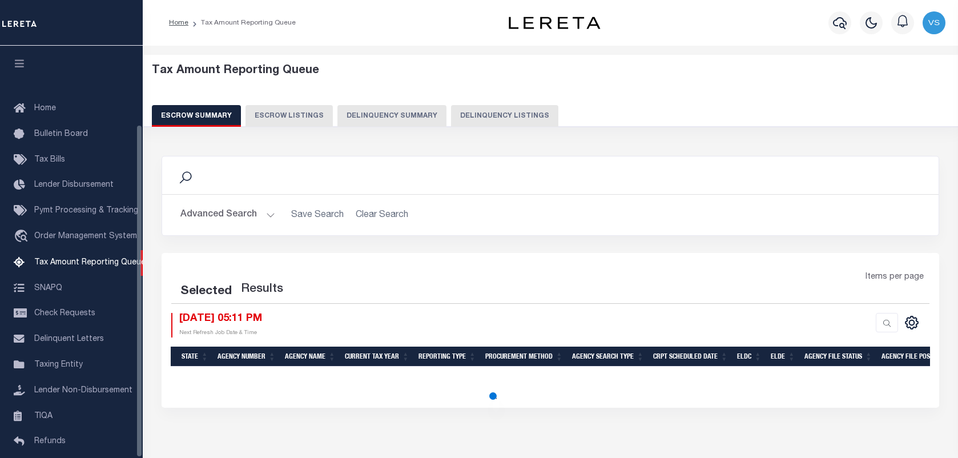
click at [471, 118] on button "Delinquency Listings" at bounding box center [504, 116] width 107 height 22
select select "100"
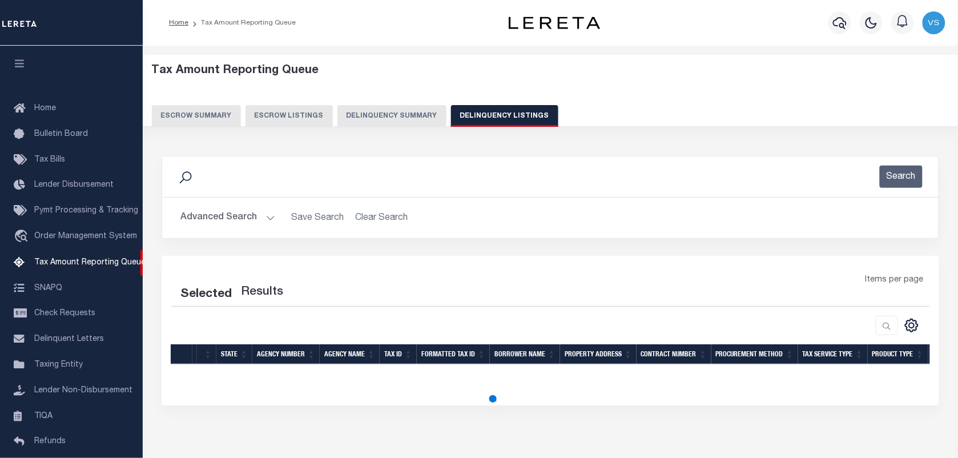
scroll to position [98, 0]
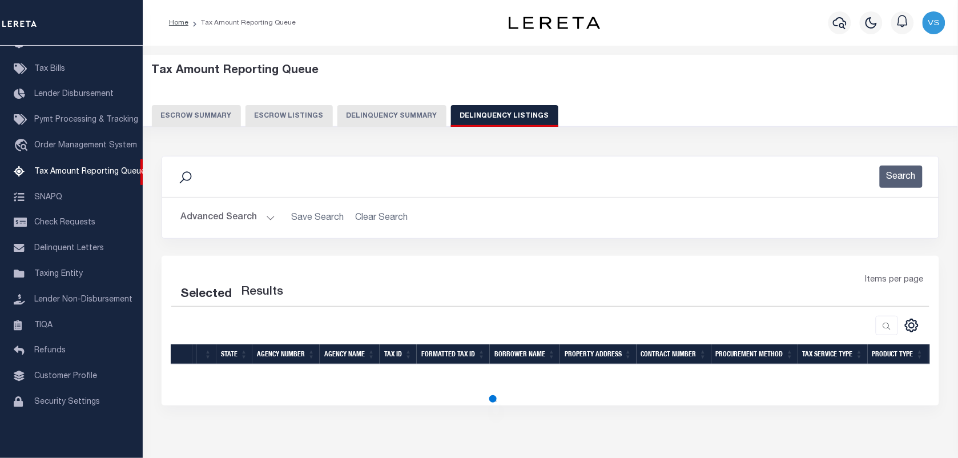
select select "100"
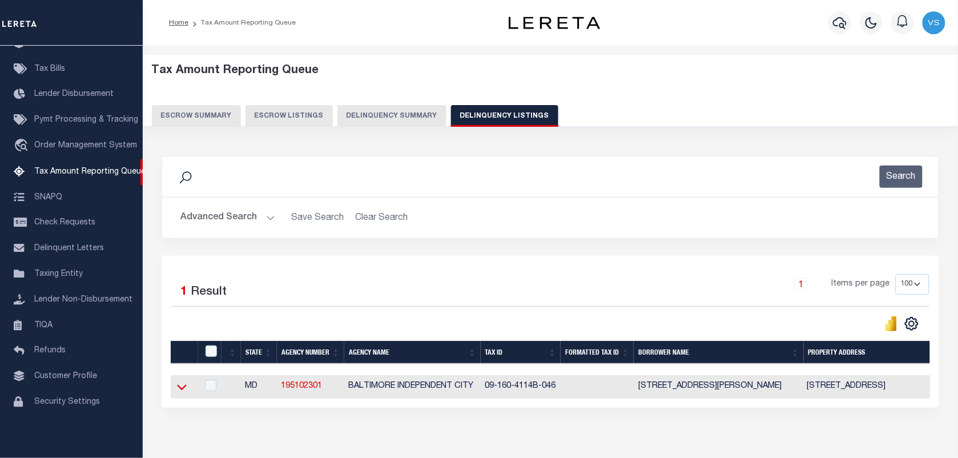
click at [182, 389] on icon at bounding box center [182, 387] width 10 height 12
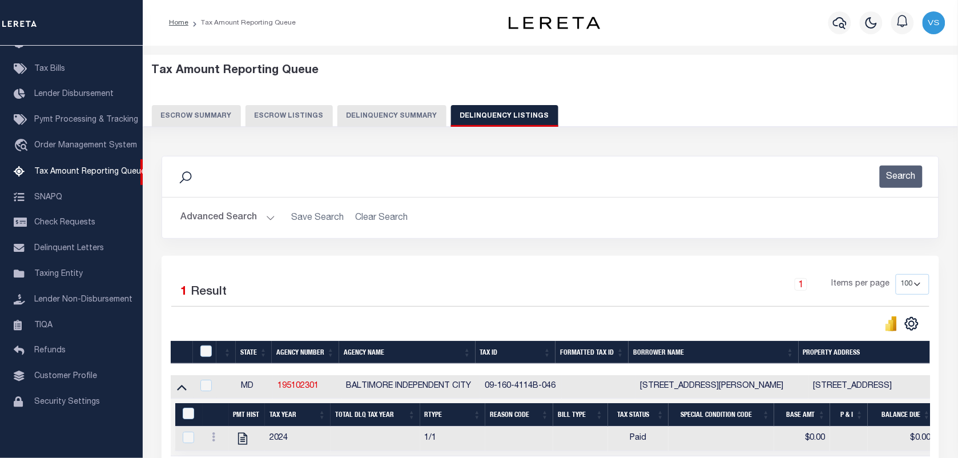
scroll to position [63, 0]
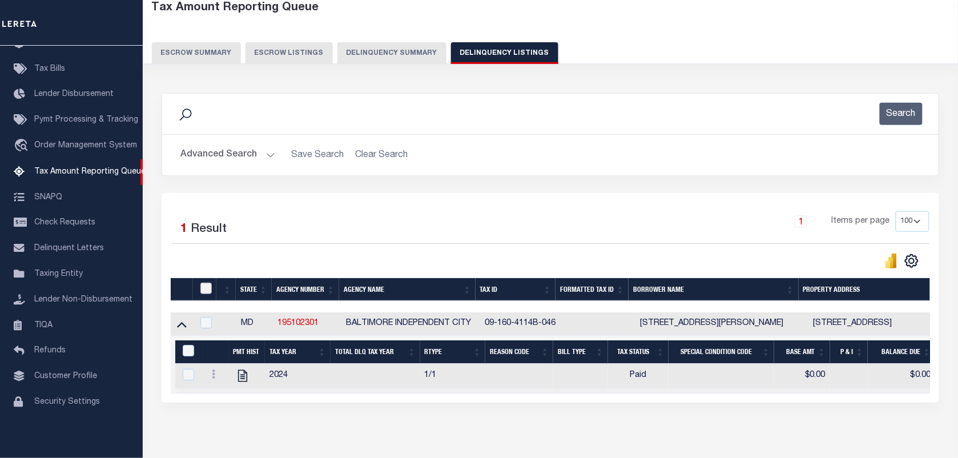
click at [207, 292] on input "checkbox" at bounding box center [205, 288] width 11 height 11
checkbox input "true"
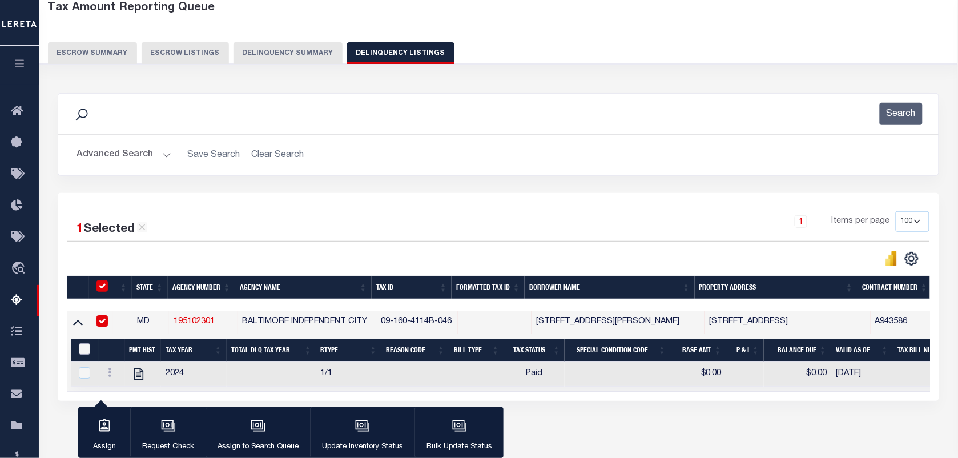
click at [83, 353] on input "&nbsp;" at bounding box center [84, 348] width 11 height 11
checkbox input "true"
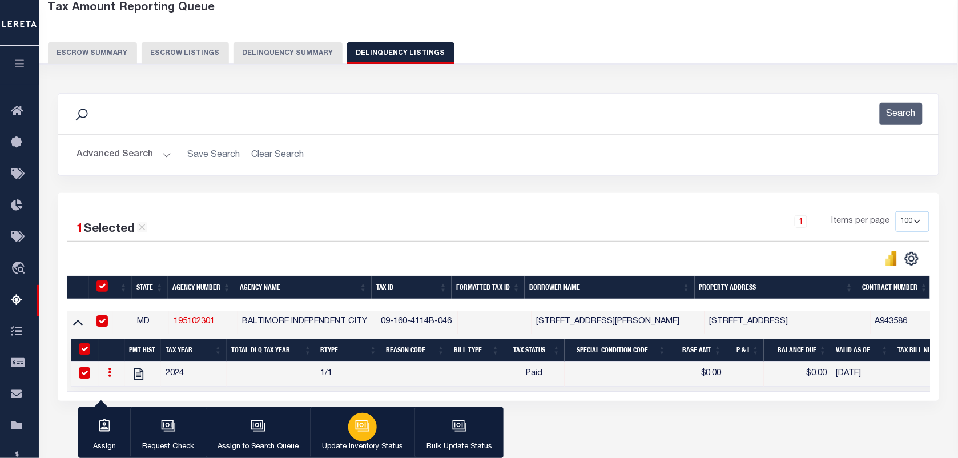
click at [370, 427] on div "button" at bounding box center [362, 427] width 29 height 29
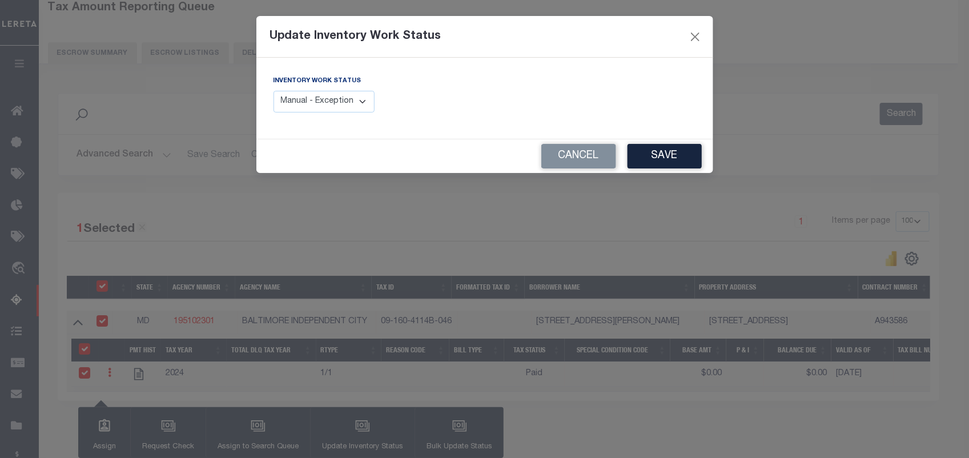
click at [343, 112] on select "Manual - Exception Pended - Awaiting Search Late Add Exception Completed" at bounding box center [324, 102] width 102 height 22
click at [343, 103] on select "Manual - Exception Pended - Awaiting Search Late Add Exception Completed" at bounding box center [324, 102] width 102 height 22
select select "4"
click at [273, 91] on select "Manual - Exception Pended - Awaiting Search Late Add Exception Completed" at bounding box center [324, 102] width 102 height 22
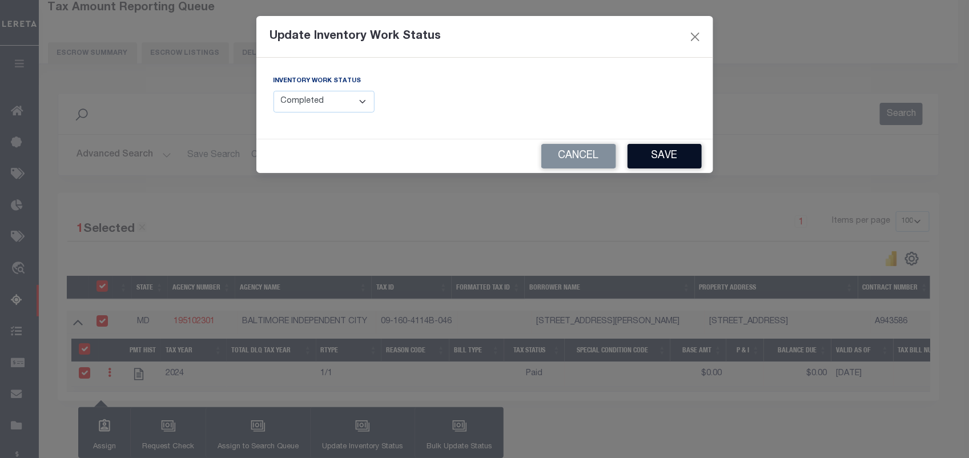
click at [678, 159] on button "Save" at bounding box center [664, 156] width 74 height 25
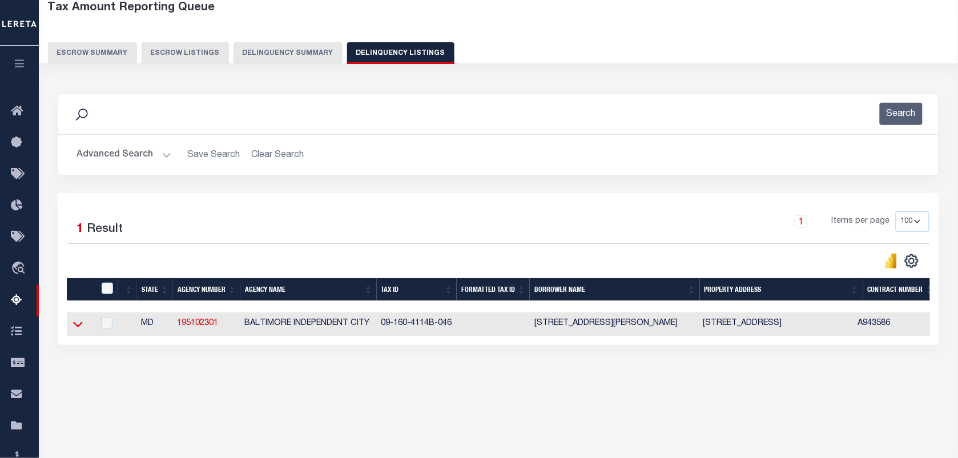
click at [82, 327] on icon at bounding box center [78, 324] width 10 height 12
